Goal: Transaction & Acquisition: Purchase product/service

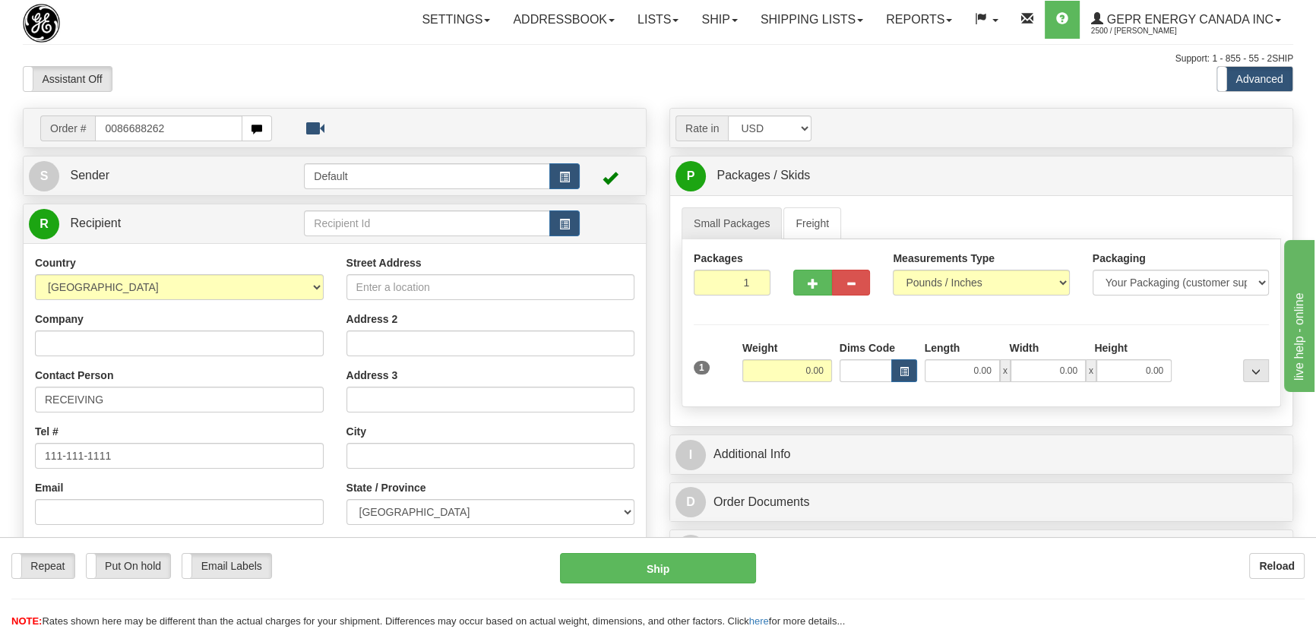
drag, startPoint x: 114, startPoint y: 129, endPoint x: 213, endPoint y: 153, distance: 101.7
click at [114, 129] on input "0086688262" at bounding box center [168, 128] width 147 height 26
type input "86688262"
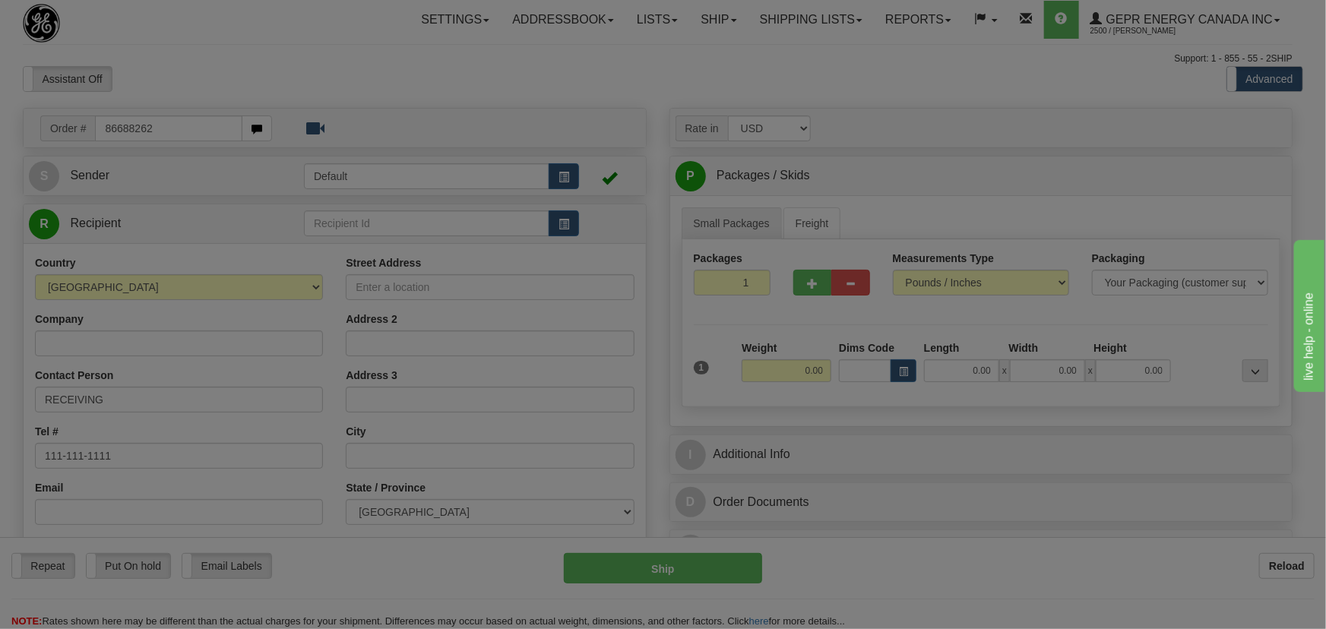
click at [369, 91] on body "Training Course Close Toggle navigation Settings Shipping Preferences New Recip…" at bounding box center [663, 314] width 1326 height 629
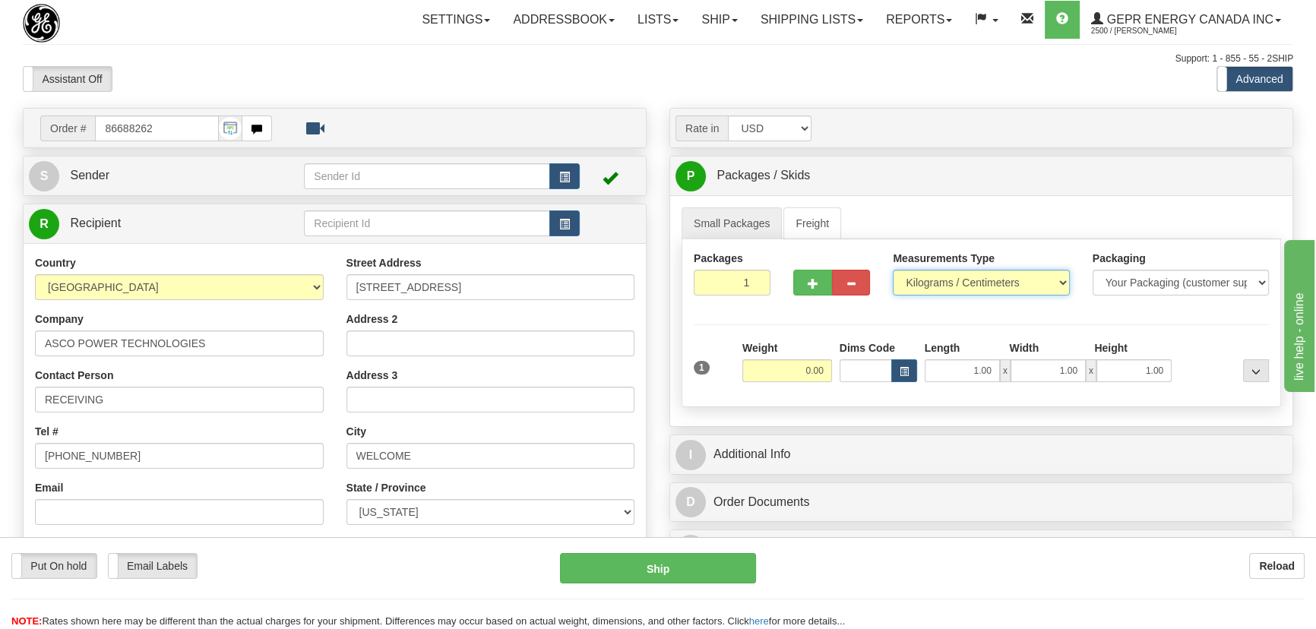
click at [975, 283] on select "Pounds / Inches Kilograms / Centimeters" at bounding box center [981, 283] width 176 height 26
select select "0"
click at [893, 270] on select "Pounds / Inches Kilograms / Centimeters" at bounding box center [981, 283] width 176 height 26
drag, startPoint x: 729, startPoint y: 281, endPoint x: 799, endPoint y: 318, distance: 79.5
click at [799, 316] on div "Packages 1 1 Measurements Type" at bounding box center [980, 323] width 599 height 168
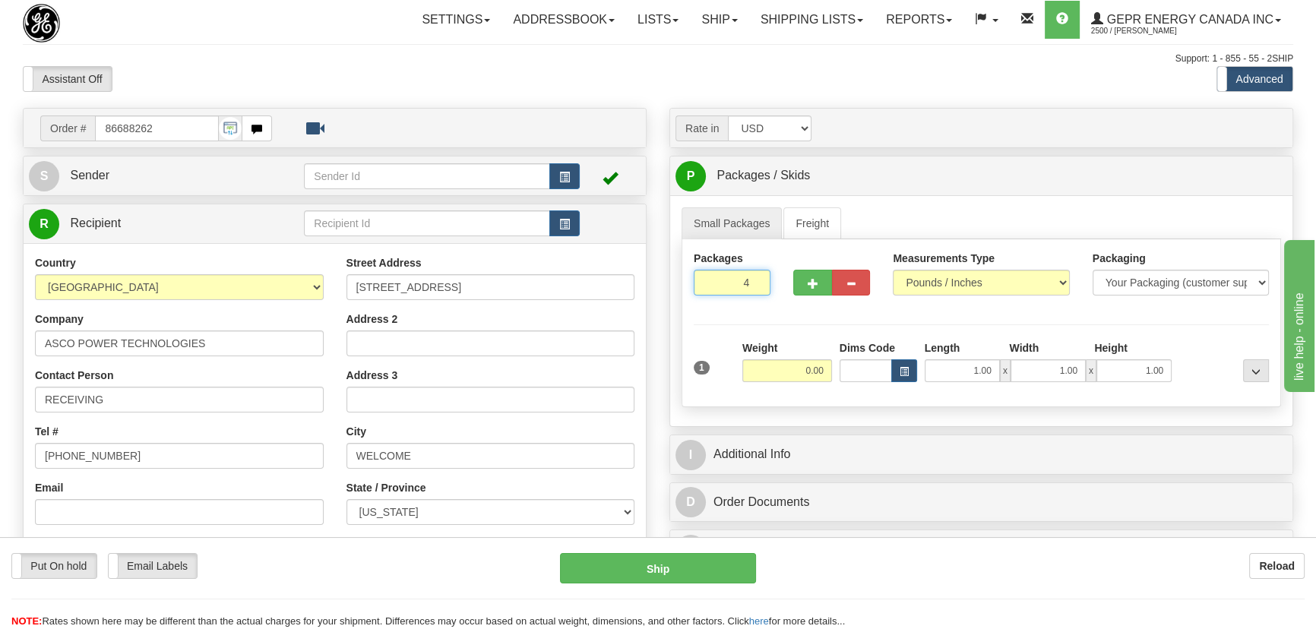
type input "4"
click at [798, 325] on div "Packages 4 1 Measurements Type" at bounding box center [980, 323] width 599 height 168
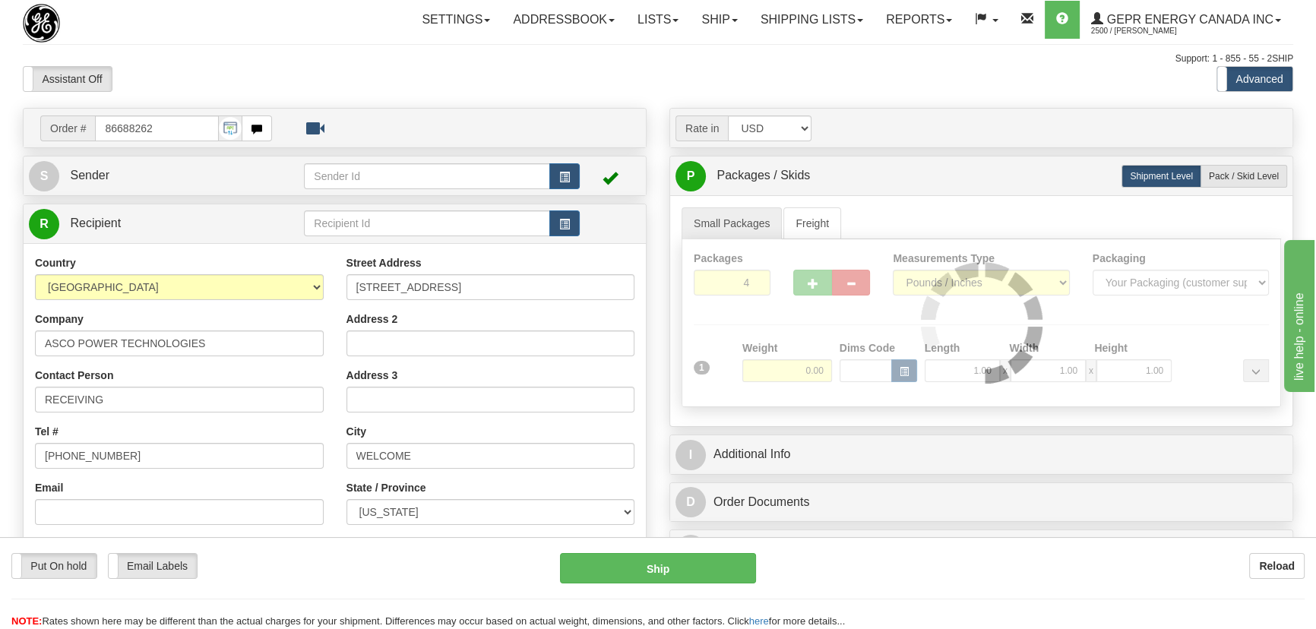
click at [795, 360] on div at bounding box center [981, 322] width 598 height 167
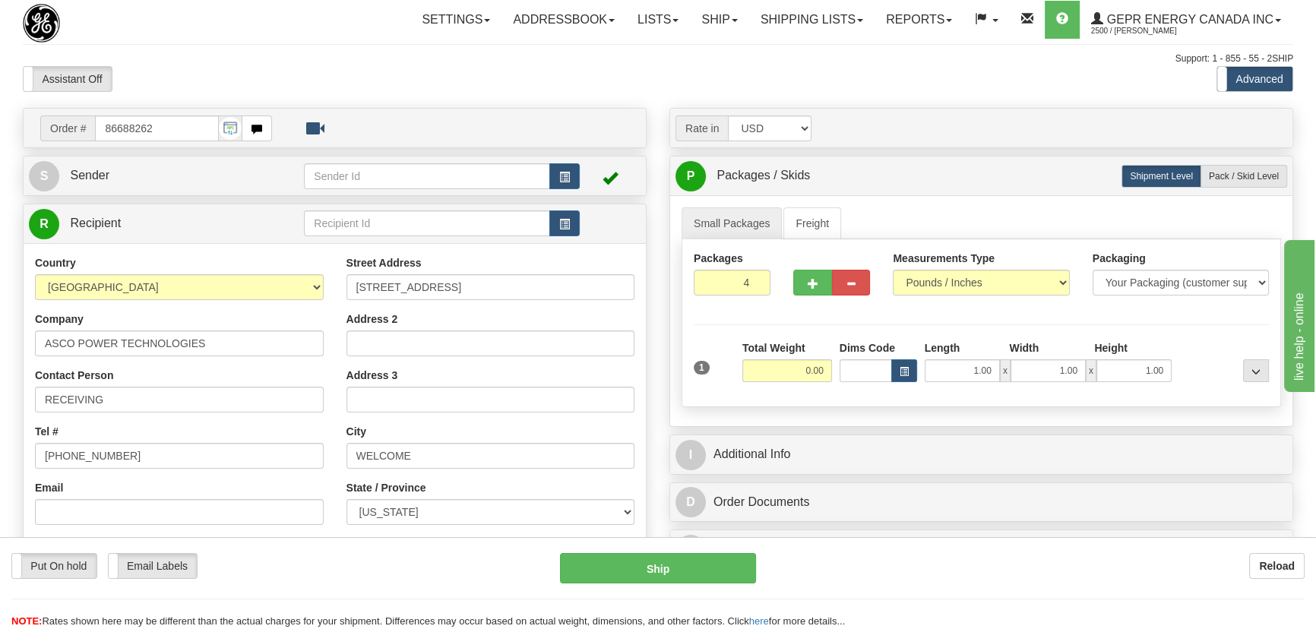
click at [791, 371] on input "0.00" at bounding box center [787, 370] width 90 height 23
type input "84.00"
click at [1183, 321] on div "Packages 4 1 Measurements Type" at bounding box center [980, 323] width 599 height 168
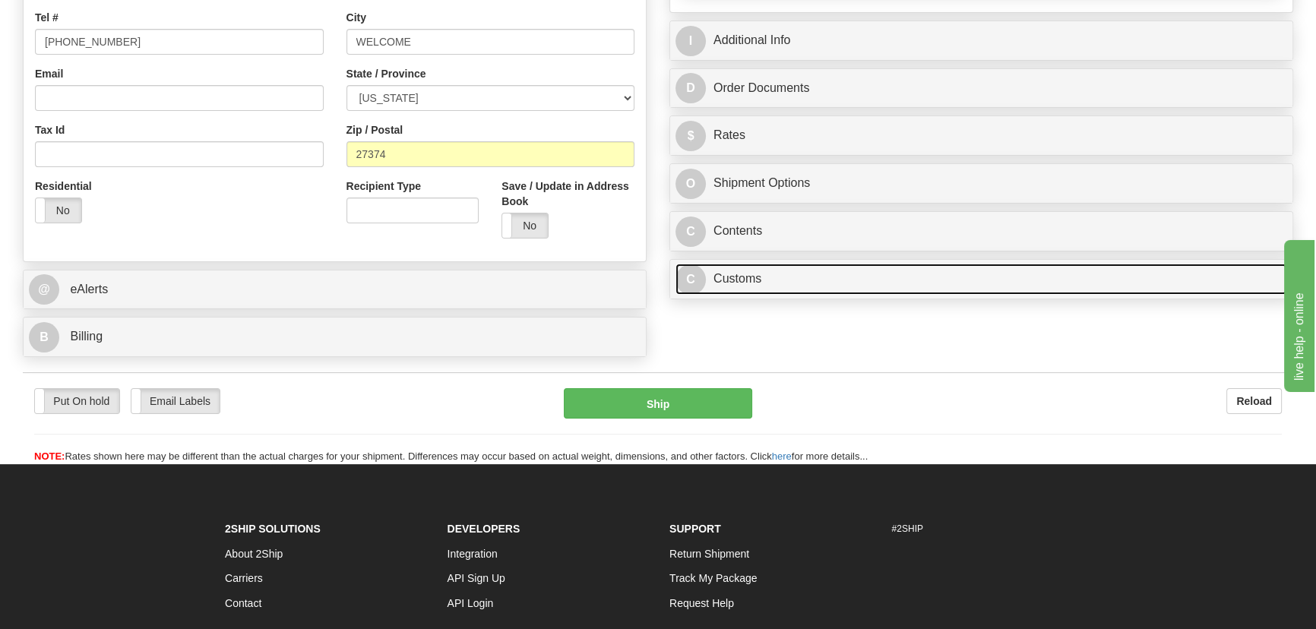
click at [887, 275] on link "C Customs" at bounding box center [981, 279] width 612 height 31
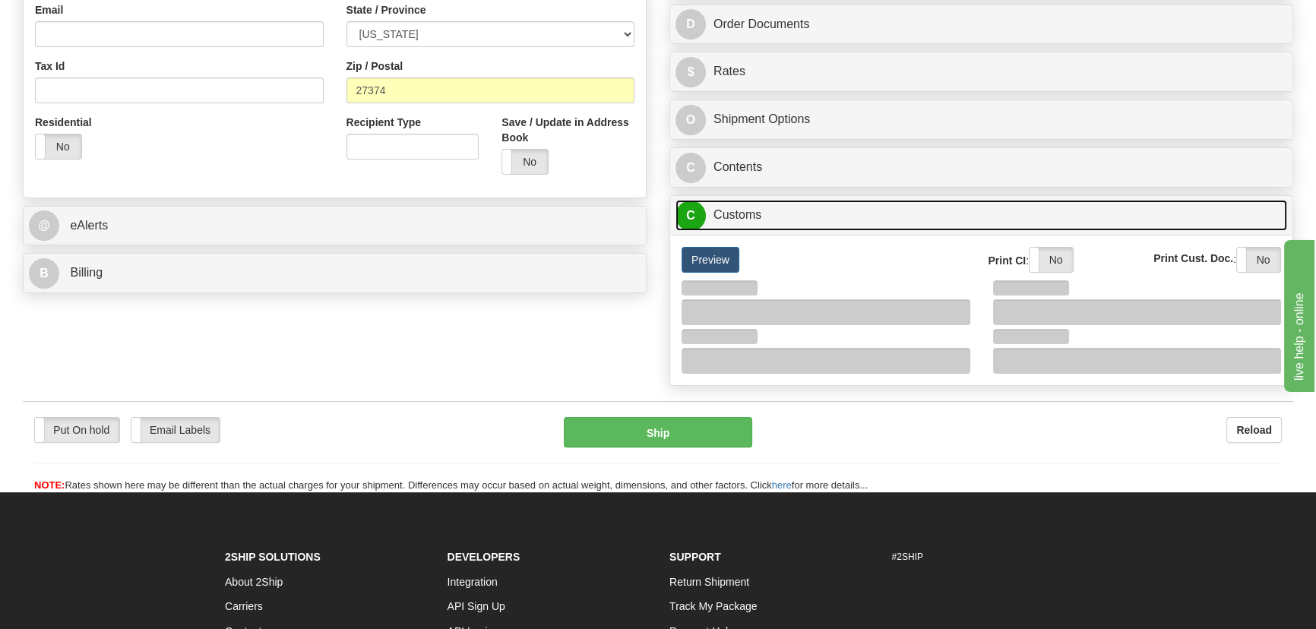
scroll to position [552, 0]
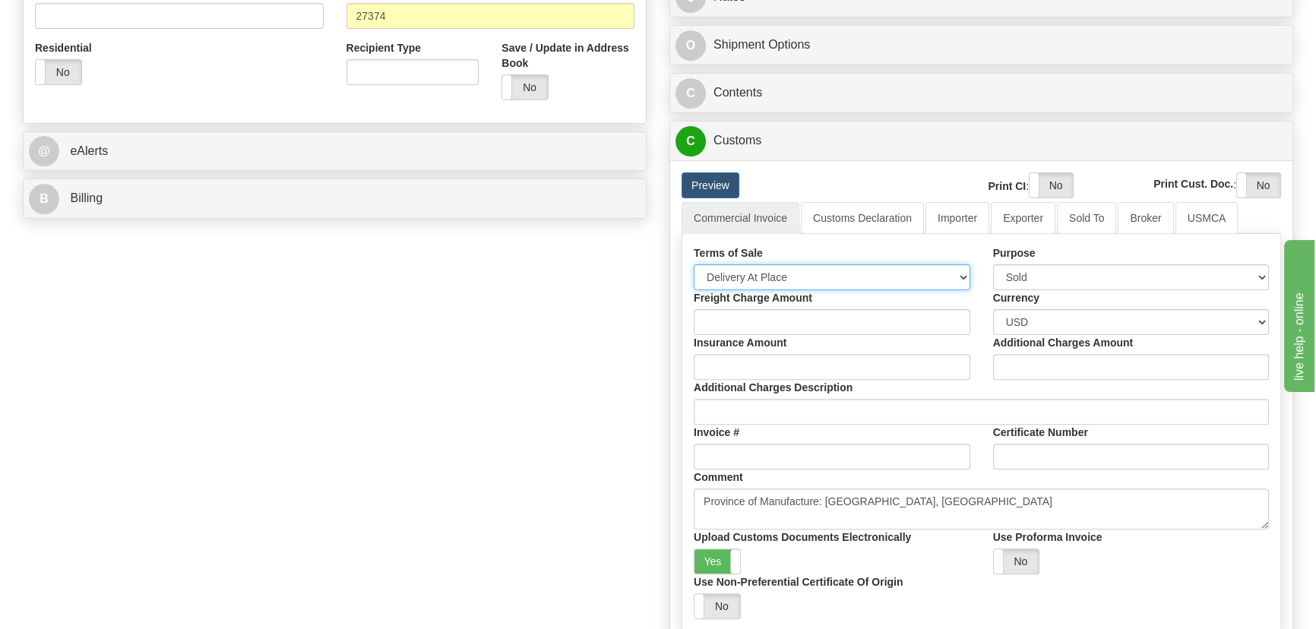
click at [798, 274] on select "Free Carrier Free On Board Ex Works Delivered Duty Unpaid Delivered Duty Paid C…" at bounding box center [832, 277] width 277 height 26
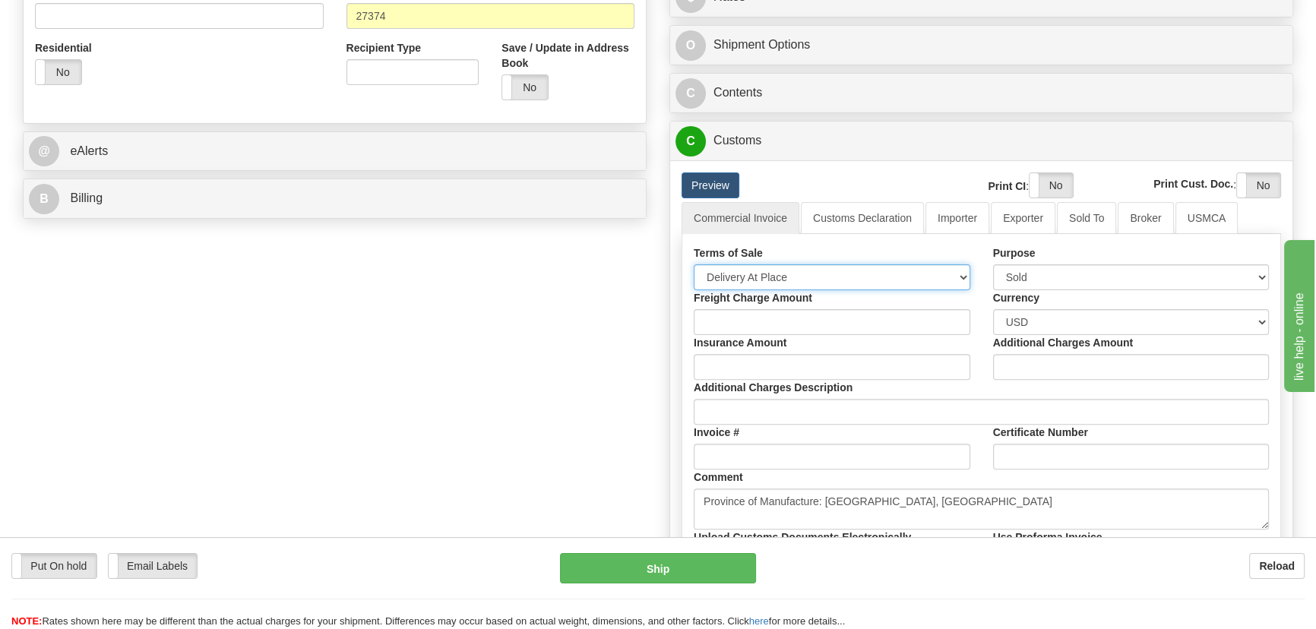
select select "7"
click at [694, 264] on select "Free Carrier Free On Board Ex Works Delivered Duty Unpaid Delivered Duty Paid C…" at bounding box center [832, 277] width 277 height 26
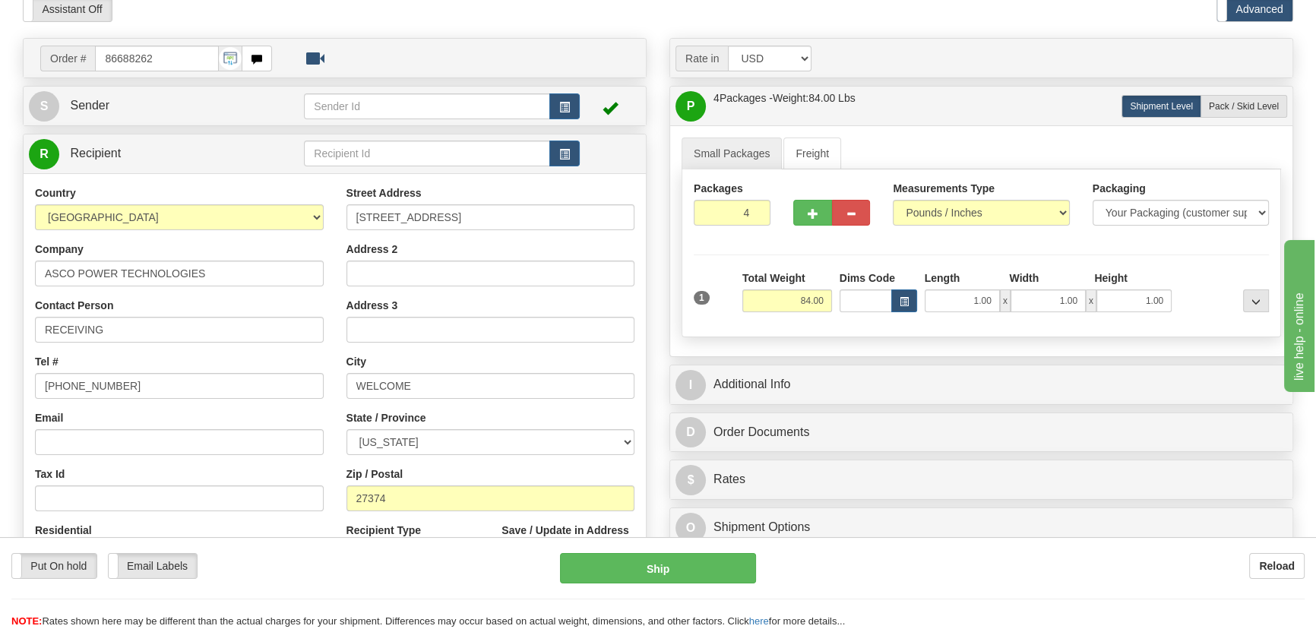
scroll to position [68, 0]
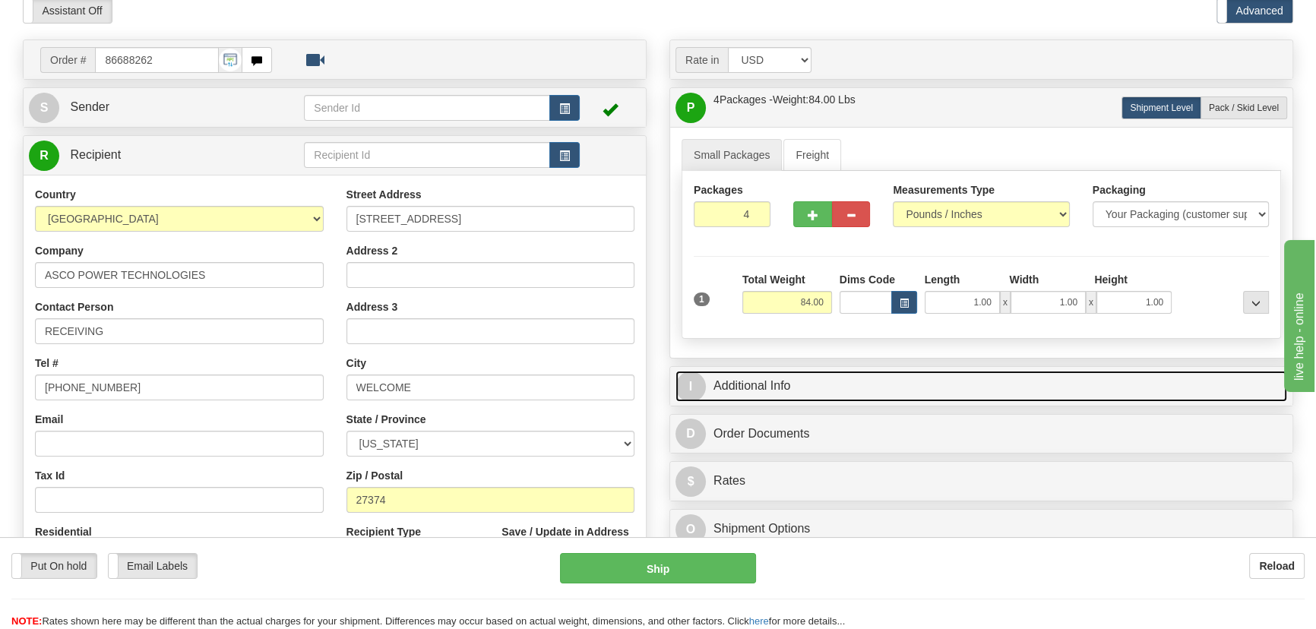
click at [964, 382] on link "I Additional Info" at bounding box center [981, 386] width 612 height 31
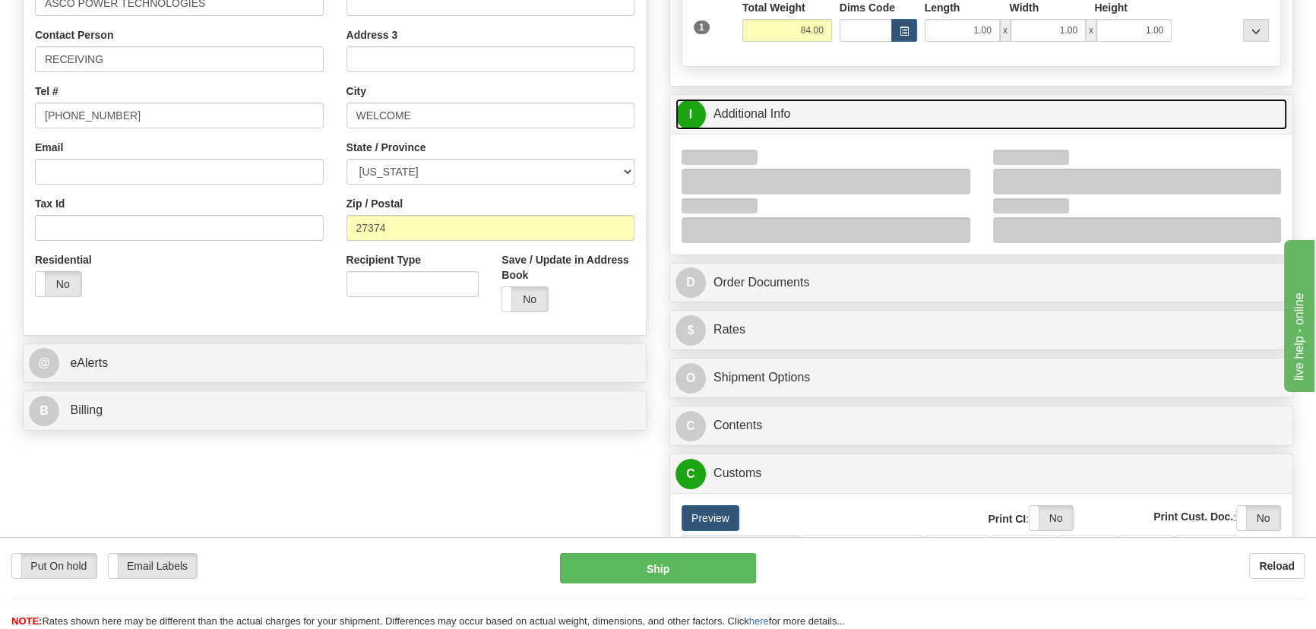
scroll to position [345, 0]
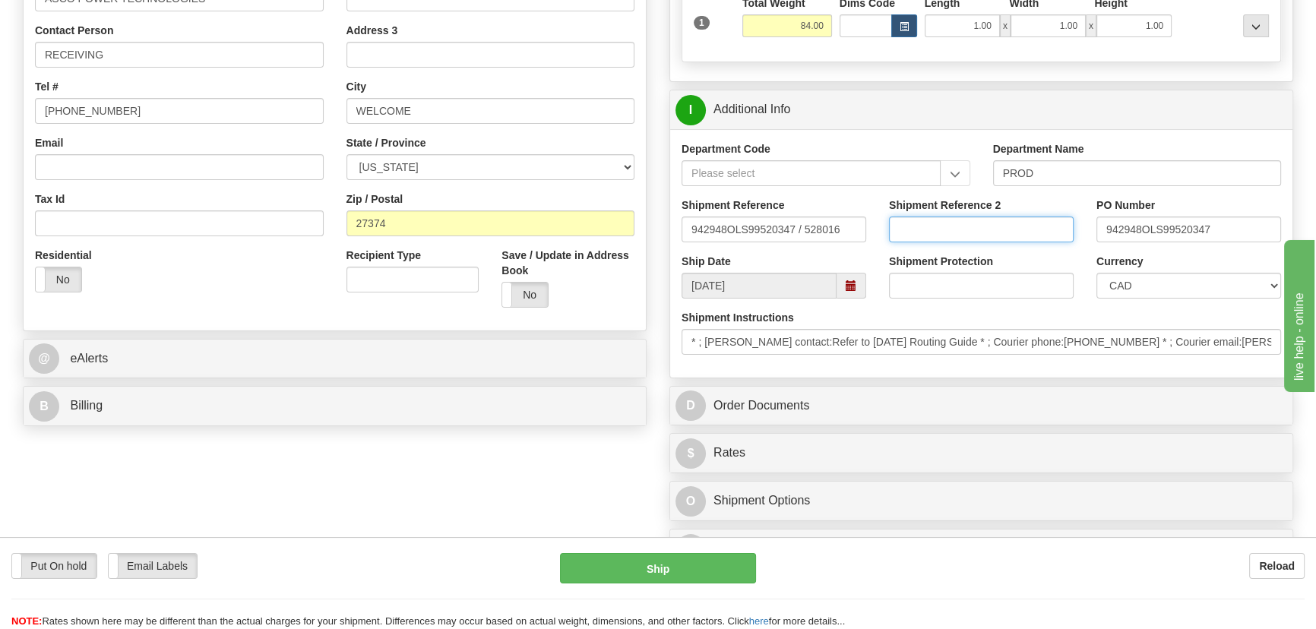
click at [965, 229] on input "Shipment Reference 2" at bounding box center [981, 230] width 185 height 26
click at [1141, 289] on select "CAD USD EUR ZAR [PERSON_NAME] ARN AUD AUS AWG BBD BFR BGN BHD BMD BND BRC BRL C…" at bounding box center [1188, 286] width 185 height 26
select select "1"
click at [1096, 273] on select "CAD USD EUR ZAR [PERSON_NAME] ARN AUD AUS AWG BBD BFR BGN BHD BMD BND BRC BRL C…" at bounding box center [1188, 286] width 185 height 26
click at [969, 218] on input "Shipment Reference 2" at bounding box center [981, 230] width 185 height 26
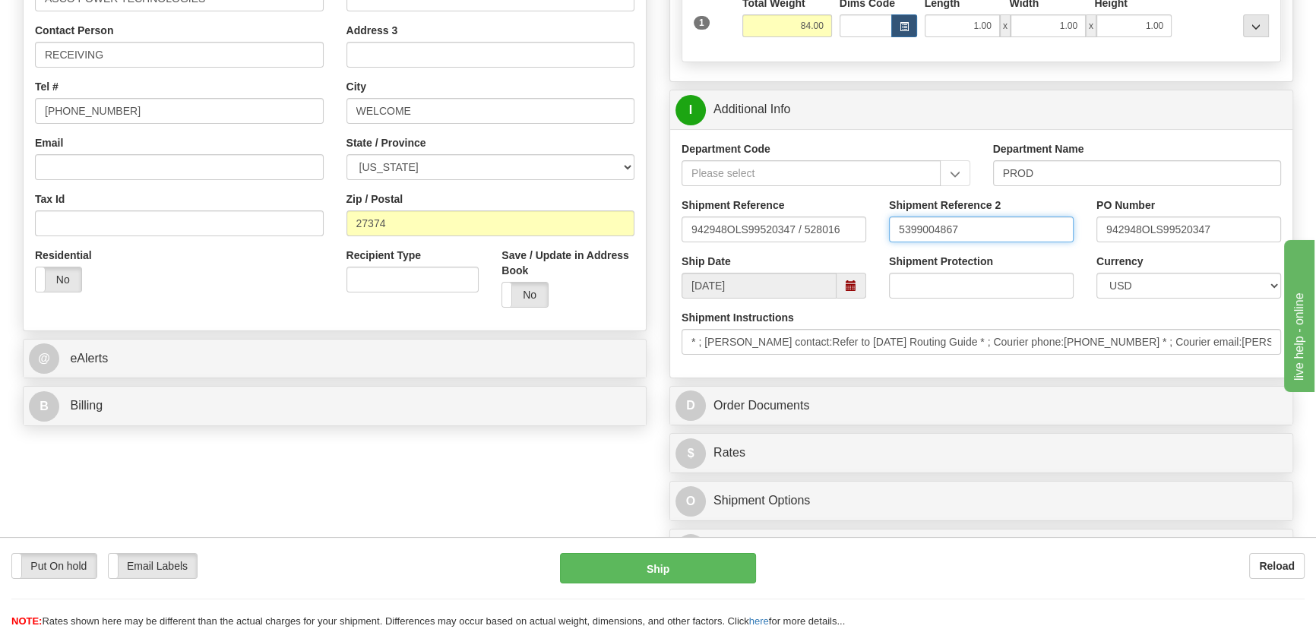
drag, startPoint x: 978, startPoint y: 220, endPoint x: 888, endPoint y: 202, distance: 91.5
click at [889, 202] on div "Shipment Reference 2 5399004867" at bounding box center [981, 220] width 185 height 45
type input "5399004867"
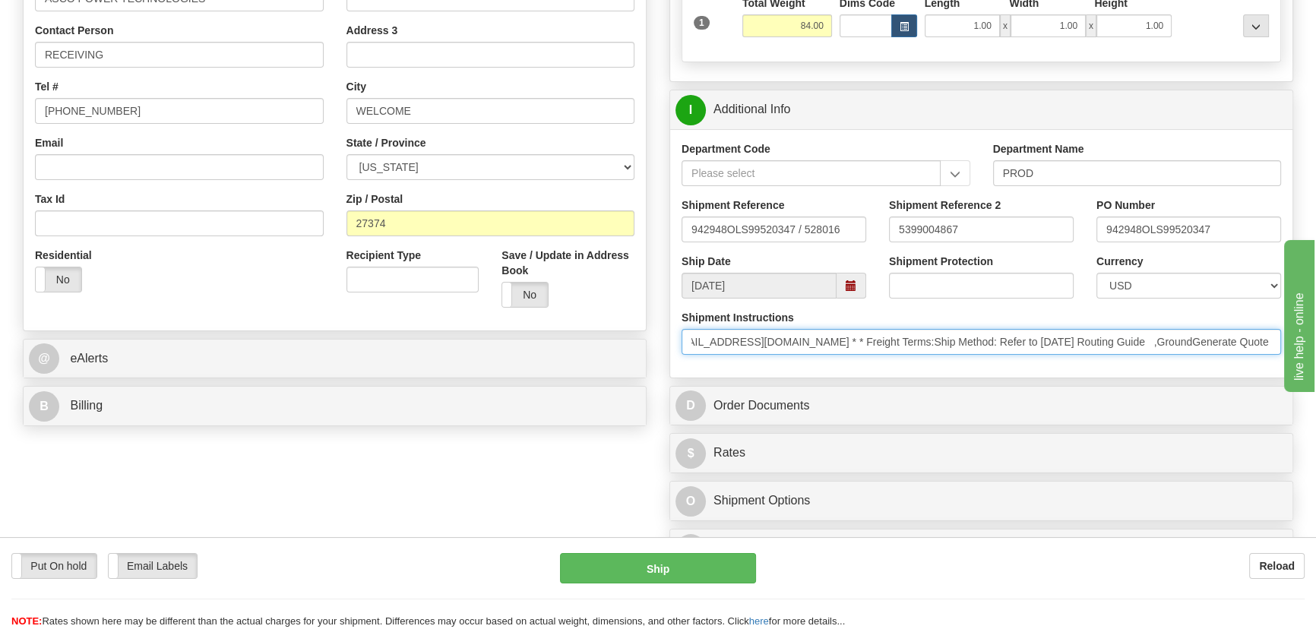
drag, startPoint x: 686, startPoint y: 340, endPoint x: 1690, endPoint y: 319, distance: 1004.6
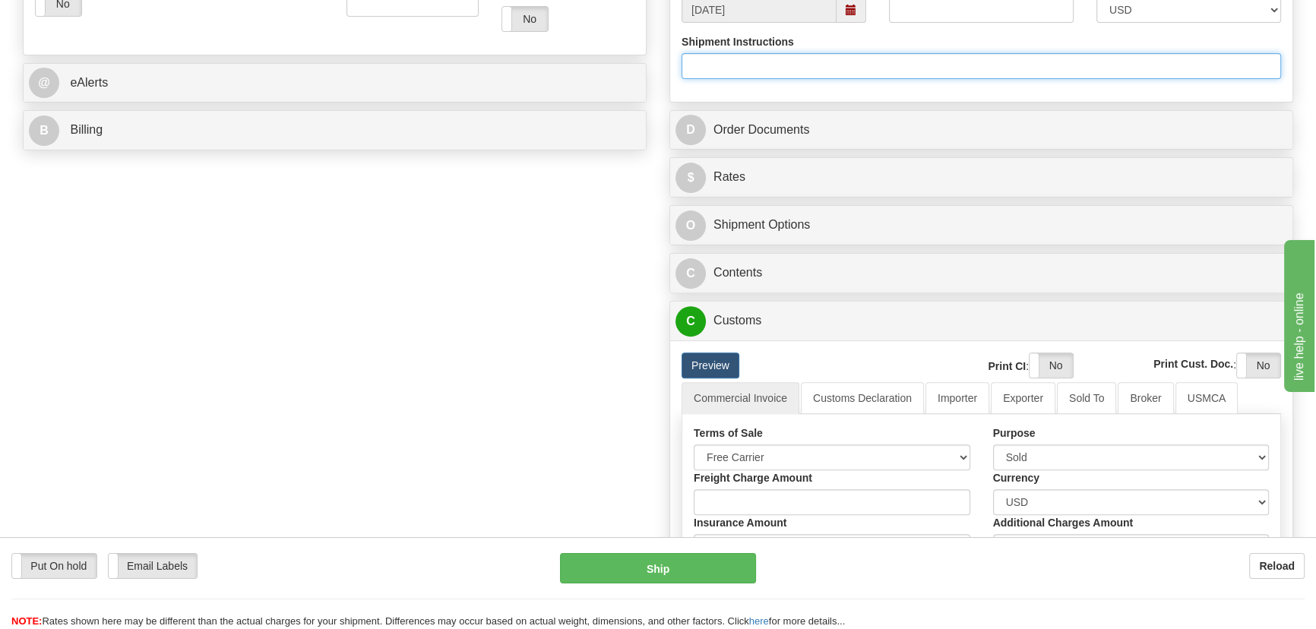
scroll to position [621, 0]
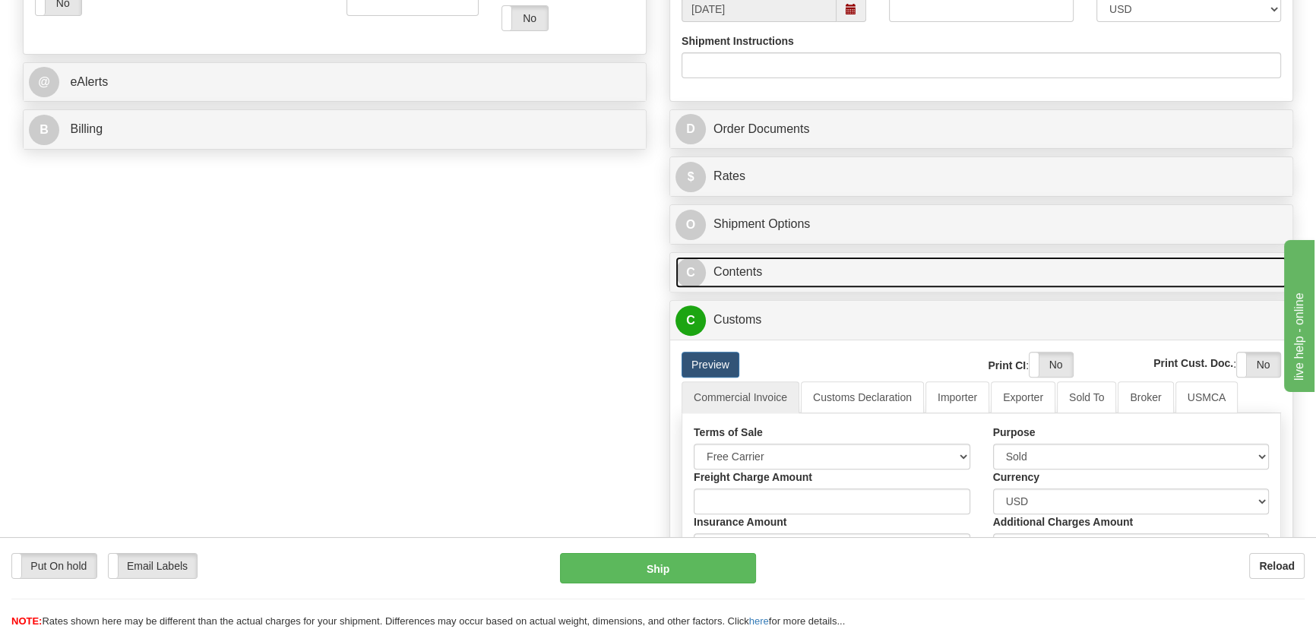
click at [965, 266] on link "C Contents" at bounding box center [981, 272] width 612 height 31
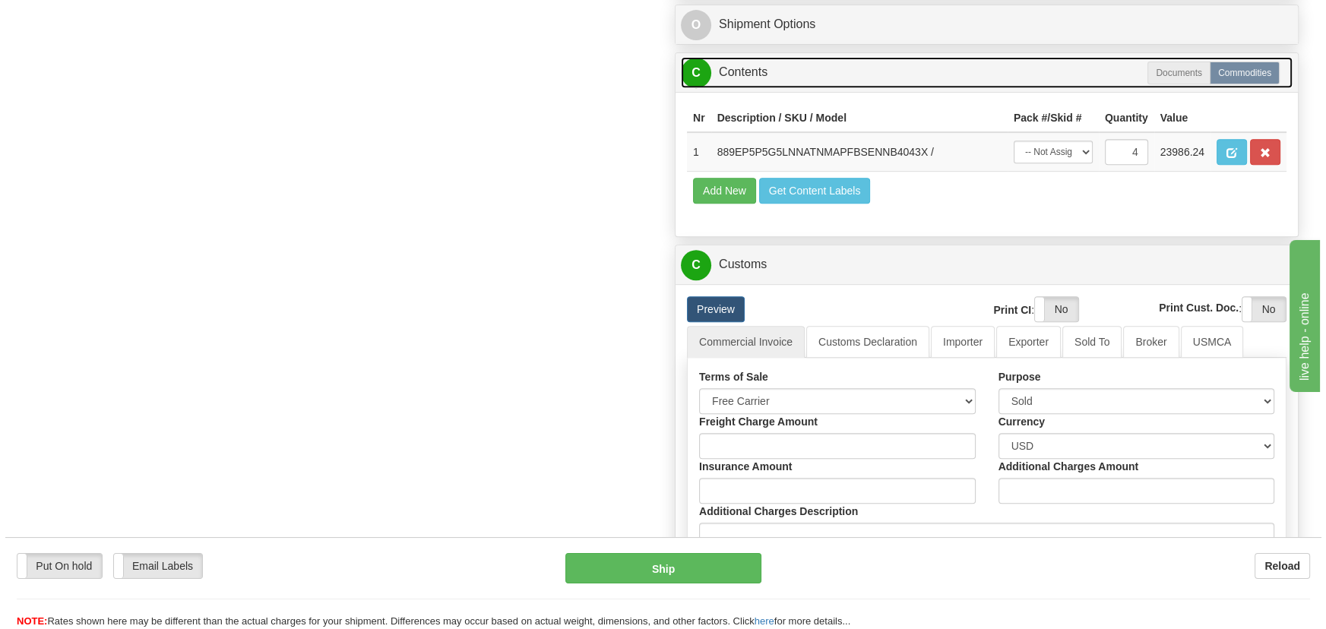
scroll to position [828, 0]
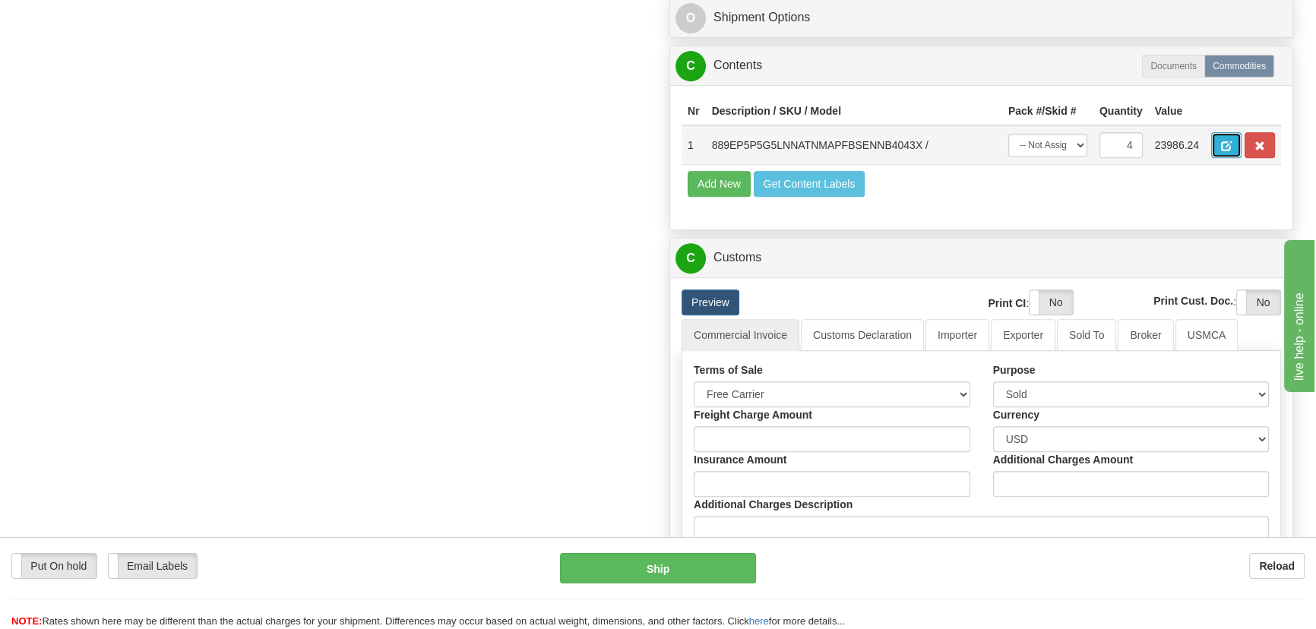
click at [1228, 145] on span "button" at bounding box center [1226, 146] width 11 height 10
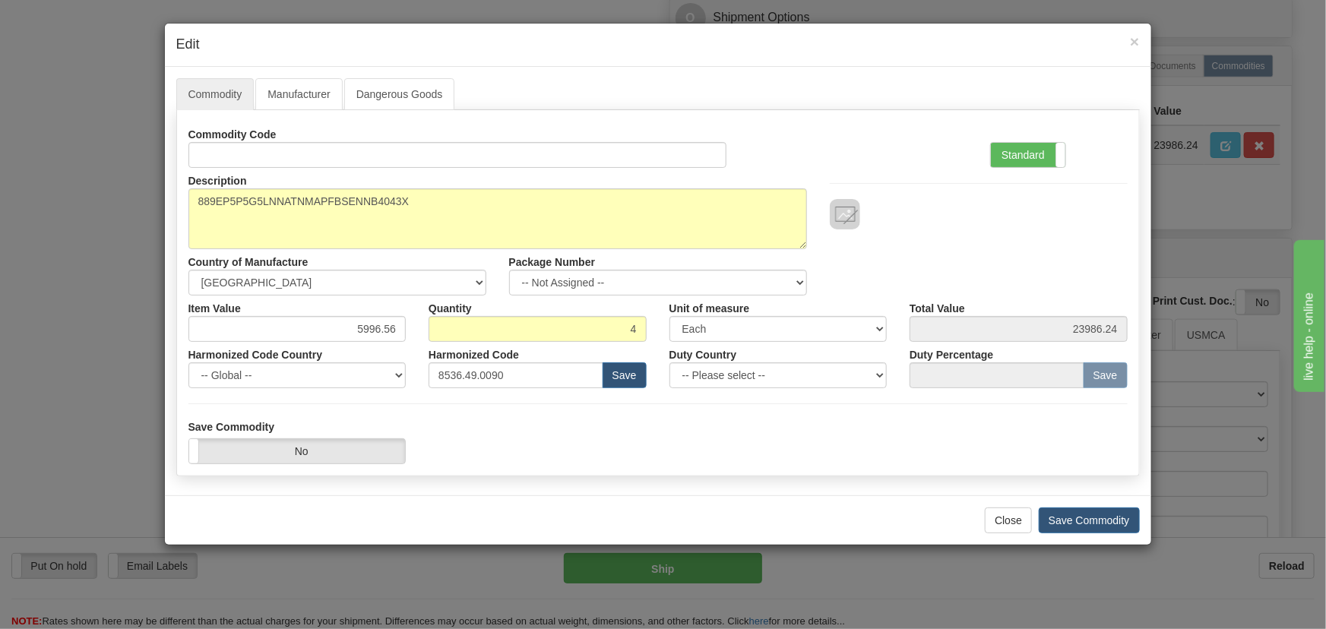
click at [1054, 140] on div "Standard Advanced" at bounding box center [1059, 145] width 160 height 46
click at [1056, 149] on span at bounding box center [1065, 155] width 20 height 24
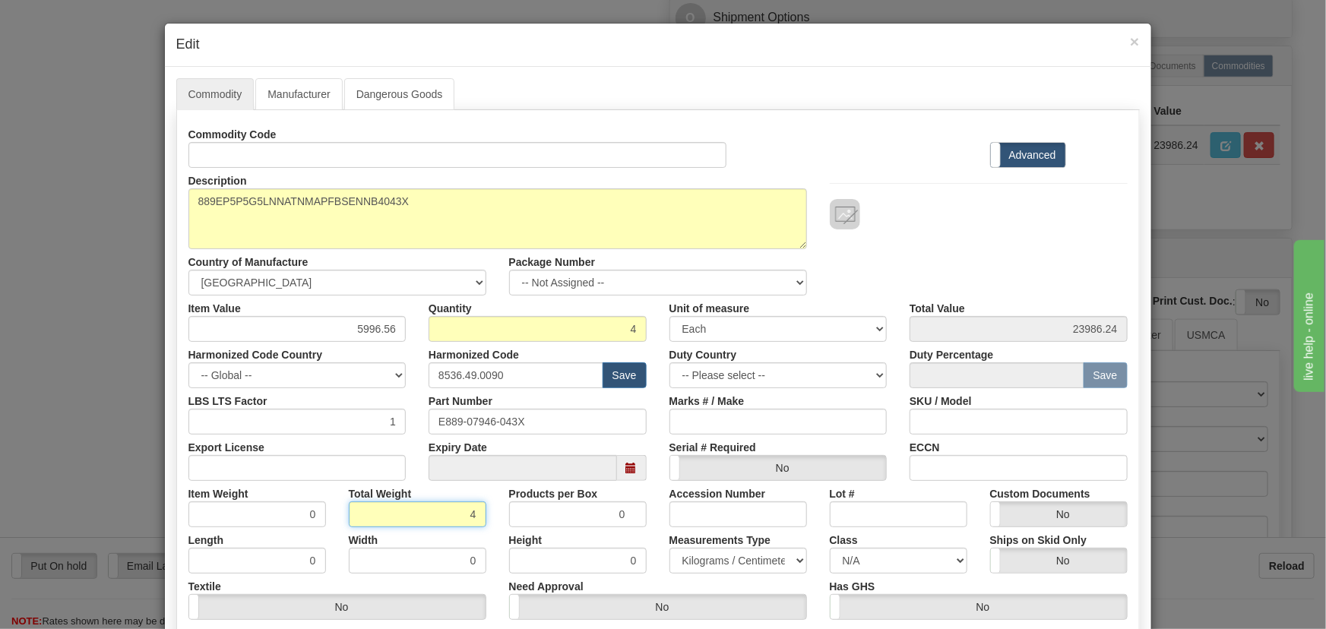
drag, startPoint x: 463, startPoint y: 513, endPoint x: 485, endPoint y: 521, distance: 23.6
click at [485, 521] on div "Total Weight 4" at bounding box center [417, 504] width 160 height 46
type input "4"
type input "1.0000"
click at [486, 521] on div "Total Weight 4" at bounding box center [417, 504] width 160 height 46
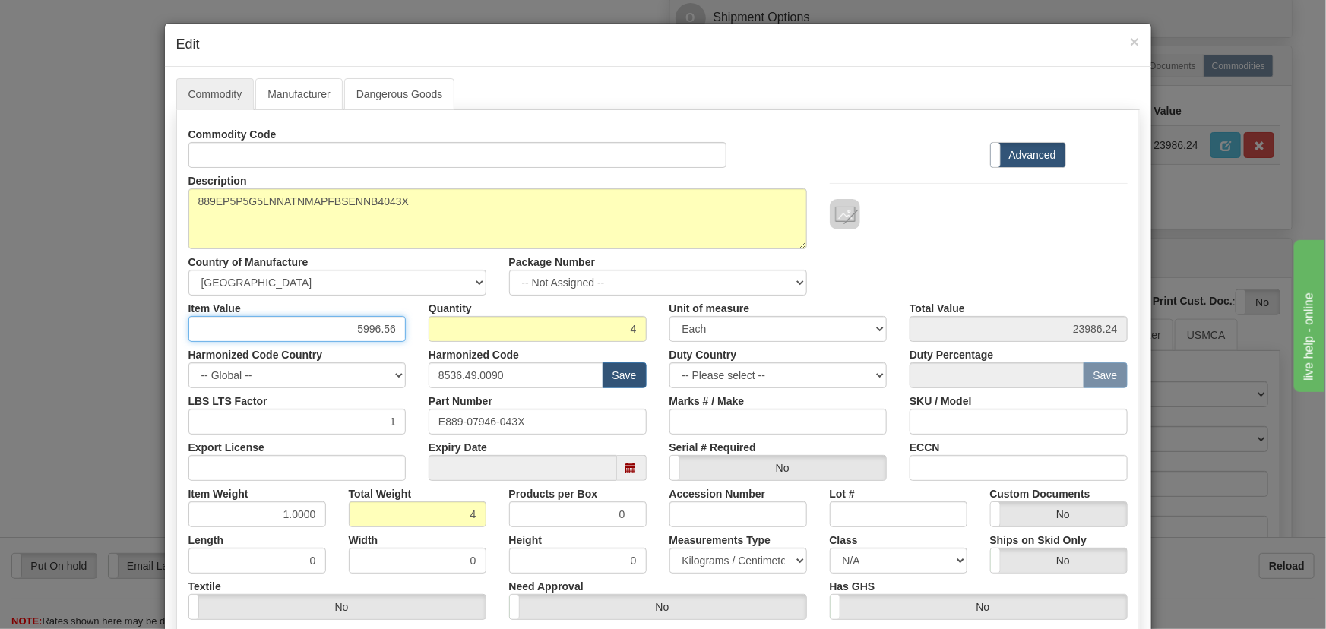
paste input ".134,04"
drag, startPoint x: 349, startPoint y: 324, endPoint x: 401, endPoint y: 339, distance: 54.4
click at [403, 337] on div "Item Value 5996.56" at bounding box center [297, 319] width 241 height 46
type input "5134.04"
type input "20536.16"
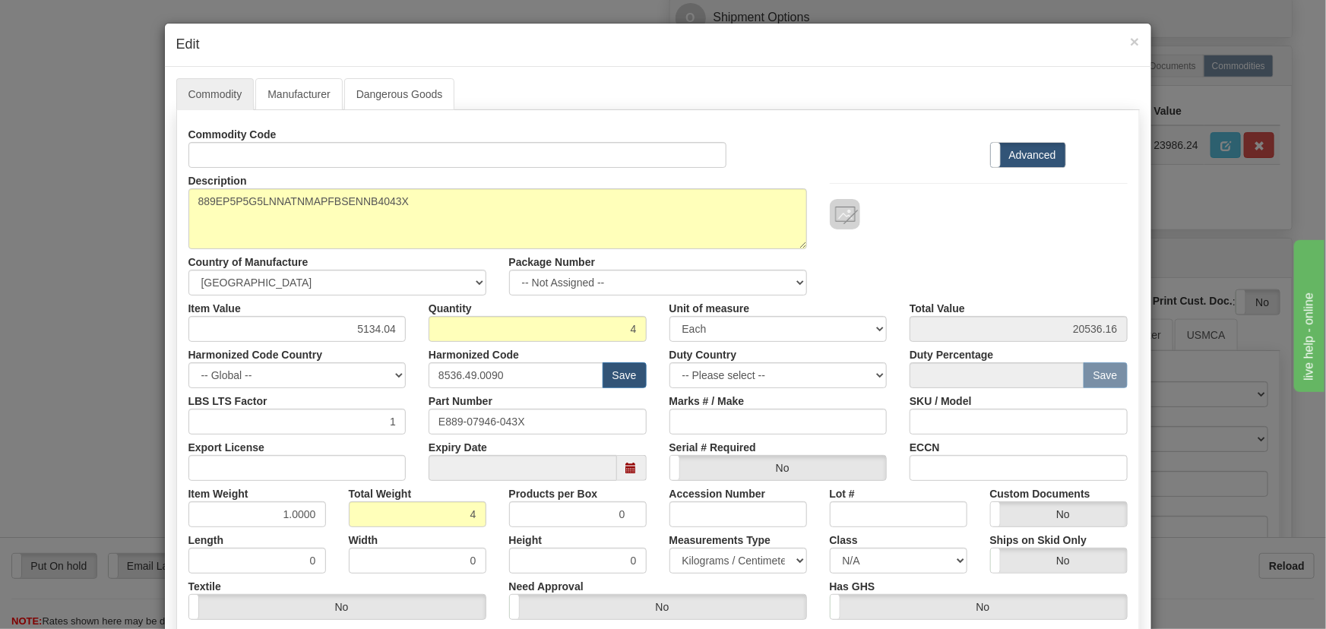
click at [975, 213] on div at bounding box center [979, 214] width 298 height 30
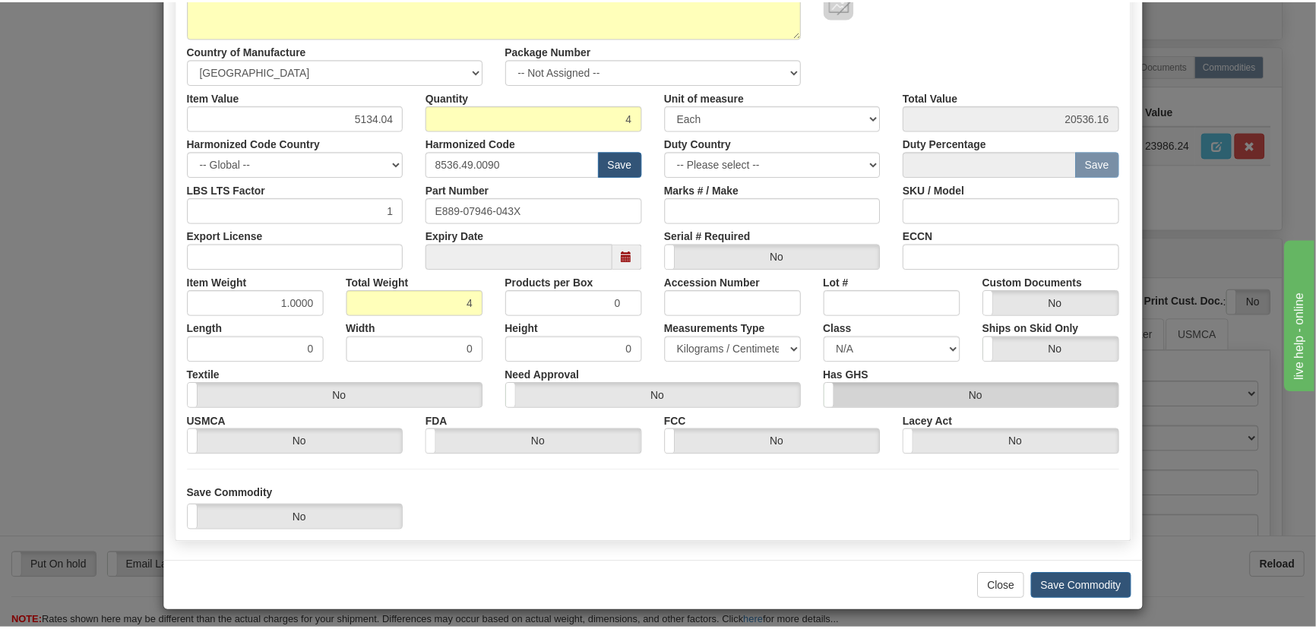
scroll to position [216, 0]
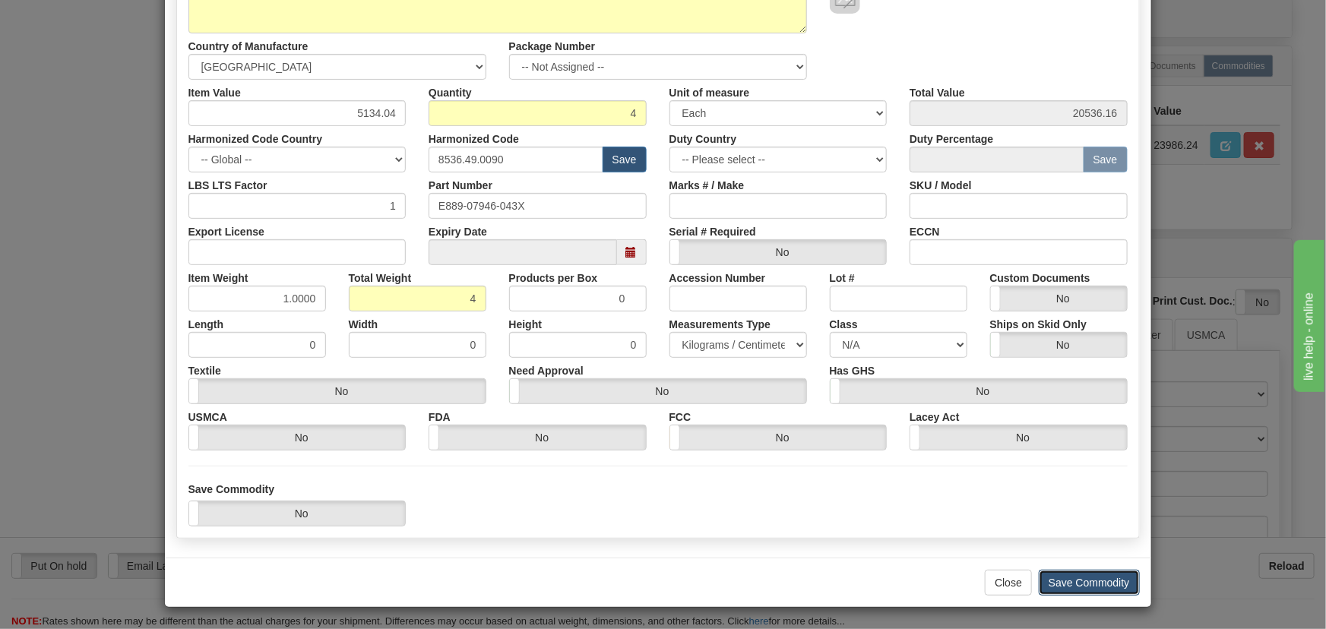
click at [1079, 584] on button "Save Commodity" at bounding box center [1089, 583] width 101 height 26
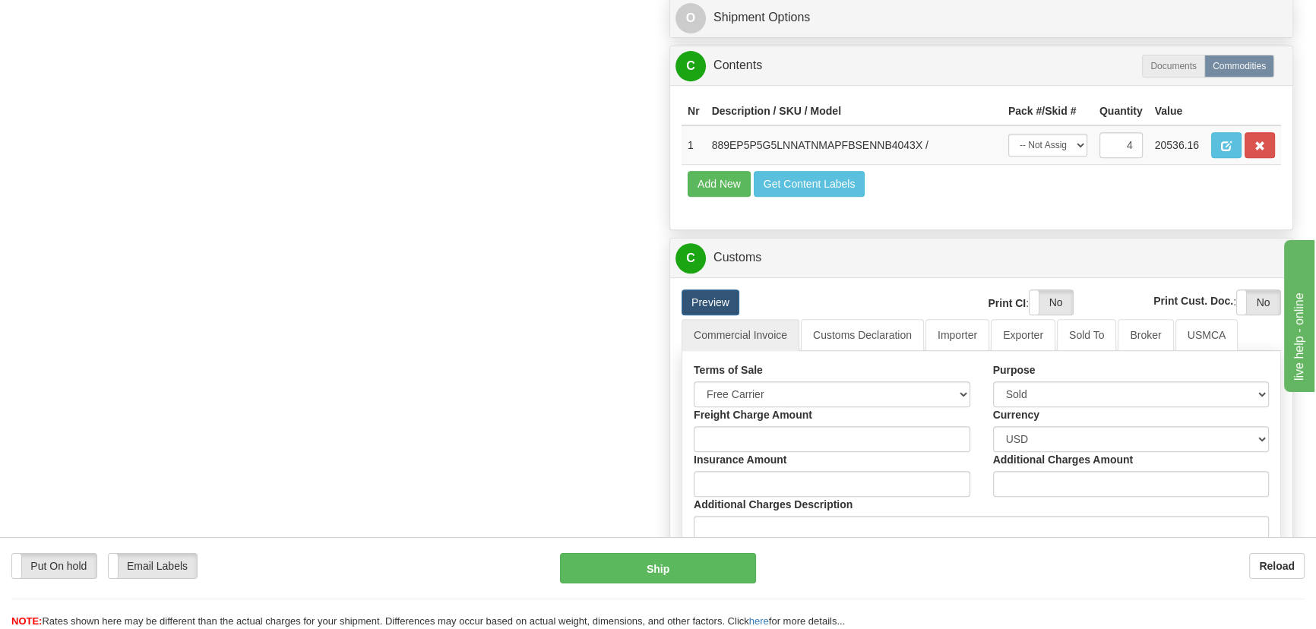
scroll to position [552, 0]
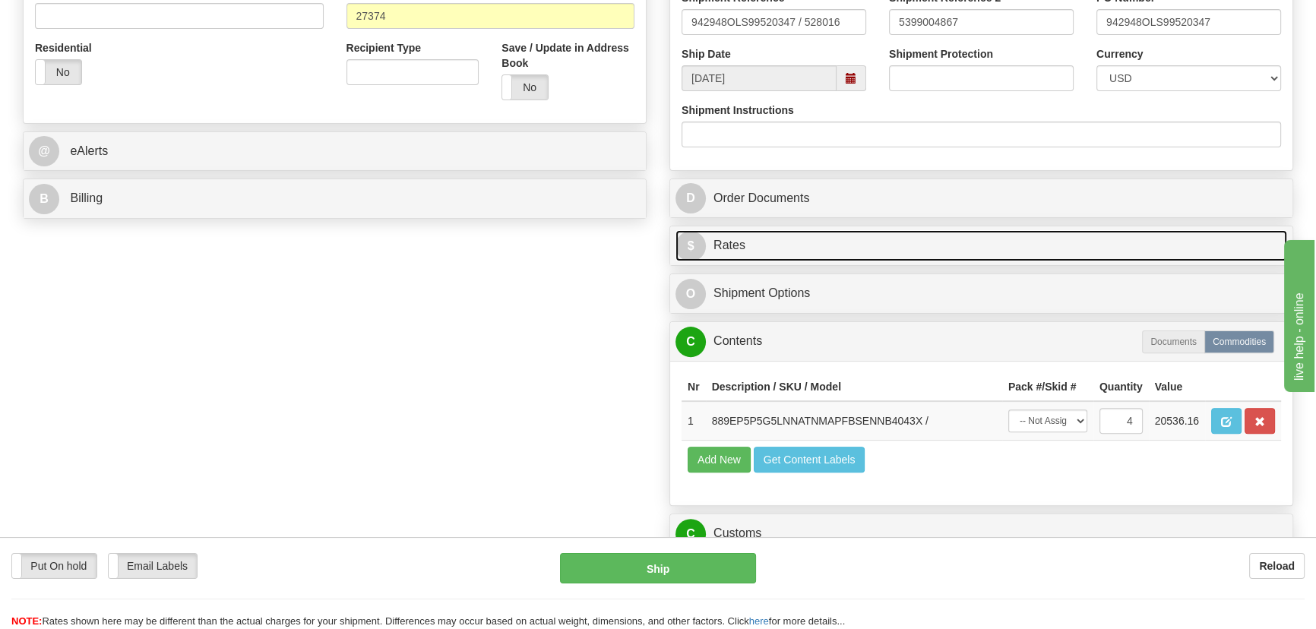
click at [1092, 232] on link "$ Rates" at bounding box center [981, 245] width 612 height 31
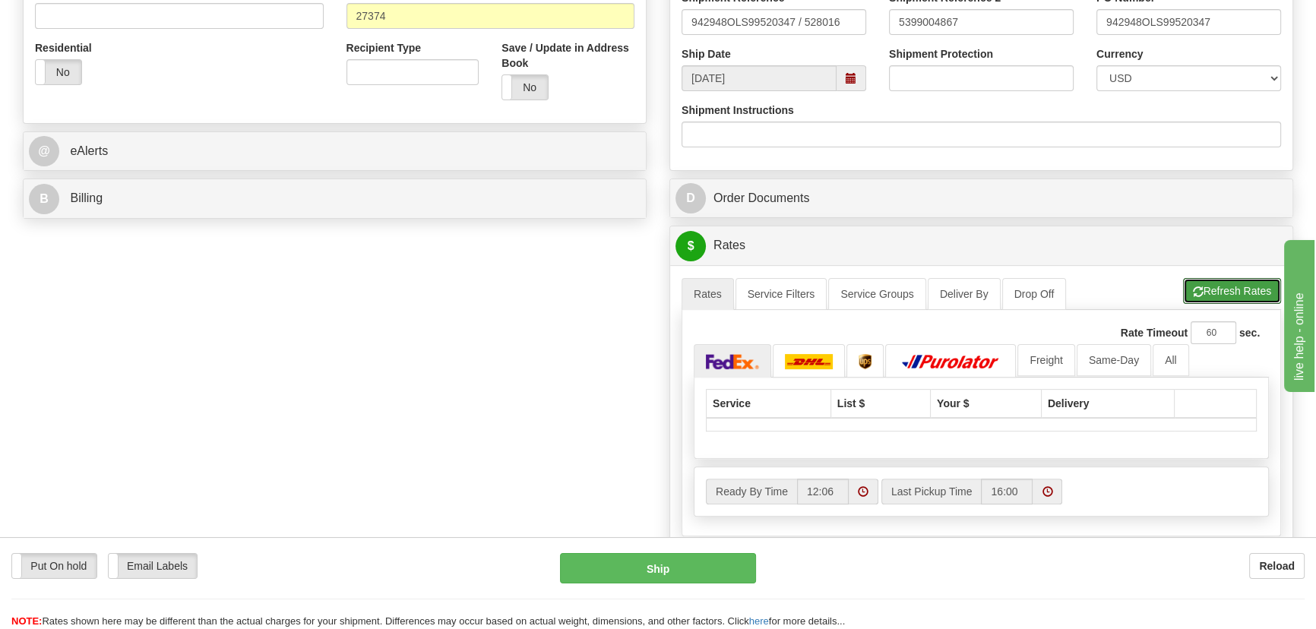
click at [1228, 290] on button "Refresh Rates" at bounding box center [1232, 291] width 98 height 26
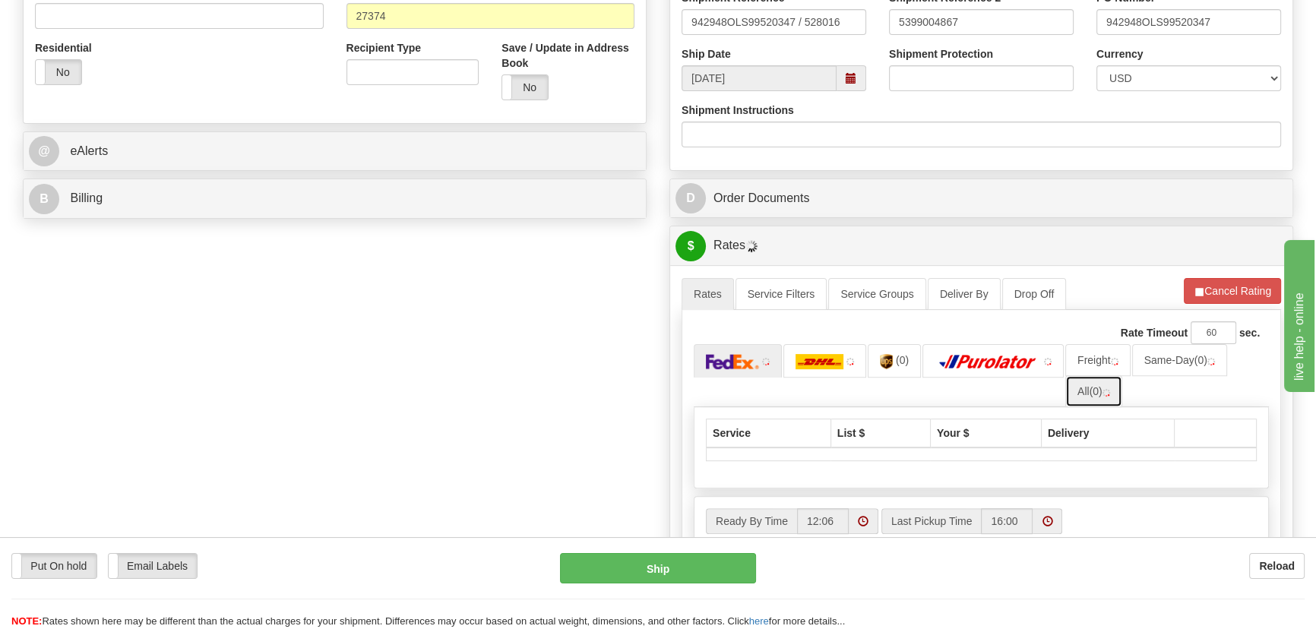
click at [1090, 384] on link "All (0)" at bounding box center [1093, 391] width 57 height 32
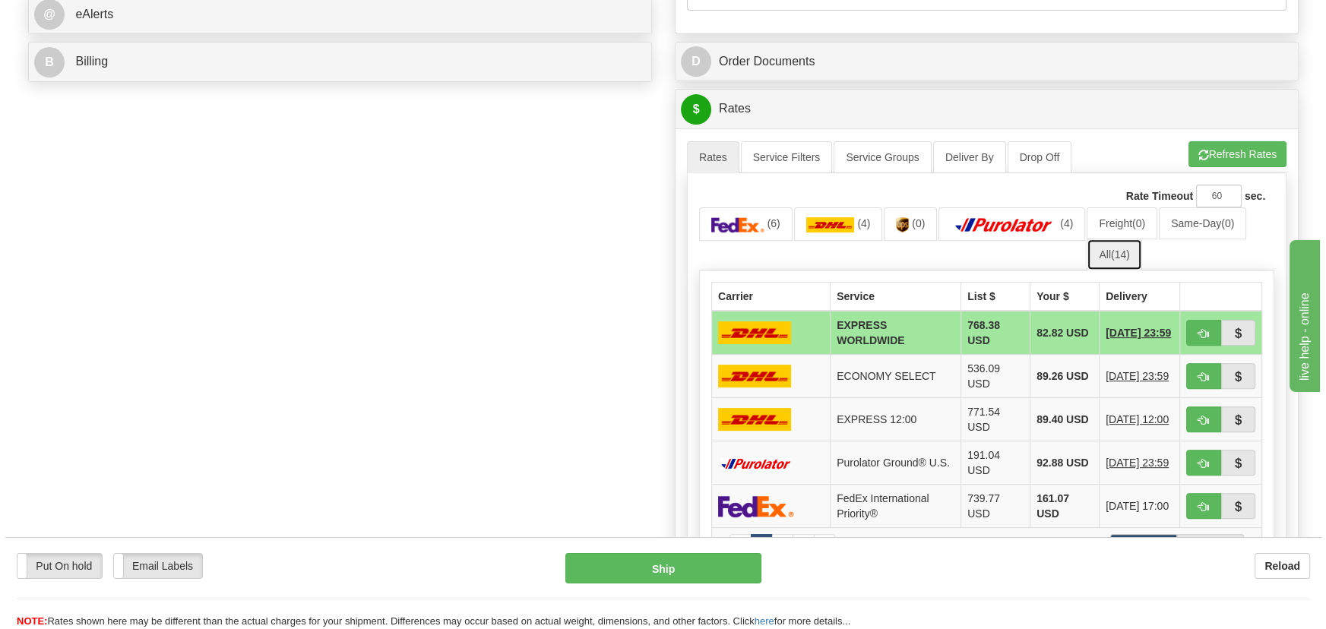
scroll to position [691, 0]
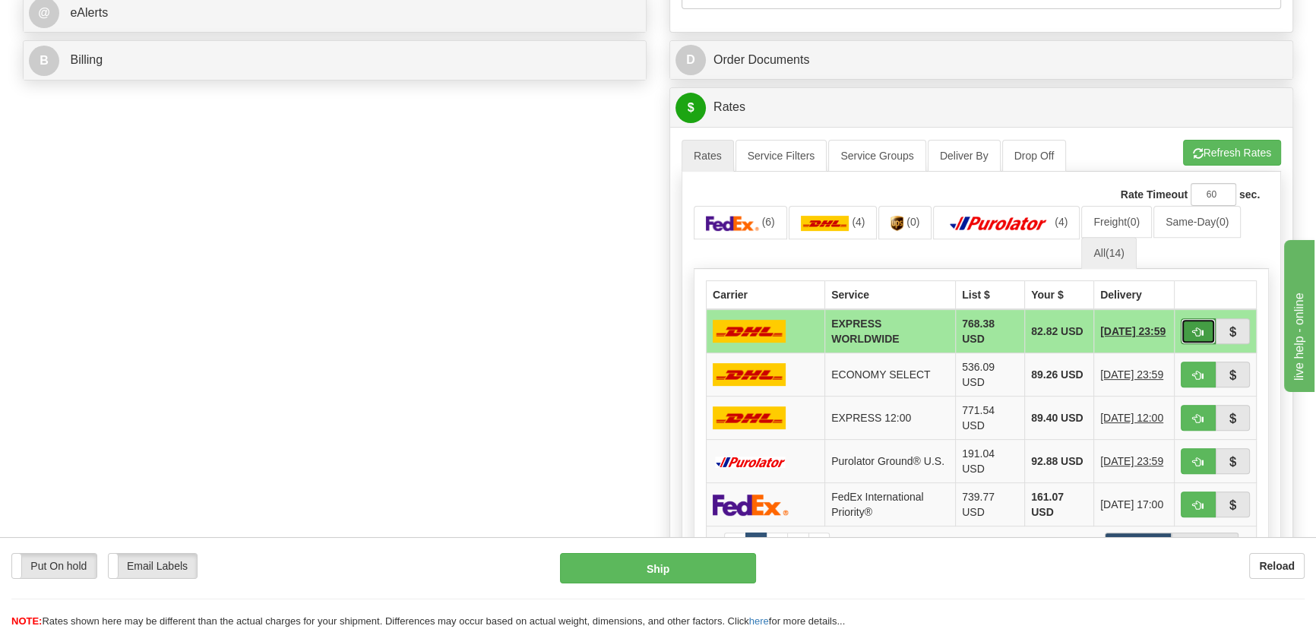
click at [1191, 334] on button "button" at bounding box center [1198, 331] width 35 height 26
type input "P"
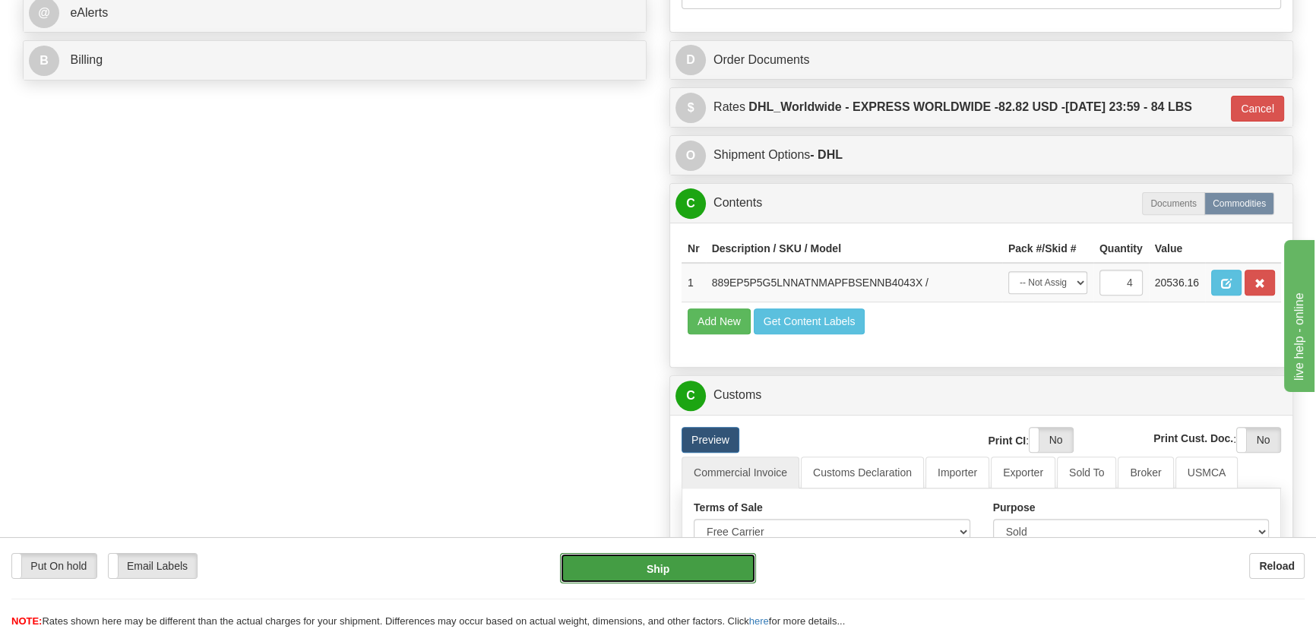
click at [694, 564] on button "Ship" at bounding box center [658, 568] width 197 height 30
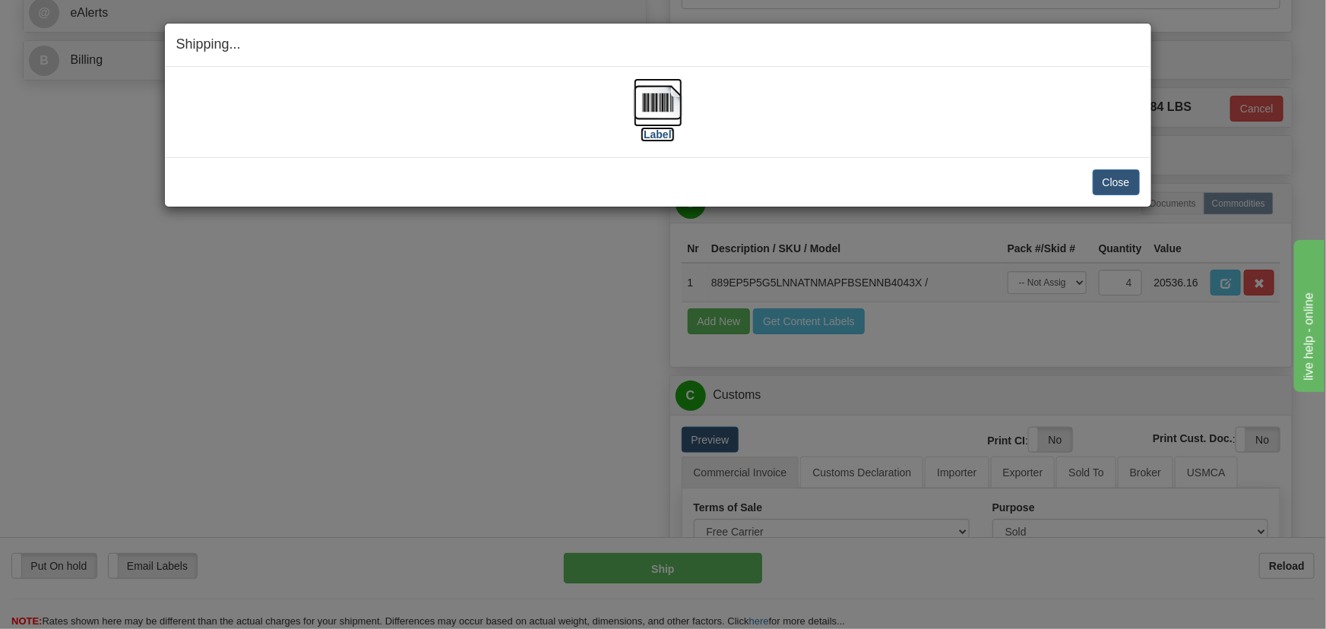
click at [659, 104] on img at bounding box center [658, 102] width 49 height 49
click at [1118, 182] on button "Close" at bounding box center [1115, 182] width 47 height 26
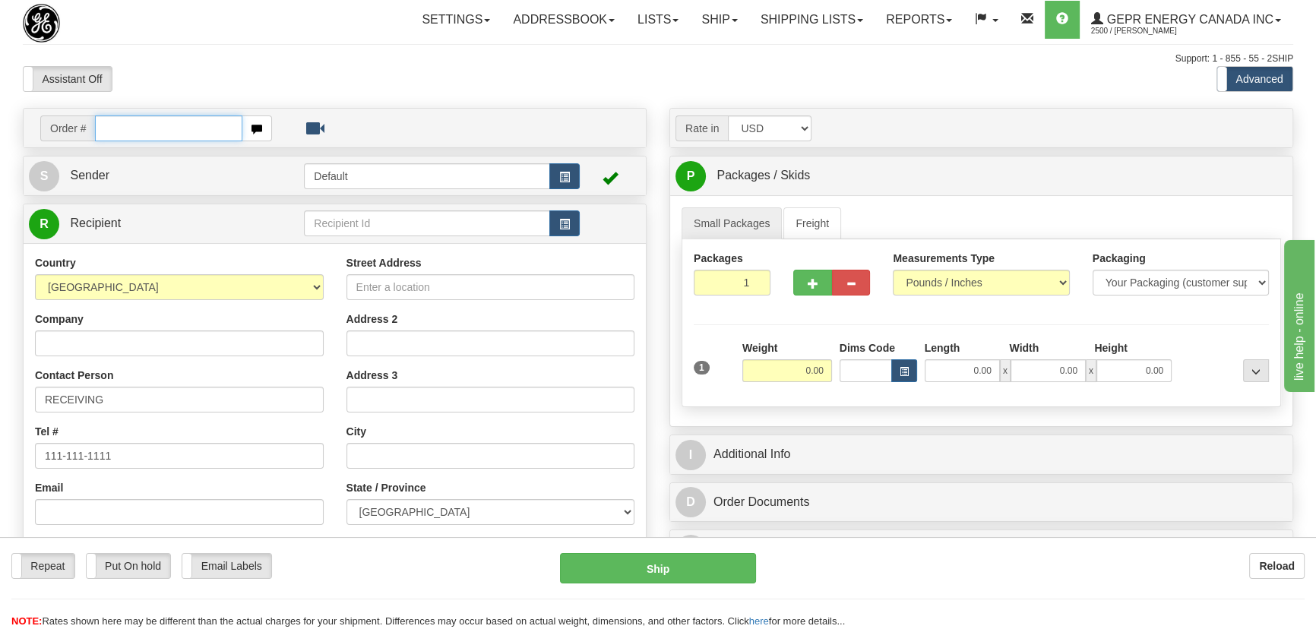
paste input "0086688259"
click at [115, 127] on input "0086688259" at bounding box center [168, 128] width 147 height 26
type input "86688259"
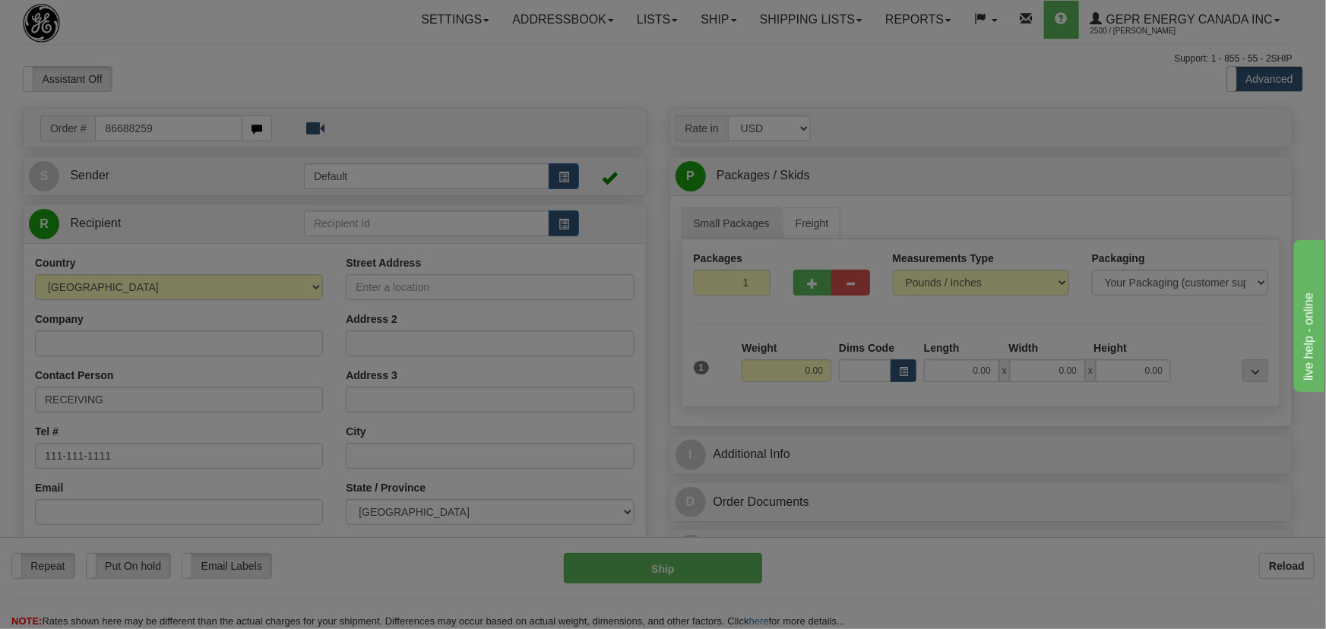
click at [442, 87] on body "Training Course Close Toggle navigation Settings Shipping Preferences New Recip…" at bounding box center [663, 314] width 1326 height 629
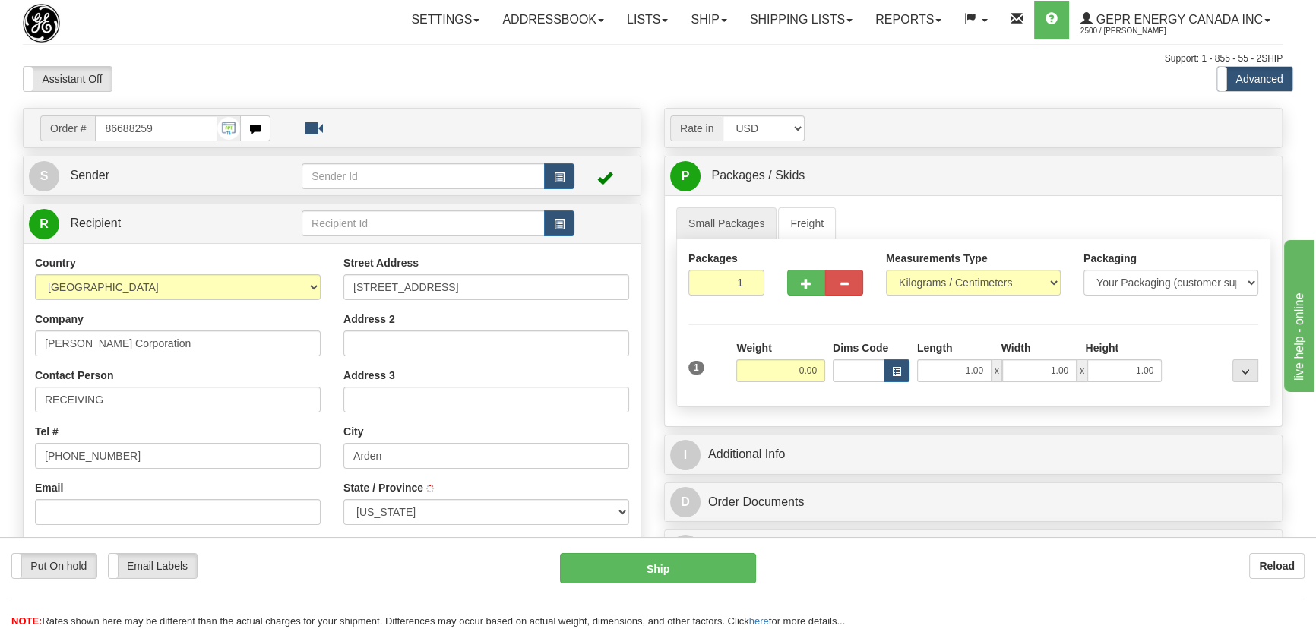
type input "ARDEN"
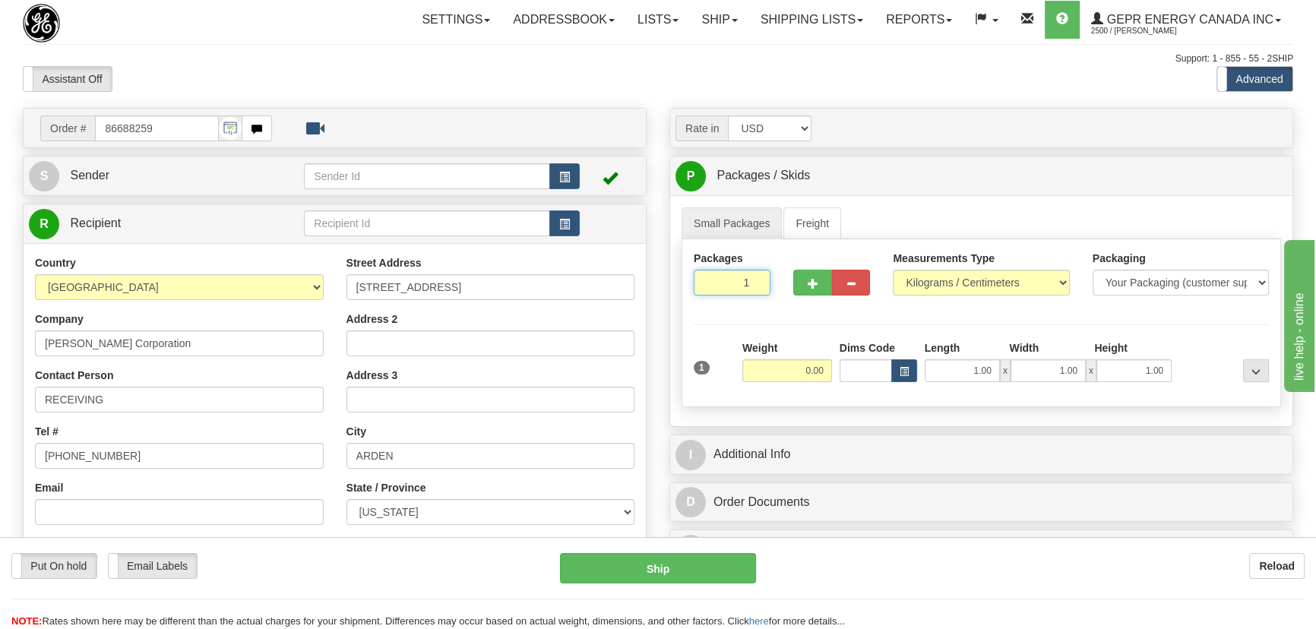
drag, startPoint x: 760, startPoint y: 296, endPoint x: 777, endPoint y: 305, distance: 19.7
click at [777, 305] on div "Packages 1 1" at bounding box center [732, 279] width 100 height 56
type input "8"
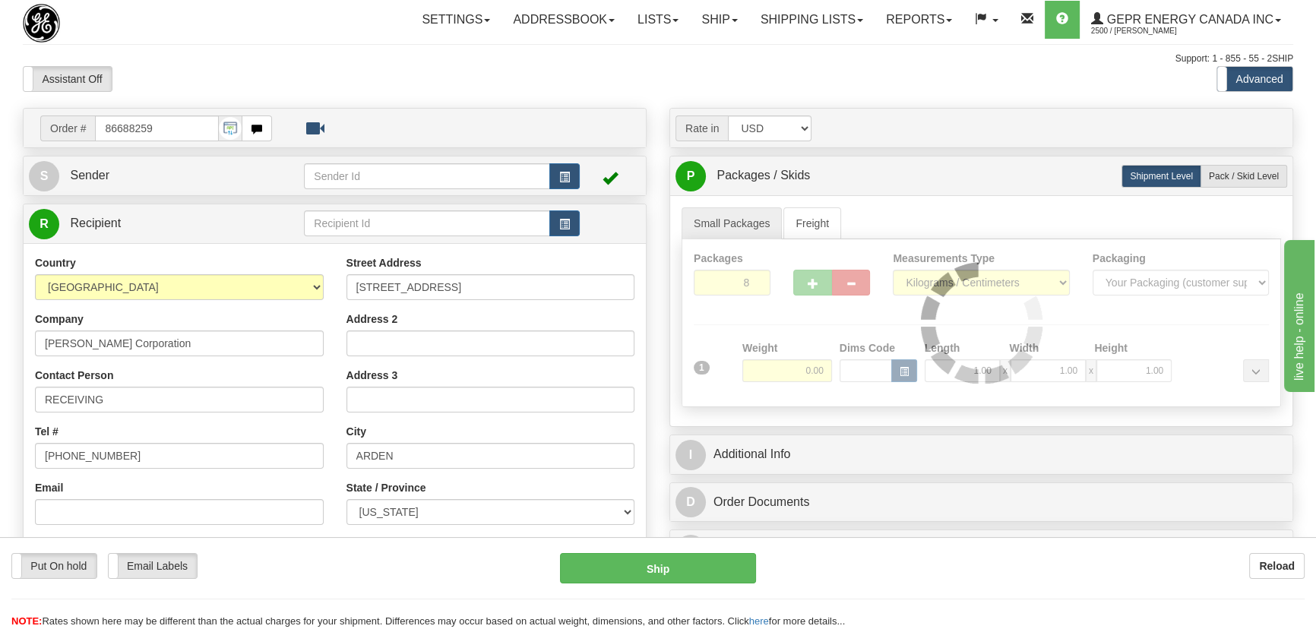
click at [815, 330] on div "Packages 8 1 Measurements Type" at bounding box center [980, 323] width 599 height 168
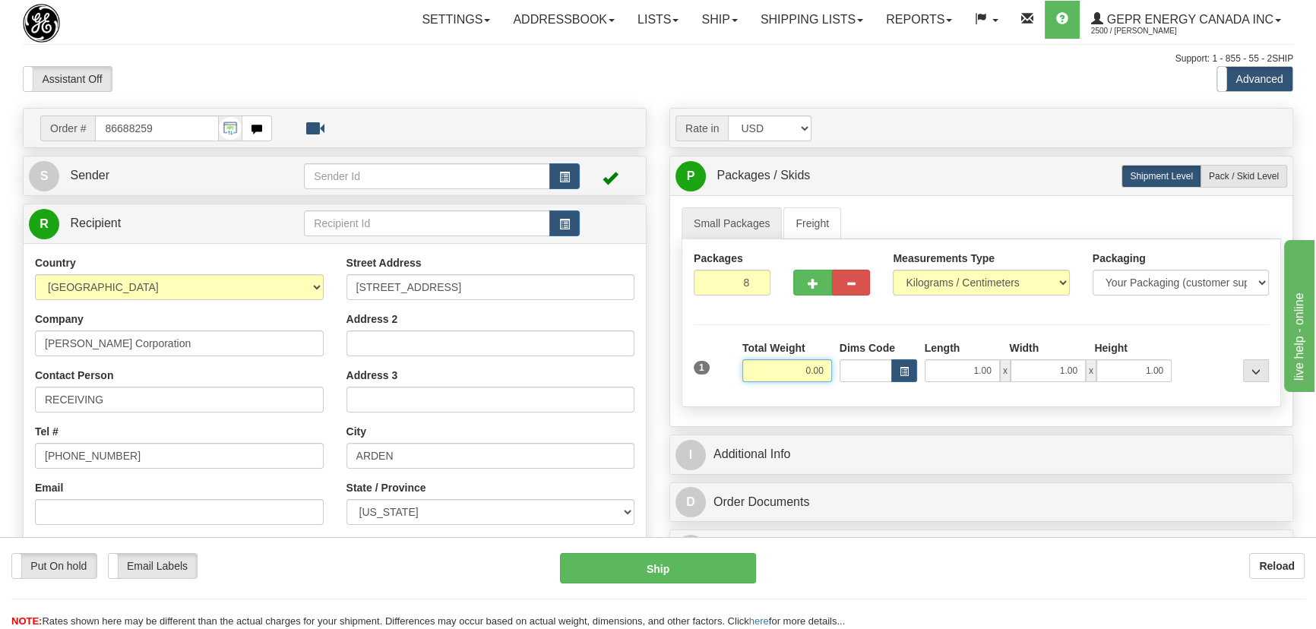
click at [794, 374] on input "0.00" at bounding box center [787, 370] width 90 height 23
type input "168.00"
click at [1215, 341] on div at bounding box center [1223, 361] width 97 height 42
click at [997, 295] on select "Pounds / Inches Kilograms / Centimeters" at bounding box center [981, 283] width 176 height 26
select select "0"
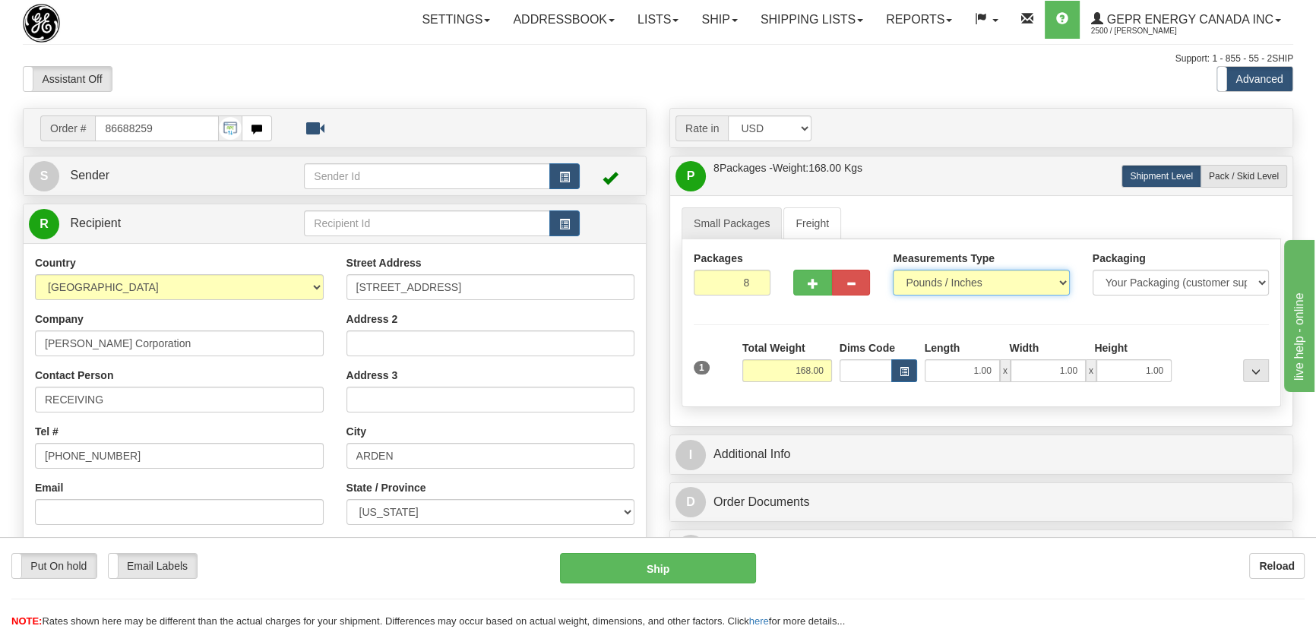
click at [893, 270] on select "Pounds / Inches Kilograms / Centimeters" at bounding box center [981, 283] width 176 height 26
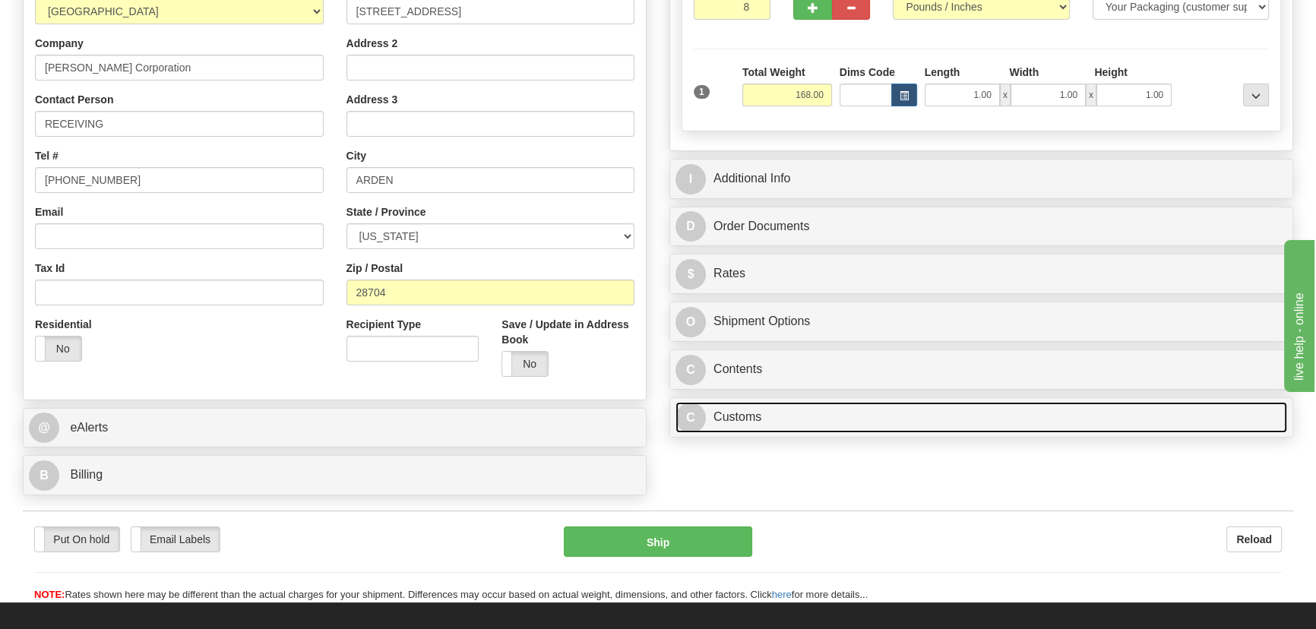
click at [966, 421] on link "C Customs" at bounding box center [981, 417] width 612 height 31
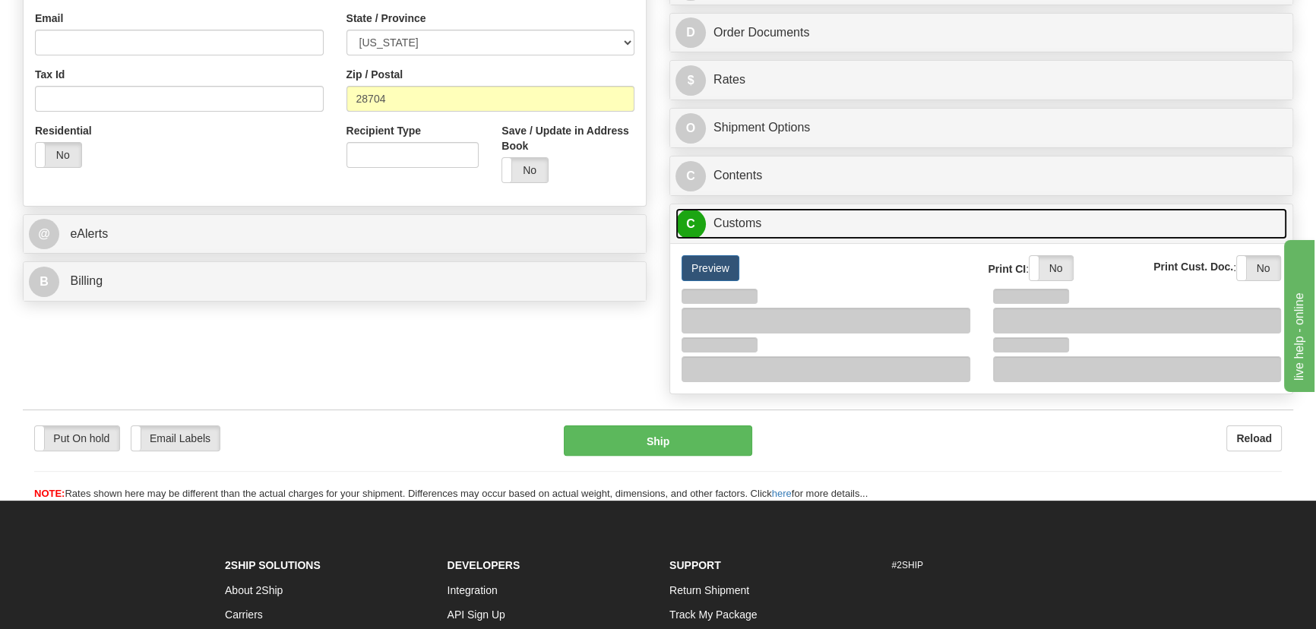
scroll to position [483, 0]
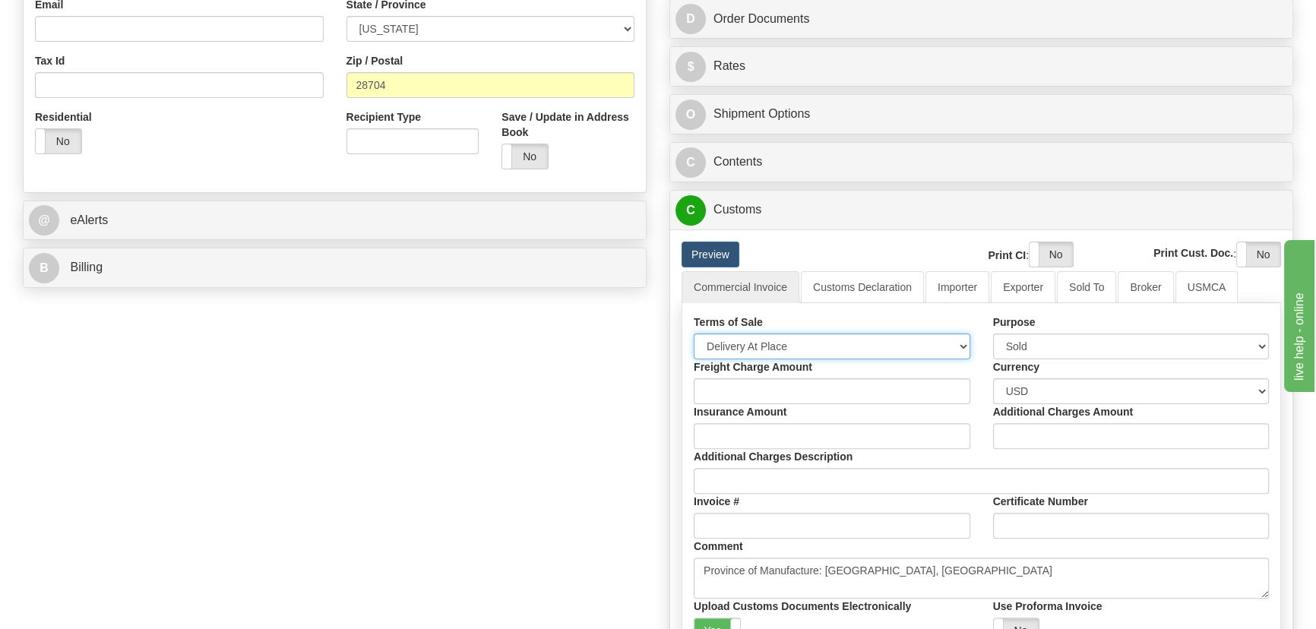
click at [825, 349] on select "Free Carrier Free On Board Ex Works Delivered Duty Unpaid Delivered Duty Paid C…" at bounding box center [832, 347] width 277 height 26
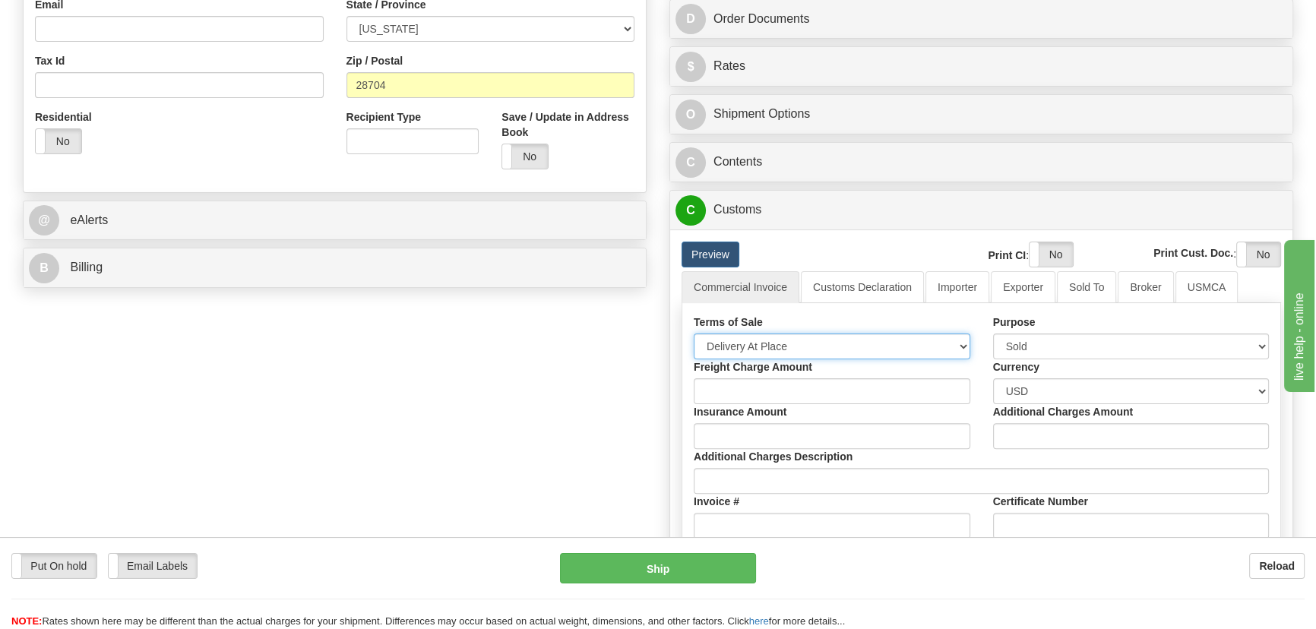
select select "7"
click at [694, 334] on select "Free Carrier Free On Board Ex Works Delivered Duty Unpaid Delivered Duty Paid C…" at bounding box center [832, 347] width 277 height 26
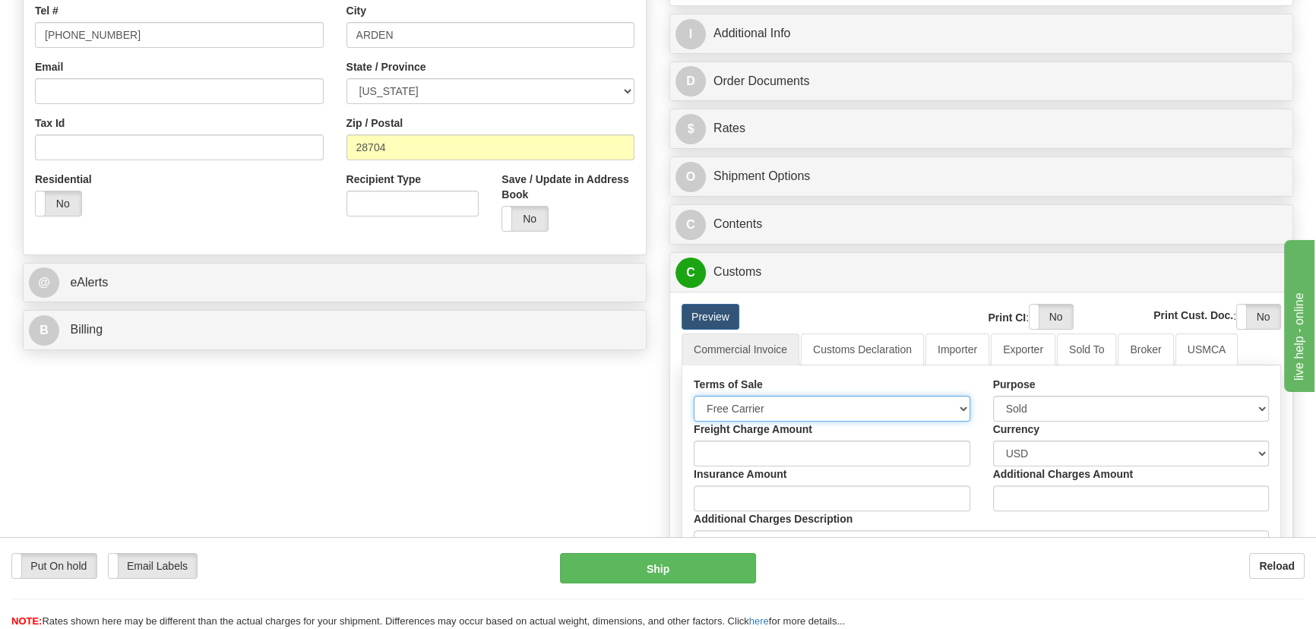
scroll to position [345, 0]
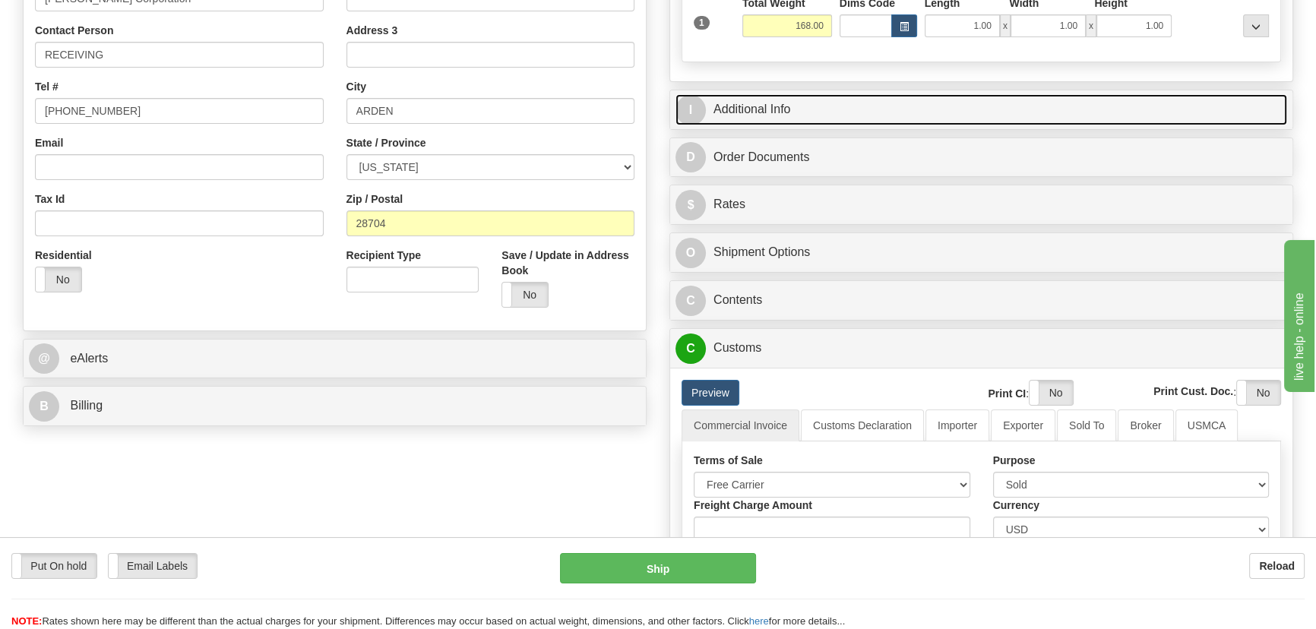
click at [1058, 109] on link "I Additional Info" at bounding box center [981, 109] width 612 height 31
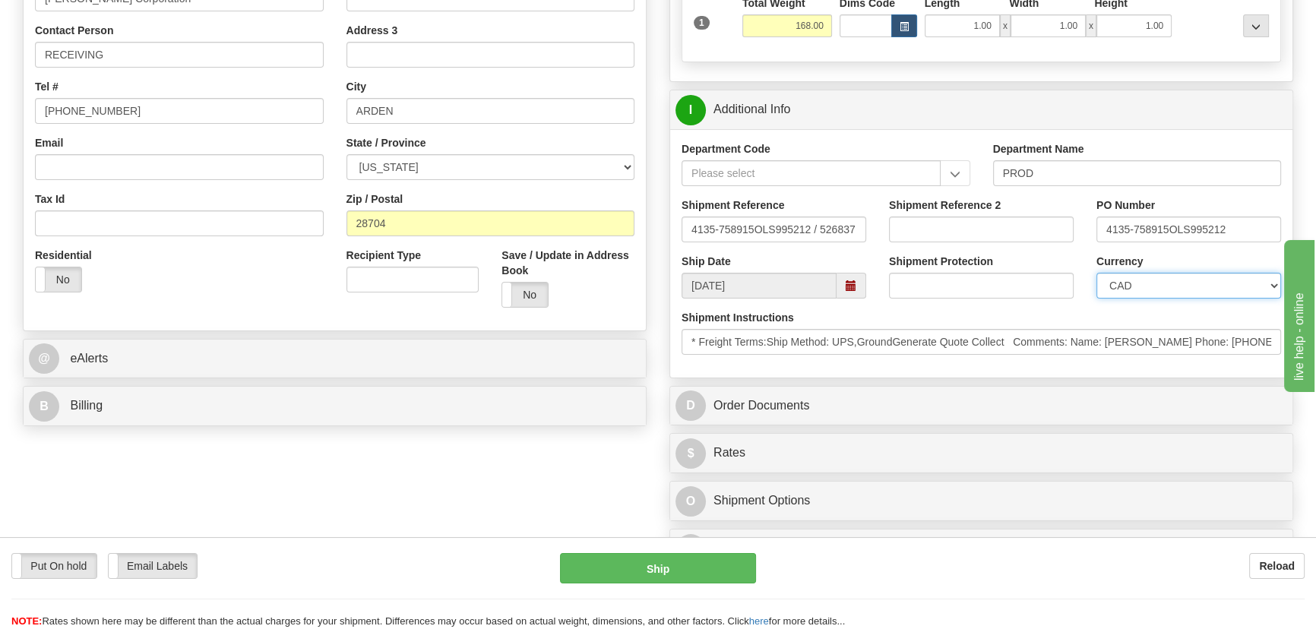
click at [1155, 284] on select "CAD USD EUR ZAR [PERSON_NAME] ARN AUD AUS AWG BBD BFR BGN BHD BMD BND BRC BRL C…" at bounding box center [1188, 286] width 185 height 26
select select "1"
click at [1096, 273] on select "CAD USD EUR ZAR [PERSON_NAME] ARN AUD AUS AWG BBD BFR BGN BHD BMD BND BRC BRL C…" at bounding box center [1188, 286] width 185 height 26
click at [993, 232] on input "Shipment Reference 2" at bounding box center [981, 230] width 185 height 26
drag, startPoint x: 989, startPoint y: 232, endPoint x: 833, endPoint y: 225, distance: 155.9
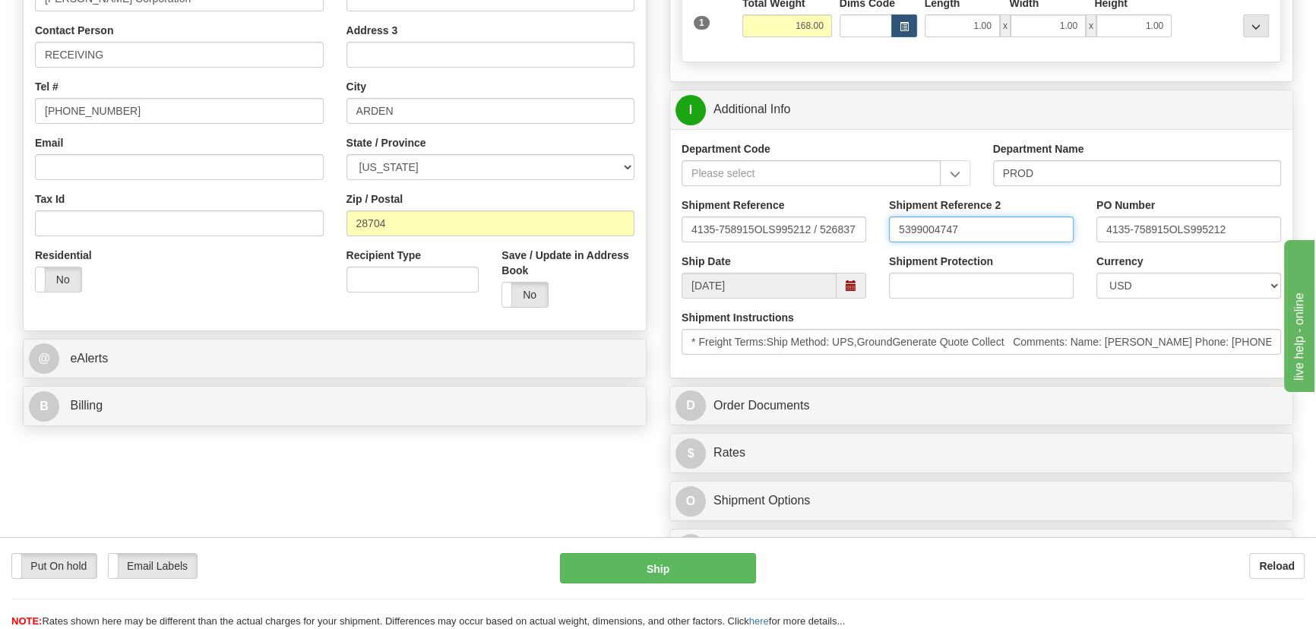
click at [833, 225] on div "Shipment Reference 4135-758915OLS995212 / 526837 Shipment Reference 2 539900474…" at bounding box center [981, 226] width 622 height 56
type input "5399004747"
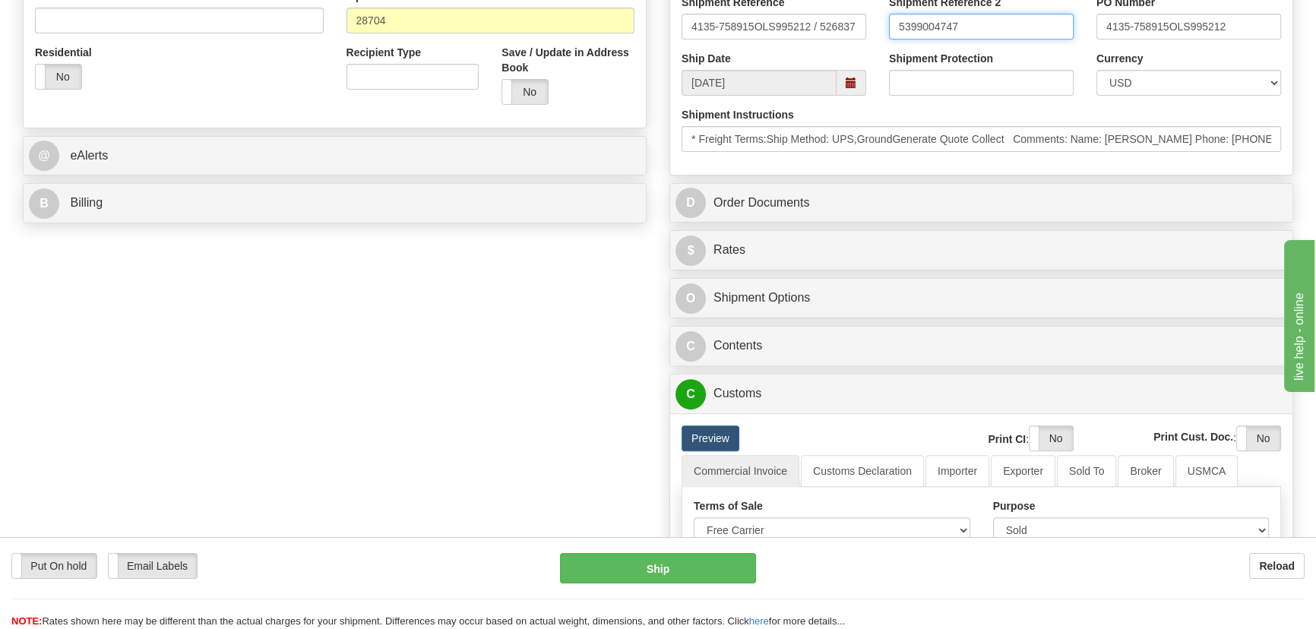
scroll to position [552, 0]
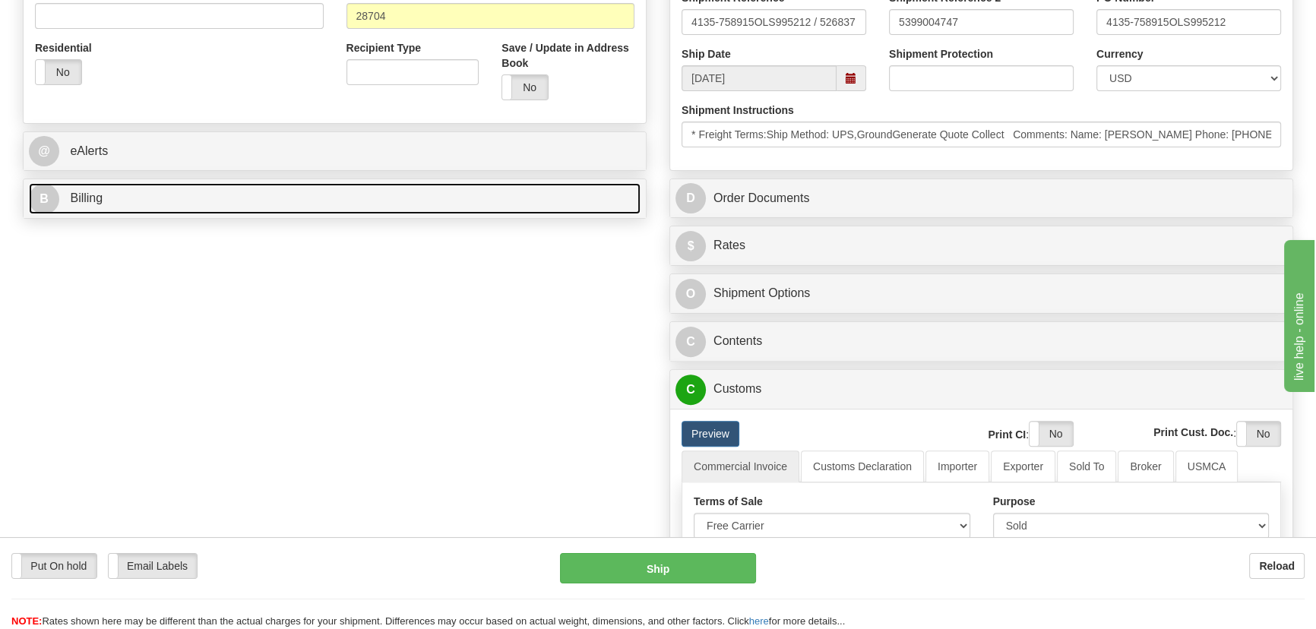
click at [323, 198] on link "B Billing" at bounding box center [335, 198] width 612 height 31
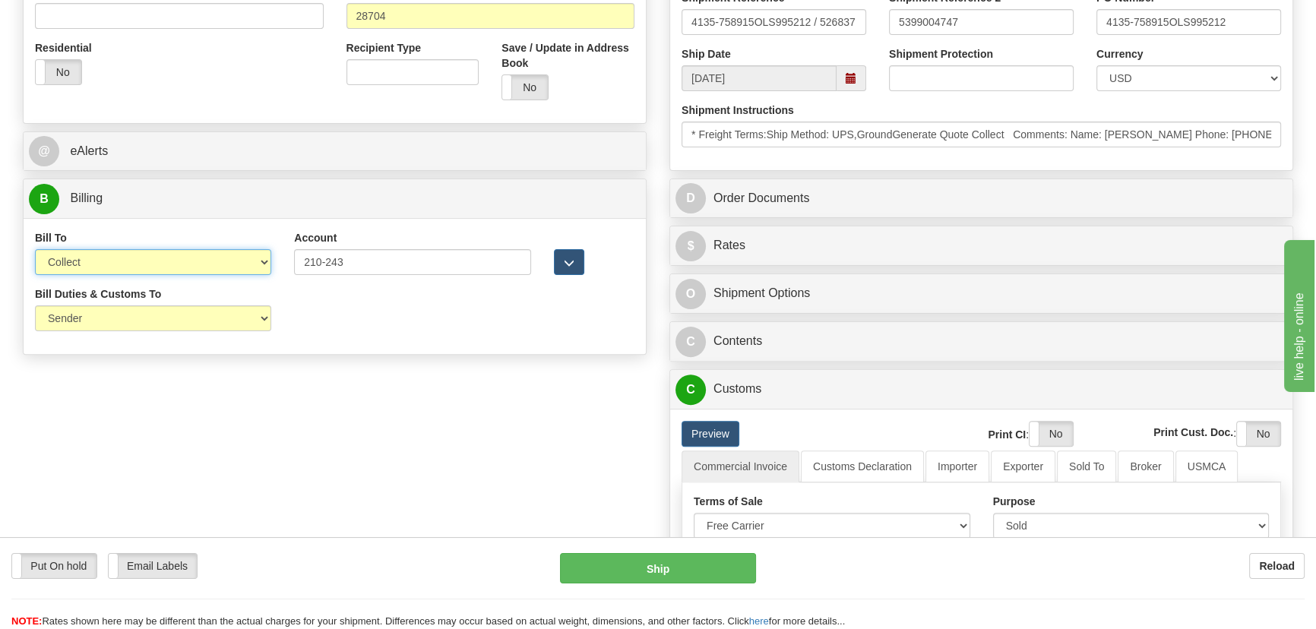
click at [147, 258] on select "Sender Recipient Third Party Collect" at bounding box center [153, 262] width 236 height 26
select select "1"
click at [35, 249] on select "Sender Recipient Third Party Collect" at bounding box center [153, 262] width 236 height 26
click at [410, 289] on div "Bill Duties & Customs To Sender Recipient Third Party UPS Split Duty VAT Indica…" at bounding box center [335, 314] width 622 height 56
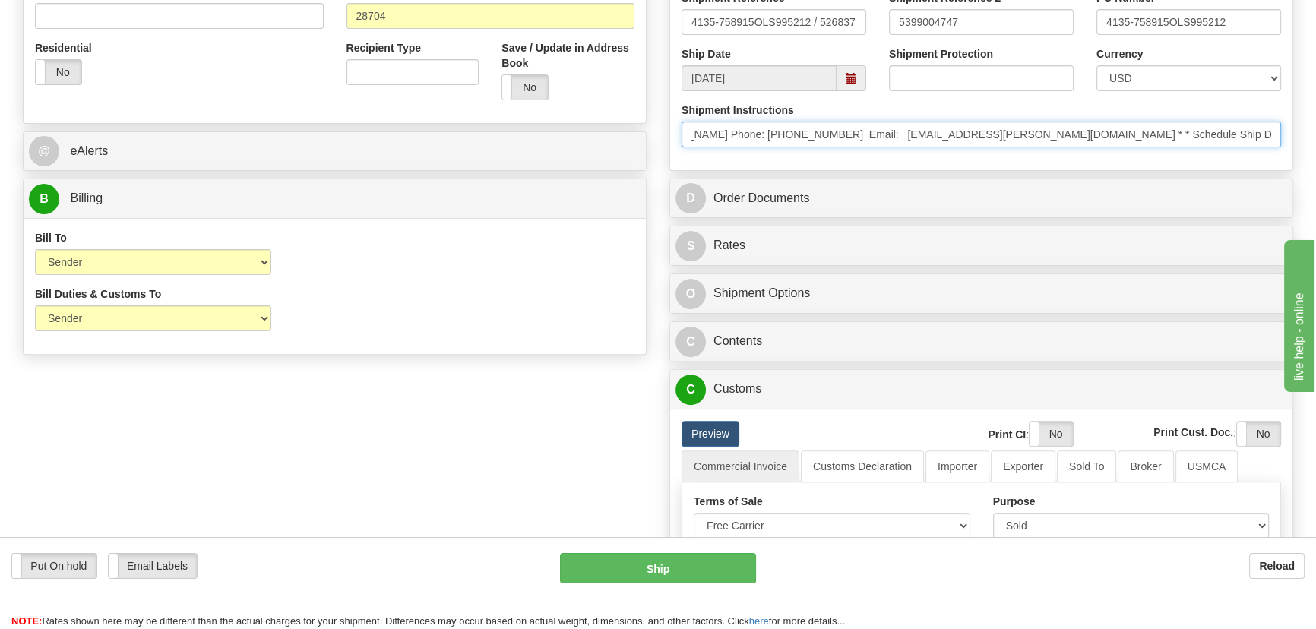
scroll to position [0, 694]
drag, startPoint x: 686, startPoint y: 135, endPoint x: 1295, endPoint y: 143, distance: 608.6
click at [1295, 143] on div "Rate in Account Currency ARN AWG AUD AUS BHD BBD BFR BMD BRC BRL GBP UKL BND BG…" at bounding box center [981, 275] width 647 height 1438
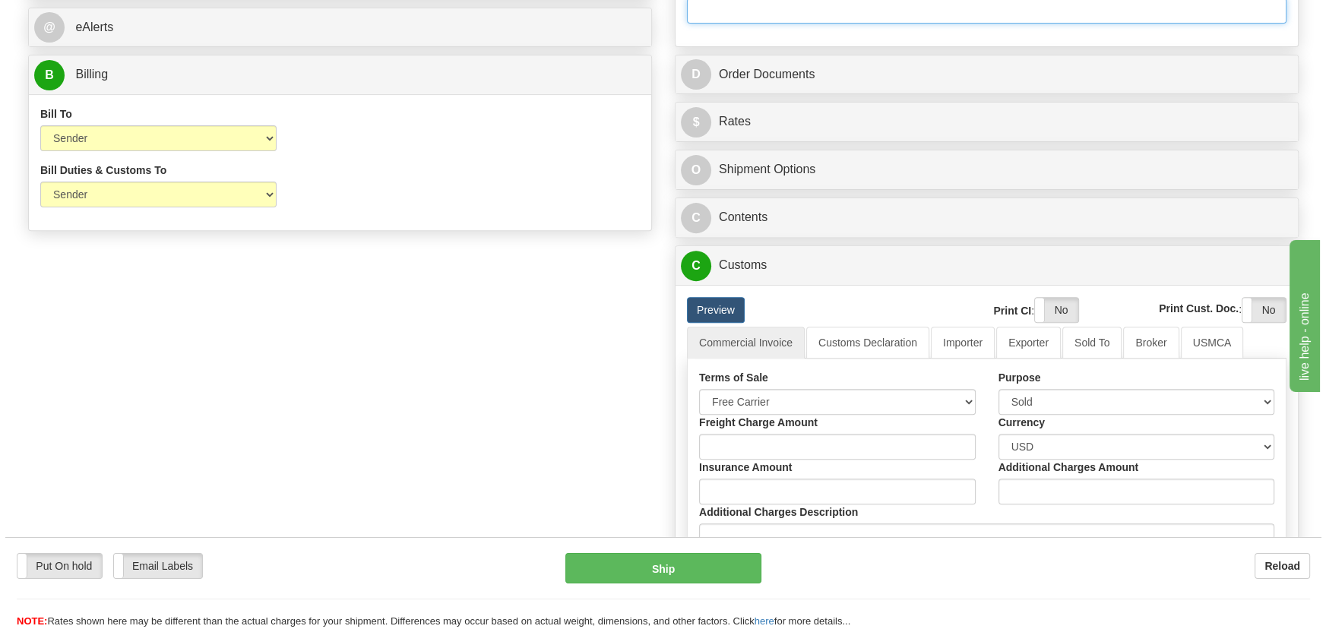
scroll to position [691, 0]
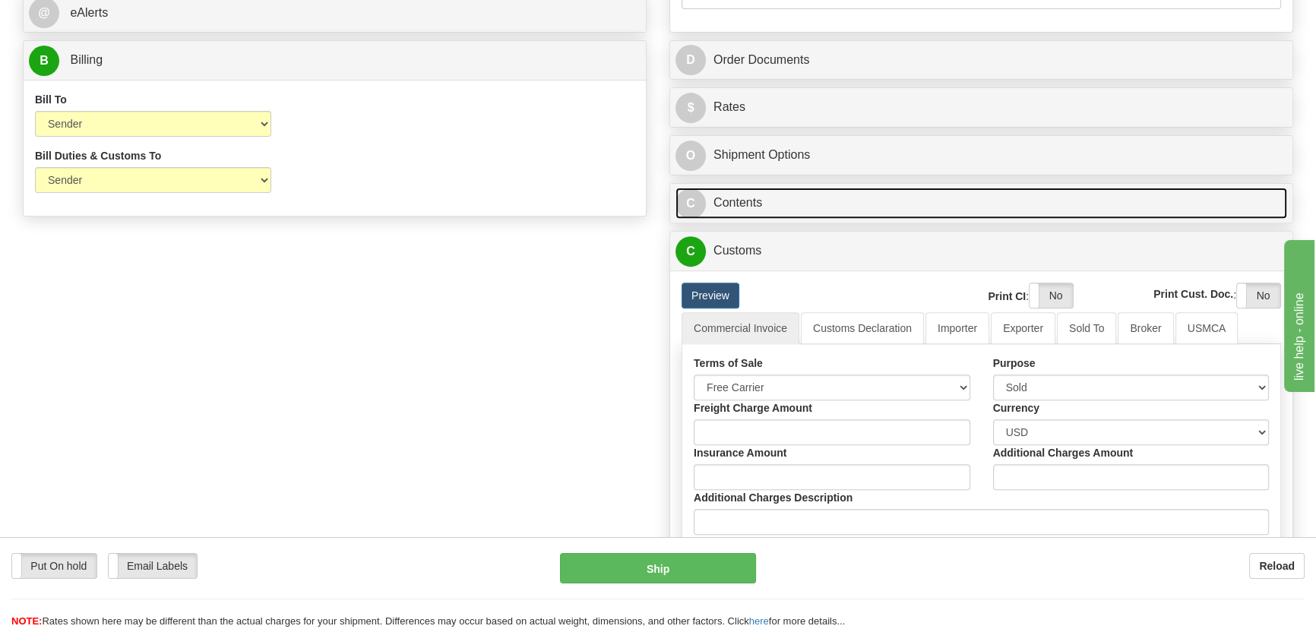
click at [1092, 194] on link "C Contents" at bounding box center [981, 203] width 612 height 31
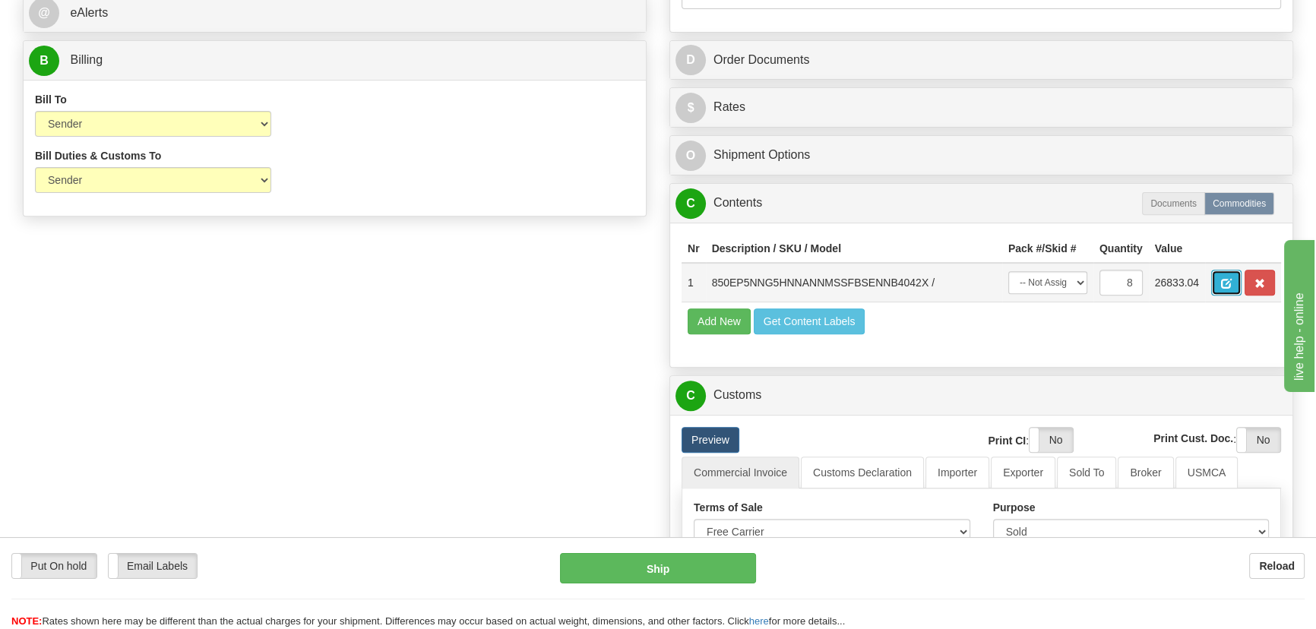
click at [1218, 278] on button "button" at bounding box center [1226, 283] width 30 height 26
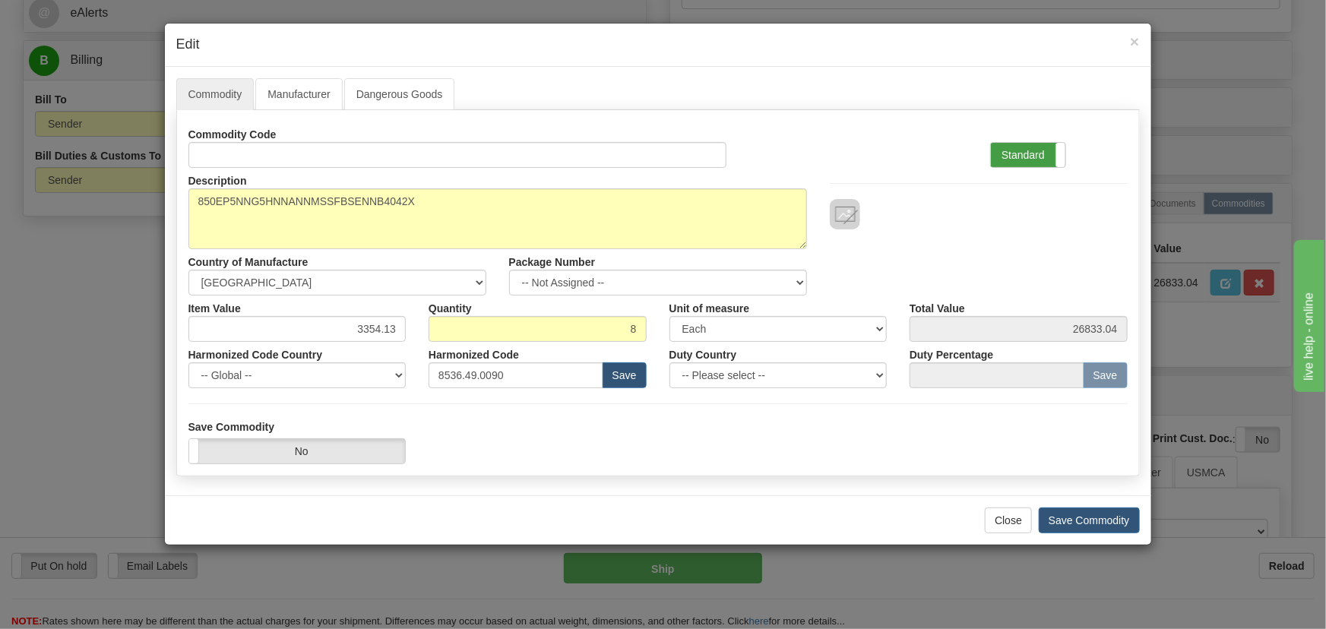
click at [1023, 156] on label "Standard" at bounding box center [1028, 155] width 74 height 24
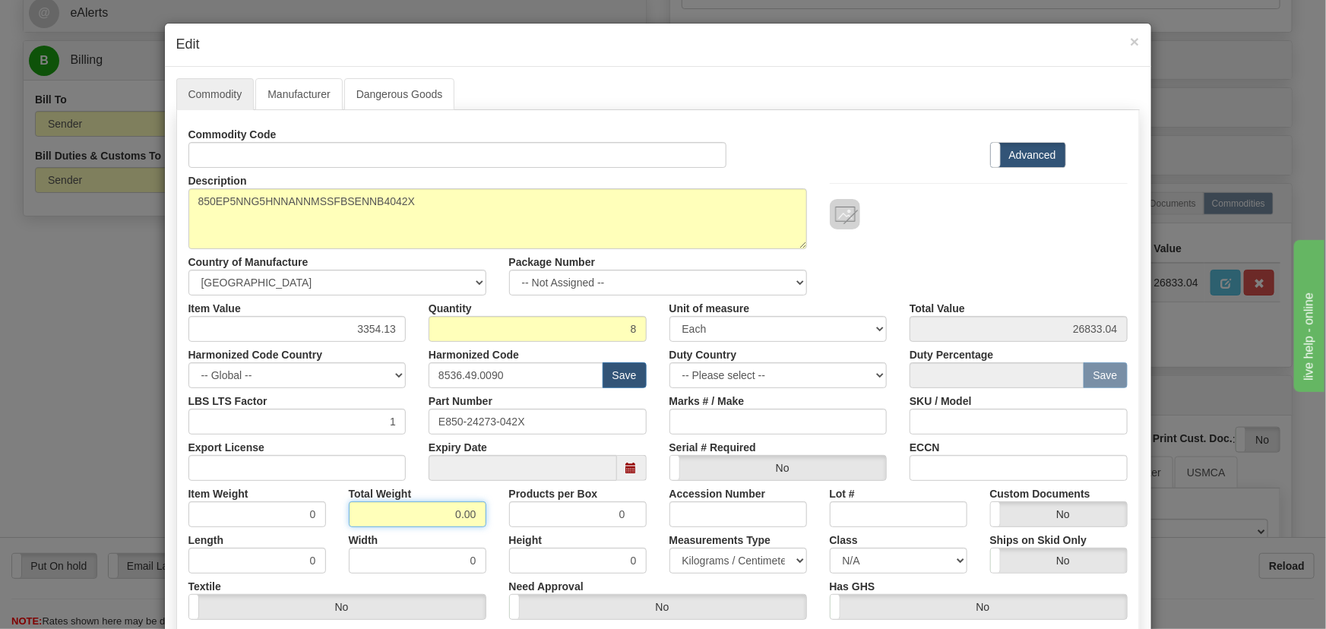
drag, startPoint x: 445, startPoint y: 514, endPoint x: 488, endPoint y: 533, distance: 46.6
click at [490, 537] on div "Commodity Code Standard Advanced Description 850EP5NNG5HNNANNMSSFBSENNB4042X Co…" at bounding box center [657, 394] width 939 height 545
type input "8"
type input "1.0000"
click at [985, 233] on div "Description 850EP5NNG5HNNANNMSSFBSENNB4042X Country of Manufacture -- Unknown -…" at bounding box center [658, 232] width 962 height 128
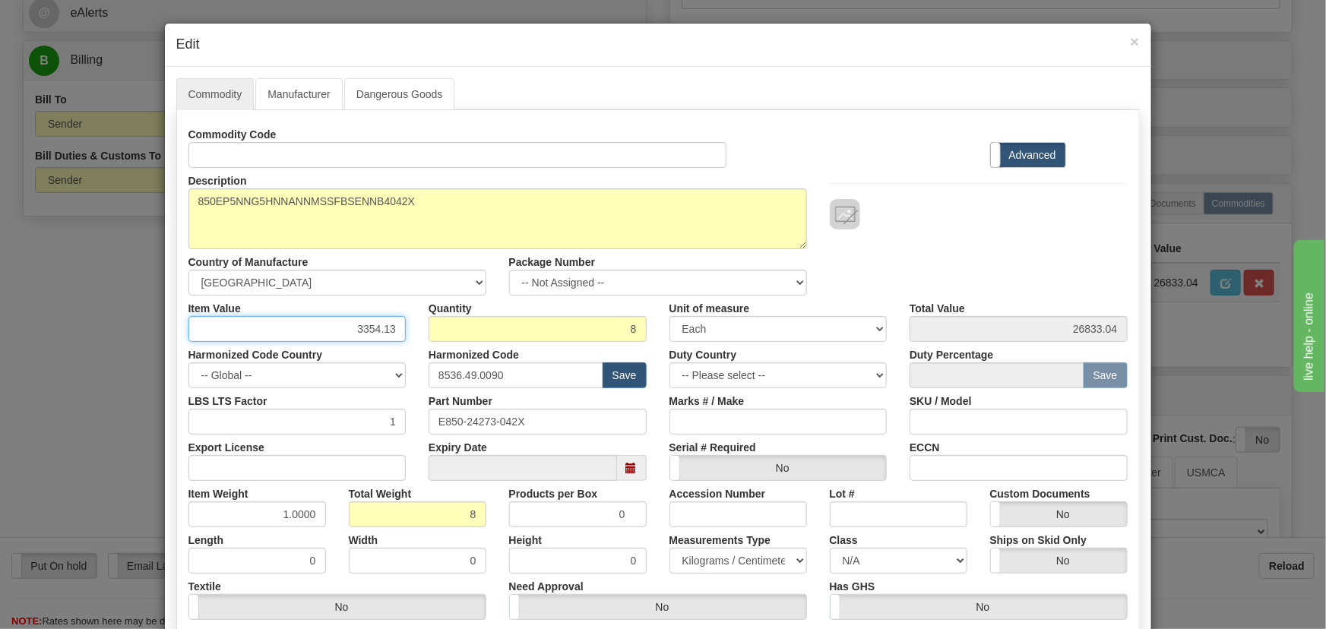
drag, startPoint x: 356, startPoint y: 337, endPoint x: 403, endPoint y: 356, distance: 50.4
click at [403, 356] on div "Commodity Code Standard Advanced Description 850EP5NNG5HNNANNMSSFBSENNB4042X Co…" at bounding box center [657, 394] width 939 height 545
paste input ".130,28"
type input "3130.28"
type input "25042.24"
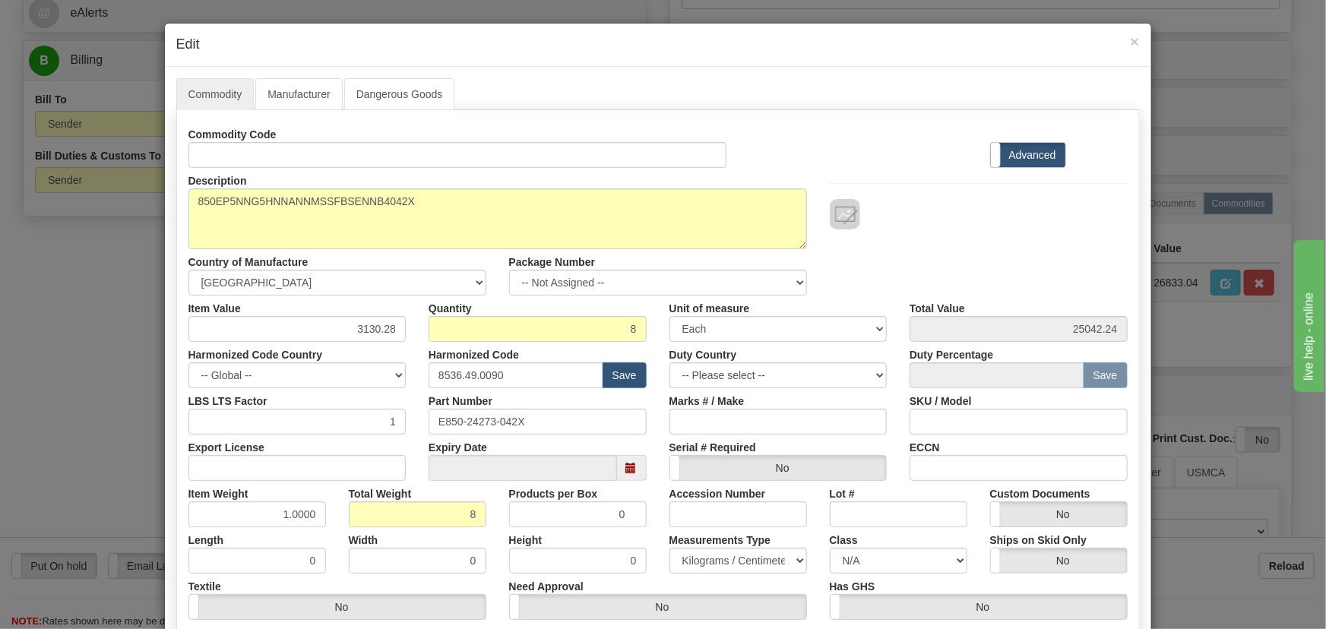
click at [910, 235] on div "Description 850EP5NNG5HNNANNMSSFBSENNB4042X Country of Manufacture -- Unknown -…" at bounding box center [658, 232] width 962 height 128
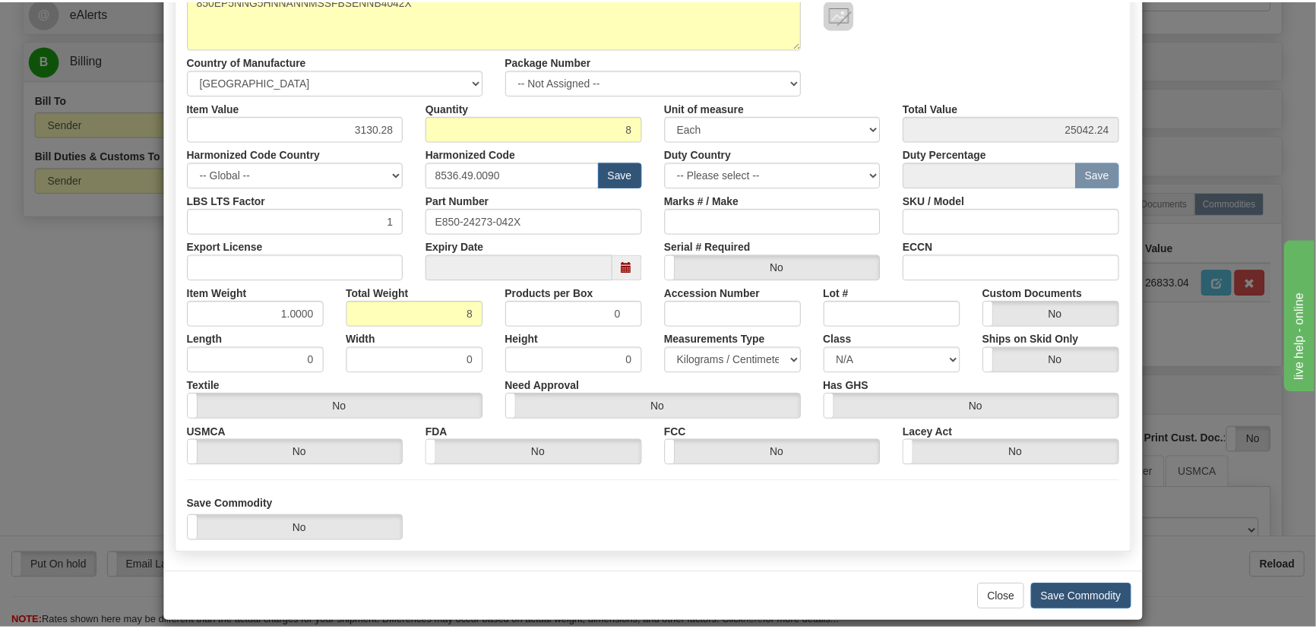
scroll to position [207, 0]
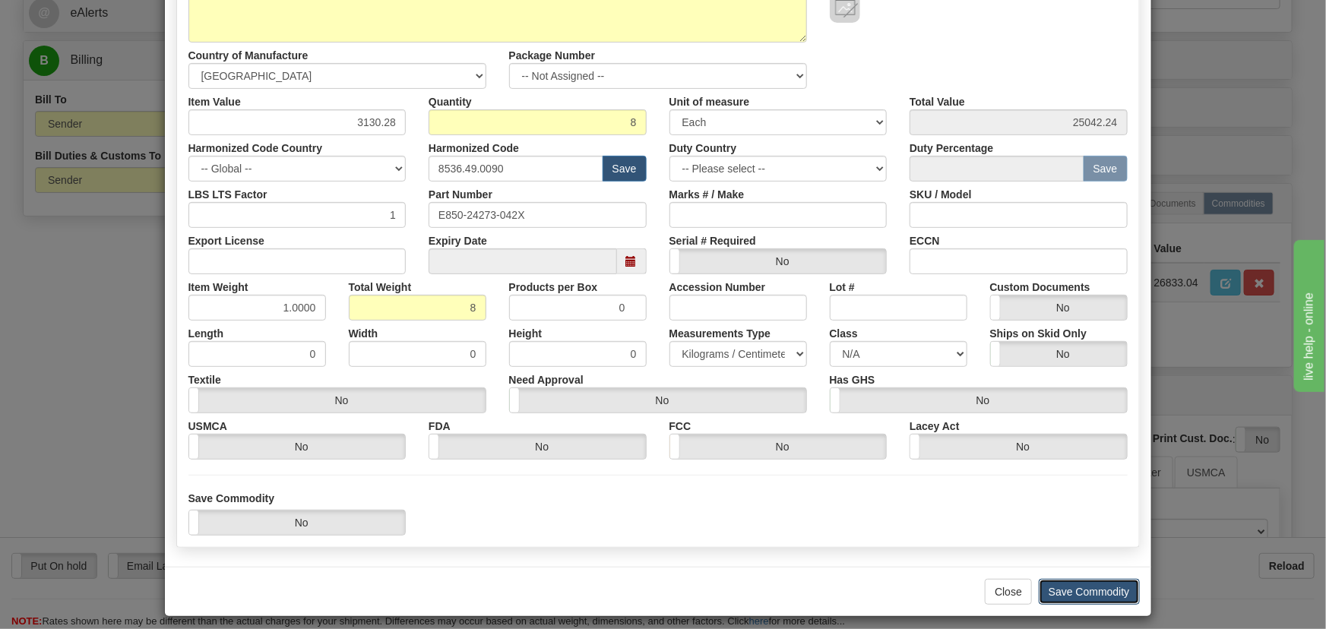
click at [1087, 587] on button "Save Commodity" at bounding box center [1089, 592] width 101 height 26
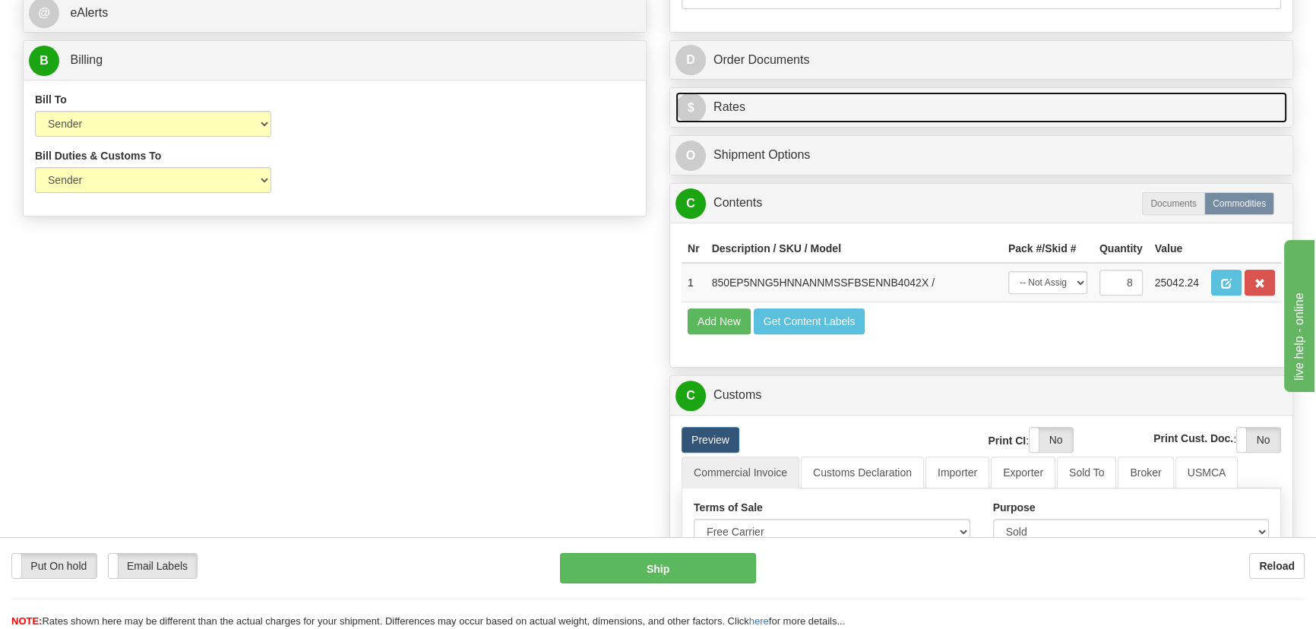
click at [1035, 101] on link "$ Rates" at bounding box center [981, 107] width 612 height 31
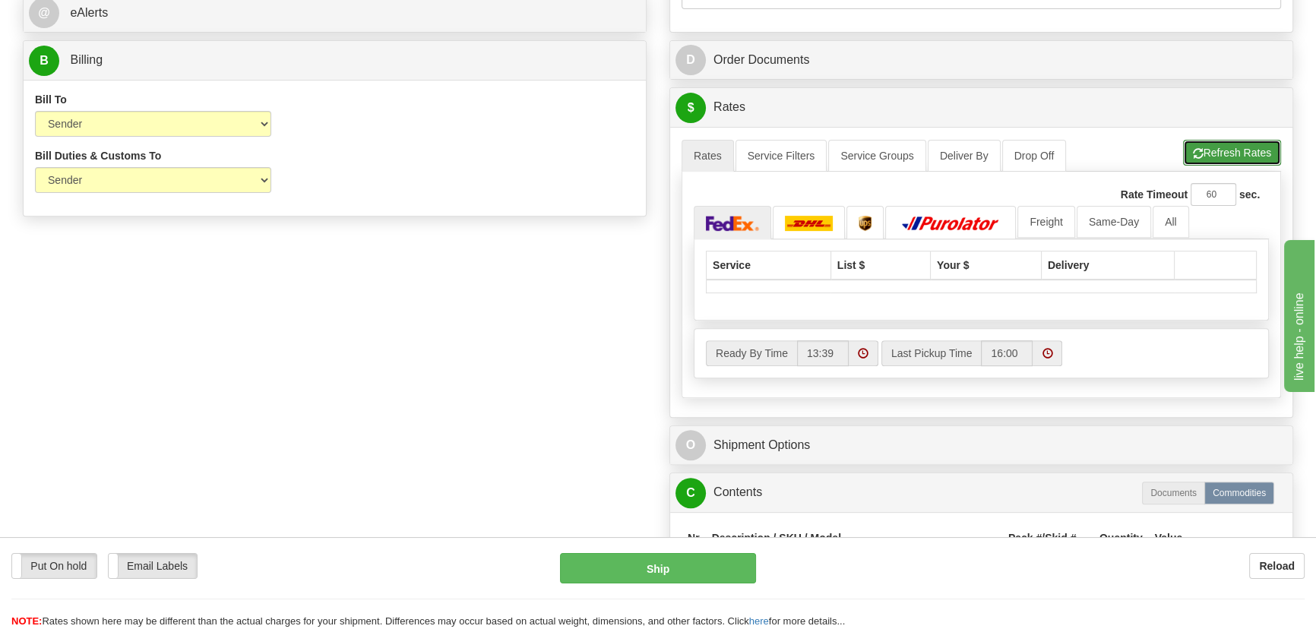
click at [1241, 146] on button "Refresh Rates" at bounding box center [1232, 153] width 98 height 26
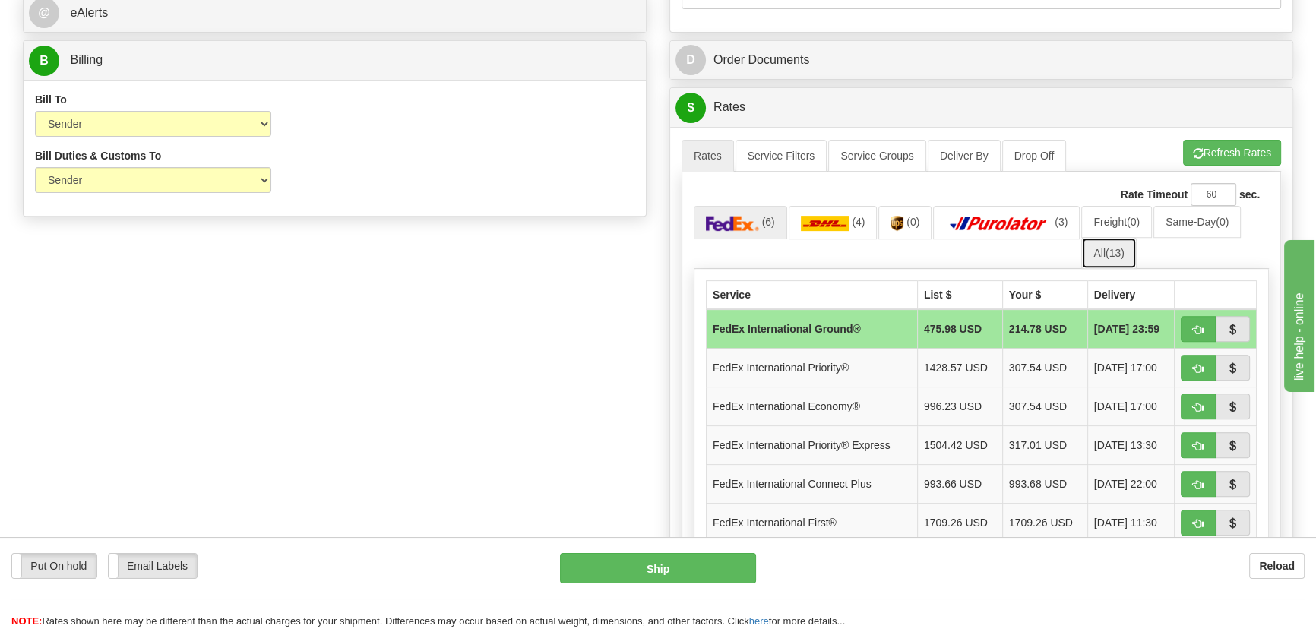
click at [1105, 247] on link "All (13)" at bounding box center [1108, 253] width 55 height 32
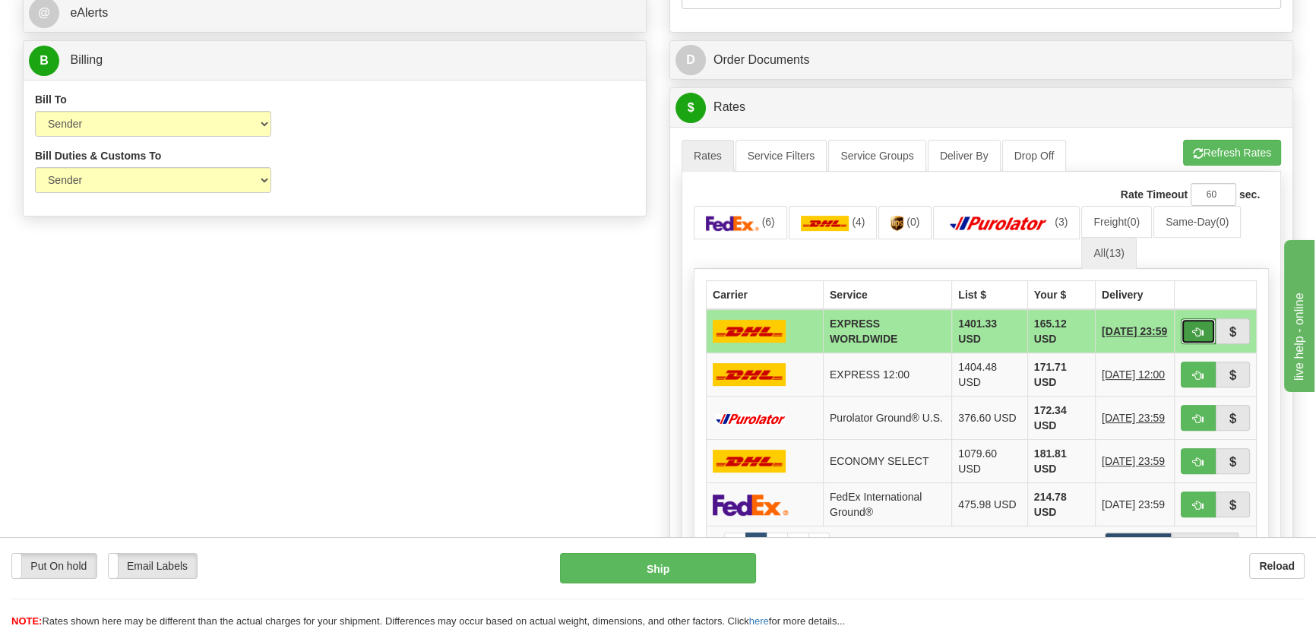
click at [1200, 328] on span "button" at bounding box center [1198, 332] width 11 height 10
type input "P"
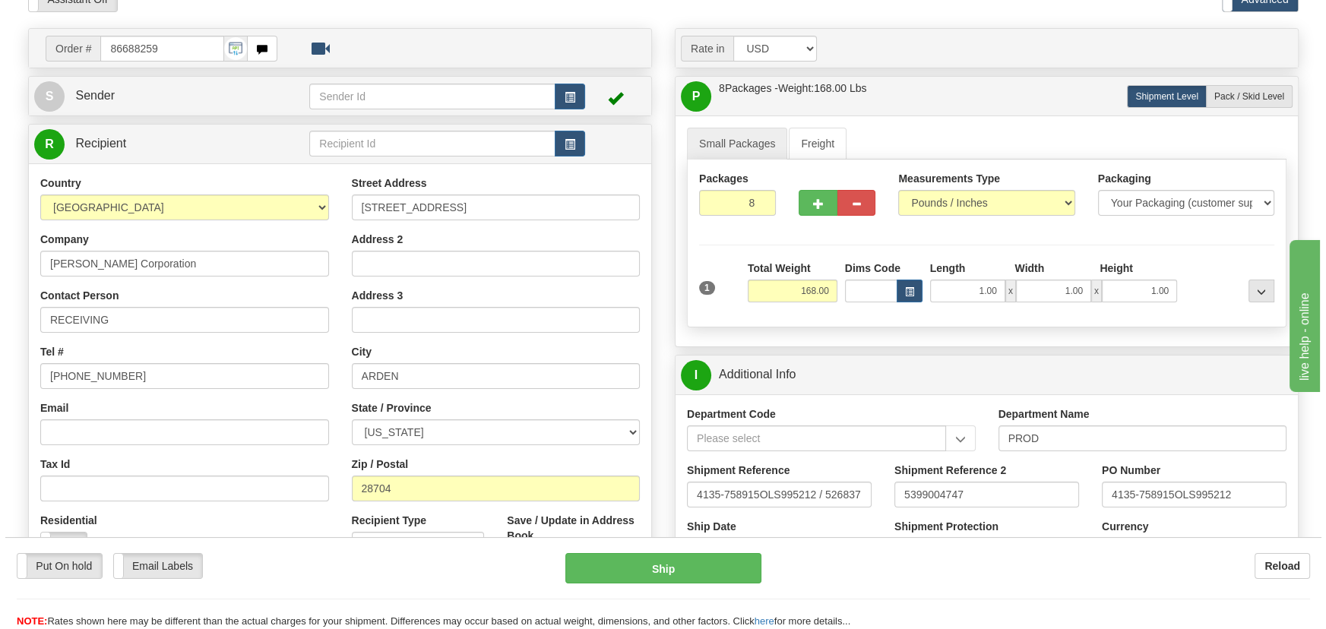
scroll to position [68, 0]
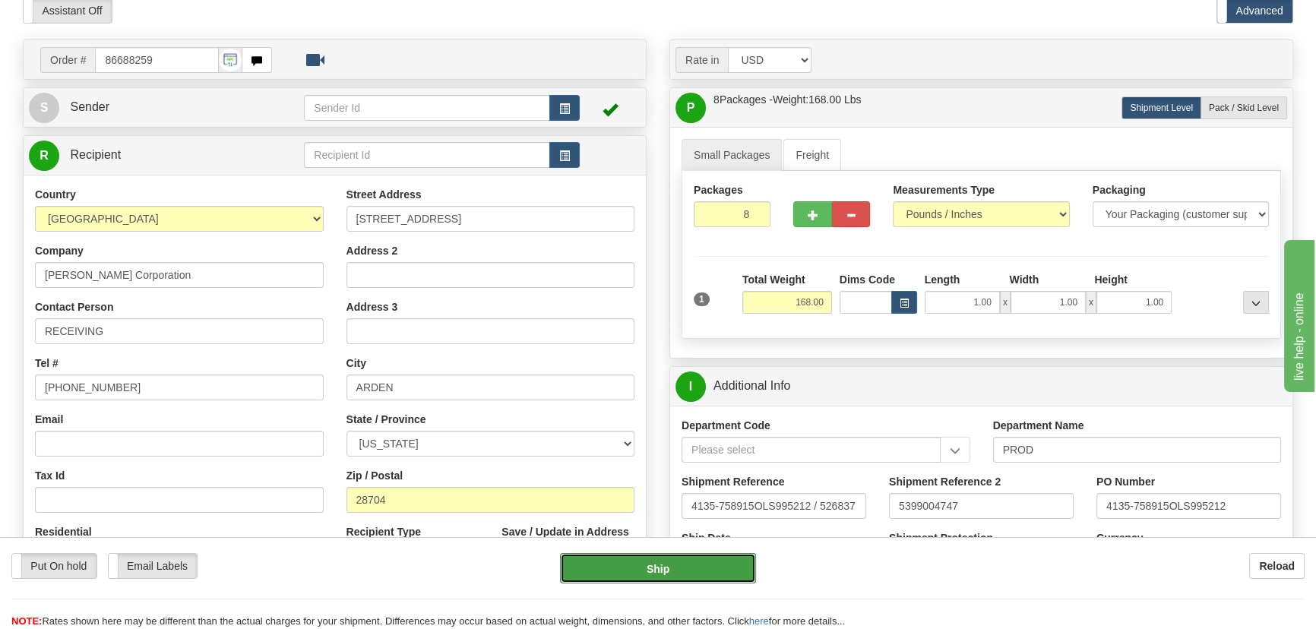
click at [718, 564] on button "Ship" at bounding box center [658, 568] width 197 height 30
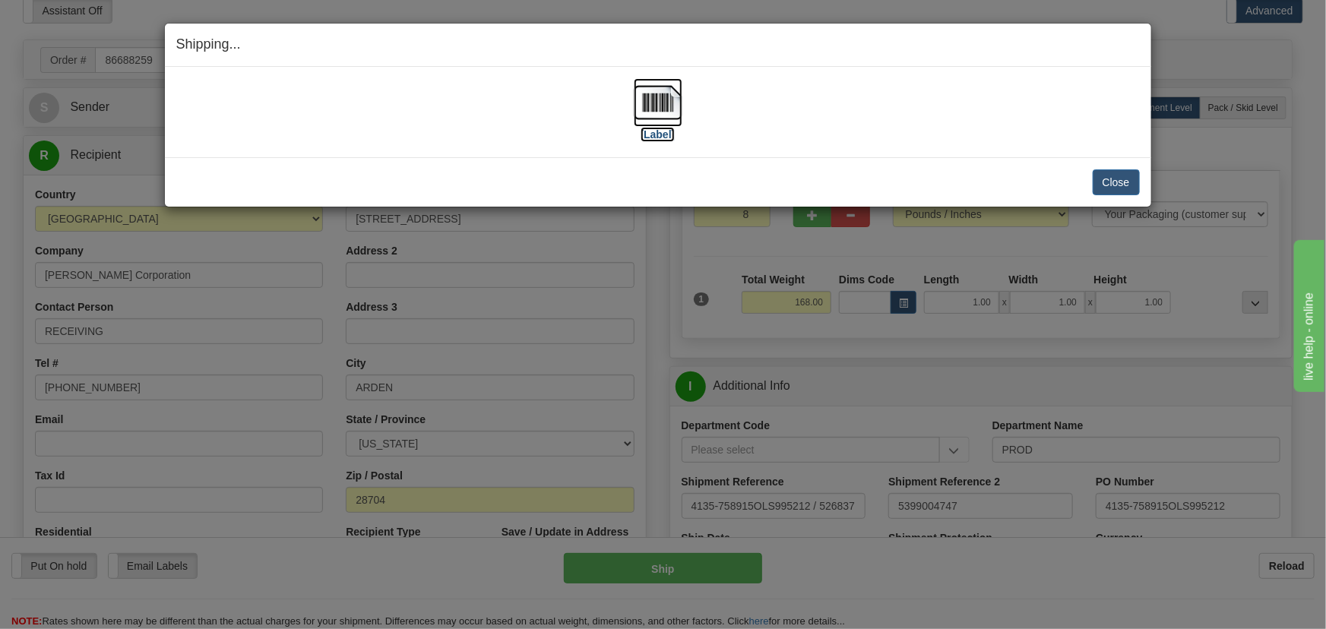
click at [674, 105] on img at bounding box center [658, 102] width 49 height 49
click at [1123, 176] on button "Close" at bounding box center [1115, 182] width 47 height 26
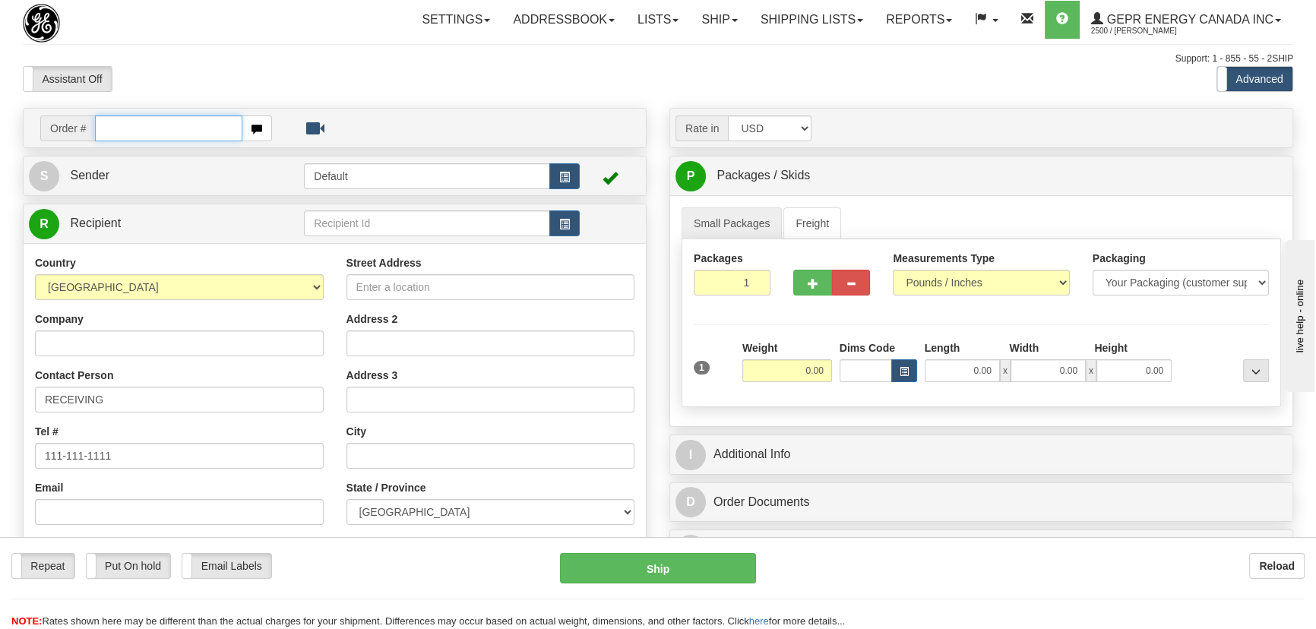
paste input "0086687871"
click at [115, 131] on input "0086687871" at bounding box center [168, 128] width 147 height 26
type input "86687871"
click at [205, 93] on body "Training Course Close Toggle navigation Settings Shipping Preferences New Recip…" at bounding box center [663, 314] width 1326 height 629
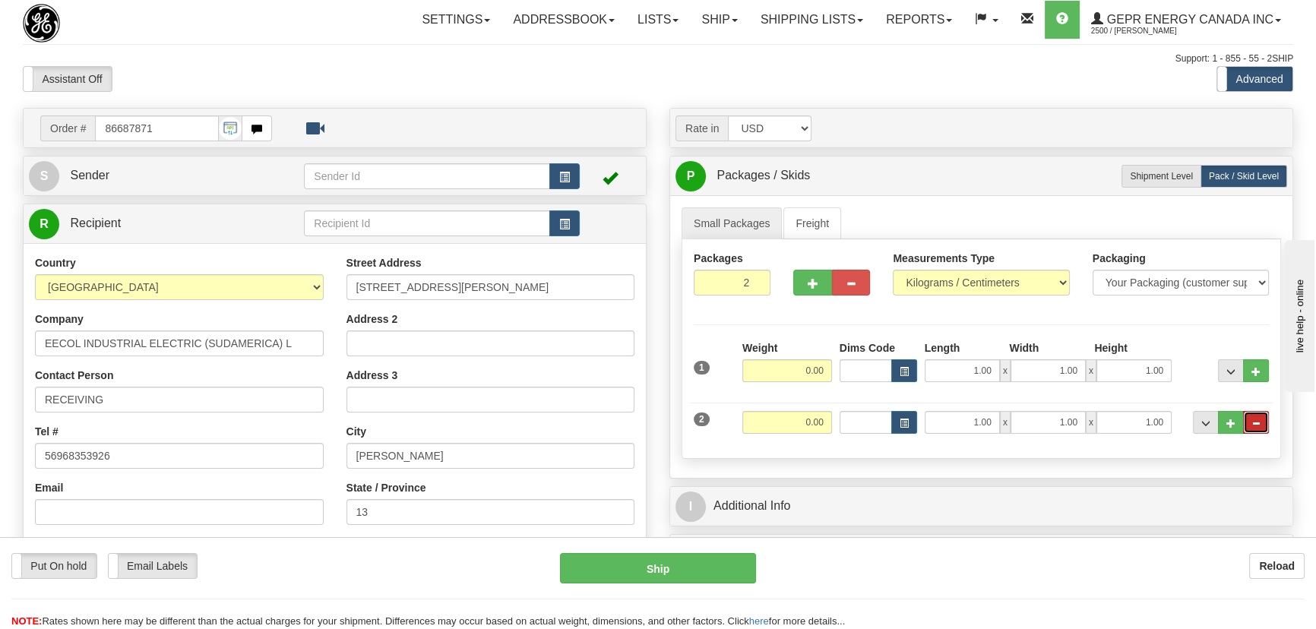
click at [1260, 422] on span "..." at bounding box center [1255, 423] width 9 height 8
radio input "true"
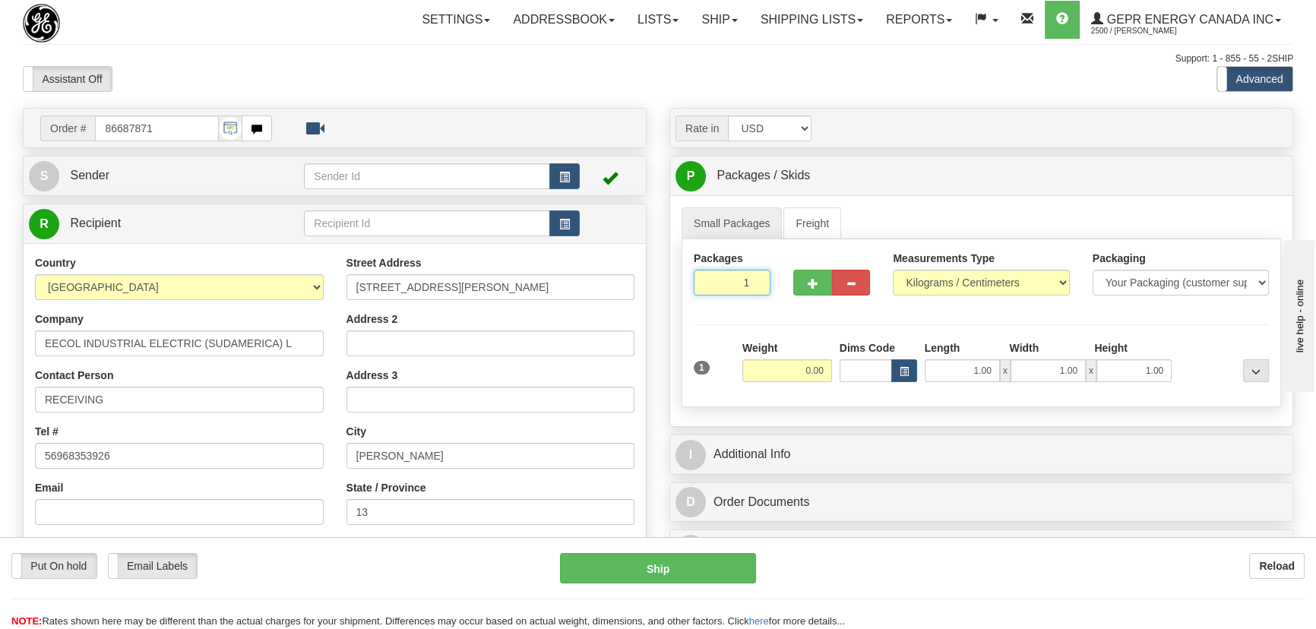
drag, startPoint x: 735, startPoint y: 277, endPoint x: 765, endPoint y: 289, distance: 32.7
click at [770, 293] on div "Packages 1 1" at bounding box center [732, 279] width 100 height 56
type input "9"
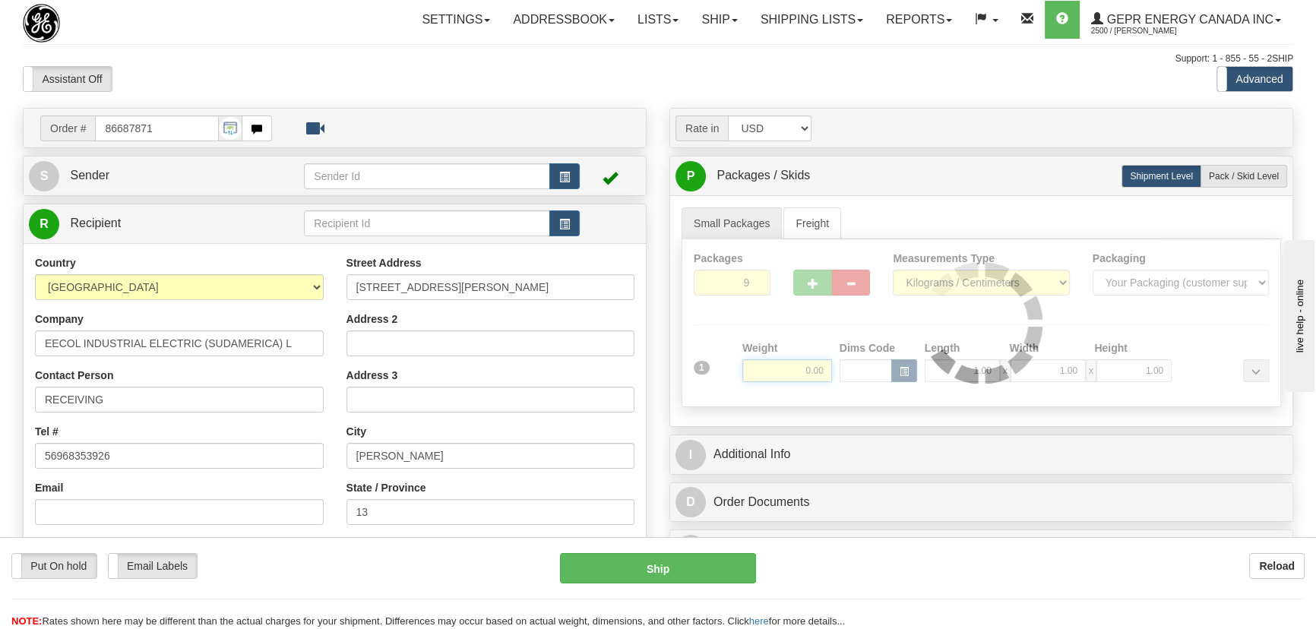
drag, startPoint x: 811, startPoint y: 370, endPoint x: 843, endPoint y: 384, distance: 34.7
click at [843, 384] on div "Packages 9 1 Measurements Type" at bounding box center [980, 323] width 599 height 168
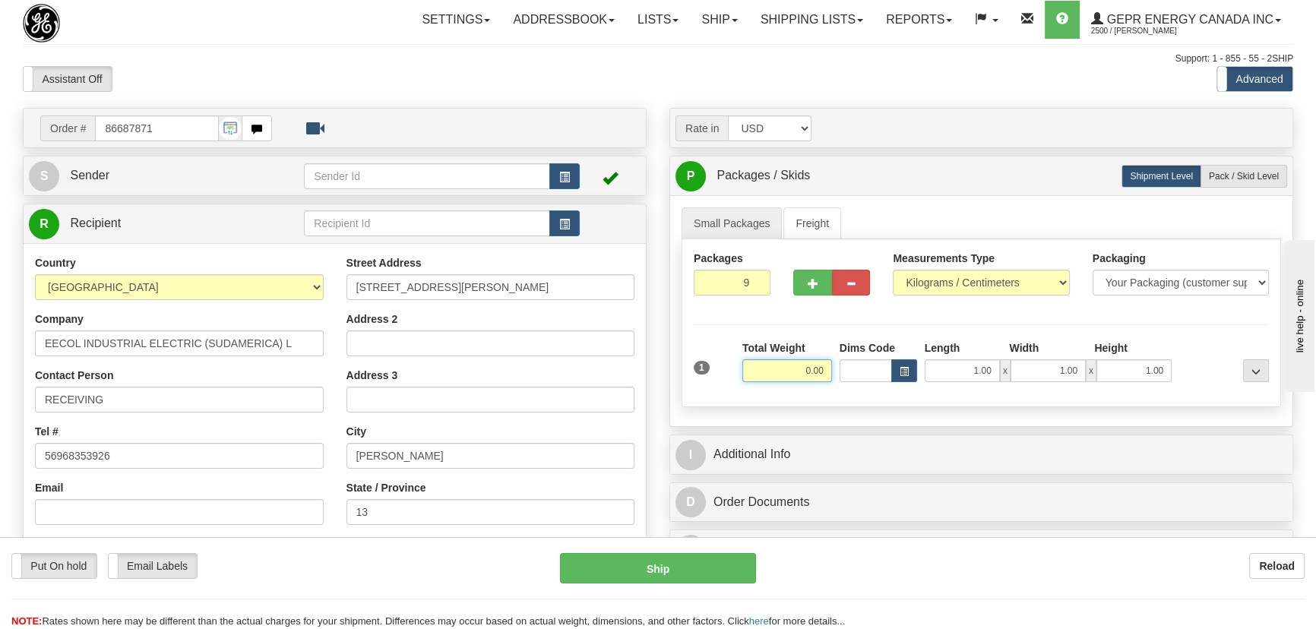
drag, startPoint x: 798, startPoint y: 368, endPoint x: 854, endPoint y: 394, distance: 61.6
click at [852, 394] on div "1 Total Weight 0.00 Dims Code" at bounding box center [981, 367] width 575 height 55
type input "90.00"
click at [957, 283] on select "Pounds / Inches Kilograms / Centimeters" at bounding box center [981, 283] width 176 height 26
select select "0"
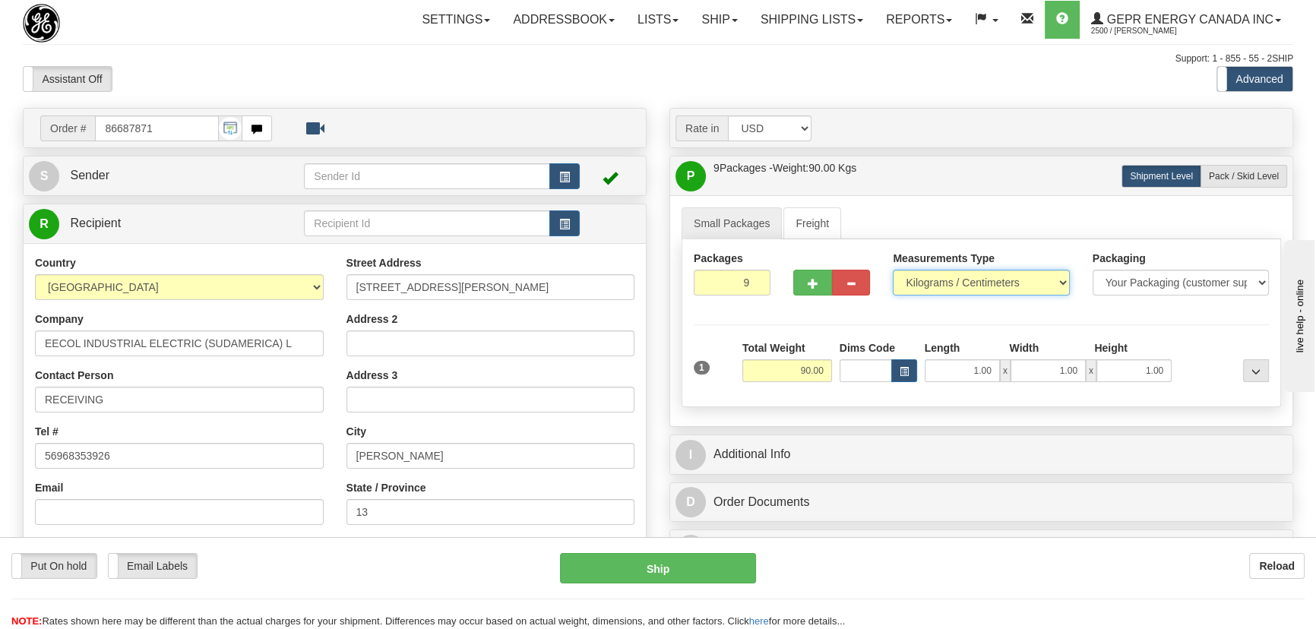
click at [893, 270] on select "Pounds / Inches Kilograms / Centimeters" at bounding box center [981, 283] width 176 height 26
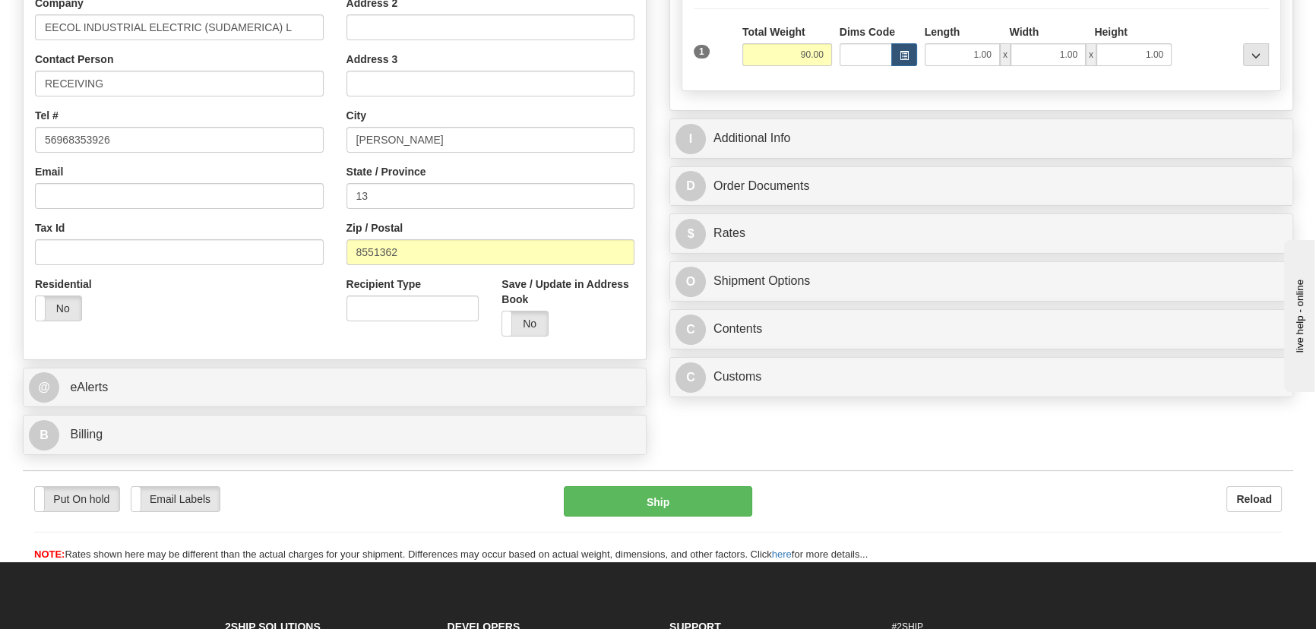
scroll to position [483, 0]
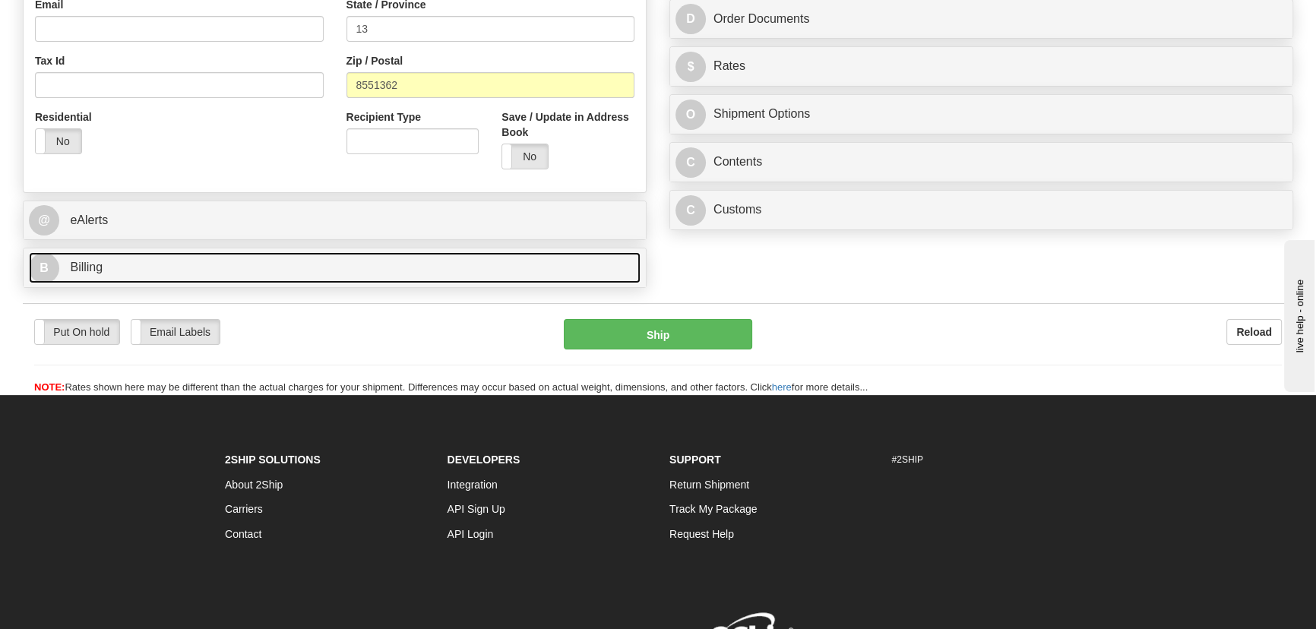
click at [448, 255] on link "B Billing" at bounding box center [335, 267] width 612 height 31
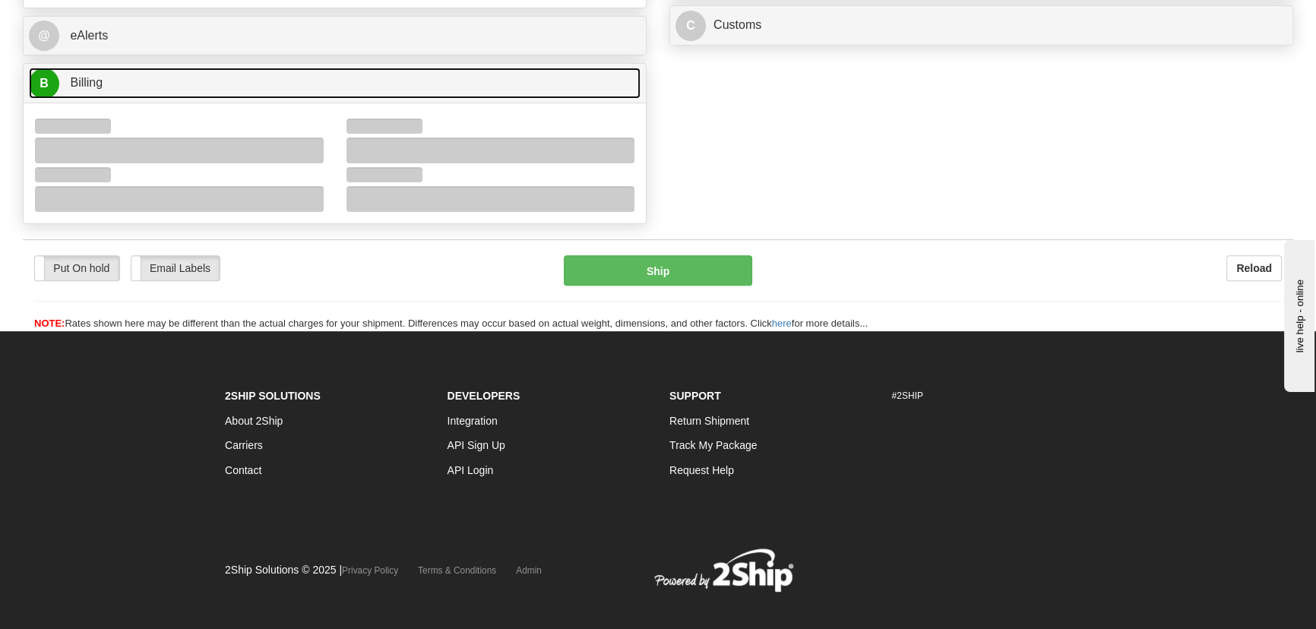
scroll to position [680, 0]
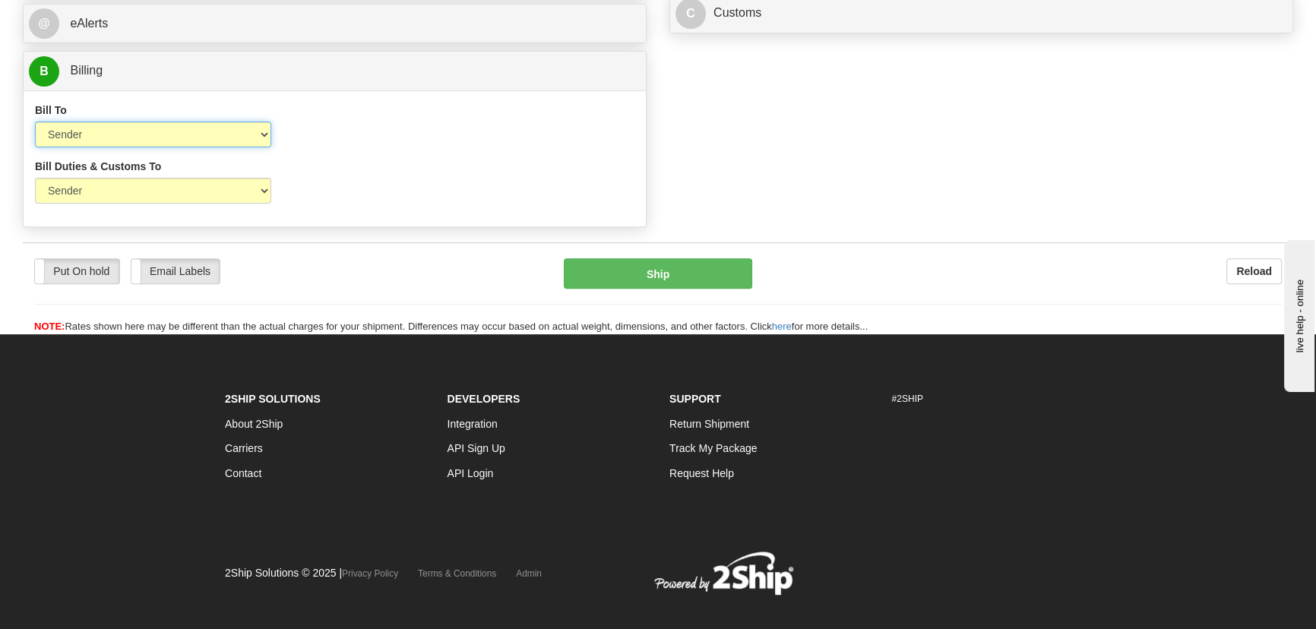
drag, startPoint x: 153, startPoint y: 129, endPoint x: 138, endPoint y: 146, distance: 22.1
click at [152, 130] on select "Sender Recipient Third Party Collect" at bounding box center [153, 135] width 236 height 26
select select "2"
click at [35, 122] on select "Sender Recipient Third Party Collect" at bounding box center [153, 135] width 236 height 26
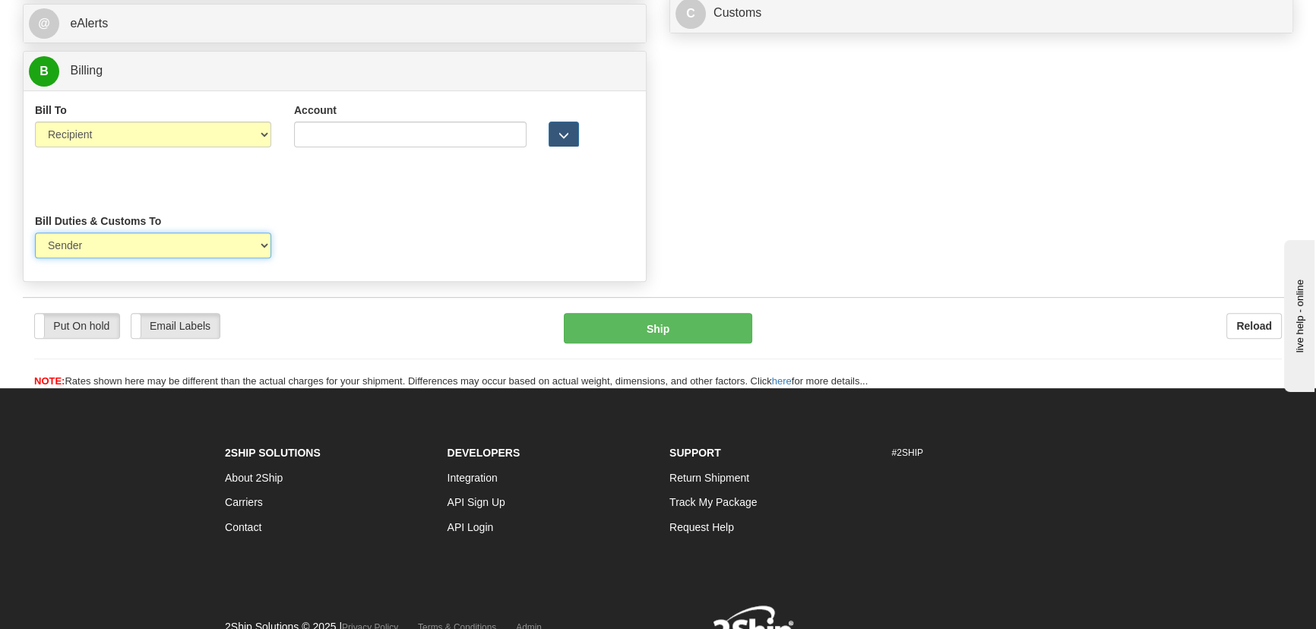
click at [115, 232] on select "Sender Recipient Third Party" at bounding box center [153, 245] width 236 height 26
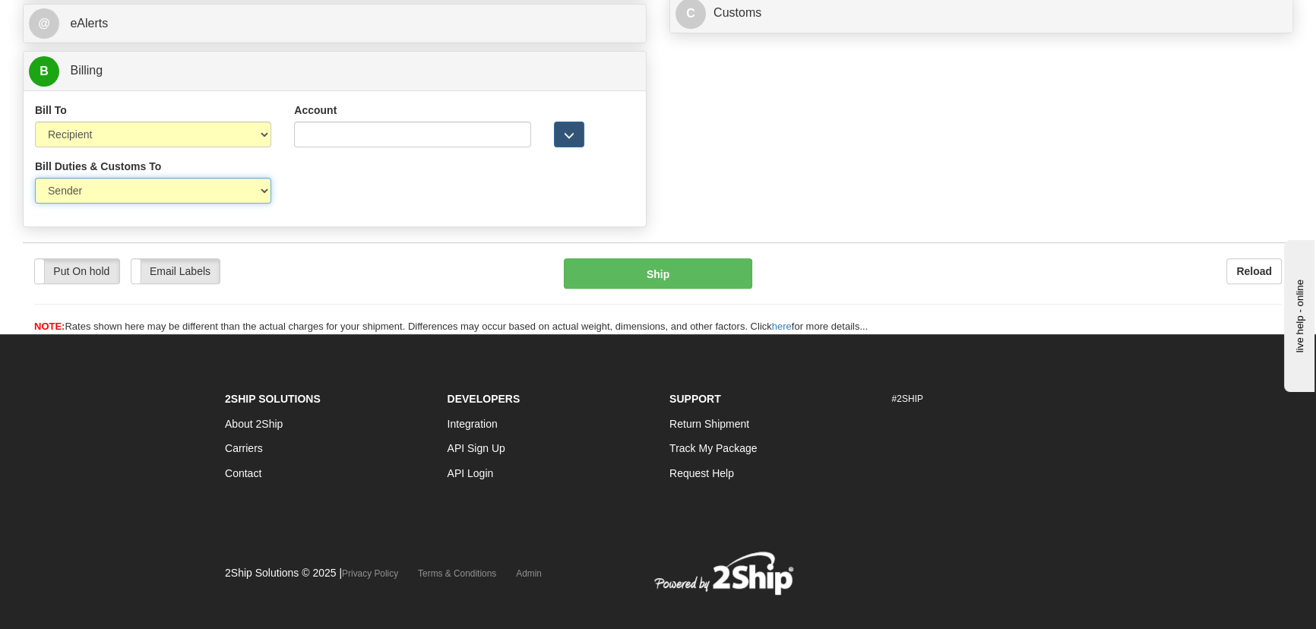
select select "2"
click at [35, 178] on select "Sender Recipient Third Party" at bounding box center [153, 191] width 236 height 26
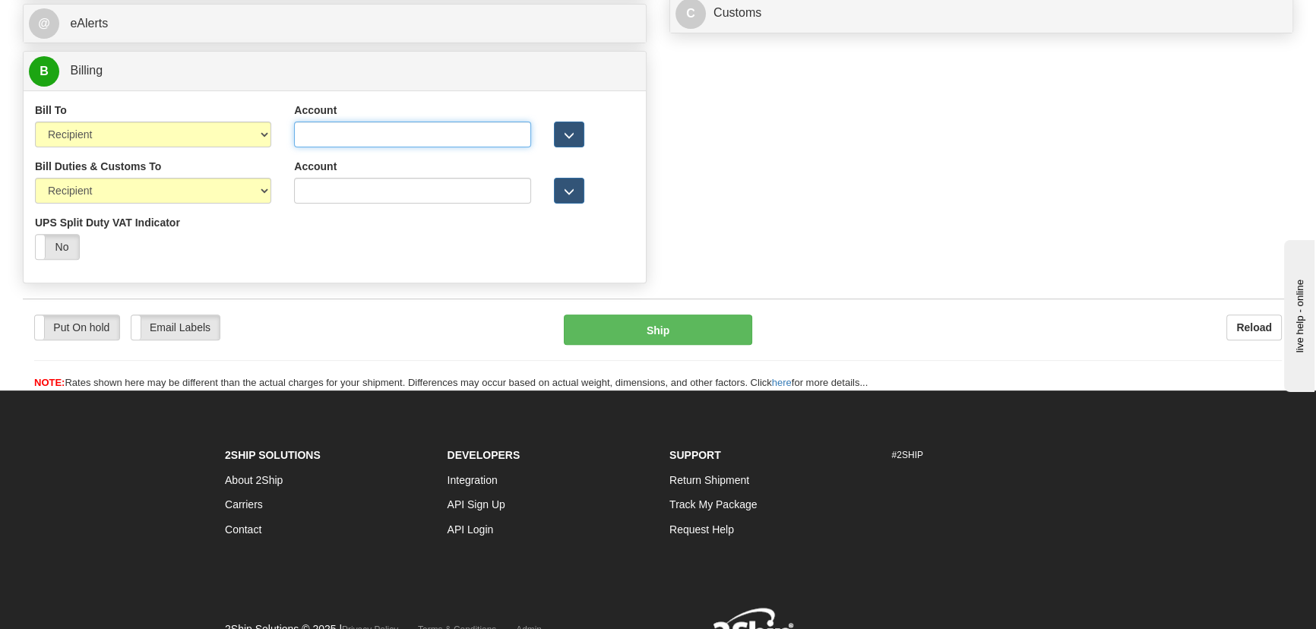
click at [343, 129] on input "Account" at bounding box center [412, 135] width 236 height 26
paste input "951546538"
type input "951546538"
click at [321, 179] on input "Account" at bounding box center [412, 191] width 236 height 26
paste input "951546538"
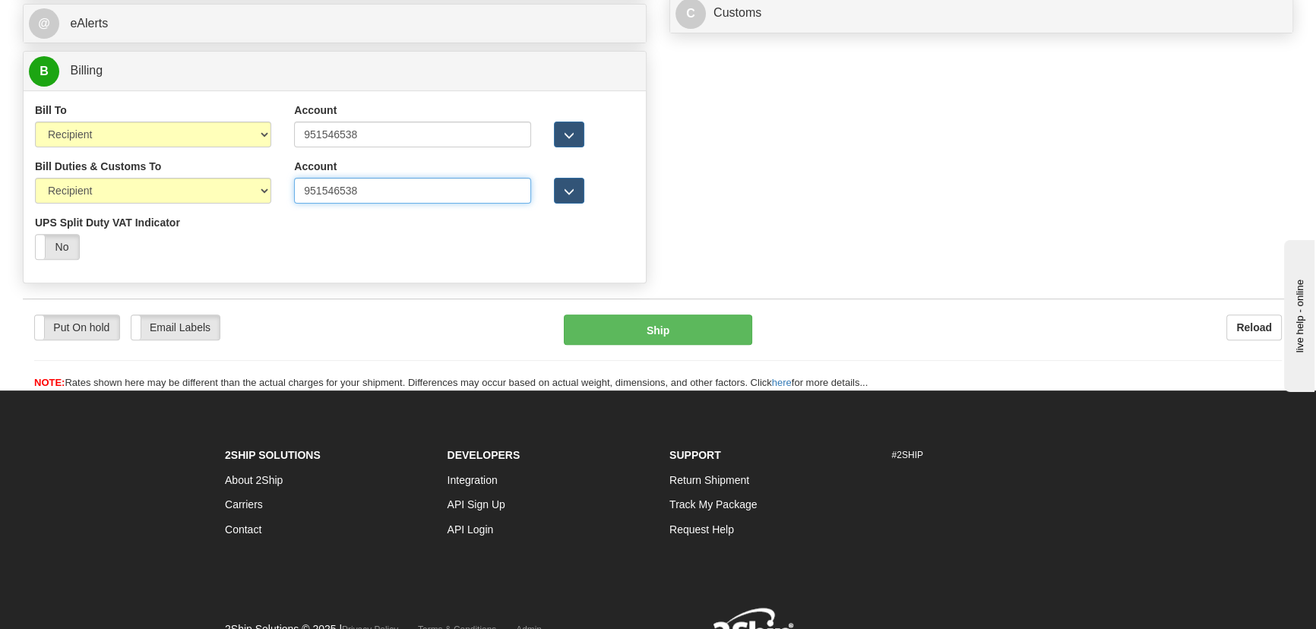
type input "951546538"
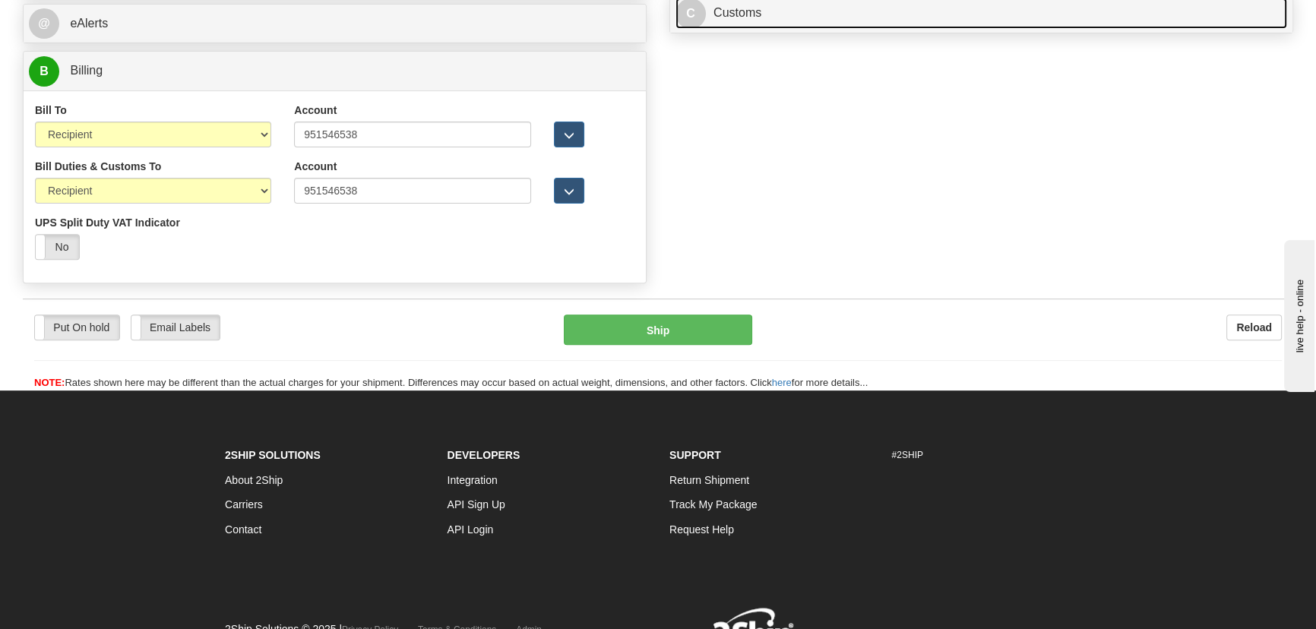
click at [952, 11] on link "C Customs" at bounding box center [981, 13] width 612 height 31
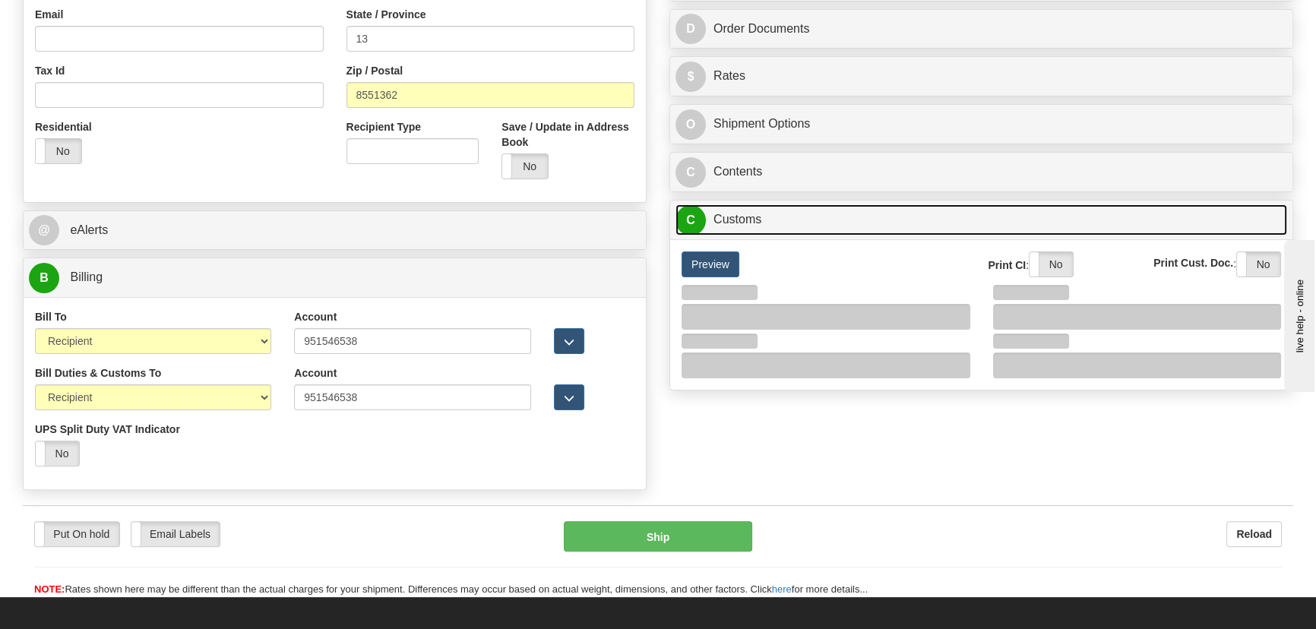
scroll to position [473, 0]
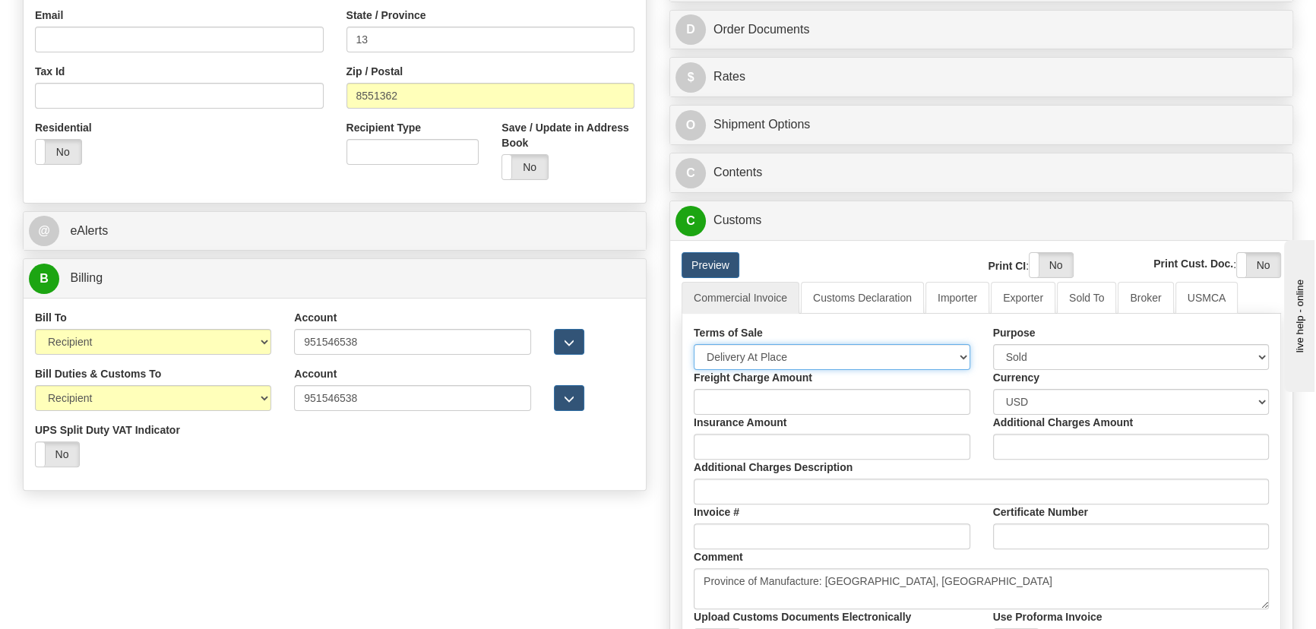
click at [784, 355] on select "Free Carrier Free On Board Ex Works Delivered Duty Unpaid Delivered Duty Paid C…" at bounding box center [832, 357] width 277 height 26
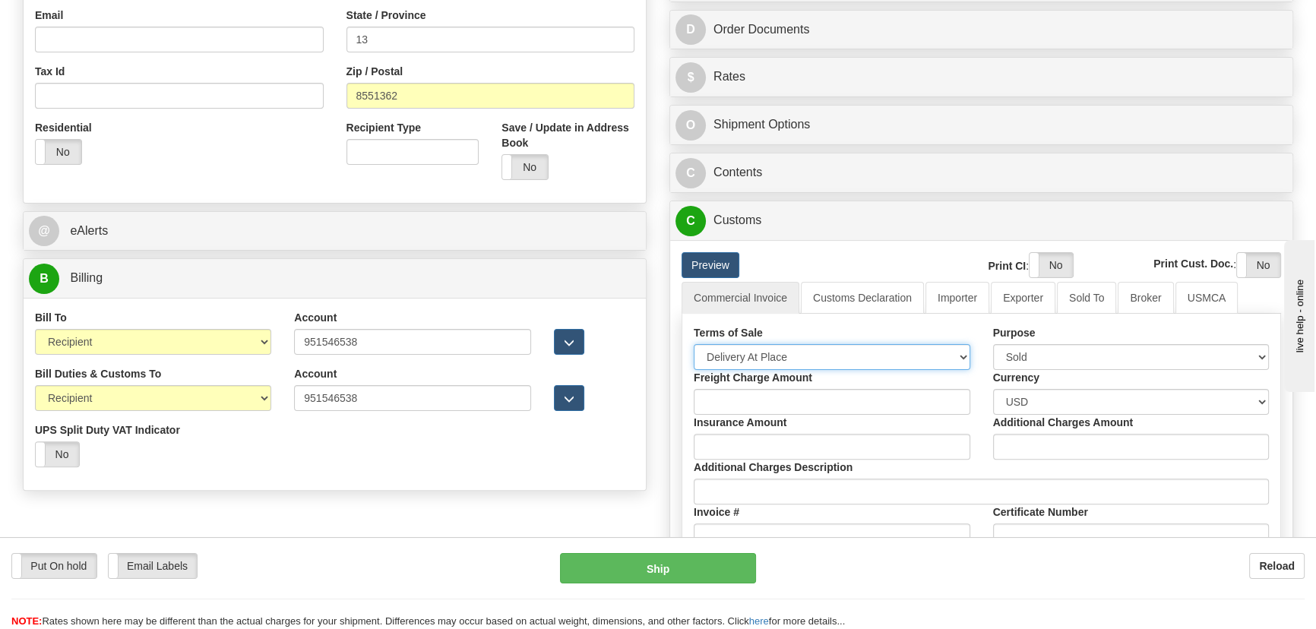
select select "7"
click at [694, 344] on select "Free Carrier Free On Board Ex Works Delivered Duty Unpaid Delivered Duty Paid C…" at bounding box center [832, 357] width 277 height 26
click at [957, 296] on link "Importer" at bounding box center [957, 298] width 64 height 32
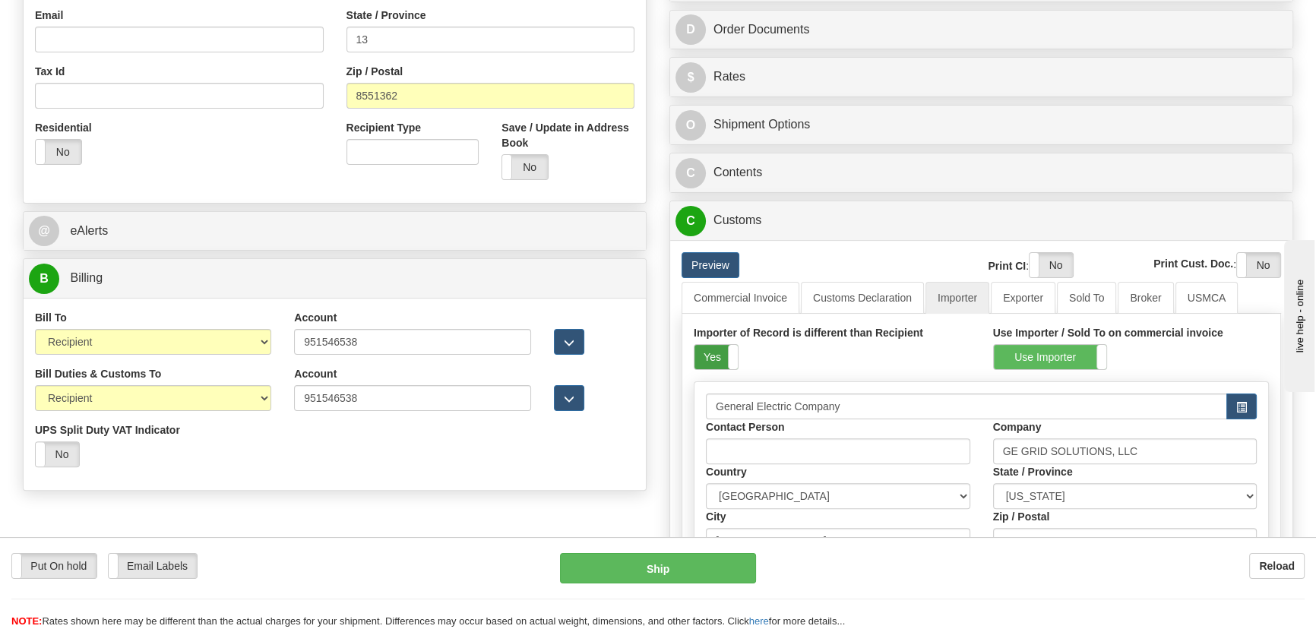
click at [723, 350] on label "Yes" at bounding box center [715, 357] width 43 height 24
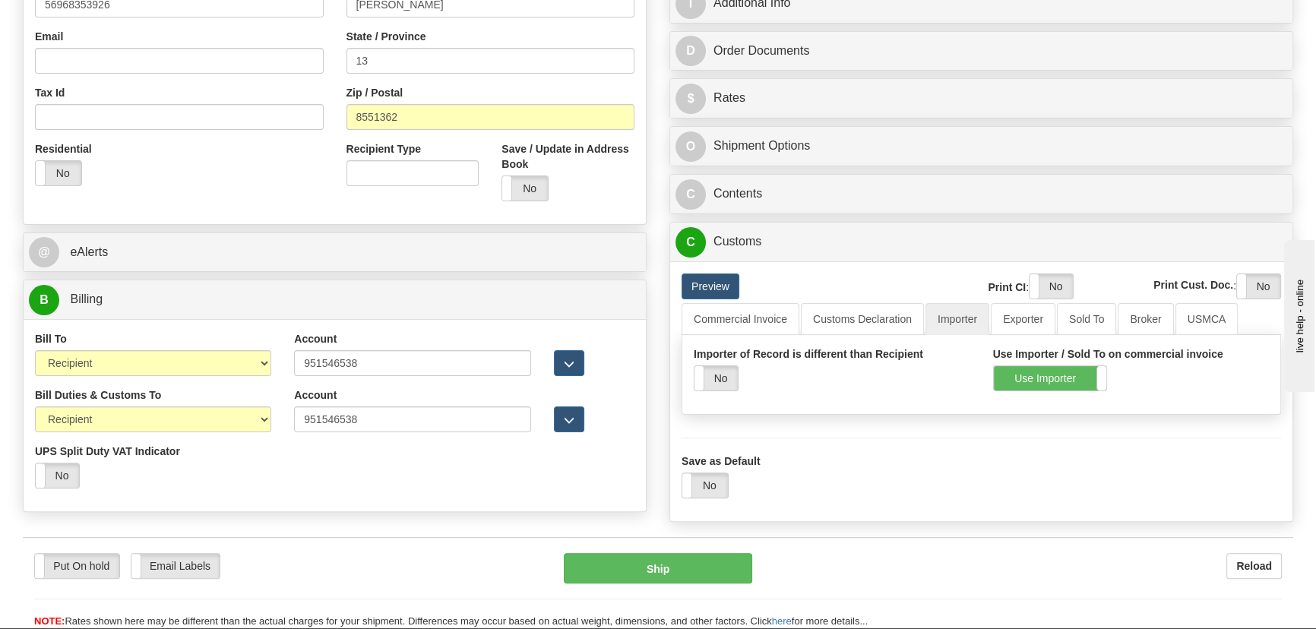
scroll to position [197, 0]
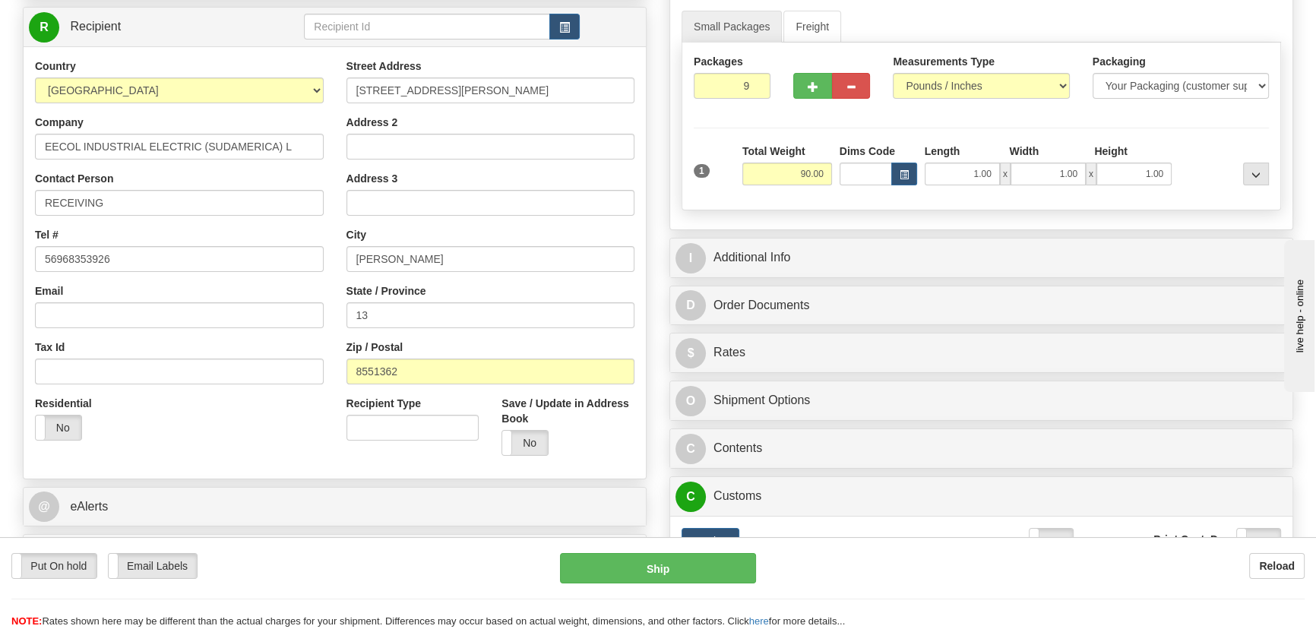
click at [1003, 239] on div "I Additional Info" at bounding box center [981, 258] width 622 height 39
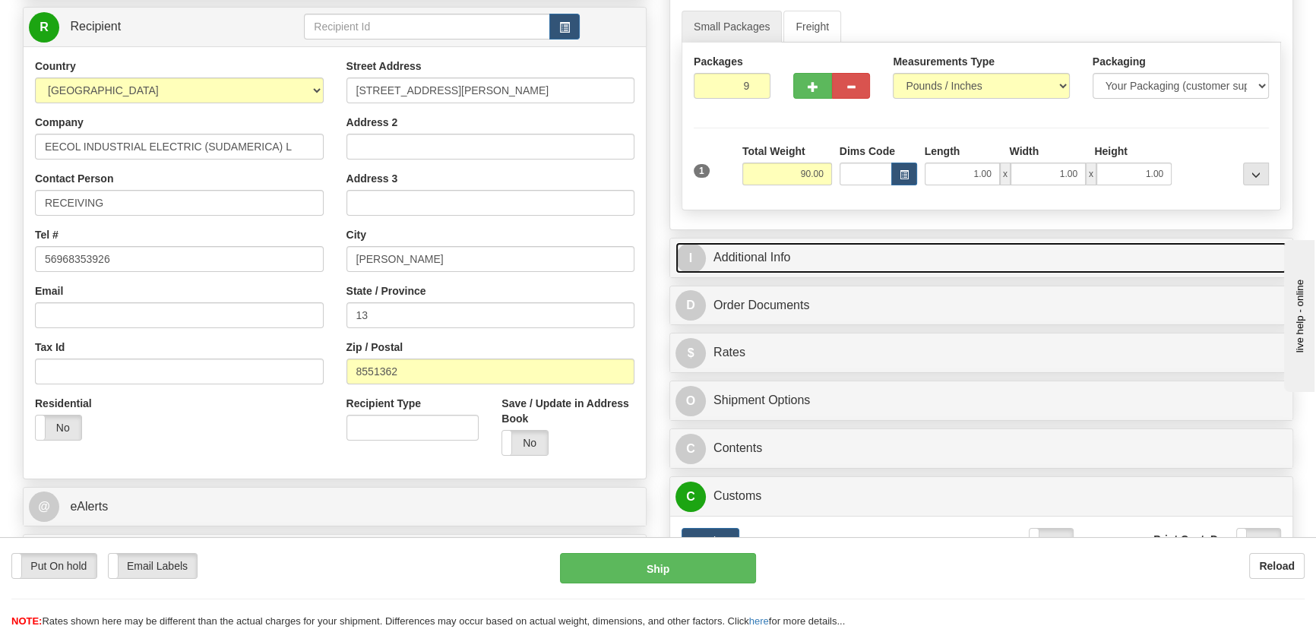
click at [998, 258] on link "I Additional Info" at bounding box center [981, 257] width 612 height 31
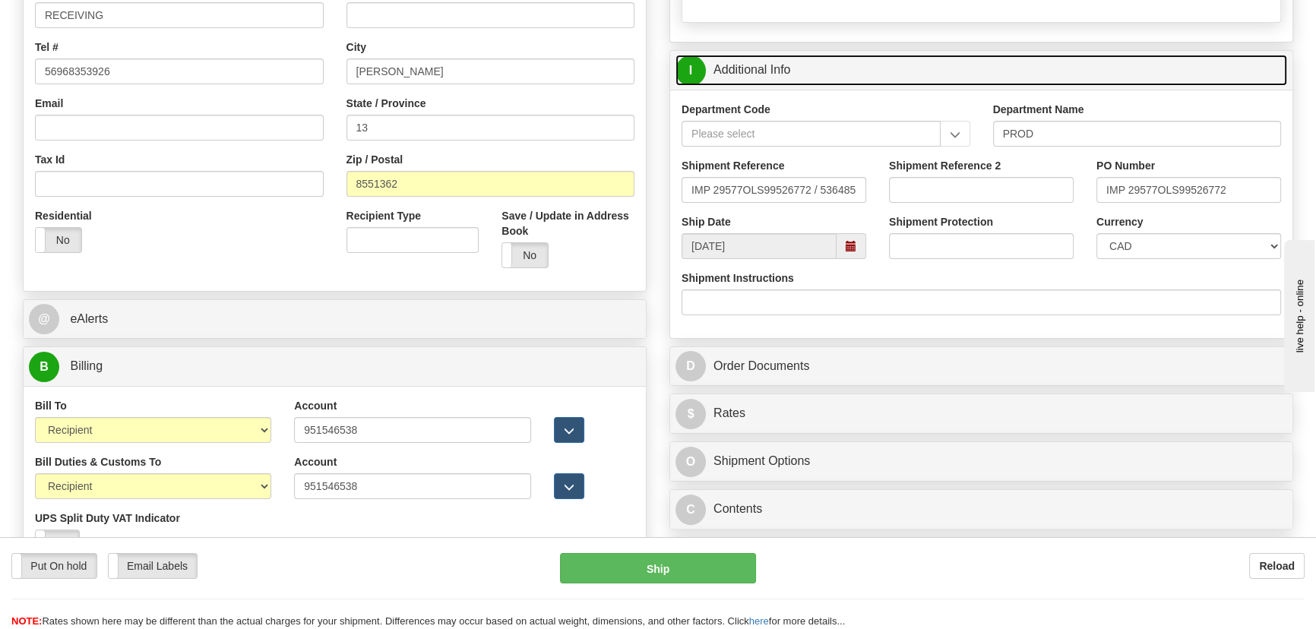
scroll to position [403, 0]
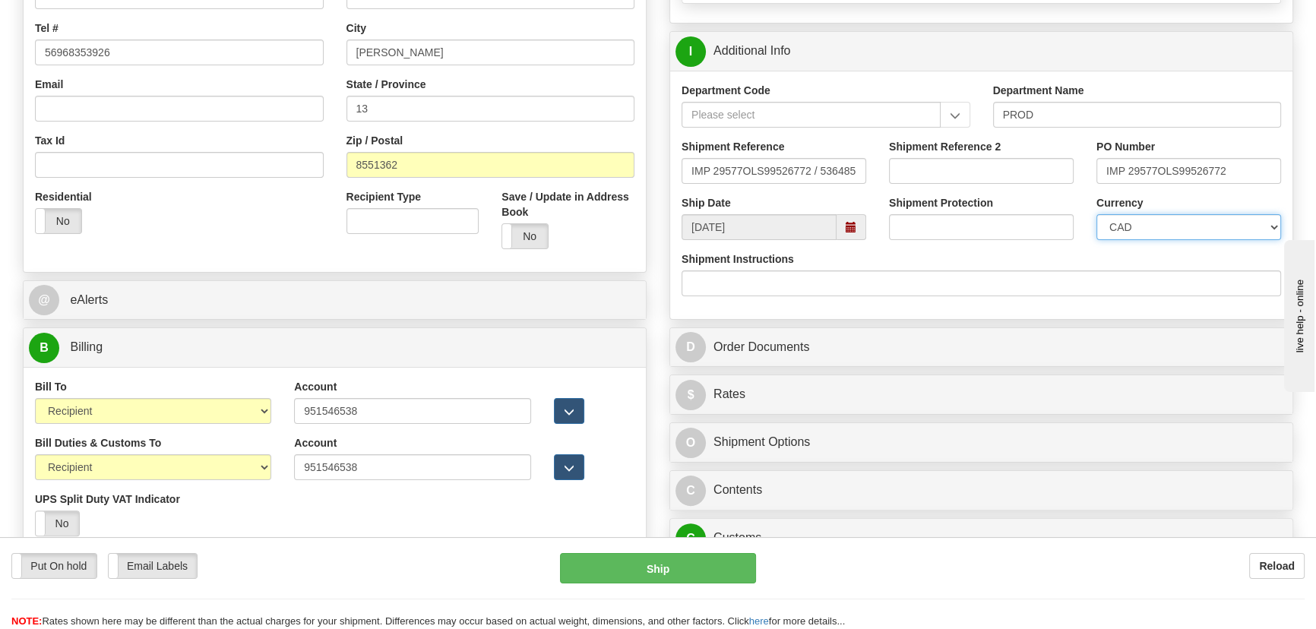
click at [1165, 227] on select "CAD USD EUR ZAR [PERSON_NAME] ARN AUD AUS AWG BBD BFR BGN BHD BMD BND BRC BRL C…" at bounding box center [1188, 227] width 185 height 26
select select "1"
click at [1096, 214] on select "CAD USD EUR ZAR [PERSON_NAME] ARN AUD AUS AWG BBD BFR BGN BHD BMD BND BRC BRL C…" at bounding box center [1188, 227] width 185 height 26
click at [977, 166] on input "Shipment Reference 2" at bounding box center [981, 171] width 185 height 26
paste input "5399005696"
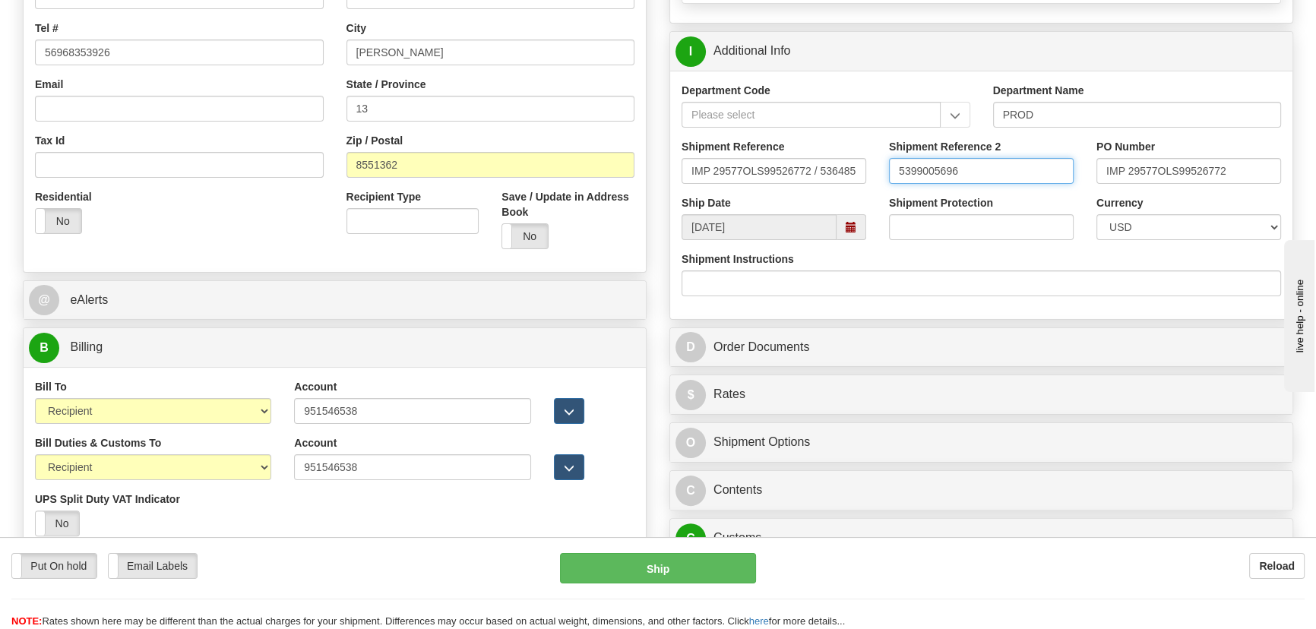
type input "5399005696"
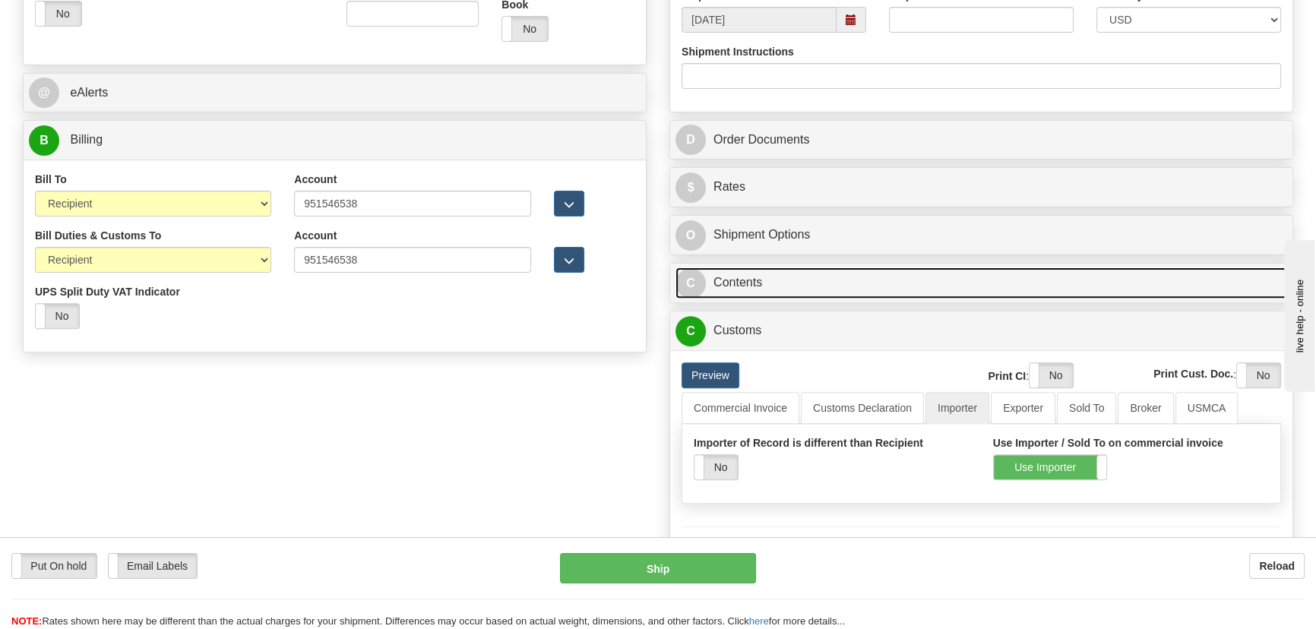
click at [1046, 281] on link "C Contents" at bounding box center [981, 282] width 612 height 31
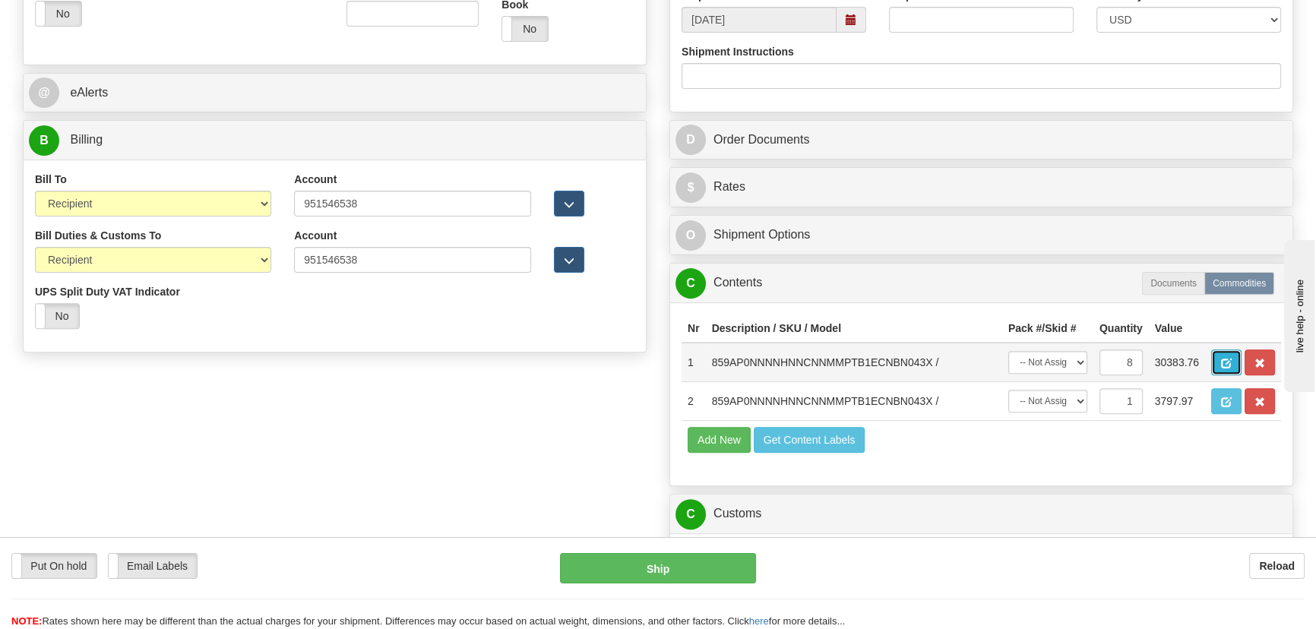
click at [1226, 363] on span "button" at bounding box center [1226, 364] width 11 height 10
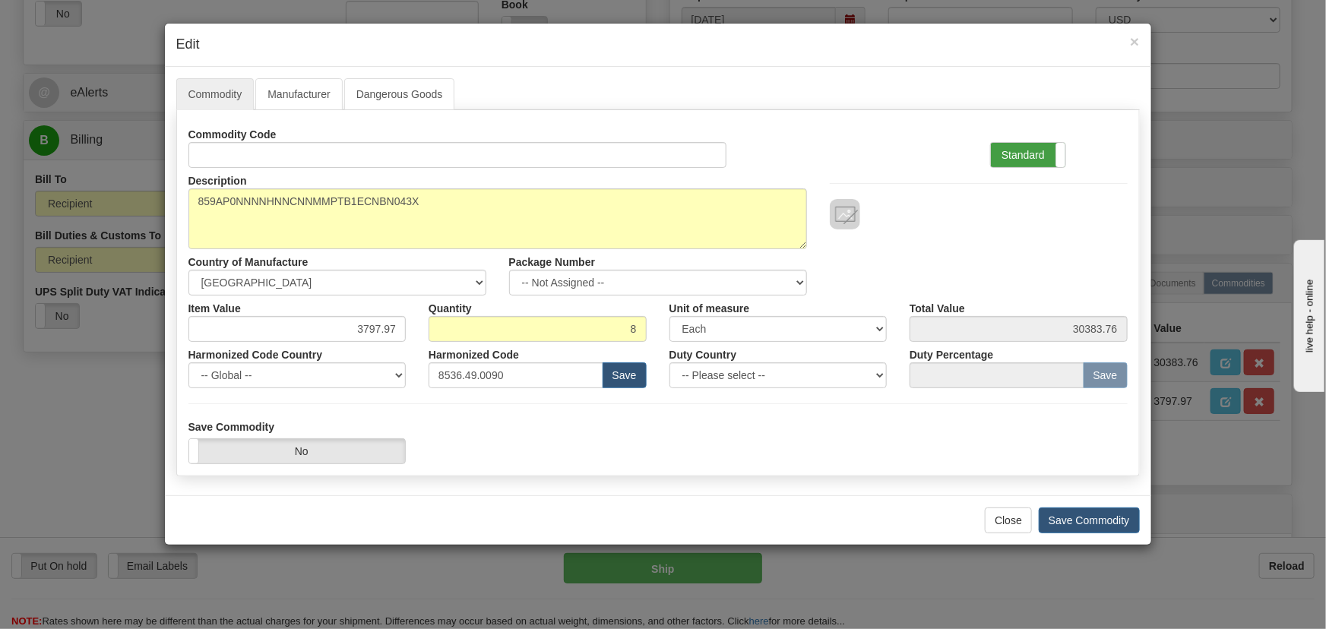
click at [1028, 147] on label "Standard" at bounding box center [1028, 155] width 74 height 24
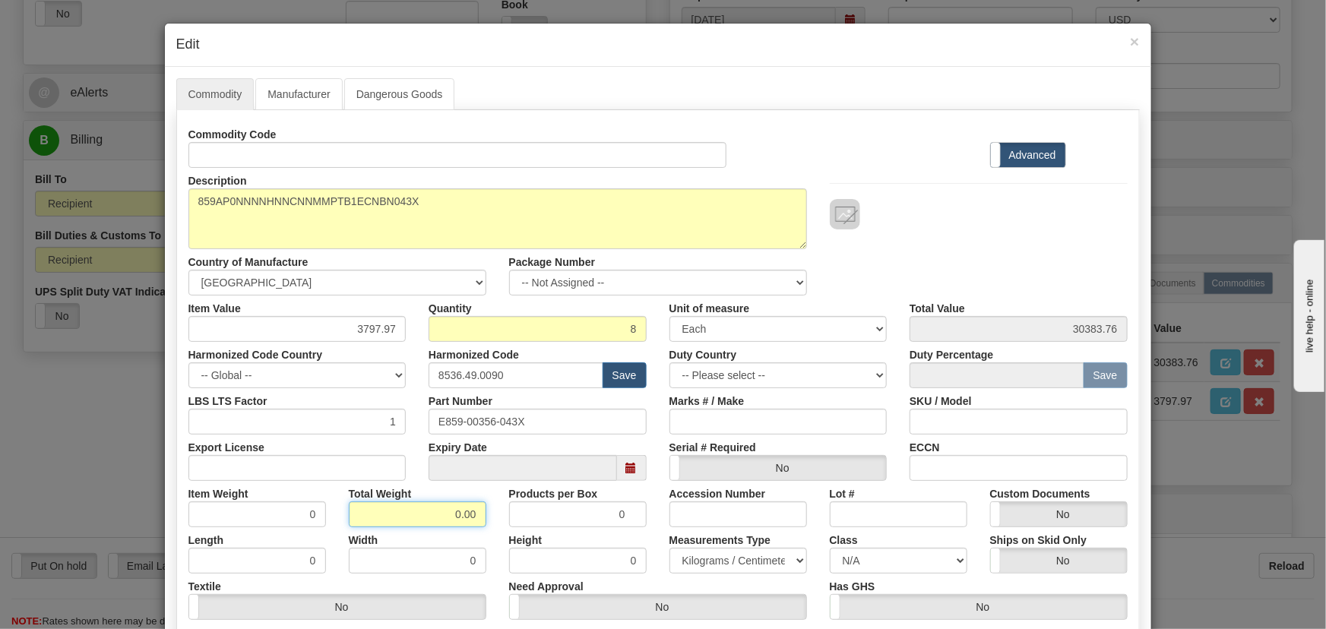
drag, startPoint x: 433, startPoint y: 514, endPoint x: 493, endPoint y: 532, distance: 62.5
click at [493, 532] on div "Commodity Code Standard Advanced Description 859AP0NNNNHNNCNNMMPTB1ECNBN043X Co…" at bounding box center [657, 394] width 939 height 545
type input "8"
type input "1.0000"
click at [952, 250] on div "Description 859AP0NNNNHNNCNNMMPTB1ECNBN043X Country of Manufacture -- Unknown -…" at bounding box center [658, 232] width 962 height 128
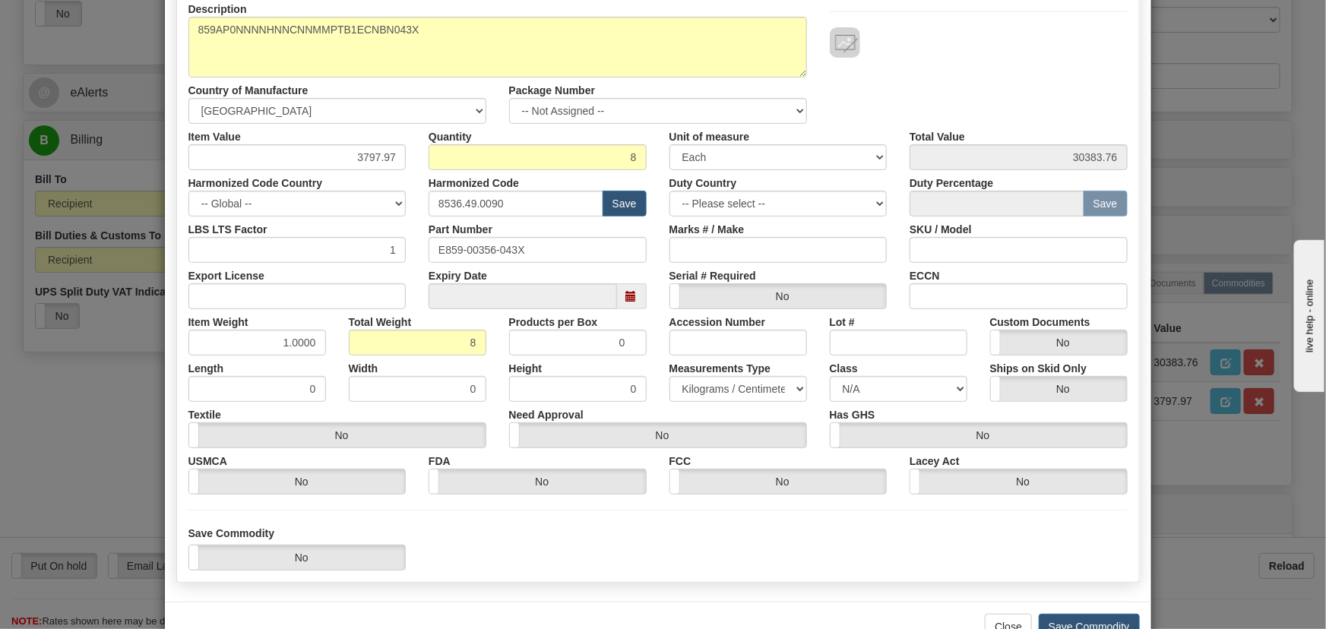
scroll to position [216, 0]
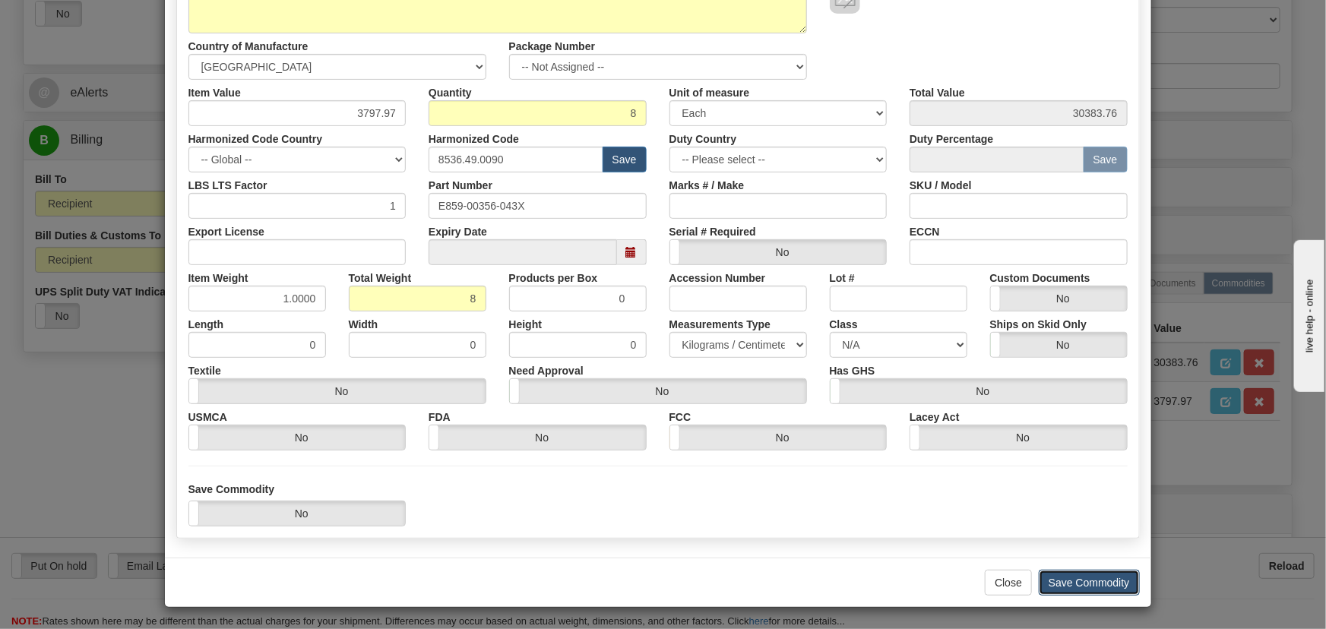
click at [1086, 585] on button "Save Commodity" at bounding box center [1089, 583] width 101 height 26
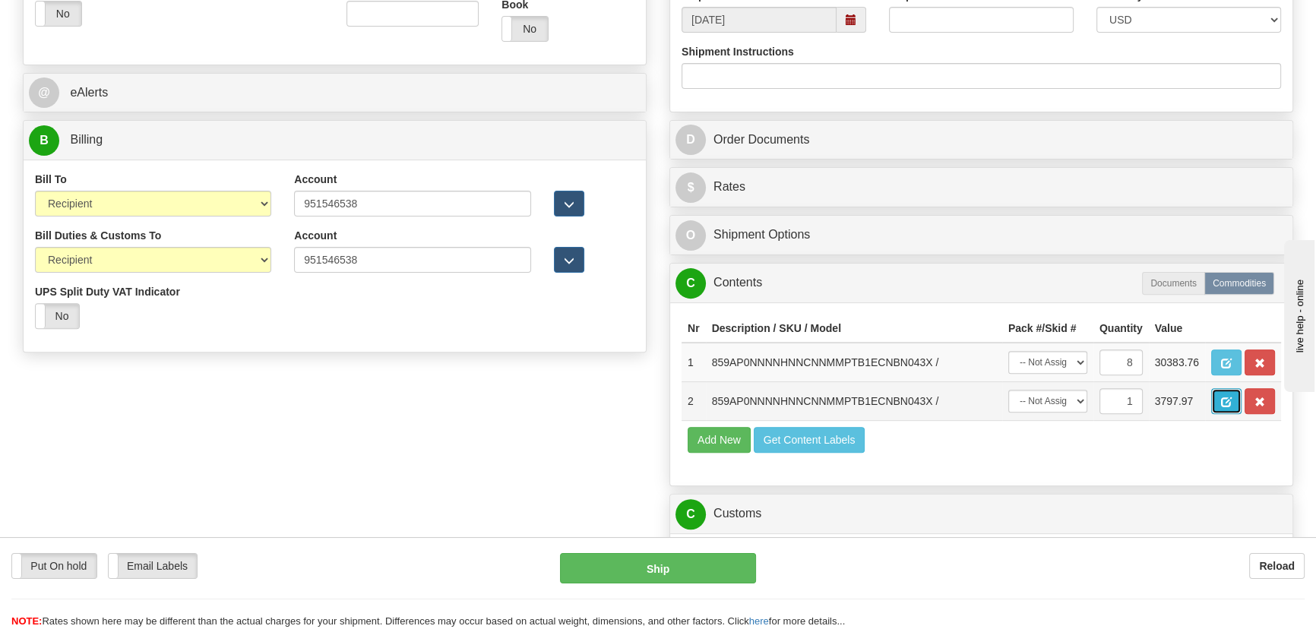
click at [1228, 401] on span "button" at bounding box center [1226, 402] width 11 height 10
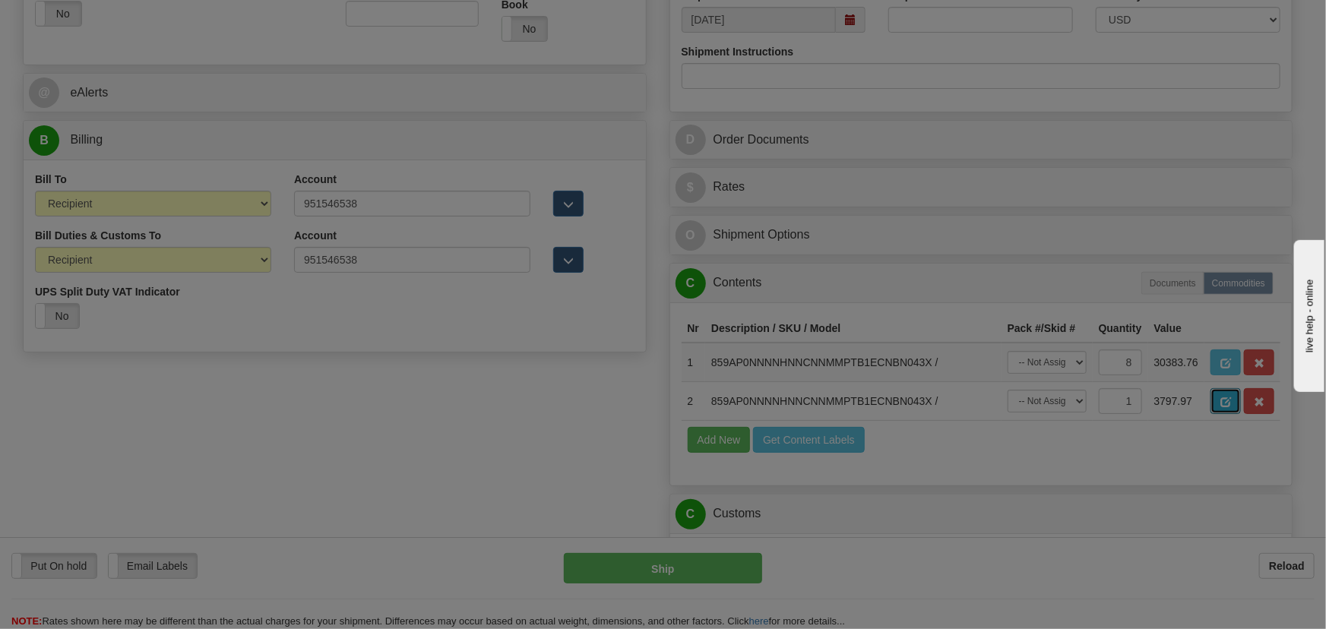
scroll to position [0, 0]
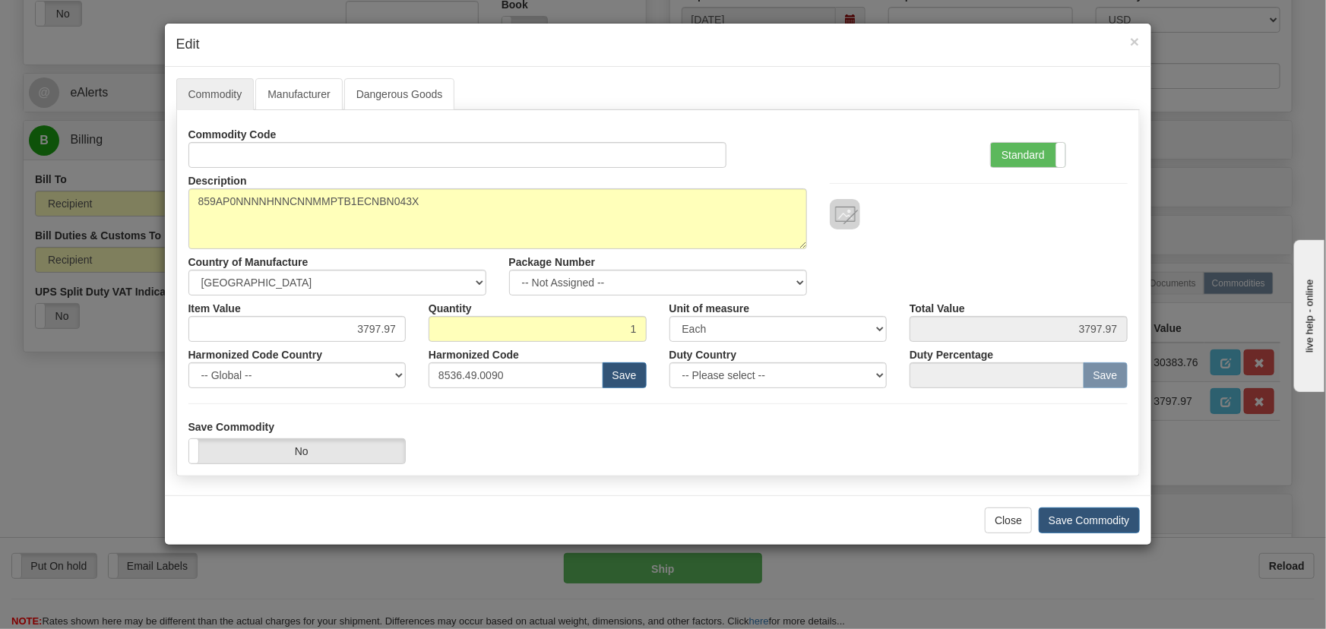
drag, startPoint x: 1025, startPoint y: 155, endPoint x: 787, endPoint y: 297, distance: 277.0
click at [1025, 157] on label "Standard" at bounding box center [1028, 155] width 74 height 24
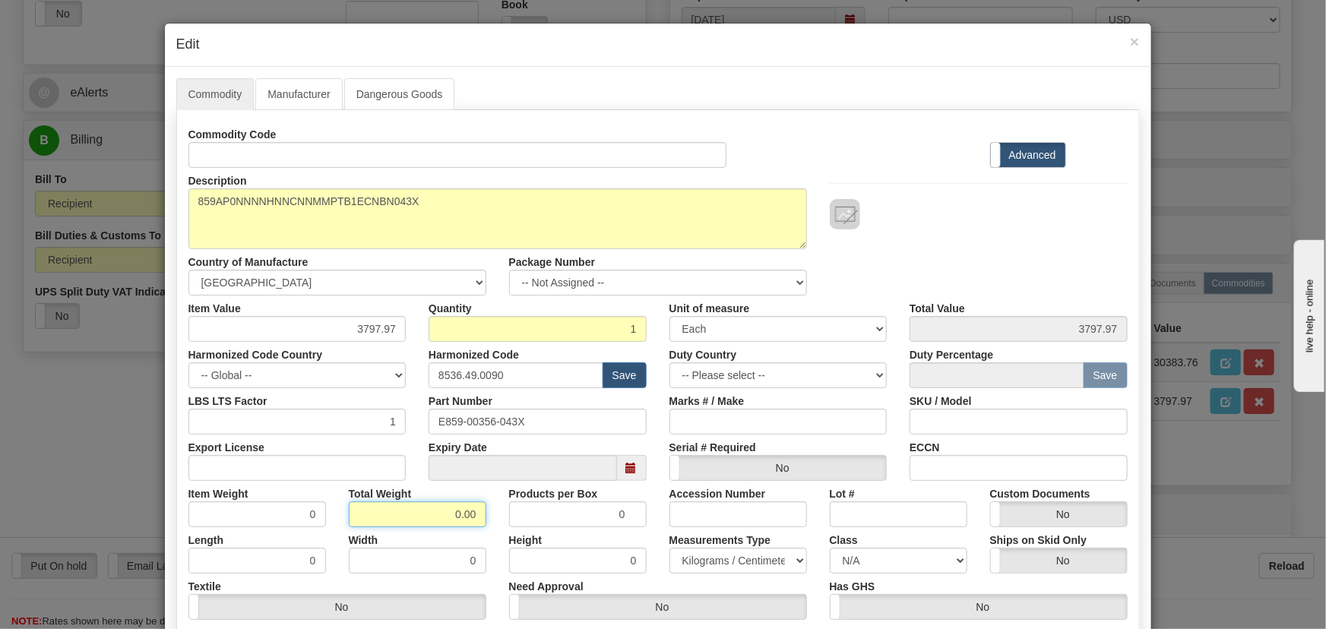
drag, startPoint x: 430, startPoint y: 517, endPoint x: 489, endPoint y: 533, distance: 61.6
click at [489, 533] on div "Commodity Code Standard Advanced Description 859AP0NNNNHNNCNNMMPTB1ECNBN043X Co…" at bounding box center [657, 394] width 939 height 545
type input "1"
type input "1.0000"
click at [489, 533] on div "Width 0" at bounding box center [417, 550] width 160 height 46
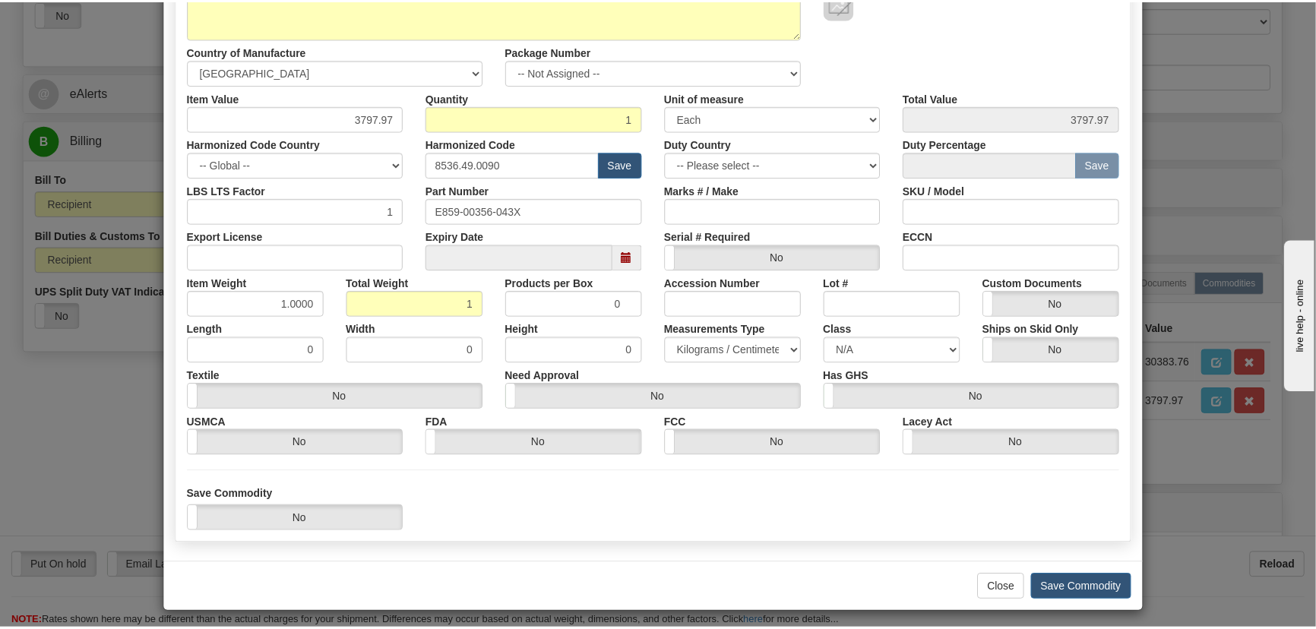
scroll to position [216, 0]
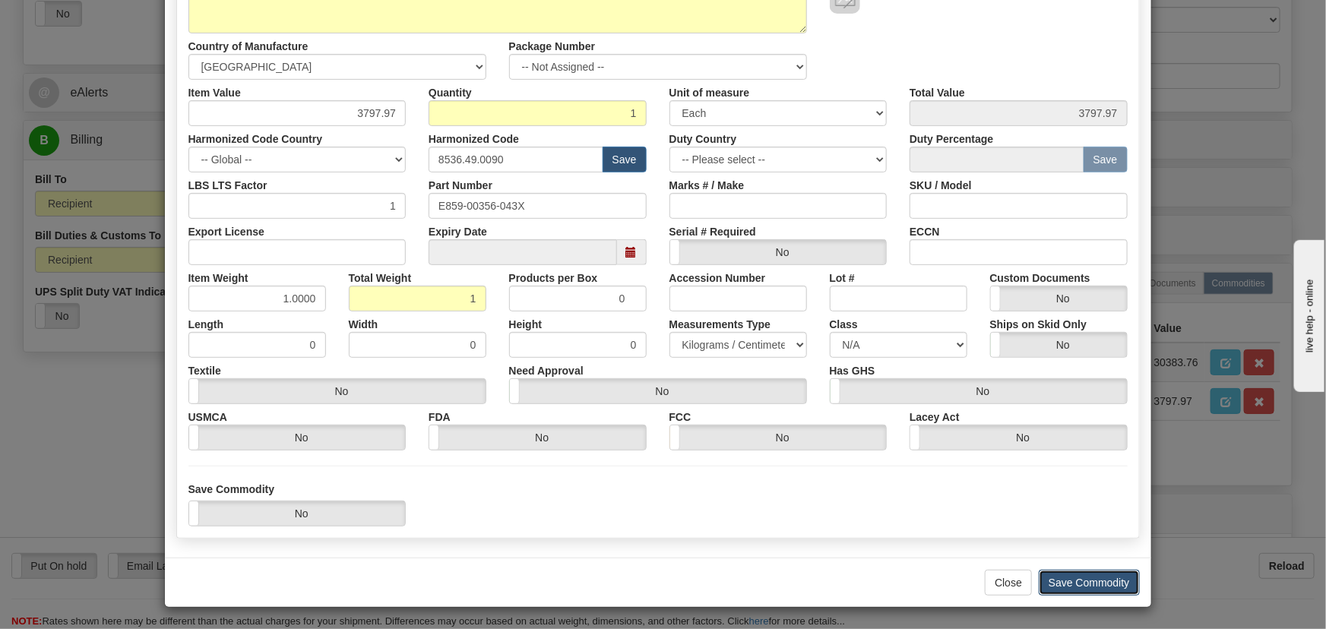
click at [1099, 582] on button "Save Commodity" at bounding box center [1089, 583] width 101 height 26
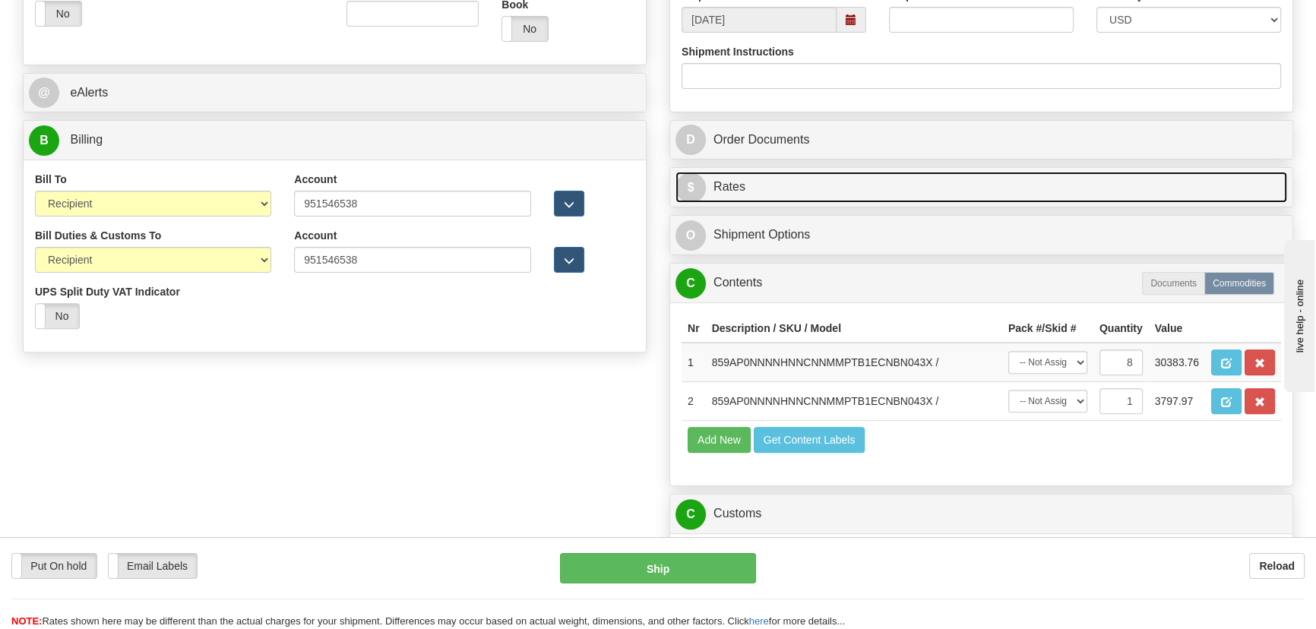
click at [1102, 187] on link "$ Rates" at bounding box center [981, 187] width 612 height 31
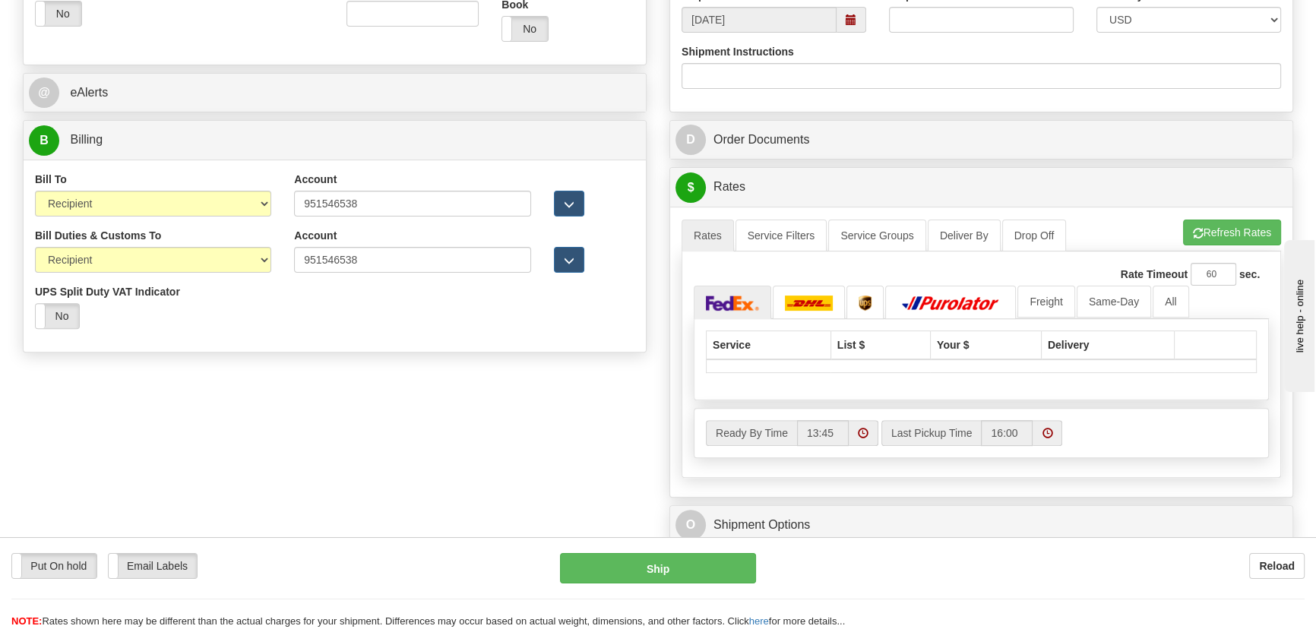
click at [1230, 253] on div "Rate Timeout 60 sec. Freight" at bounding box center [980, 364] width 599 height 226
click at [1228, 236] on button "Refresh Rates" at bounding box center [1232, 233] width 98 height 26
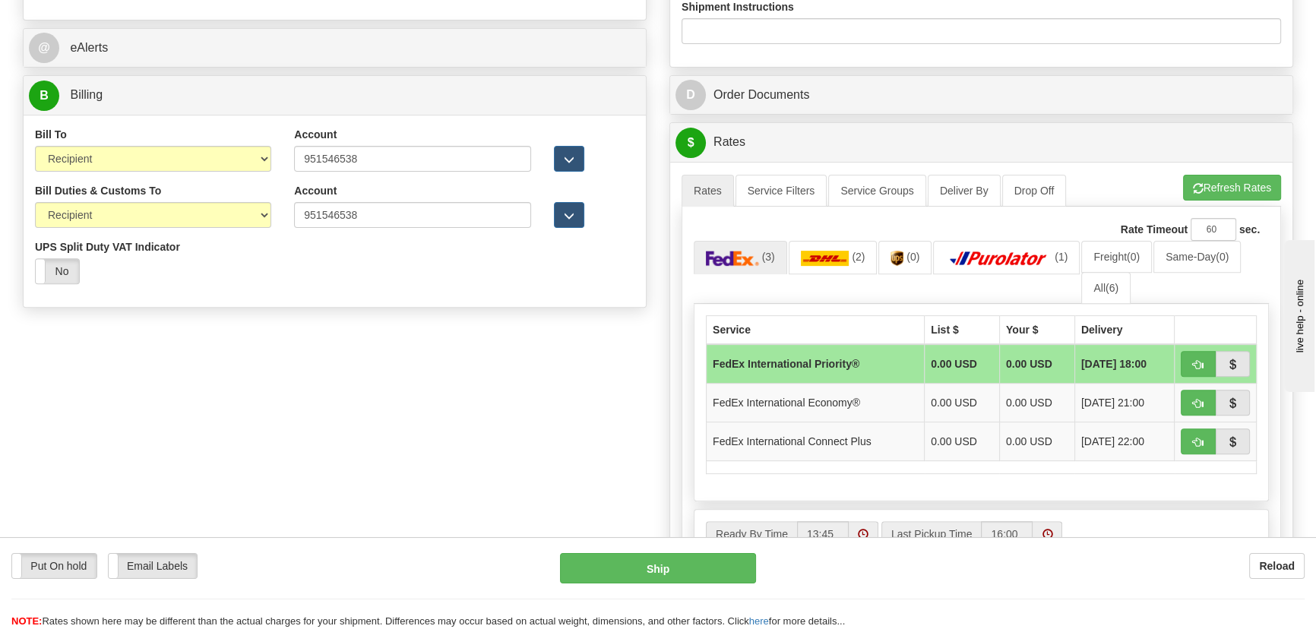
scroll to position [680, 0]
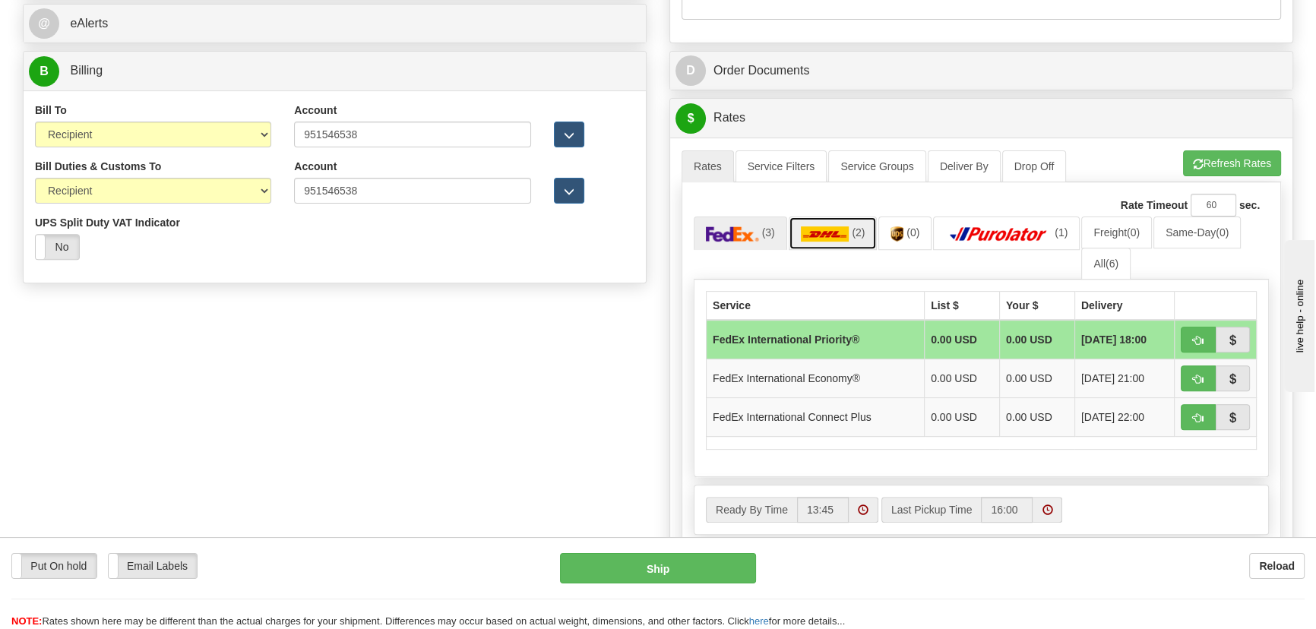
click at [808, 232] on img at bounding box center [825, 233] width 49 height 15
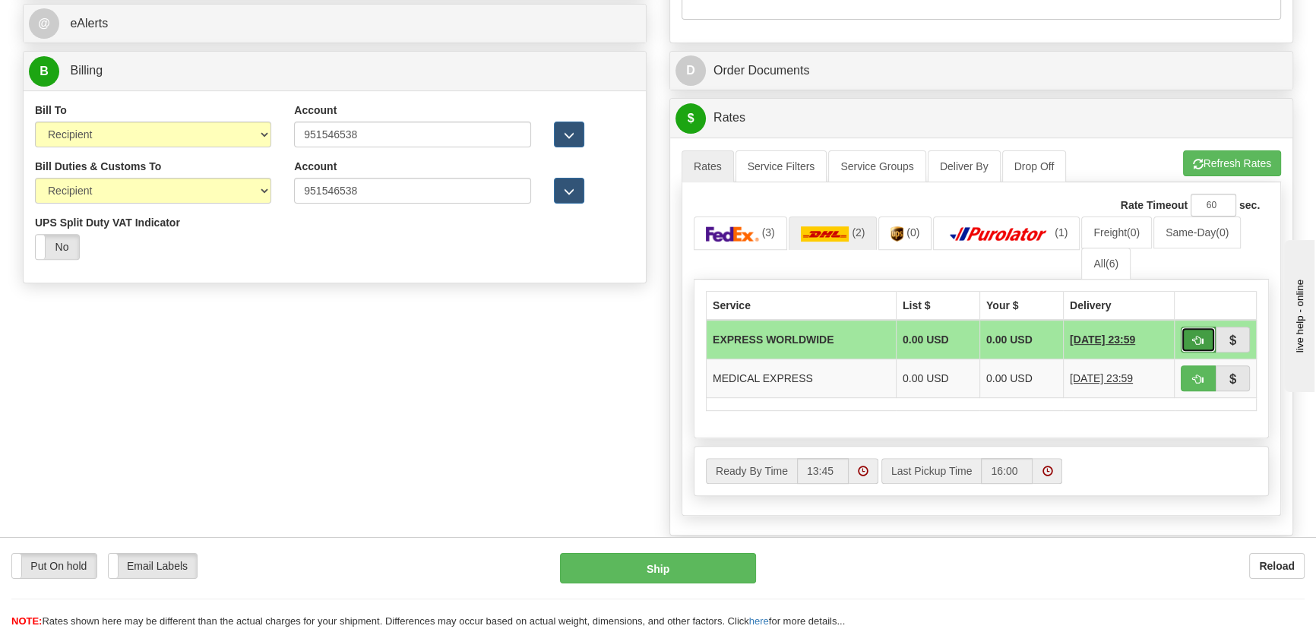
click at [1203, 340] on button "button" at bounding box center [1198, 340] width 35 height 26
type input "P"
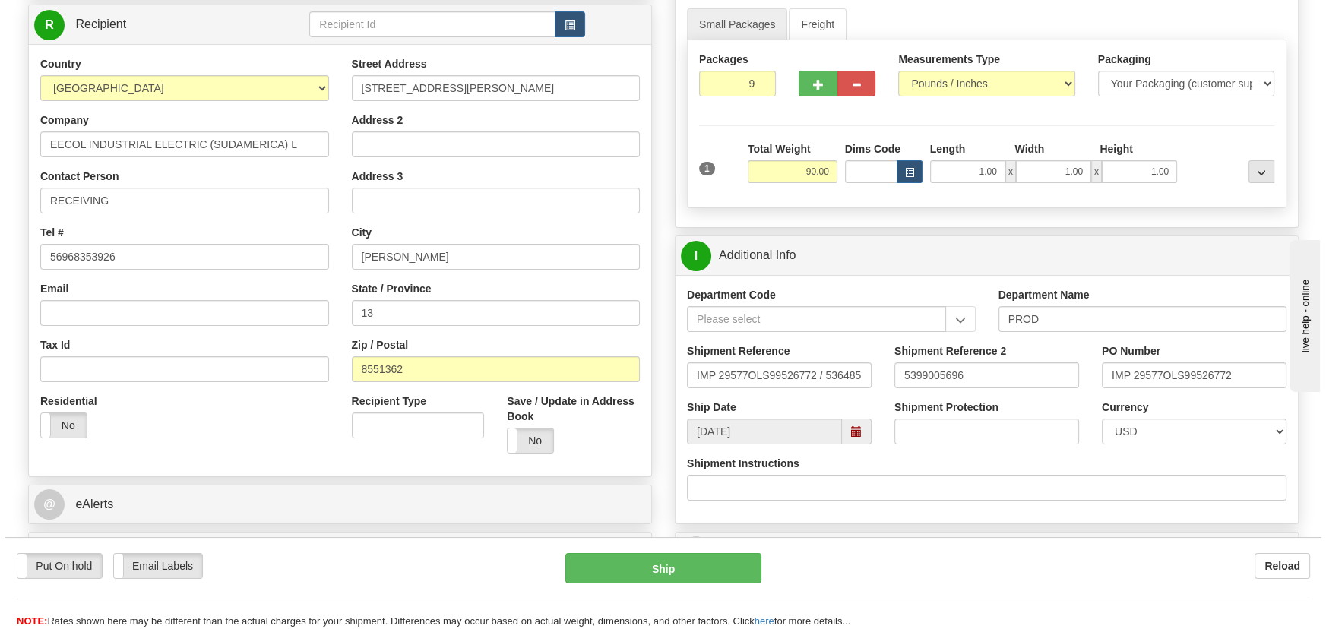
scroll to position [197, 0]
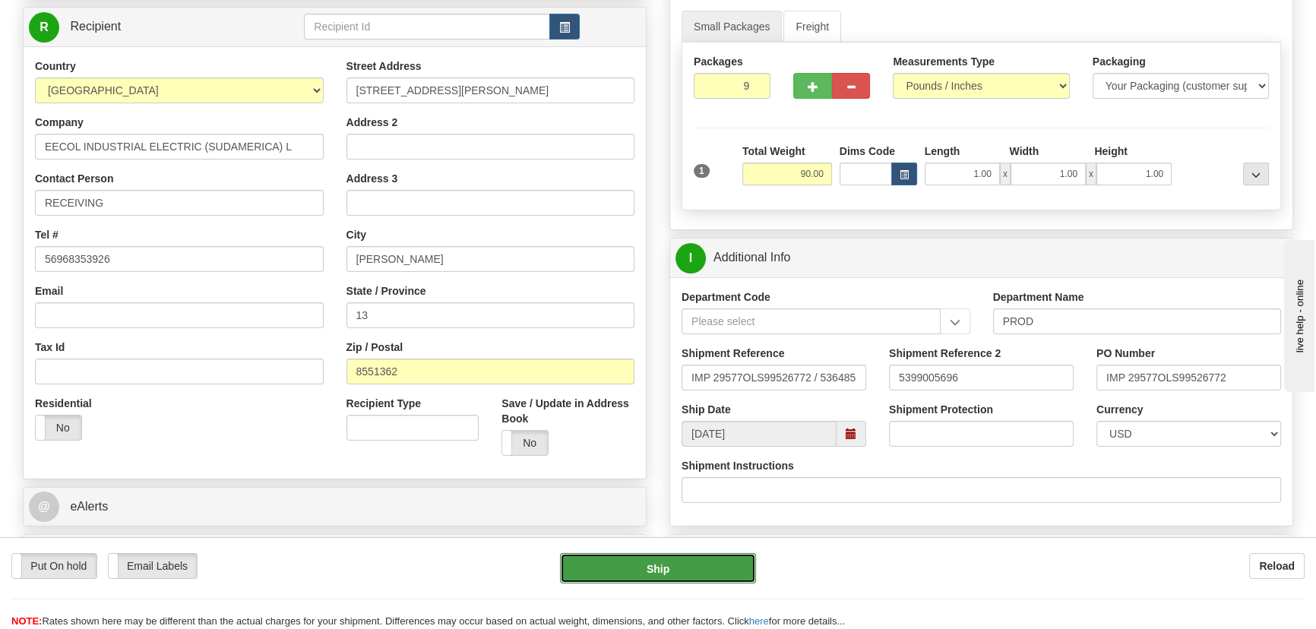
click at [672, 570] on button "Ship" at bounding box center [658, 568] width 197 height 30
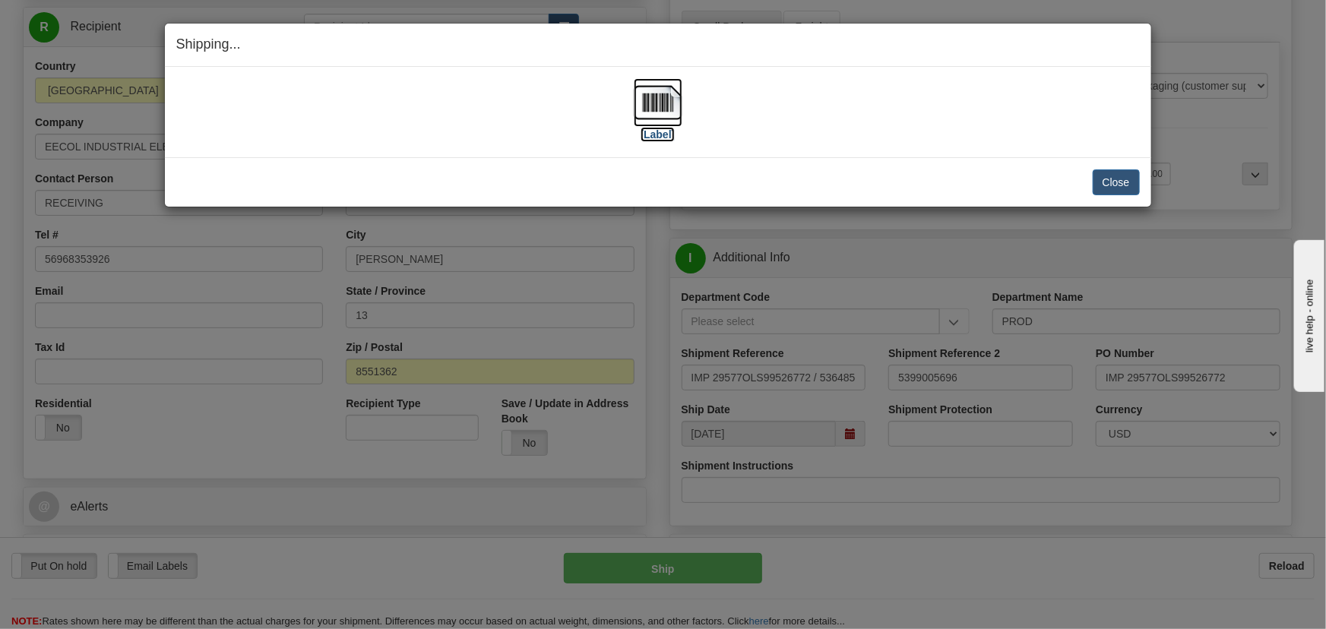
click at [672, 106] on img at bounding box center [658, 102] width 49 height 49
click at [1110, 180] on button "Close" at bounding box center [1115, 182] width 47 height 26
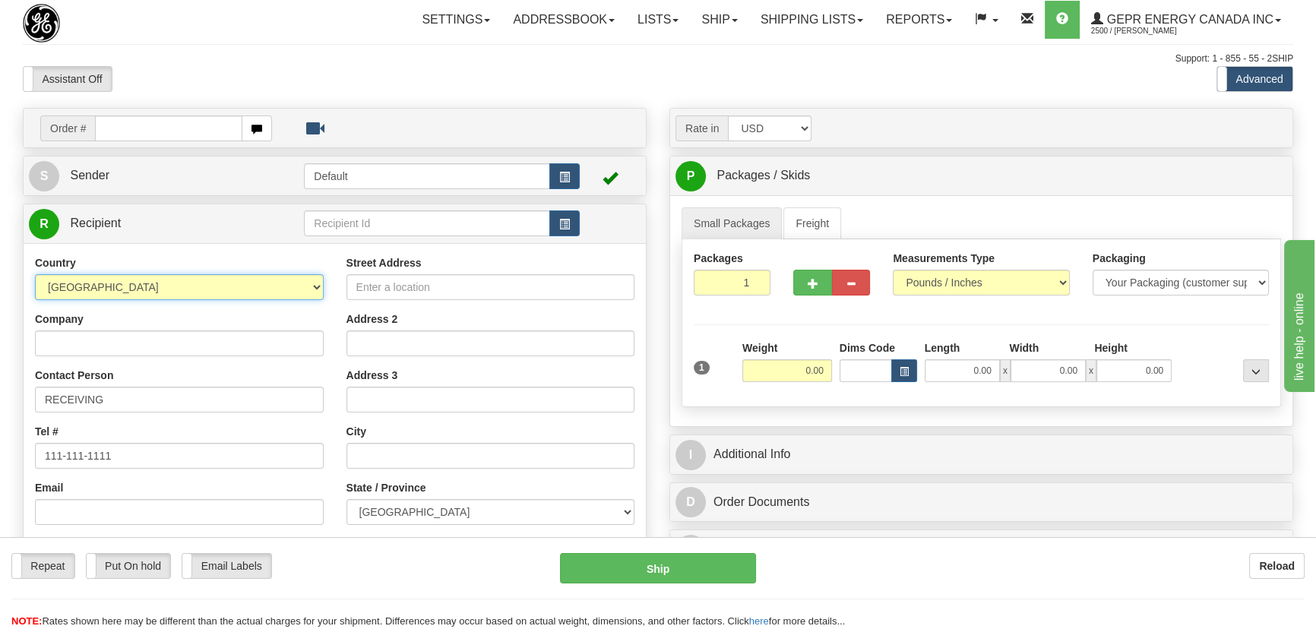
click at [314, 292] on select "[GEOGRAPHIC_DATA] [GEOGRAPHIC_DATA] [GEOGRAPHIC_DATA] [GEOGRAPHIC_DATA] [US_STA…" at bounding box center [179, 287] width 289 height 26
select select "CN"
click at [35, 274] on select "[GEOGRAPHIC_DATA] [GEOGRAPHIC_DATA] [GEOGRAPHIC_DATA] [GEOGRAPHIC_DATA] [US_STA…" at bounding box center [179, 287] width 289 height 26
click at [289, 350] on input "Company" at bounding box center [179, 343] width 289 height 26
type input "PLEXUS CO LTD."
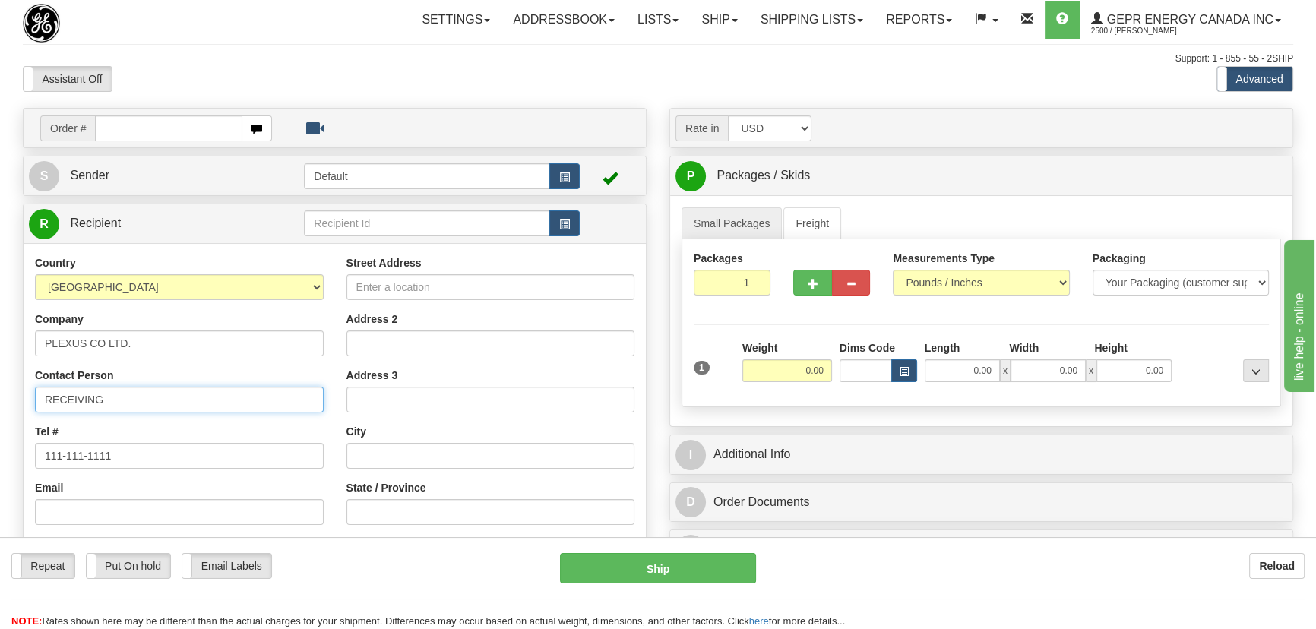
click at [236, 397] on input "RECEIVING" at bounding box center [179, 400] width 289 height 26
type input "RECEIVING/[PERSON_NAME]"
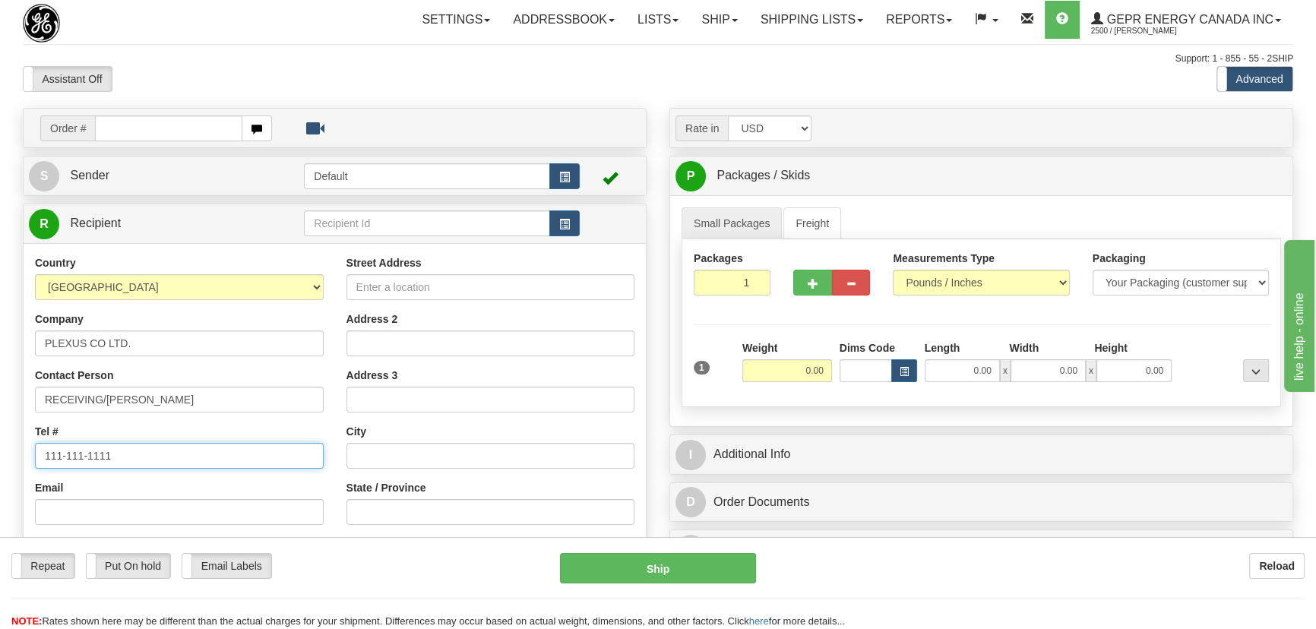
drag, startPoint x: 103, startPoint y: 454, endPoint x: 0, endPoint y: 451, distance: 102.6
click at [0, 452] on div "Toggle navigation Settings Shipping Preferences Fields Preferences New" at bounding box center [658, 428] width 1316 height 856
type input "[PHONE_NUMBER]"
drag, startPoint x: 795, startPoint y: 368, endPoint x: 851, endPoint y: 372, distance: 56.3
click at [855, 372] on div "1 Weight 0.00 Dims Code 0.00" at bounding box center [981, 367] width 583 height 54
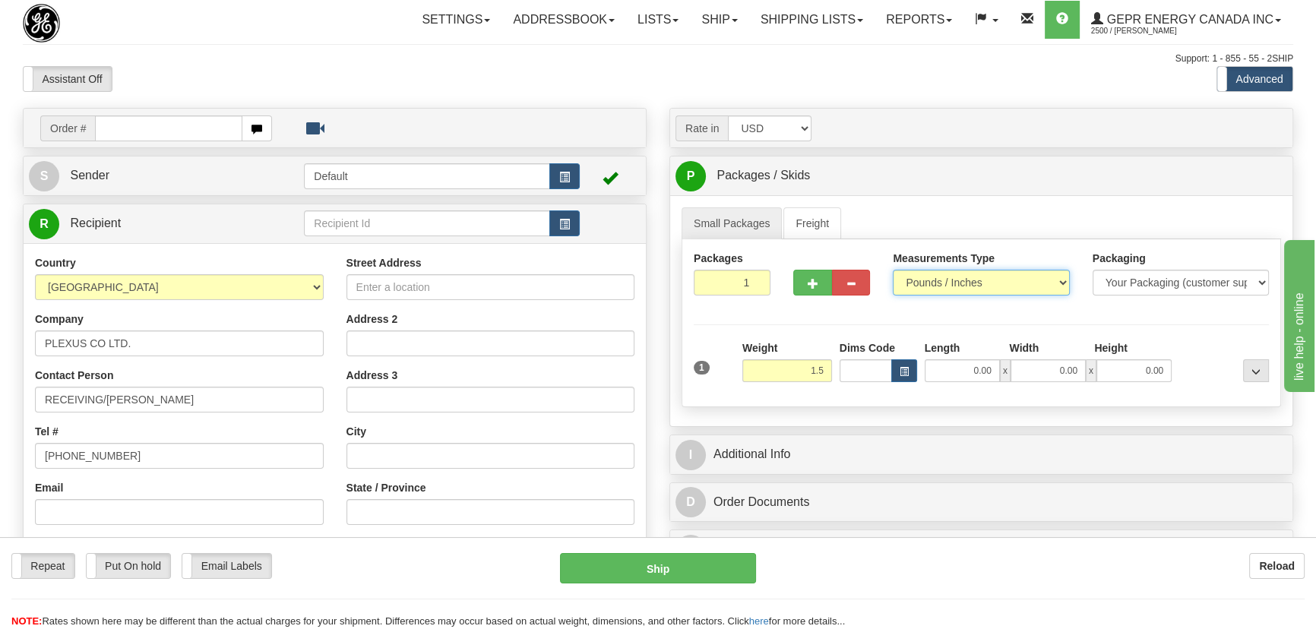
type input "1.50"
click at [1000, 274] on select "Pounds / Inches Kilograms / Centimeters" at bounding box center [981, 283] width 176 height 26
click at [893, 270] on select "Pounds / Inches Kilograms / Centimeters" at bounding box center [981, 283] width 176 height 26
click at [473, 285] on input "Street Address" at bounding box center [490, 287] width 289 height 26
click at [460, 286] on input "Street Address" at bounding box center [490, 287] width 289 height 26
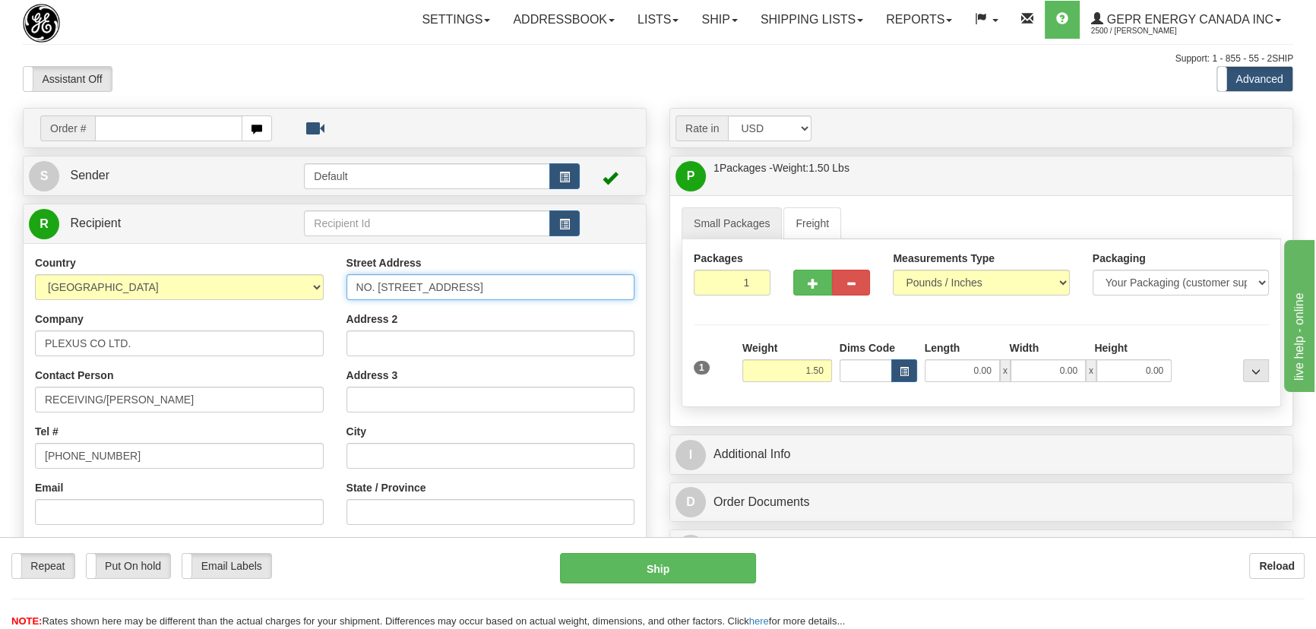
type input "NO. [STREET_ADDRESS]"
click at [422, 346] on input "Address 2" at bounding box center [490, 343] width 289 height 26
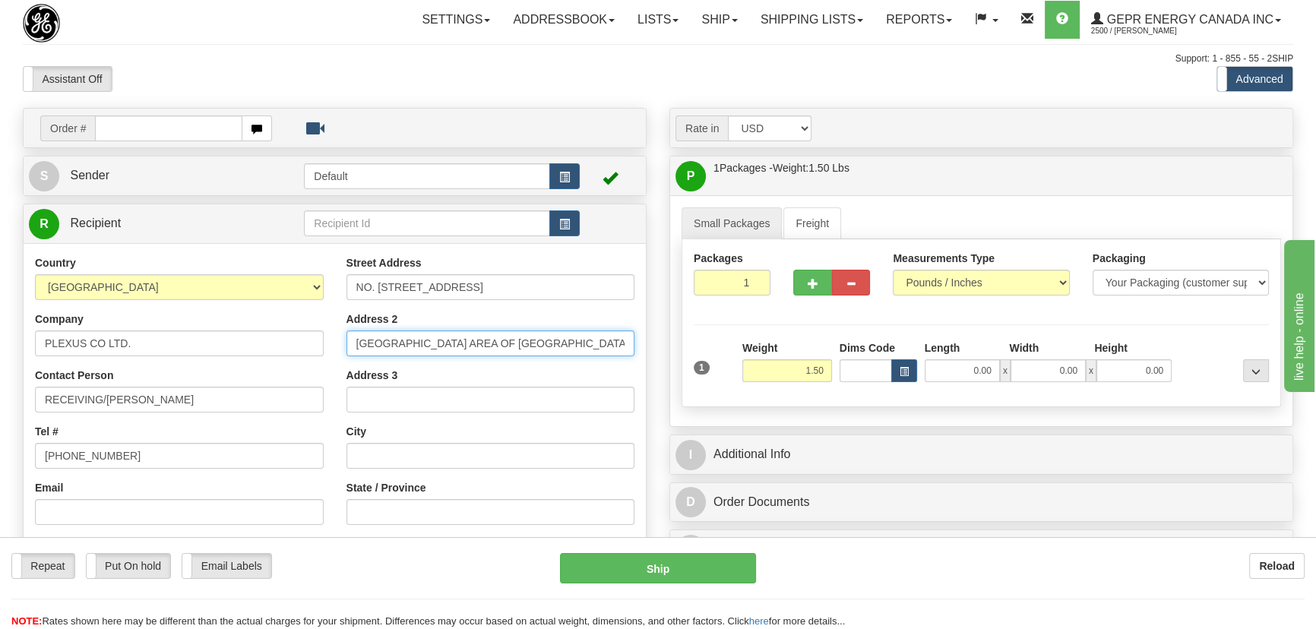
type input "[GEOGRAPHIC_DATA] AREA OF [GEOGRAPHIC_DATA]"
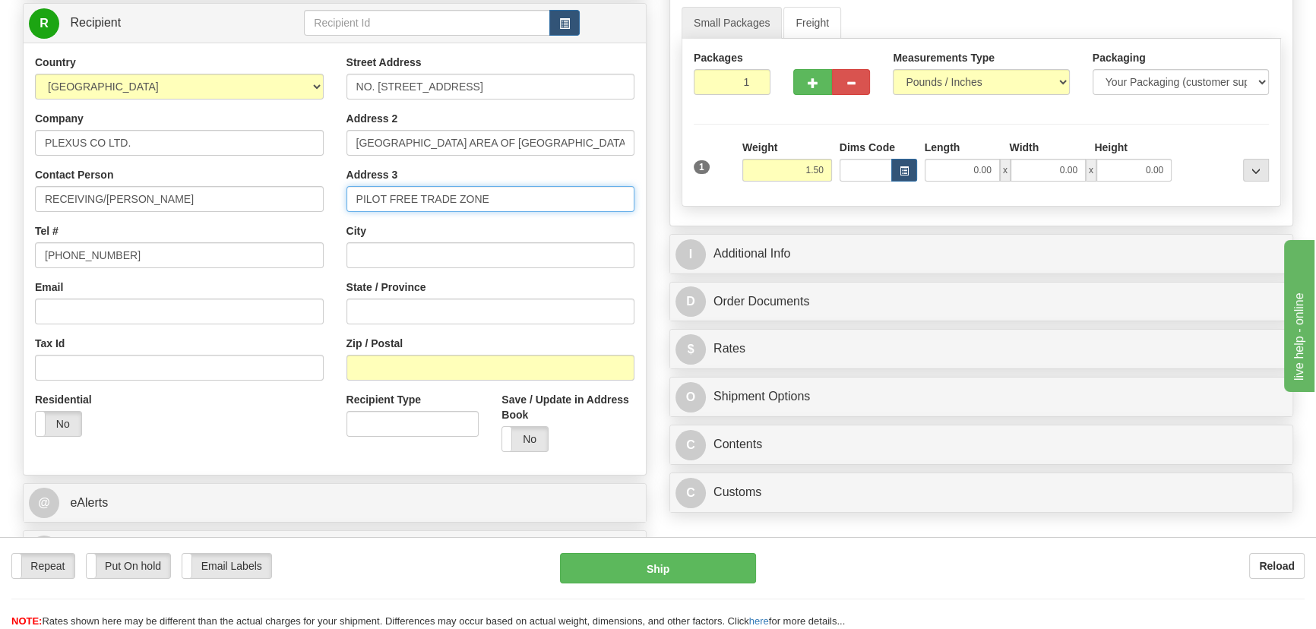
scroll to position [207, 0]
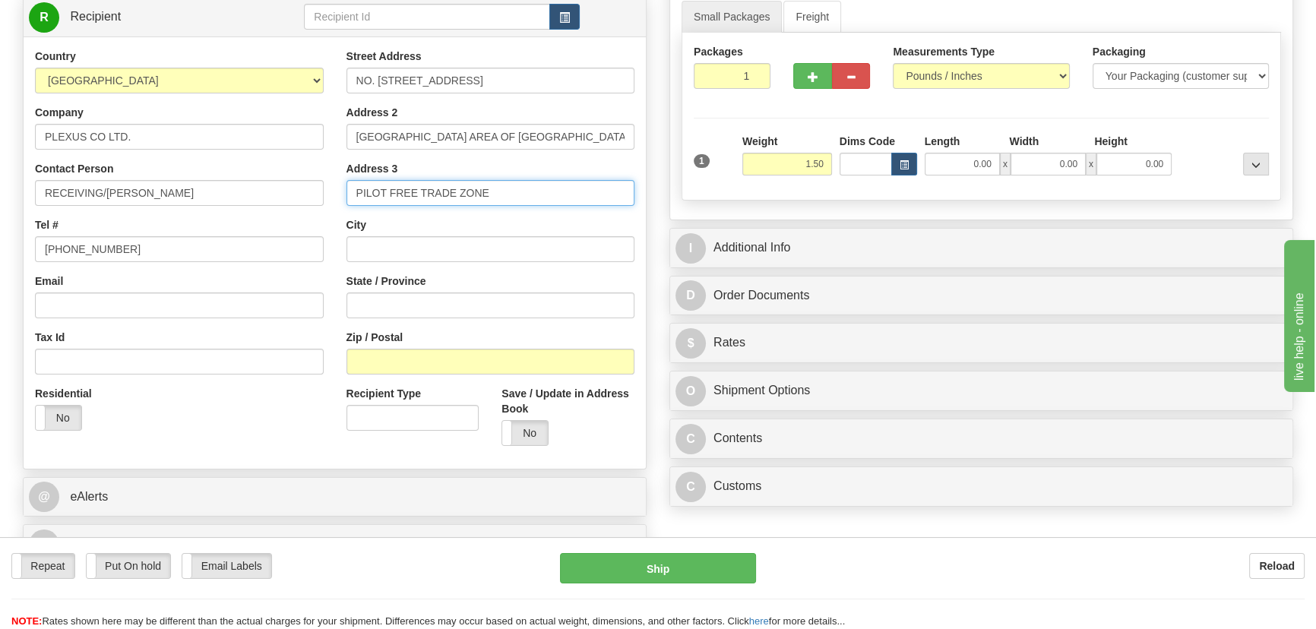
type input "PILOT FREE TRADE ZONE"
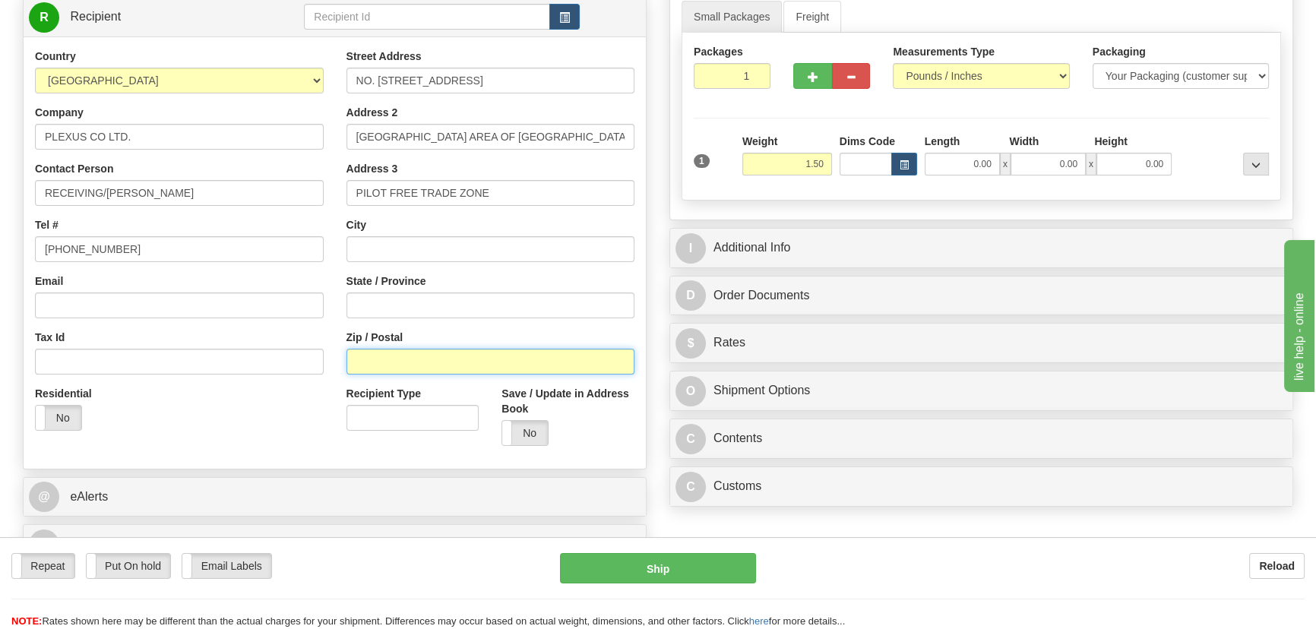
click at [403, 365] on input "Zip / Postal" at bounding box center [490, 362] width 289 height 26
type input "361006"
click at [650, 264] on div "Order # S Sender Default" at bounding box center [334, 236] width 647 height 671
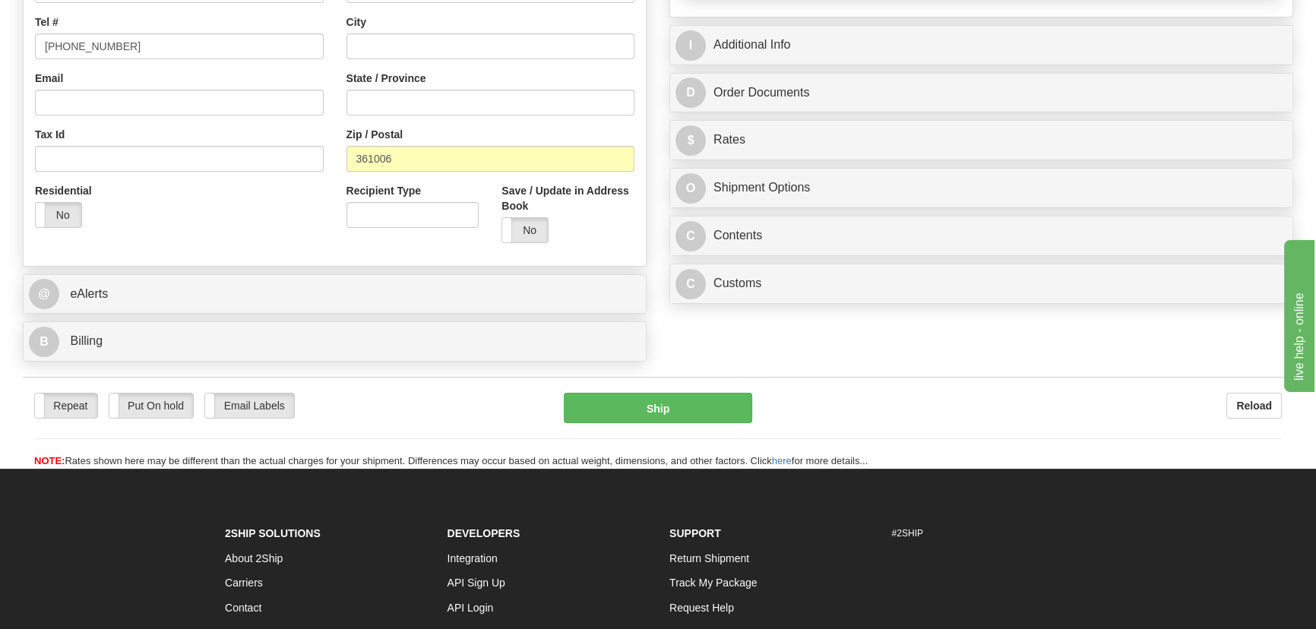
scroll to position [414, 0]
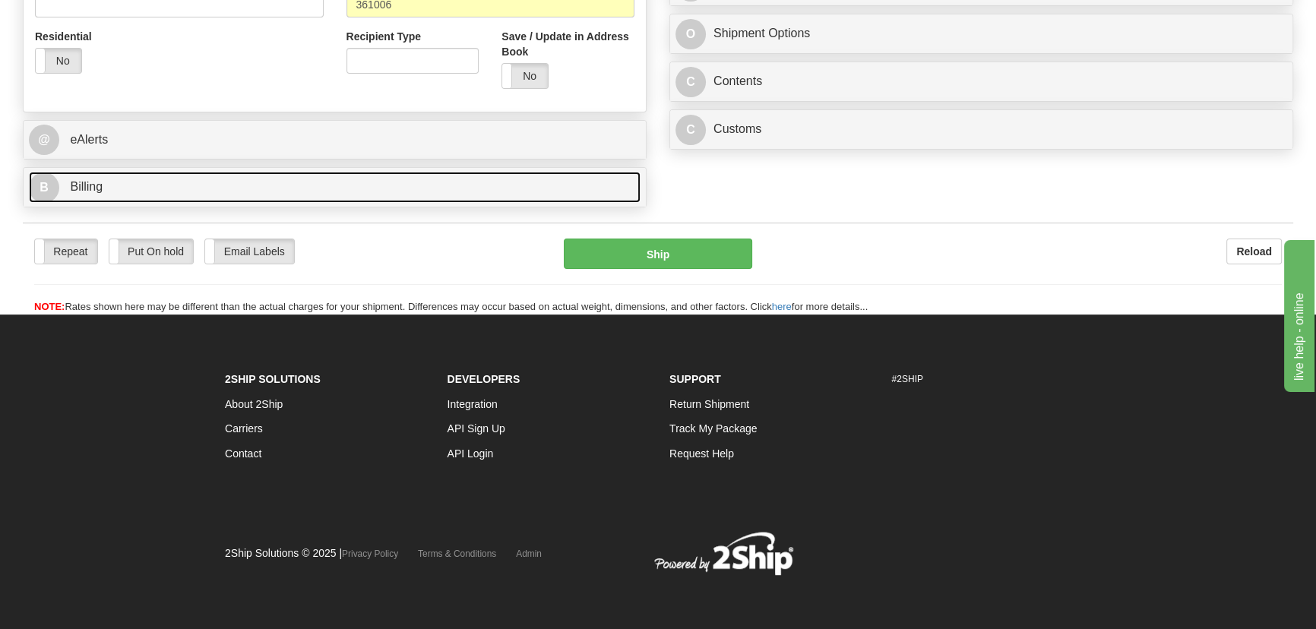
click at [297, 181] on link "B Billing" at bounding box center [335, 187] width 612 height 31
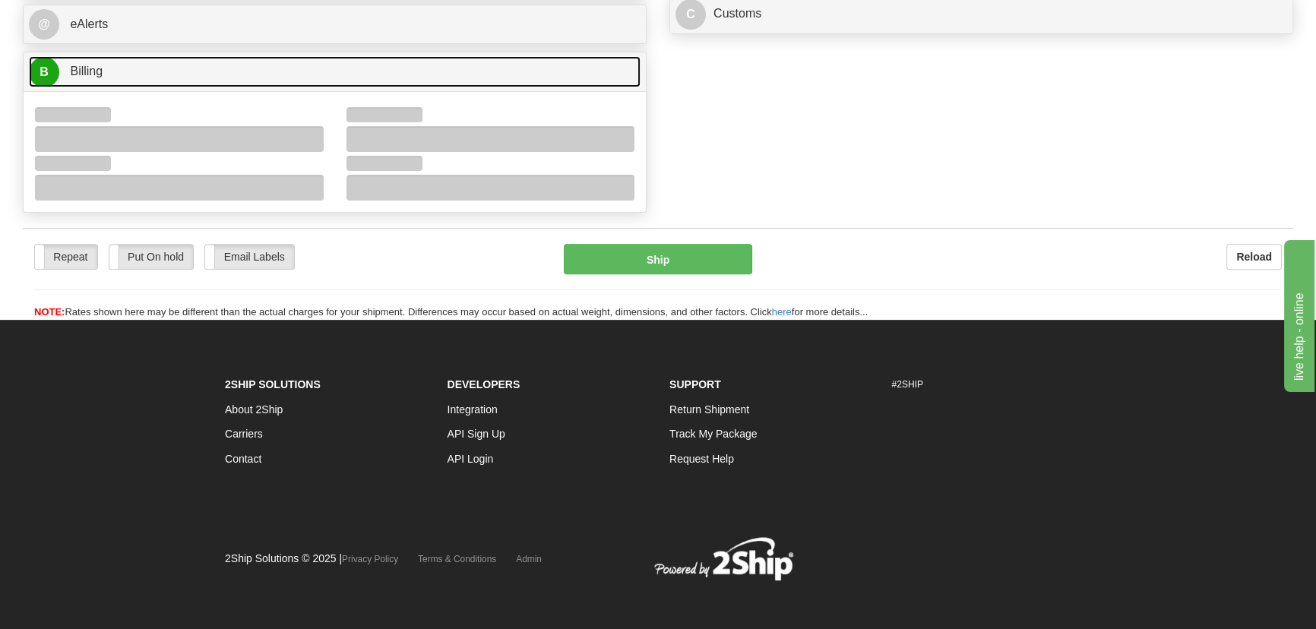
scroll to position [684, 0]
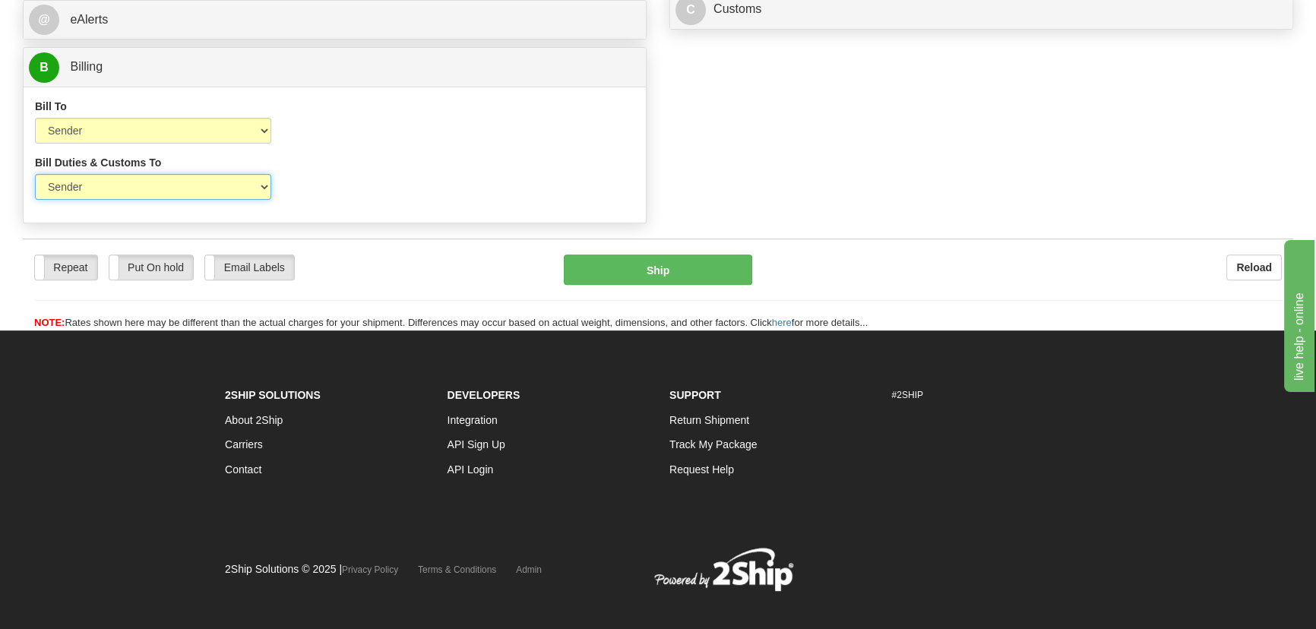
click at [165, 188] on select "Sender Recipient Third Party" at bounding box center [153, 187] width 236 height 26
select select "2"
click at [35, 174] on select "Sender Recipient Third Party" at bounding box center [153, 187] width 236 height 26
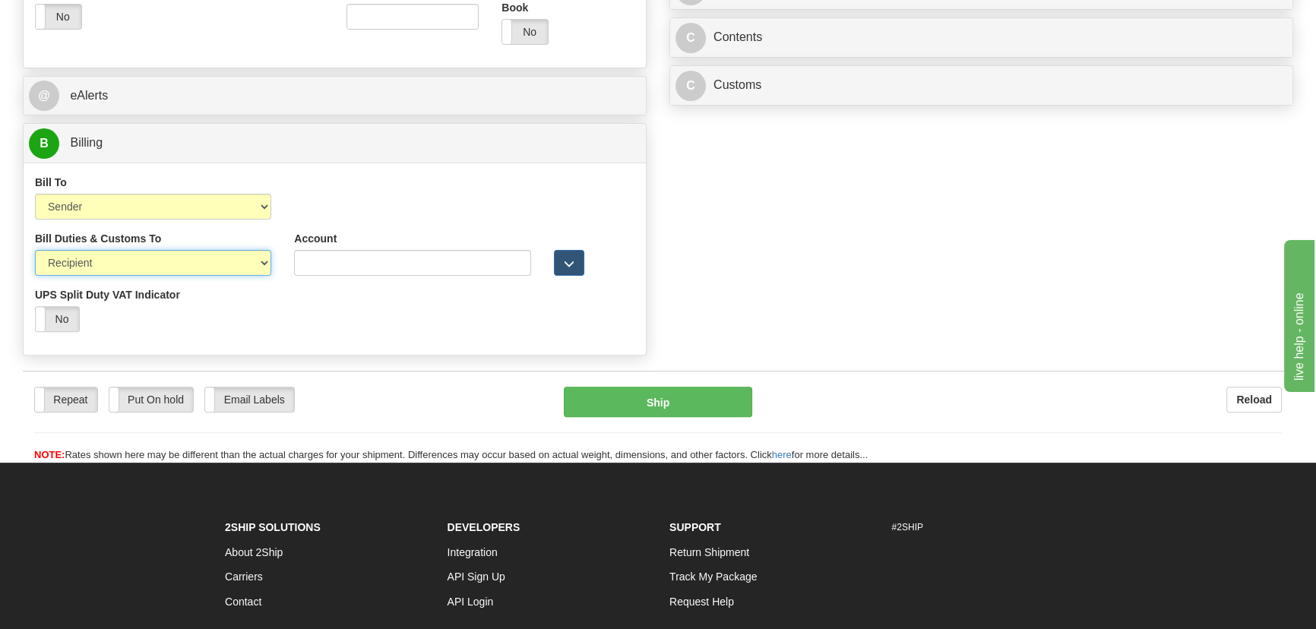
scroll to position [408, 0]
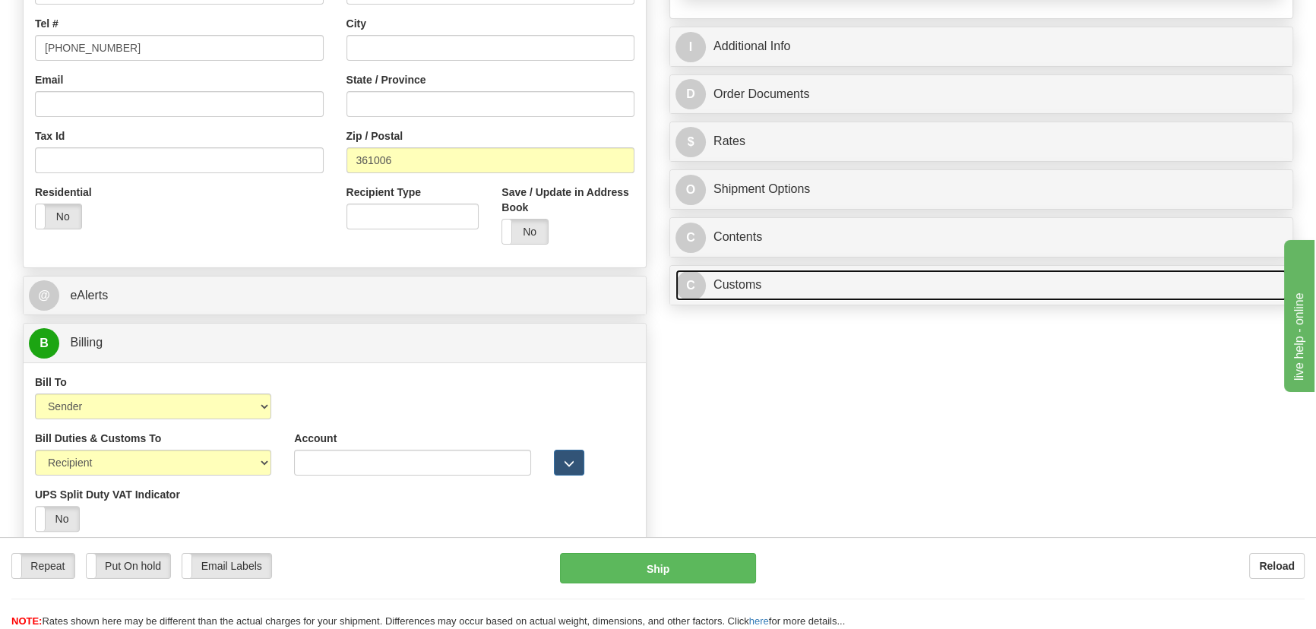
click at [850, 294] on link "C Customs" at bounding box center [981, 285] width 612 height 31
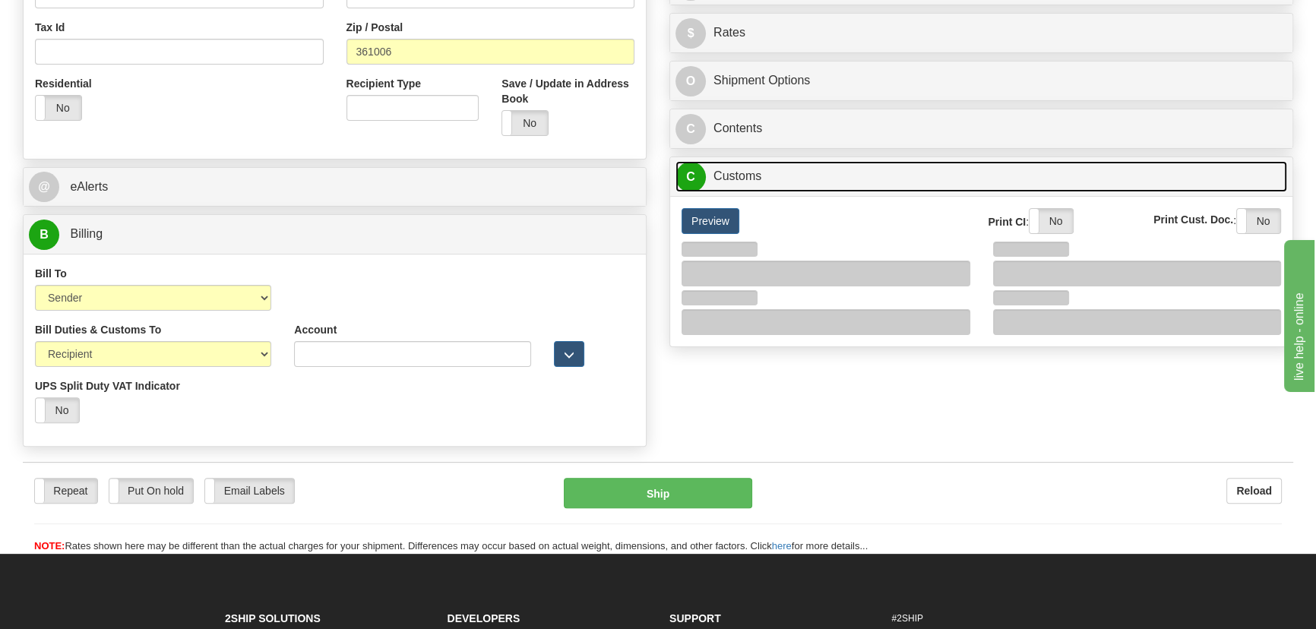
scroll to position [615, 0]
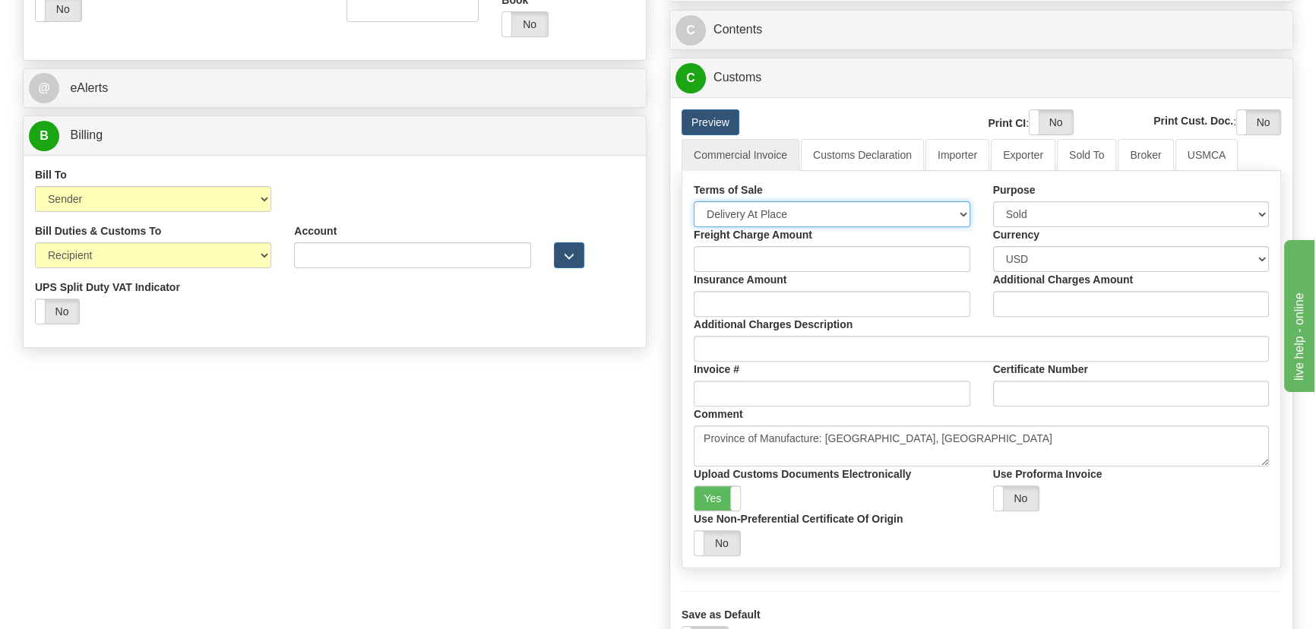
click at [769, 210] on select "Free Carrier Free On Board Ex Works Delivered Duty Unpaid Delivered Duty Paid C…" at bounding box center [832, 214] width 277 height 26
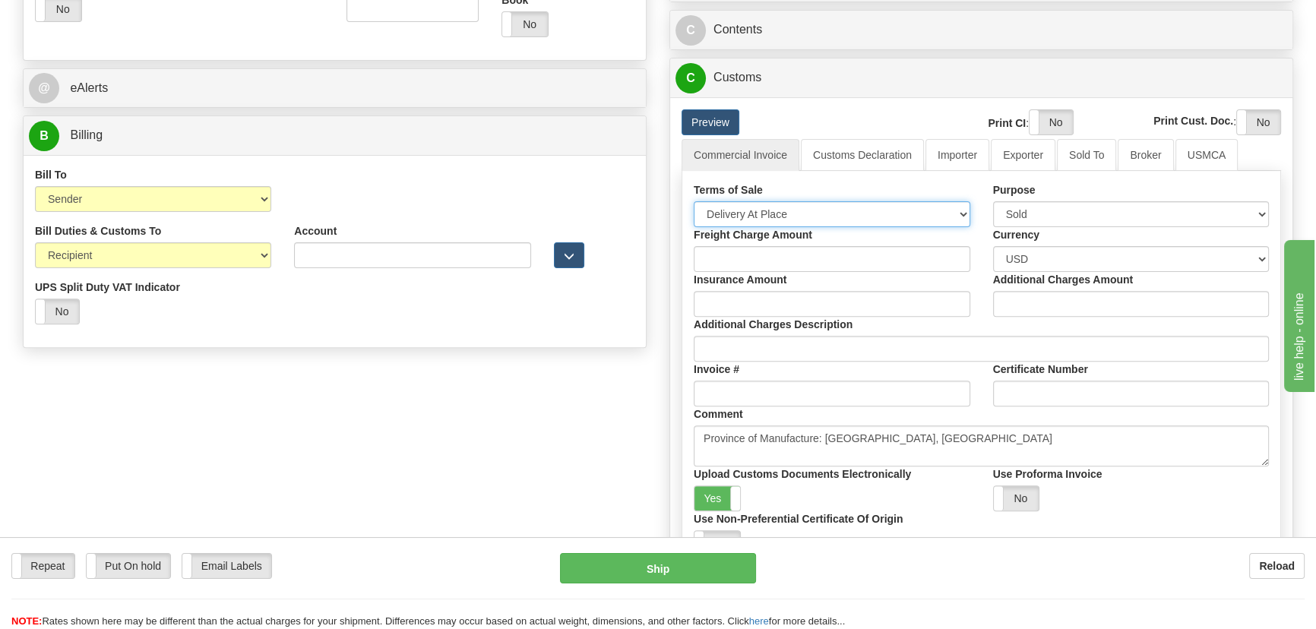
select select "7"
click at [694, 201] on select "Free Carrier Free On Board Ex Works Delivered Duty Unpaid Delivered Duty Paid C…" at bounding box center [832, 214] width 277 height 26
click at [947, 163] on link "Importer" at bounding box center [957, 155] width 64 height 32
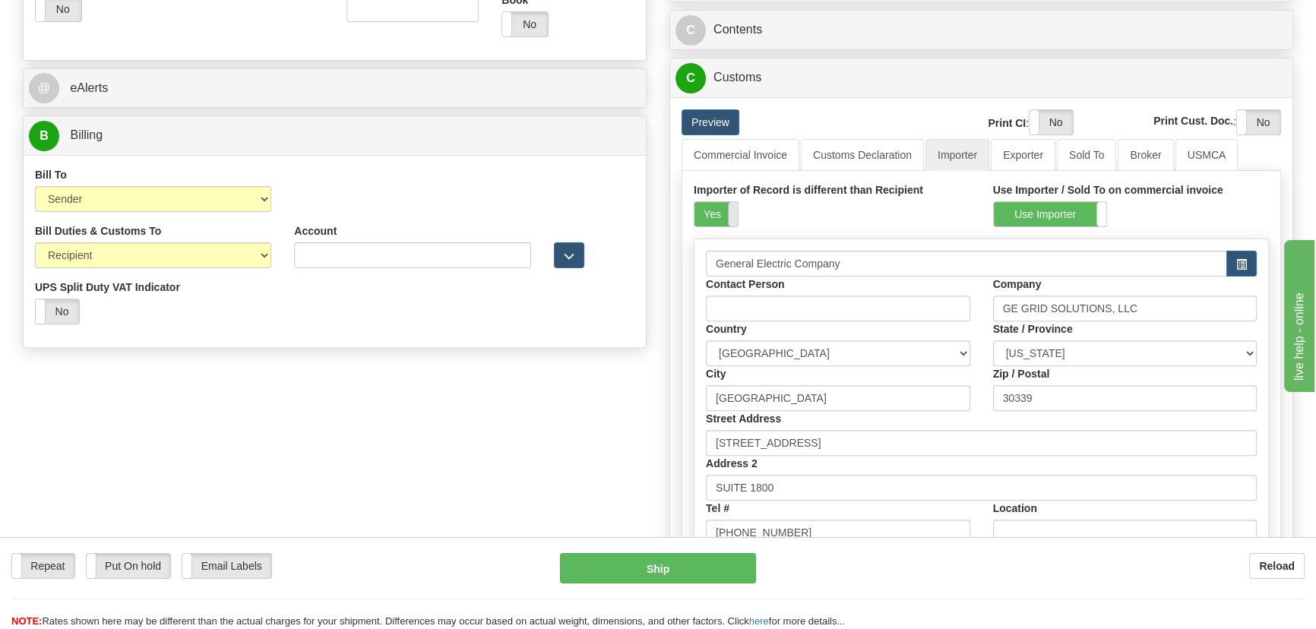
click at [735, 210] on span at bounding box center [738, 214] width 20 height 24
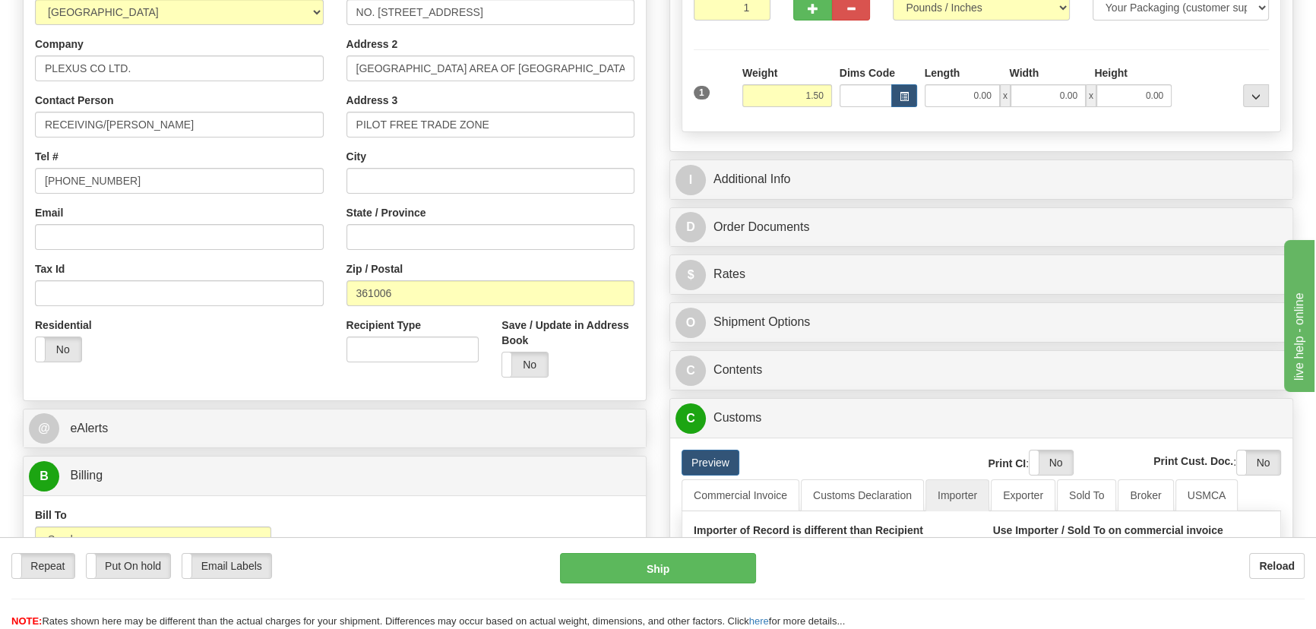
scroll to position [270, 0]
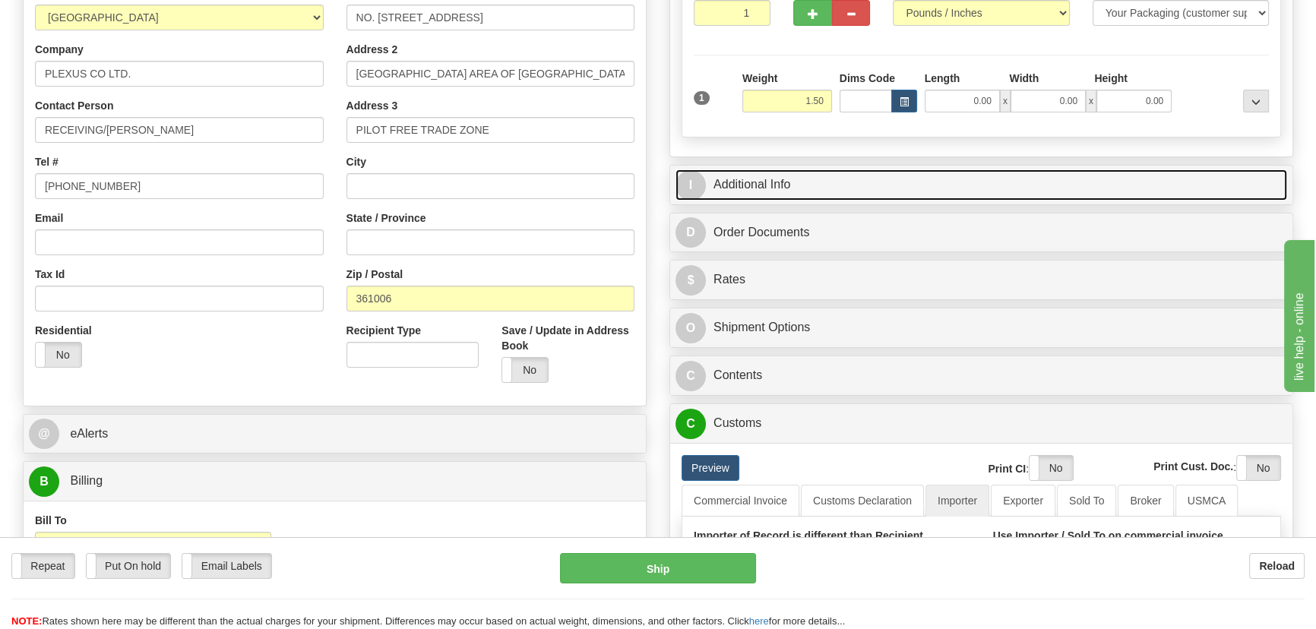
click at [1014, 179] on link "I Additional Info" at bounding box center [981, 184] width 612 height 31
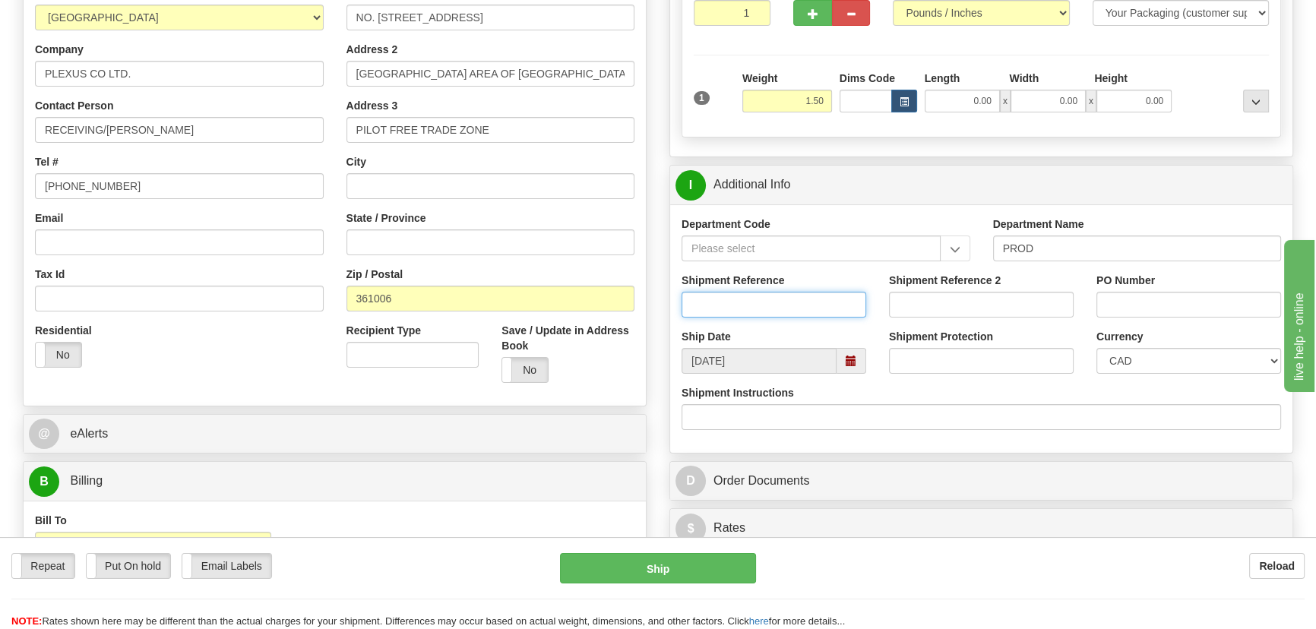
click at [827, 303] on input "Shipment Reference" at bounding box center [773, 305] width 185 height 26
type input "ED LAWTON"
click at [1174, 363] on select "CAD USD EUR ZAR RON ANG ARN AUD AUS AWG BBD BFR BGN BHD BMD BND BRC BRL CHP CKZ…" at bounding box center [1188, 361] width 185 height 26
select select "1"
click at [1096, 348] on select "CAD USD EUR ZAR RON ANG ARN AUD AUS AWG BBD BFR BGN BHD BMD BND BRC BRL CHP CKZ…" at bounding box center [1188, 361] width 185 height 26
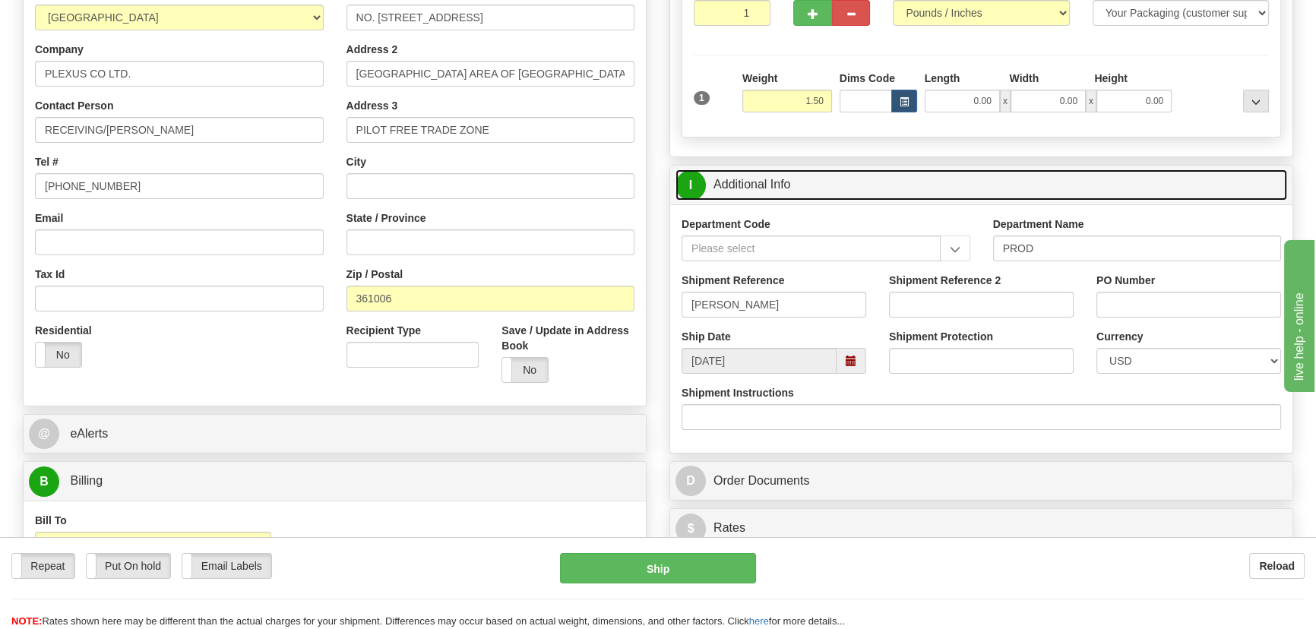
click at [1086, 182] on link "I Additional Info" at bounding box center [981, 184] width 612 height 31
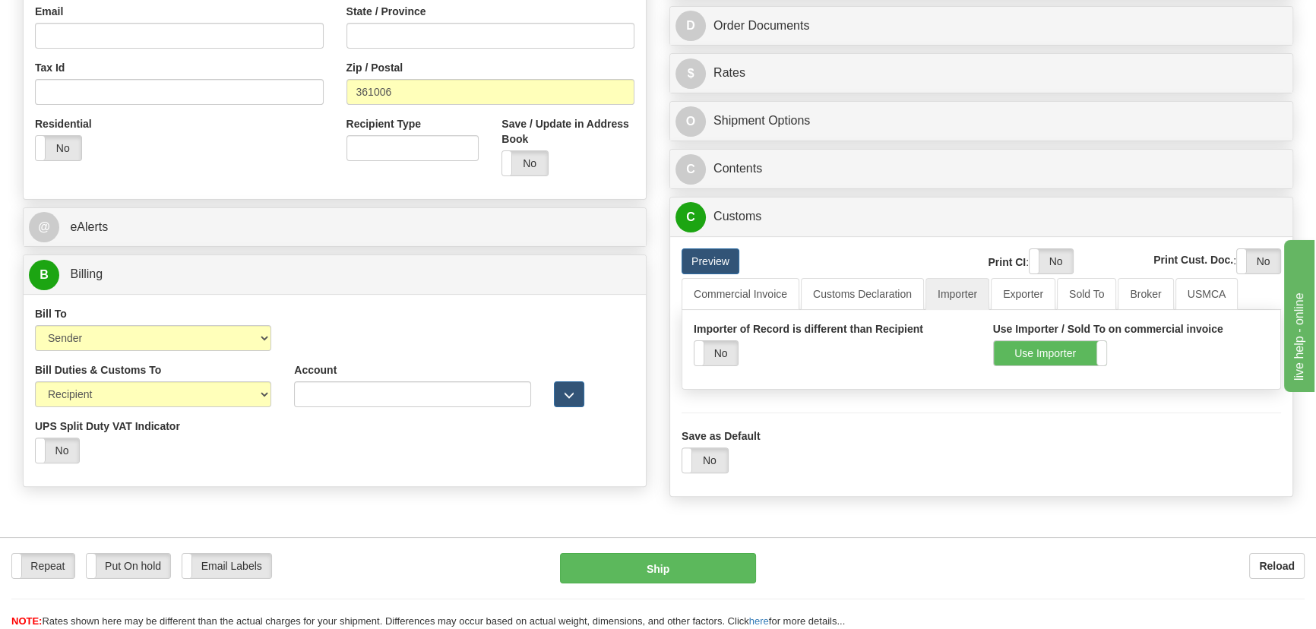
scroll to position [477, 0]
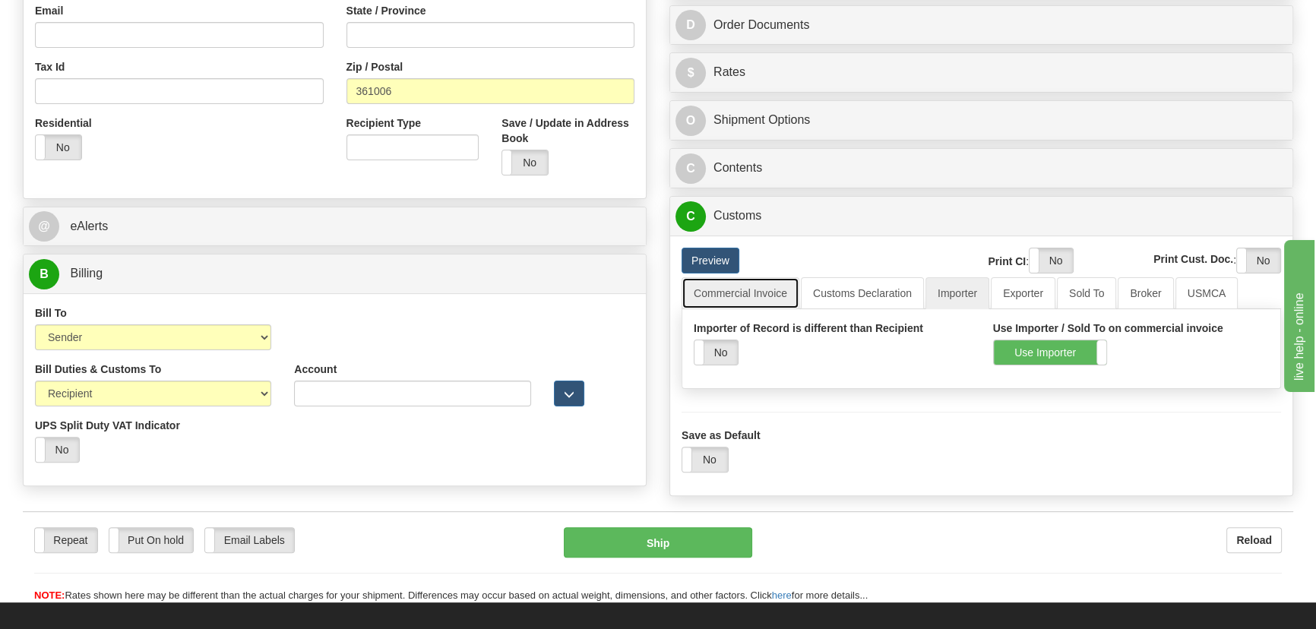
click at [747, 295] on link "Commercial Invoice" at bounding box center [740, 293] width 118 height 32
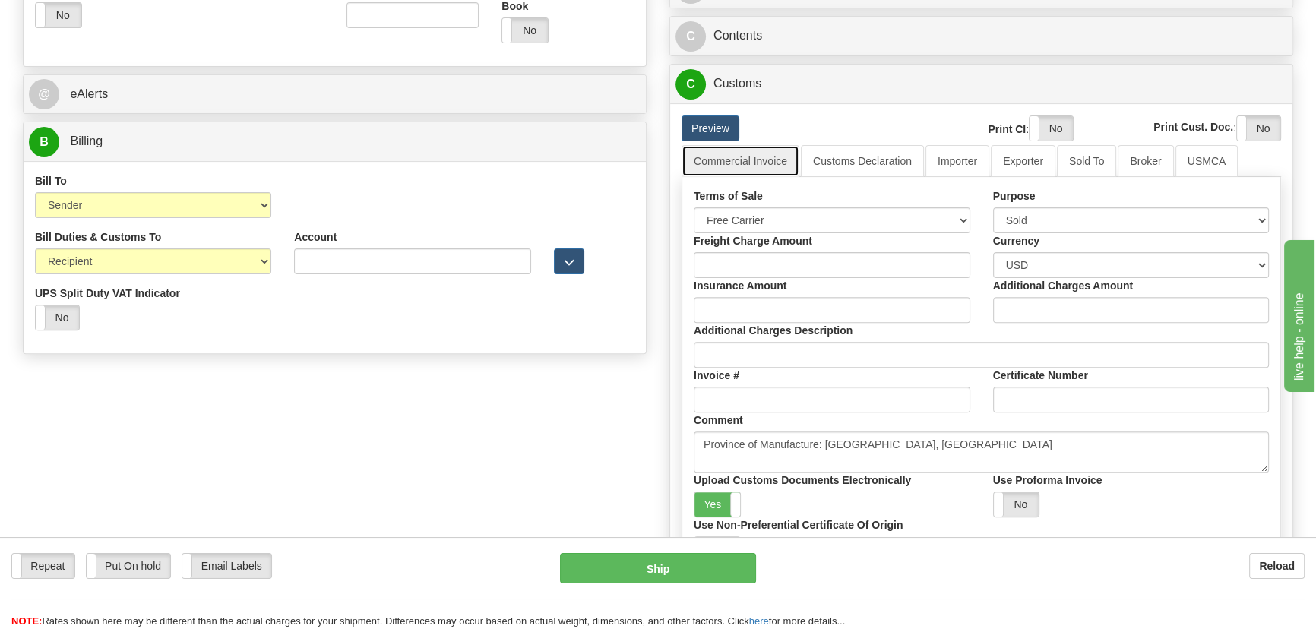
scroll to position [615, 0]
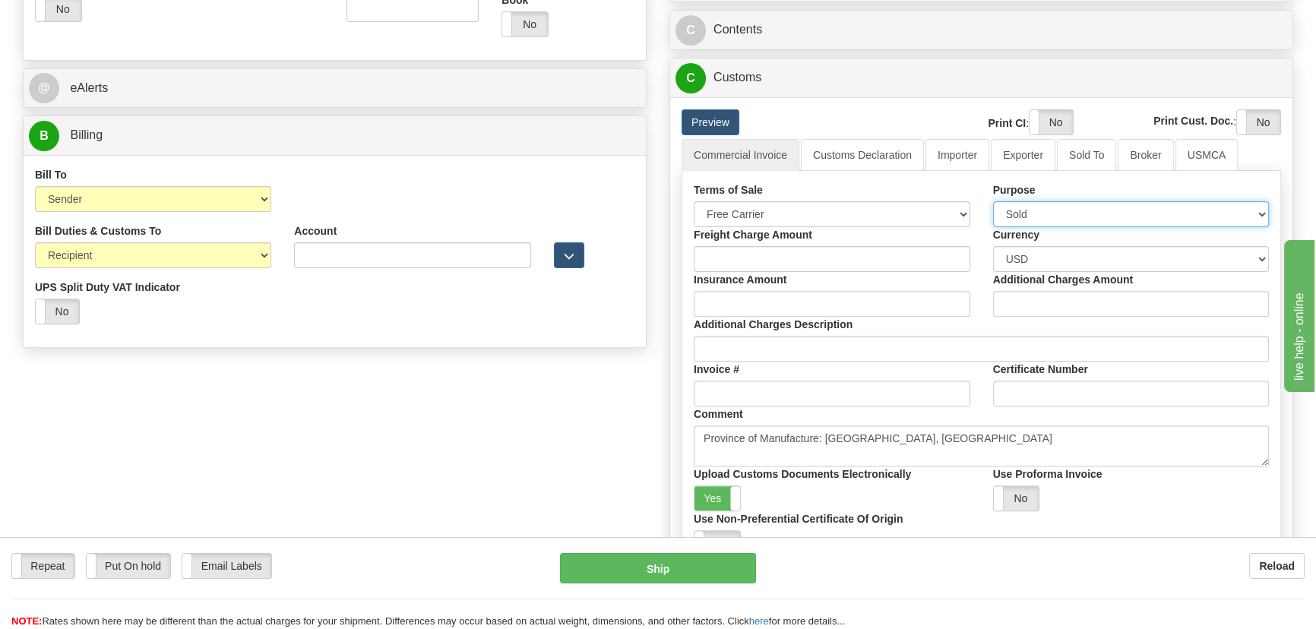
click at [1086, 207] on select "Sold Not Sold Gift Sample Repair and Return Personal Effects Merchandise Danger…" at bounding box center [1131, 214] width 277 height 26
click at [1079, 219] on select "Sold Not Sold Gift Sample Repair and Return Personal Effects Merchandise Danger…" at bounding box center [1131, 214] width 277 height 26
select select "5"
click at [993, 201] on select "Sold Not Sold Gift Sample Repair and Return Personal Effects Merchandise Danger…" at bounding box center [1131, 214] width 277 height 26
click at [1101, 213] on select "Sold Not Sold Gift Sample Repair and Return Personal Effects Merchandise Danger…" at bounding box center [1131, 214] width 277 height 26
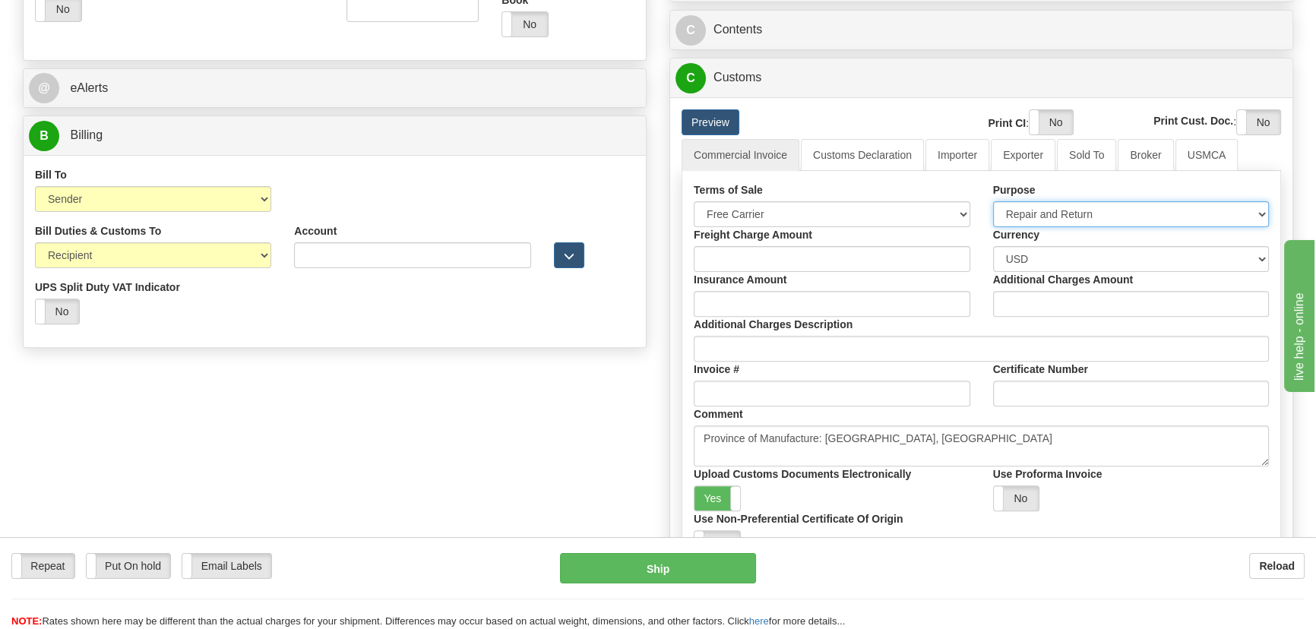
click at [993, 201] on select "Sold Not Sold Gift Sample Repair and Return Personal Effects Merchandise Danger…" at bounding box center [1131, 214] width 277 height 26
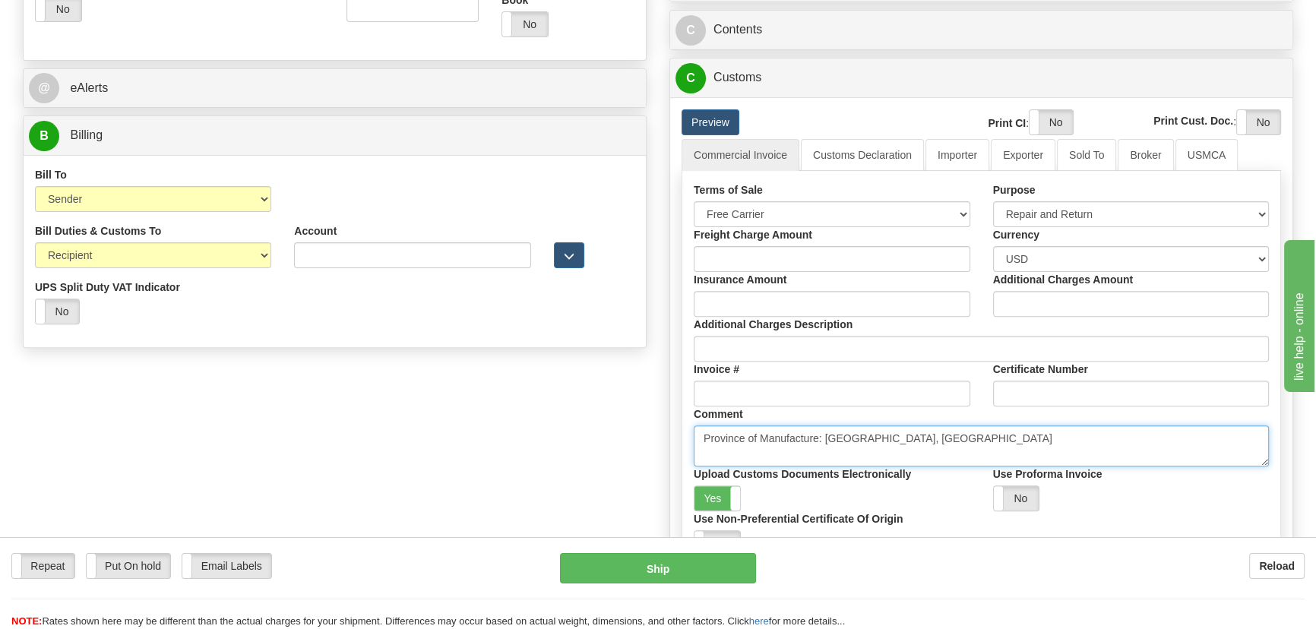
drag, startPoint x: 915, startPoint y: 439, endPoint x: 471, endPoint y: 435, distance: 443.7
click at [471, 435] on div "Order # S Sender Default" at bounding box center [657, 87] width 1293 height 1190
paste textarea "NO COMMERCIAL VALUE VALUE DECLARED FOR CUSTOM PURPOSES ONLY"
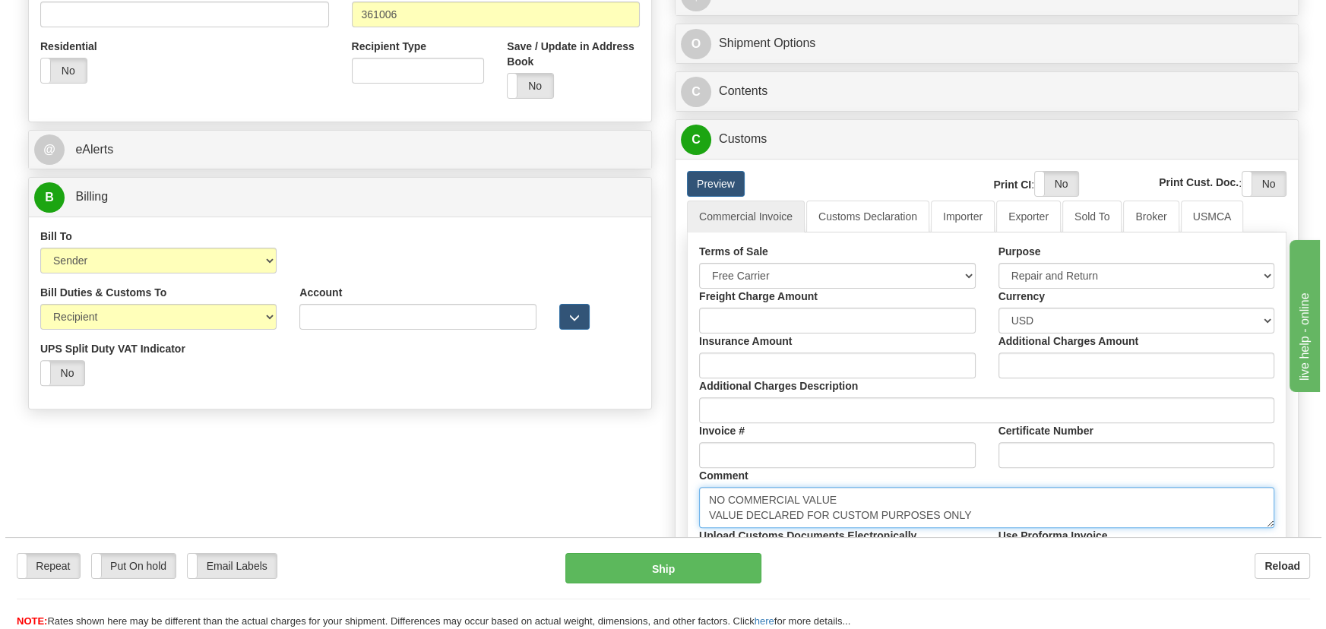
scroll to position [408, 0]
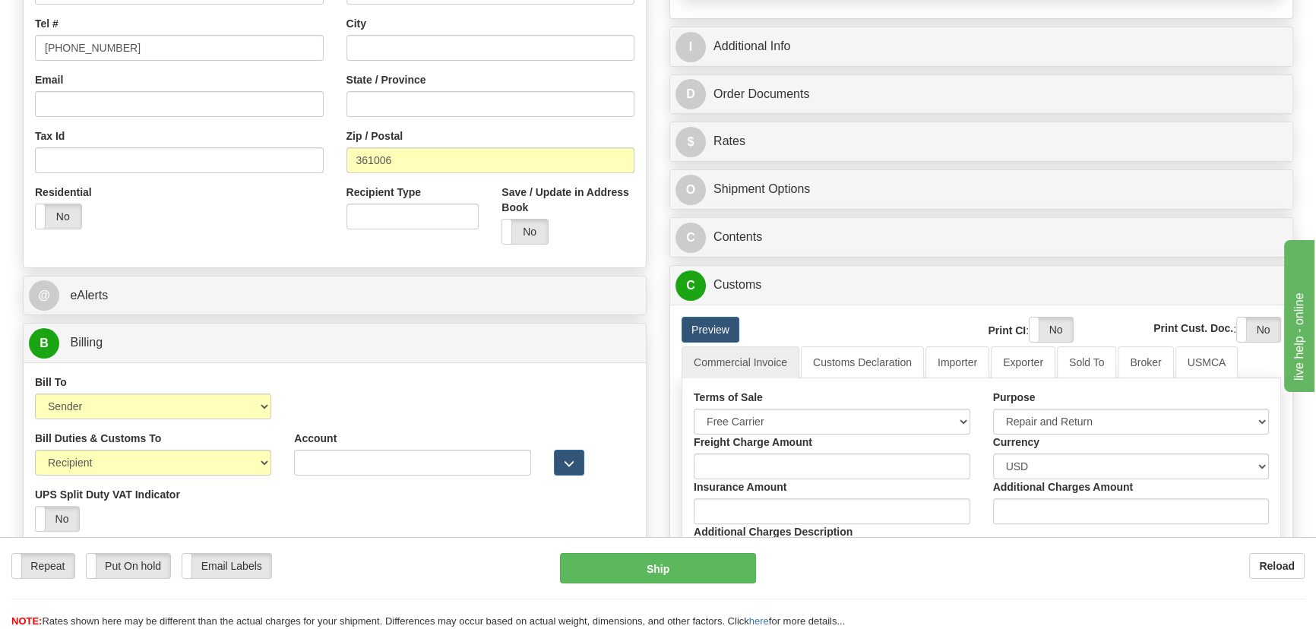
type textarea "NO COMMERCIAL VALUE VALUE DECLARED FOR CUSTOM PURPOSES ONLY"
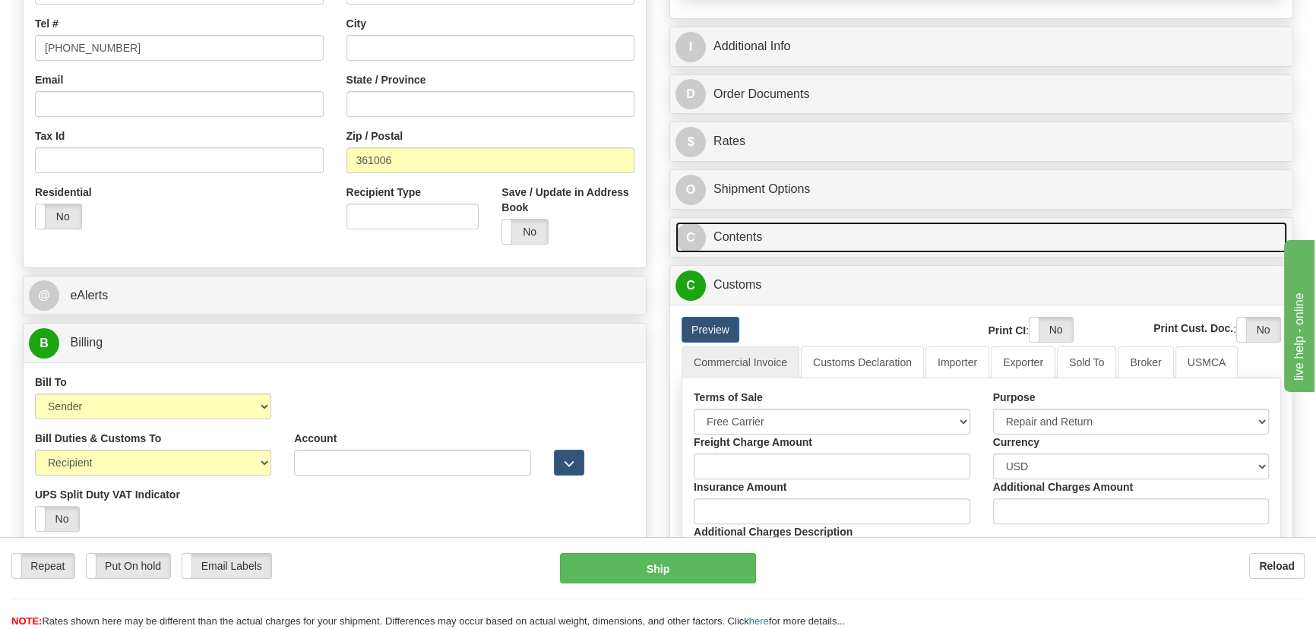
click at [976, 238] on link "C Contents" at bounding box center [981, 237] width 612 height 31
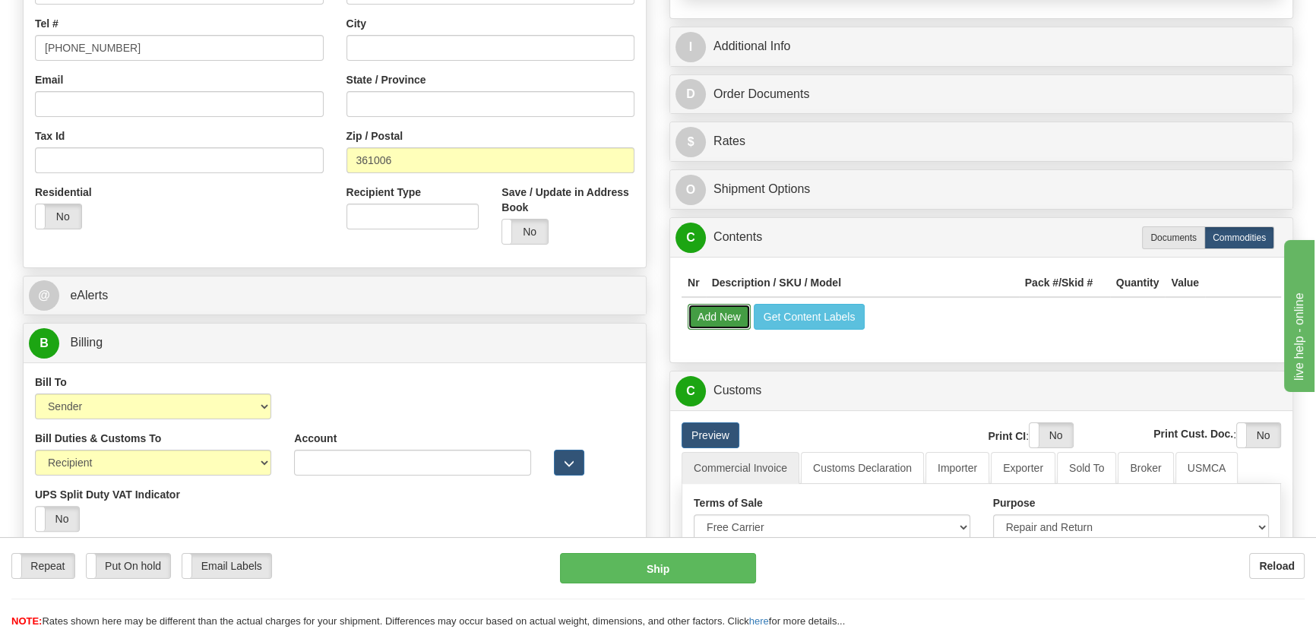
click at [730, 313] on button "Add New" at bounding box center [719, 317] width 63 height 26
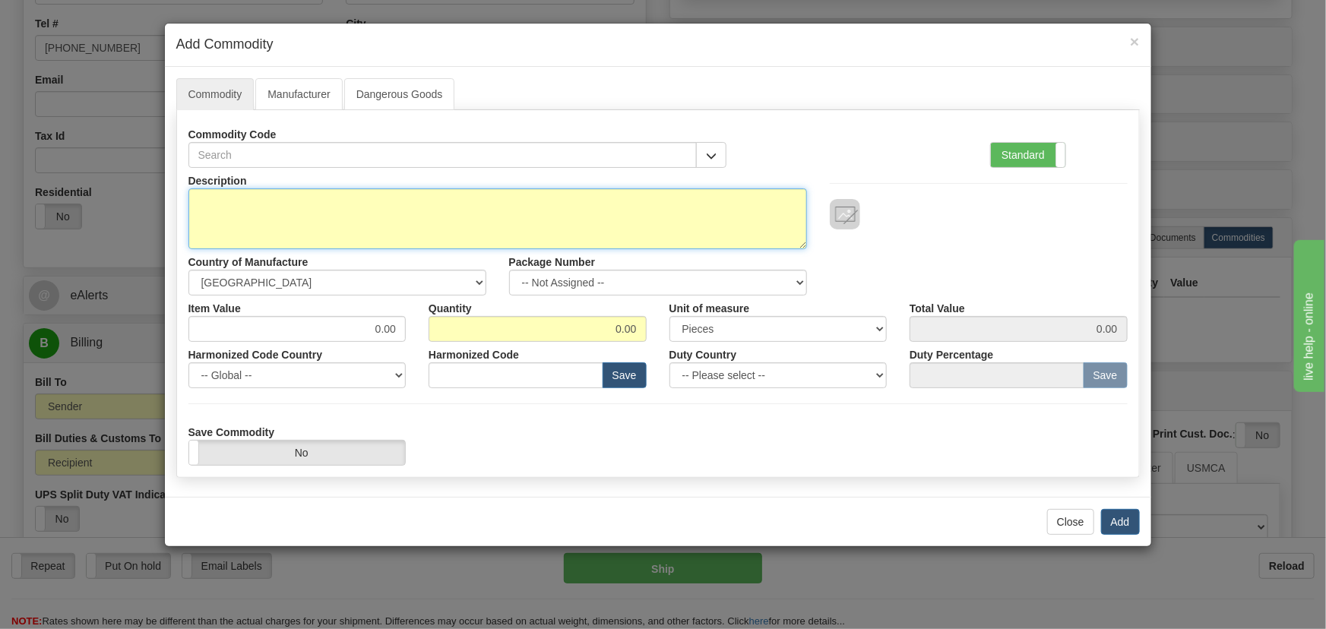
click at [473, 212] on textarea "Description" at bounding box center [497, 218] width 618 height 61
type textarea "E1765-0012"
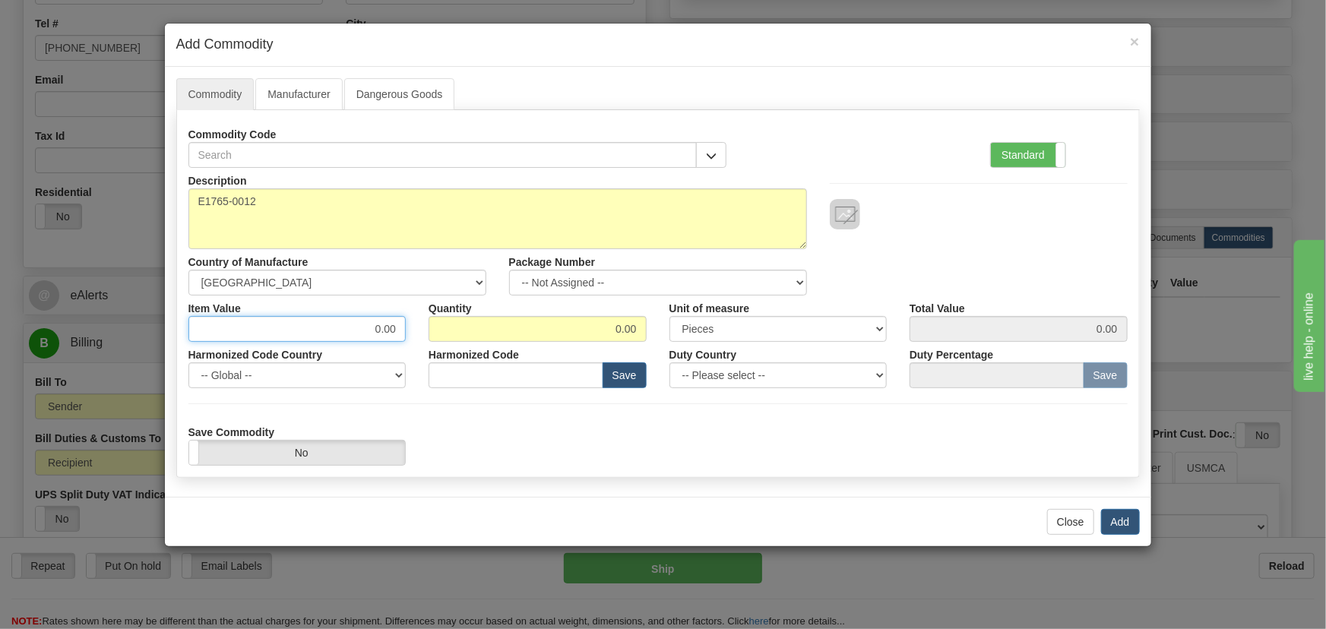
drag, startPoint x: 363, startPoint y: 331, endPoint x: 422, endPoint y: 338, distance: 58.9
click at [438, 337] on div "Item Value 0.00 Quantity 0.00 Unit of measure 3 Thousand Square Inches Adjustme…" at bounding box center [658, 319] width 962 height 46
type input "10"
type input "3"
type input "30.00"
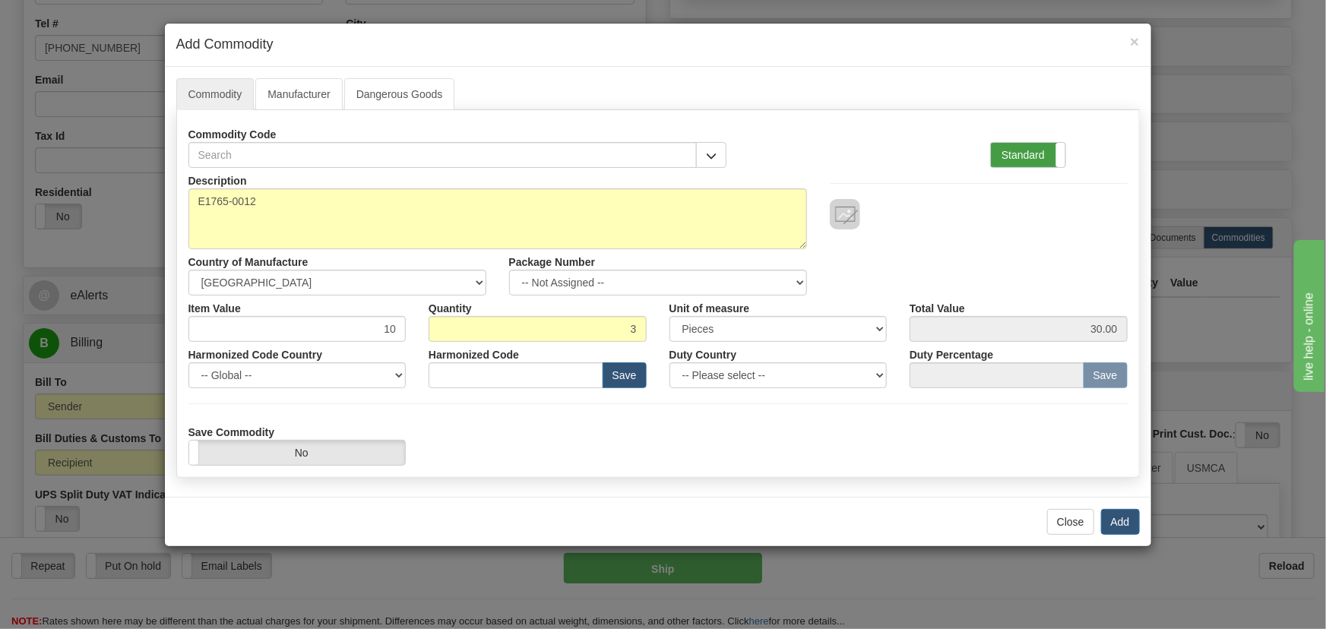
click at [1032, 151] on label "Standard" at bounding box center [1028, 155] width 74 height 24
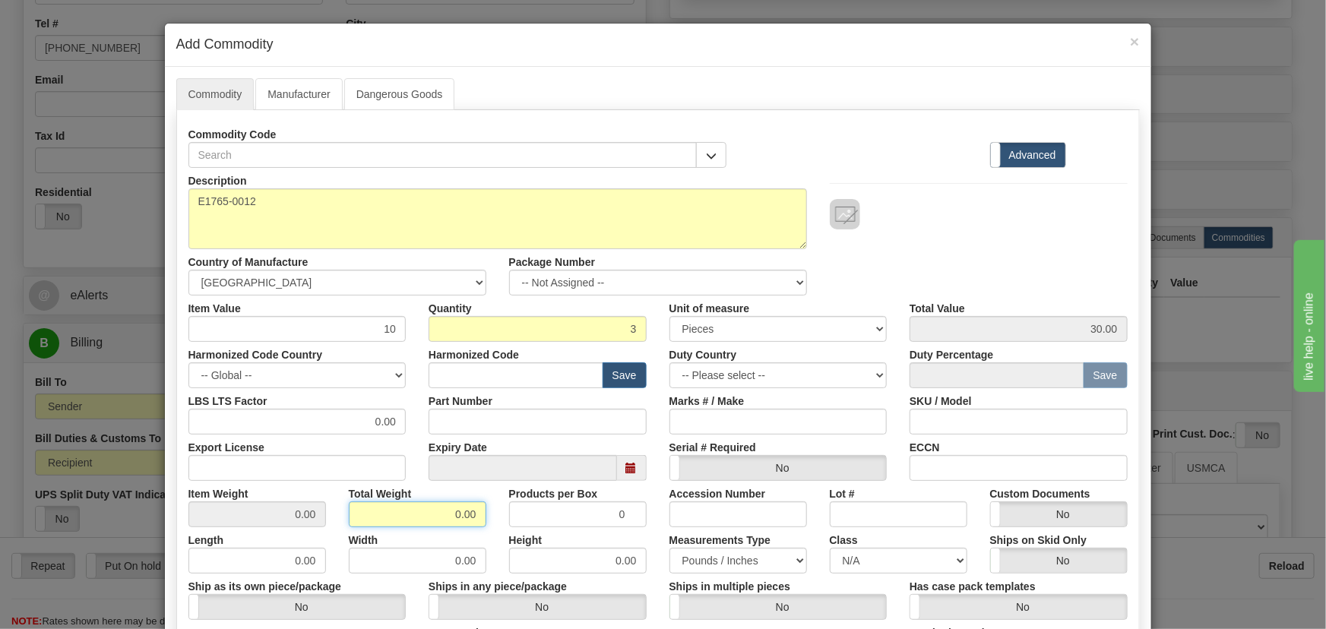
drag, startPoint x: 441, startPoint y: 511, endPoint x: 495, endPoint y: 530, distance: 56.7
click at [495, 530] on div "Description E1765-0012 Country of Manufacture -- Unknown -- AFGHANISTAN ALAND I…" at bounding box center [657, 502] width 939 height 669
type input "3"
type input "1.0000"
click at [498, 530] on div "Height 0.00" at bounding box center [578, 550] width 160 height 46
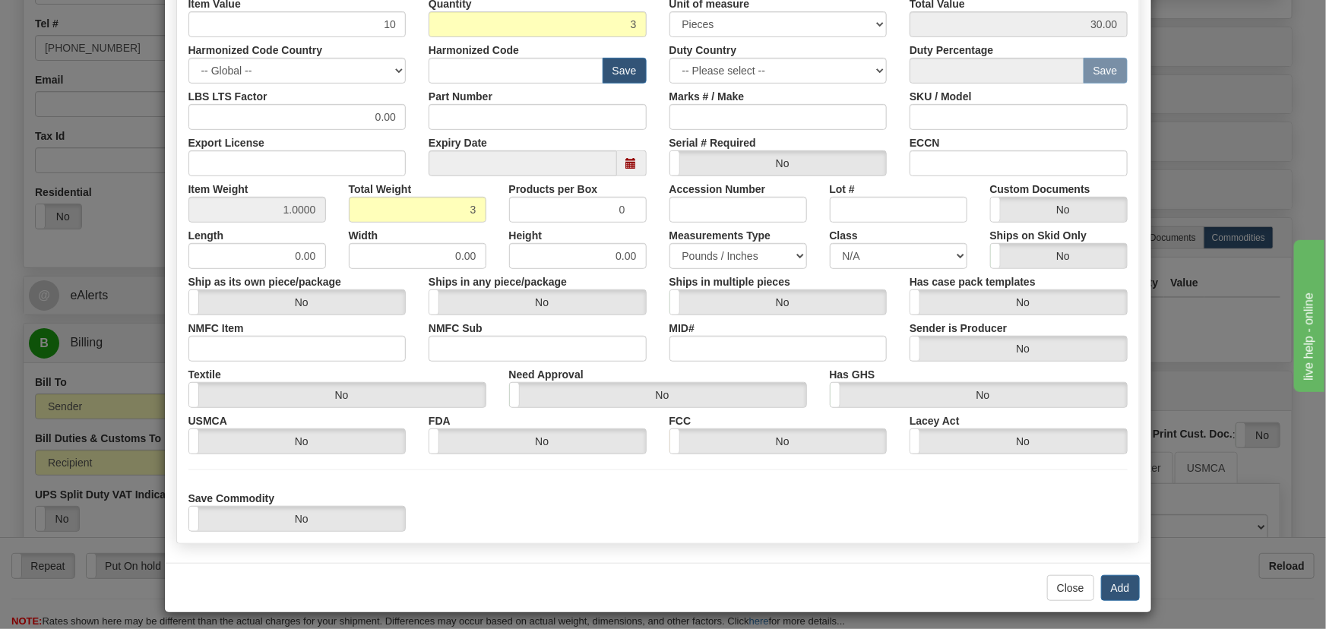
scroll to position [310, 0]
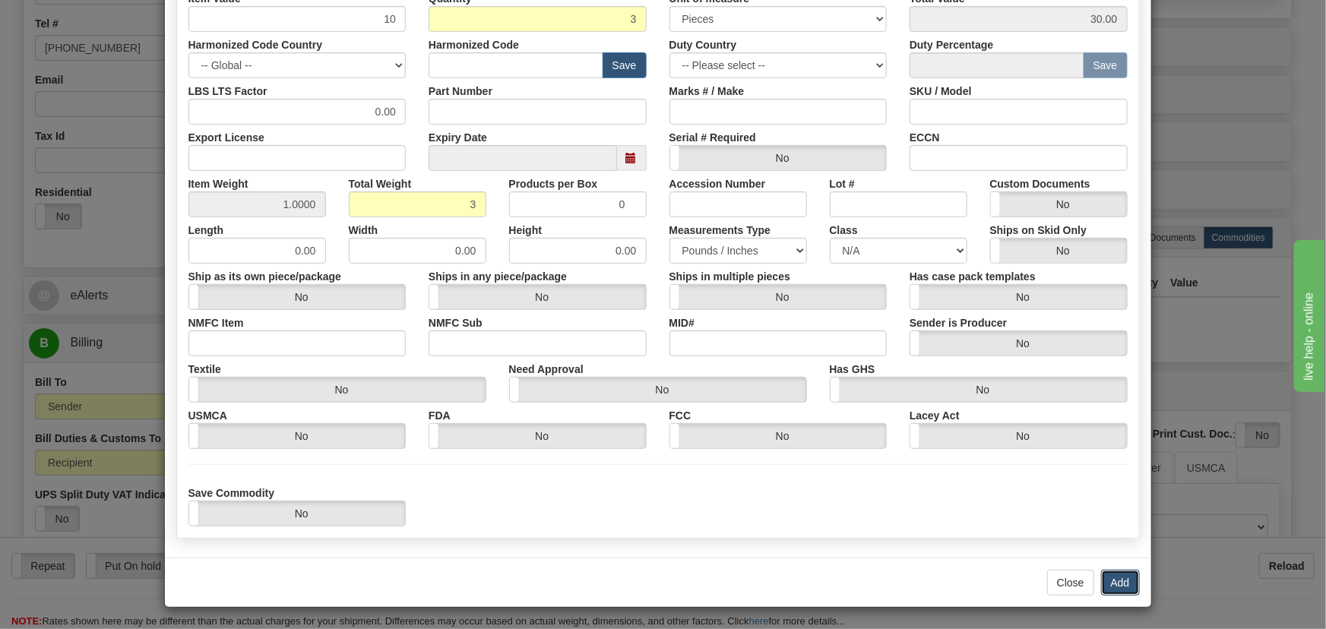
click at [1112, 583] on button "Add" at bounding box center [1120, 583] width 39 height 26
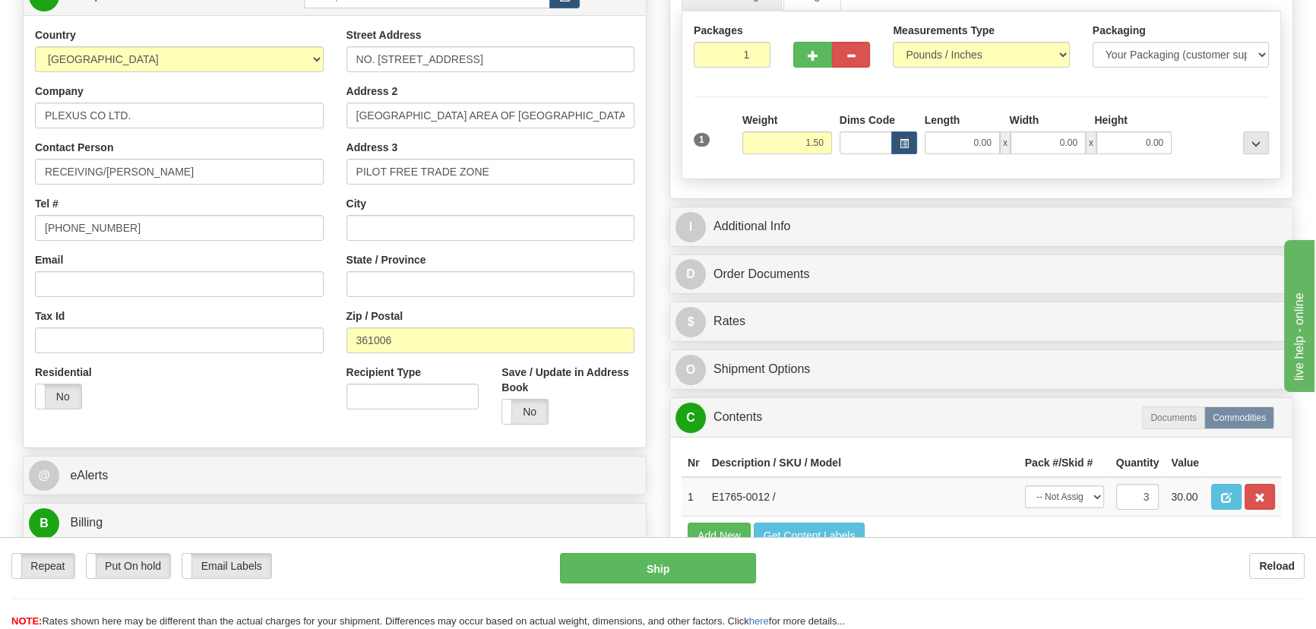
scroll to position [201, 0]
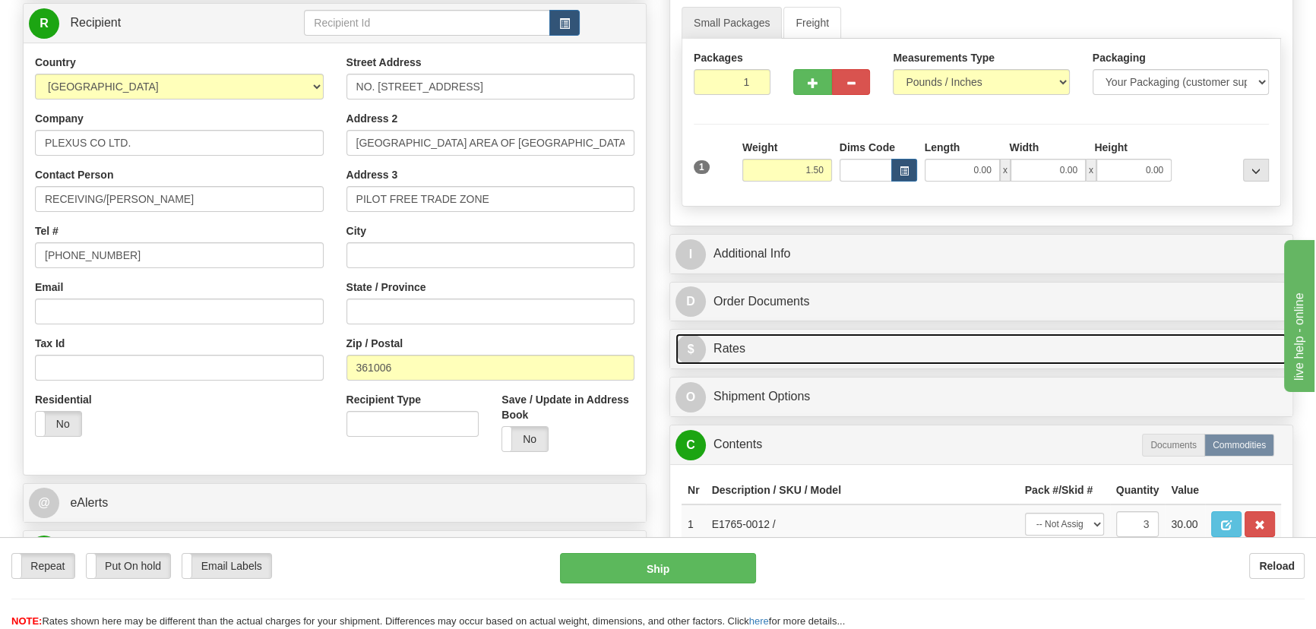
click at [968, 351] on link "$ Rates" at bounding box center [981, 349] width 612 height 31
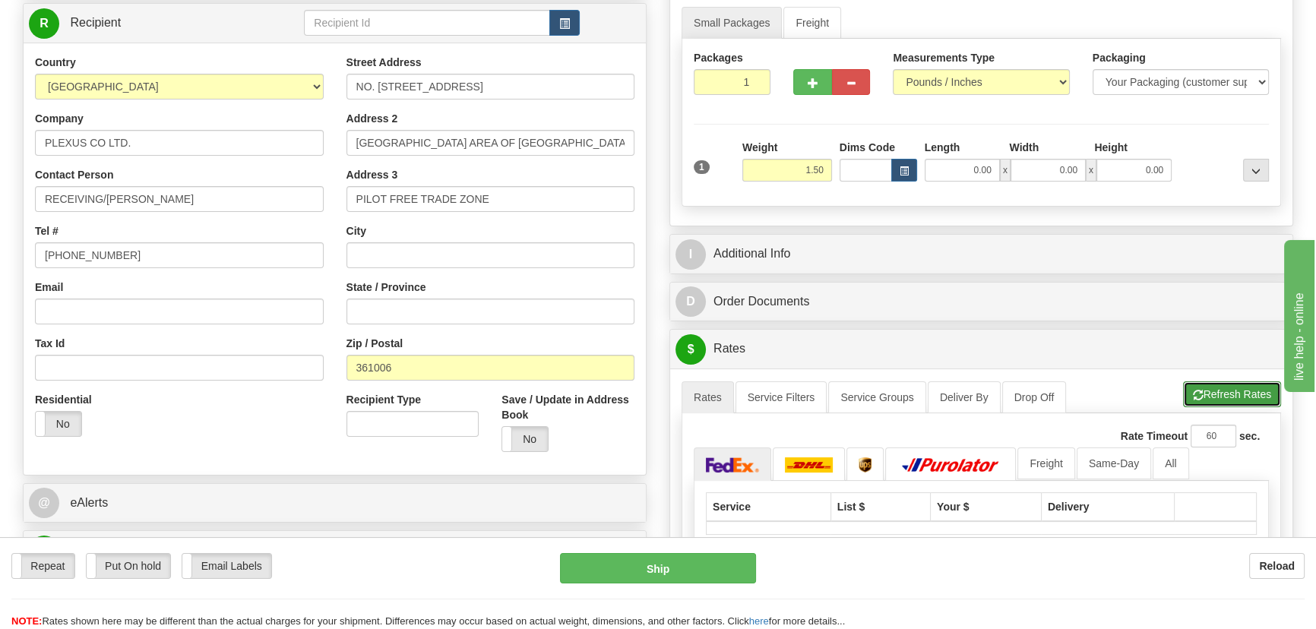
click at [1221, 390] on button "Refresh Rates" at bounding box center [1232, 394] width 98 height 26
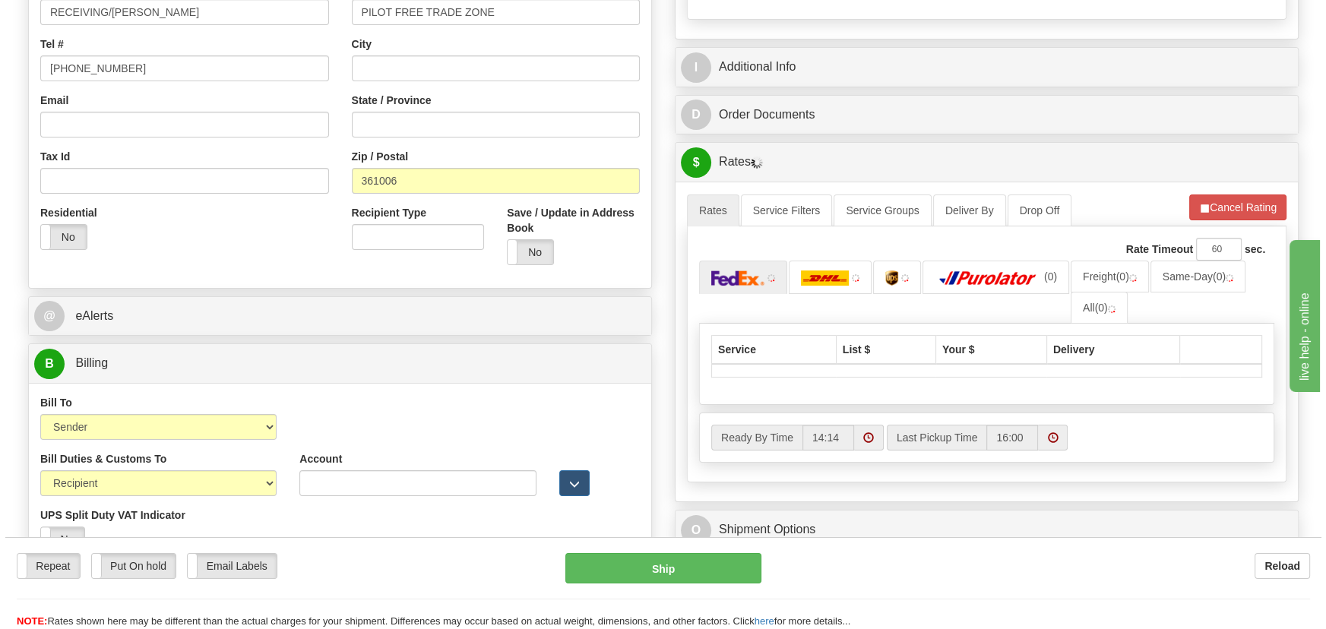
scroll to position [408, 0]
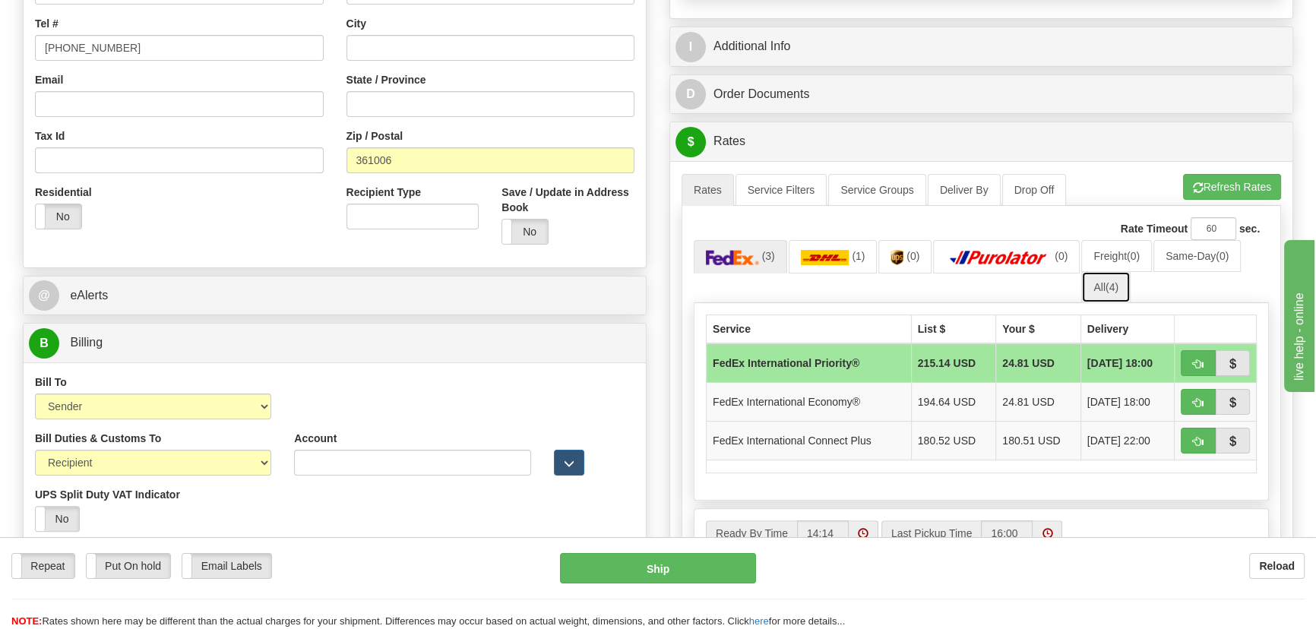
click at [1109, 286] on span "(4)" at bounding box center [1111, 287] width 13 height 12
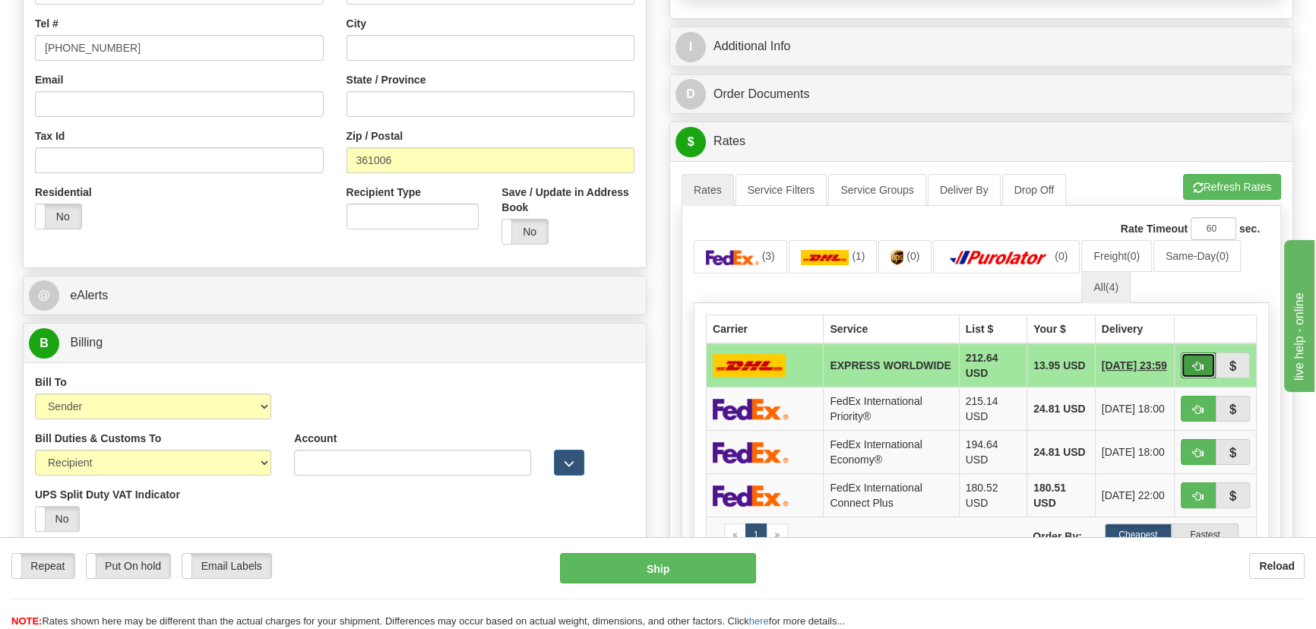
click at [1195, 366] on span "button" at bounding box center [1198, 367] width 11 height 10
type input "P"
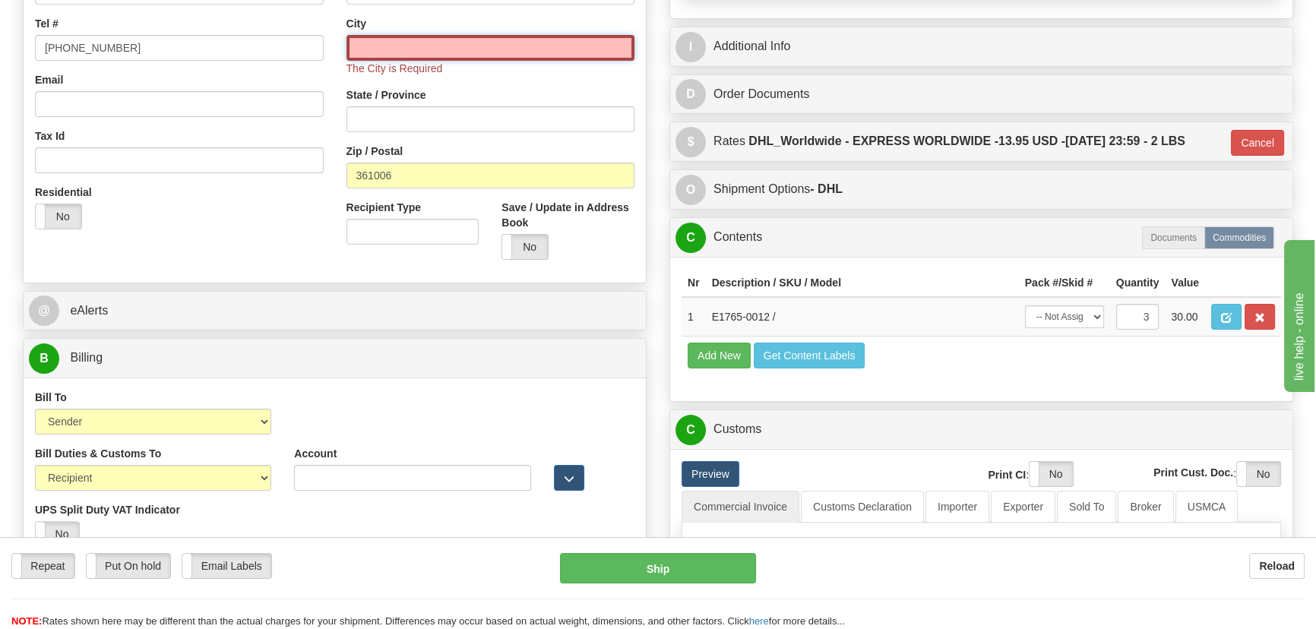
click at [433, 51] on input "text" at bounding box center [490, 48] width 289 height 26
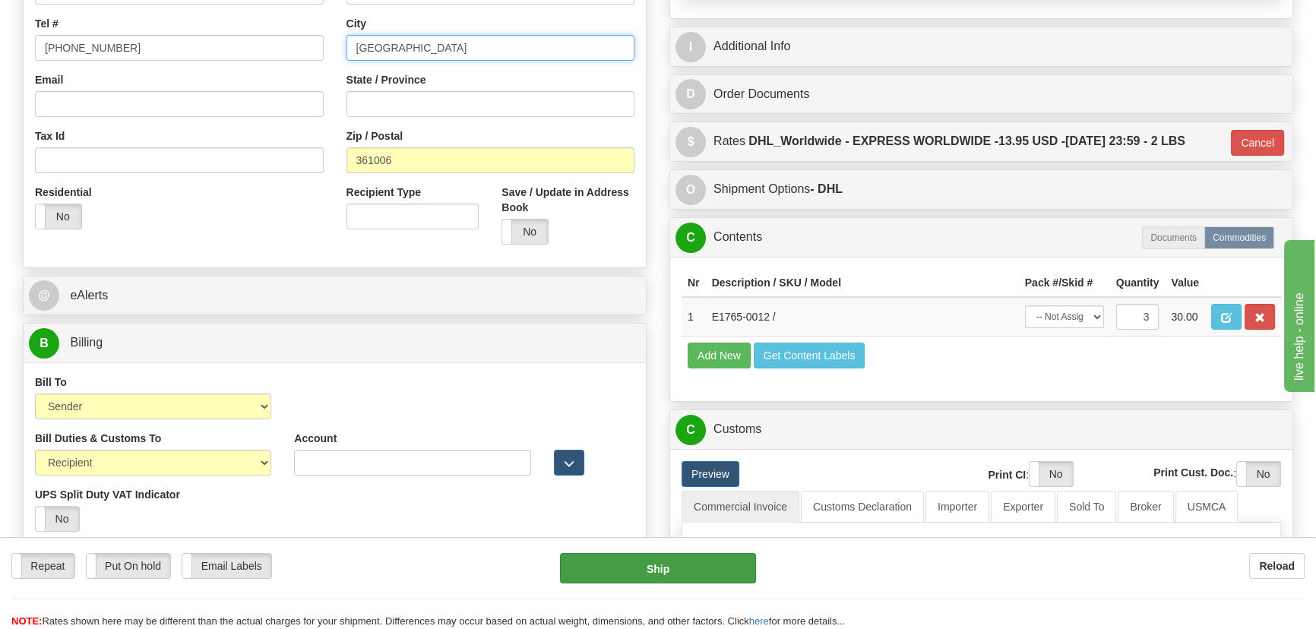
type input "FUJIAN"
click at [653, 566] on button "Ship" at bounding box center [658, 568] width 197 height 30
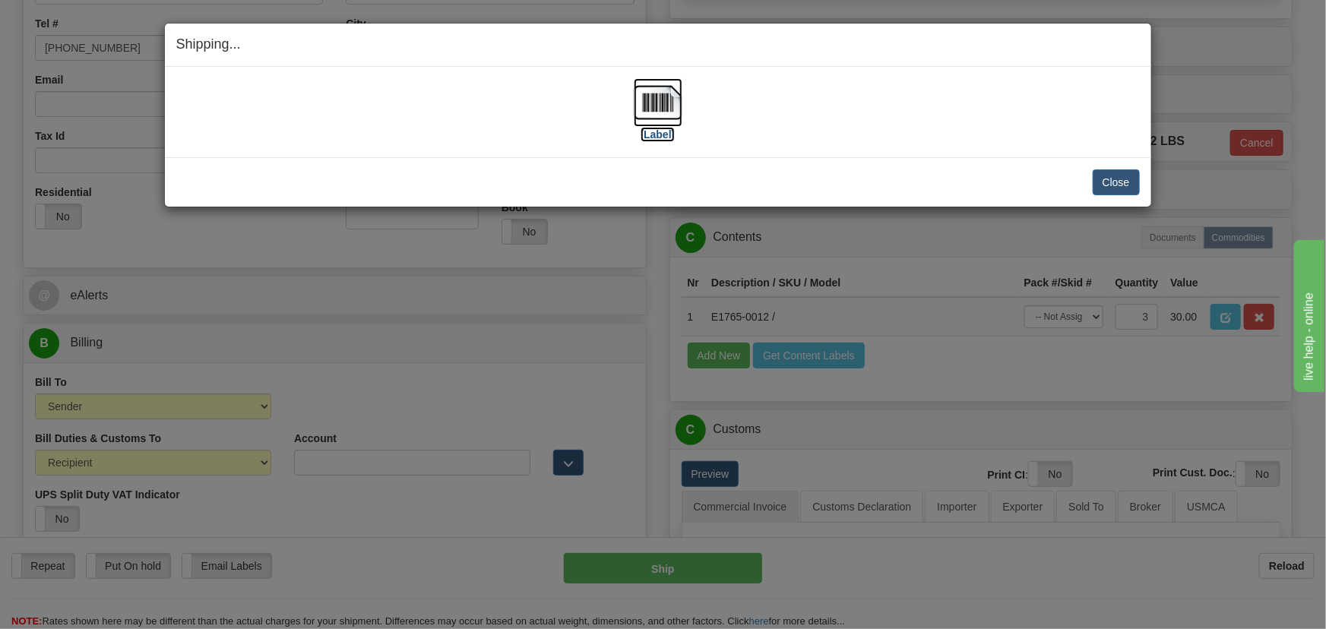
click at [657, 88] on img at bounding box center [658, 102] width 49 height 49
click at [1124, 177] on button "Close" at bounding box center [1115, 182] width 47 height 26
